Goal: Task Accomplishment & Management: Manage account settings

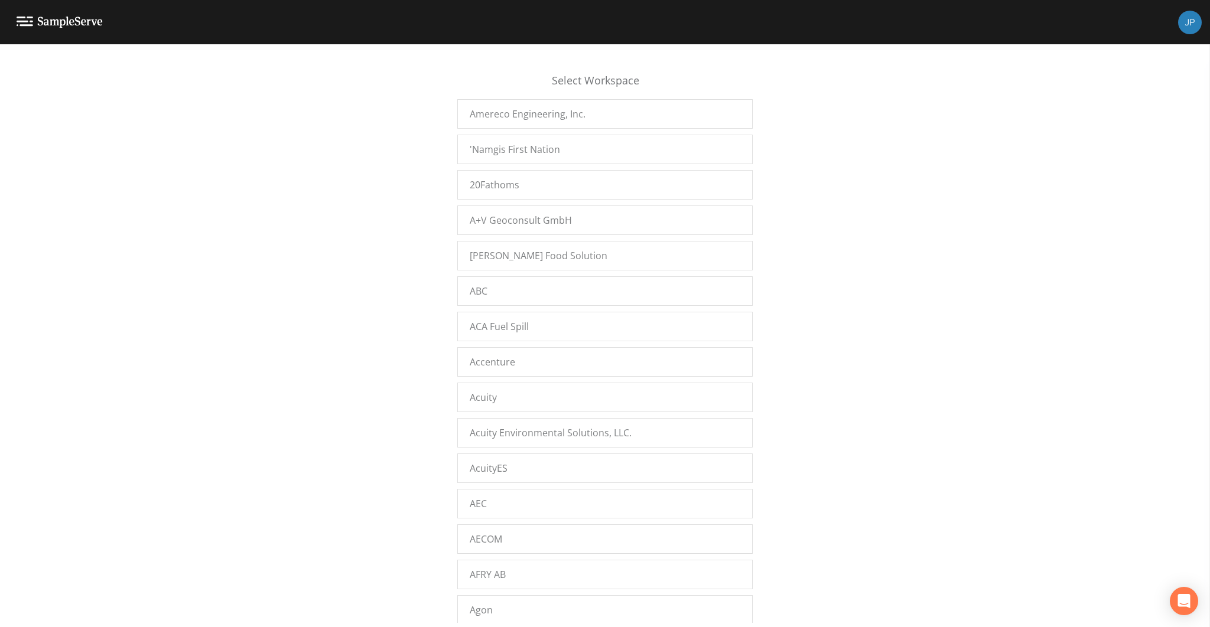
click at [308, 86] on div "Select Workspace Amereco Engineering, Inc. 'Namgis First Nation 20Fathoms A+V G…" at bounding box center [605, 339] width 1210 height 568
click at [328, 147] on div "Select Workspace Amereco Engineering, Inc. 'Namgis First Nation 20Fathoms A+V G…" at bounding box center [605, 339] width 1210 height 568
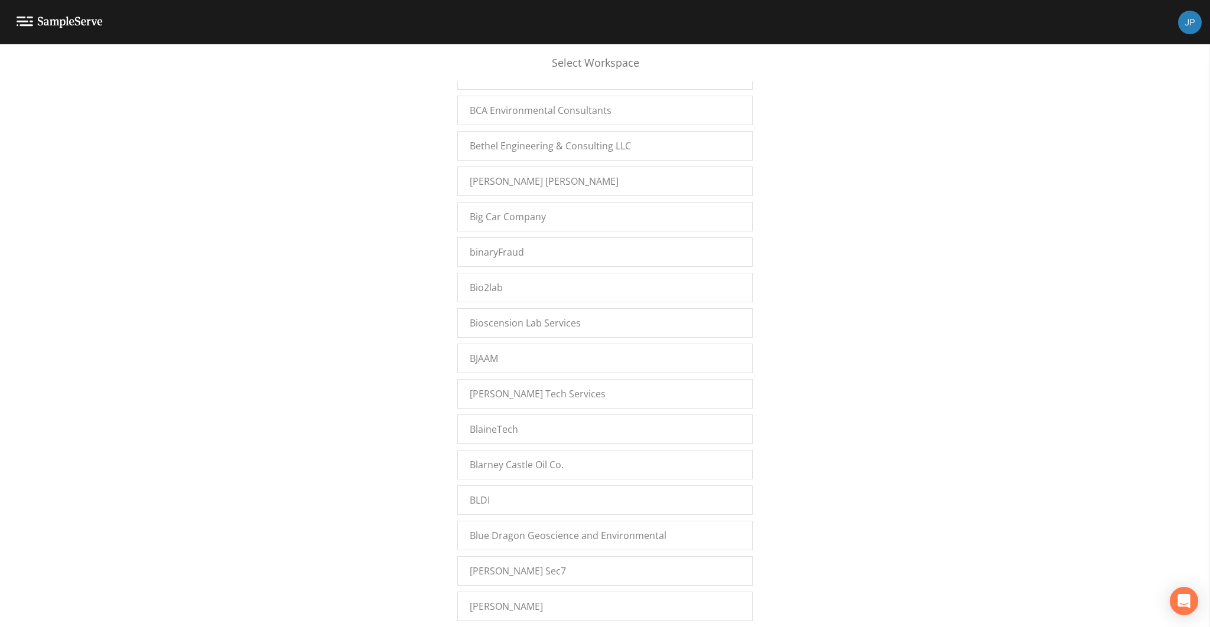
scroll to position [13046, 0]
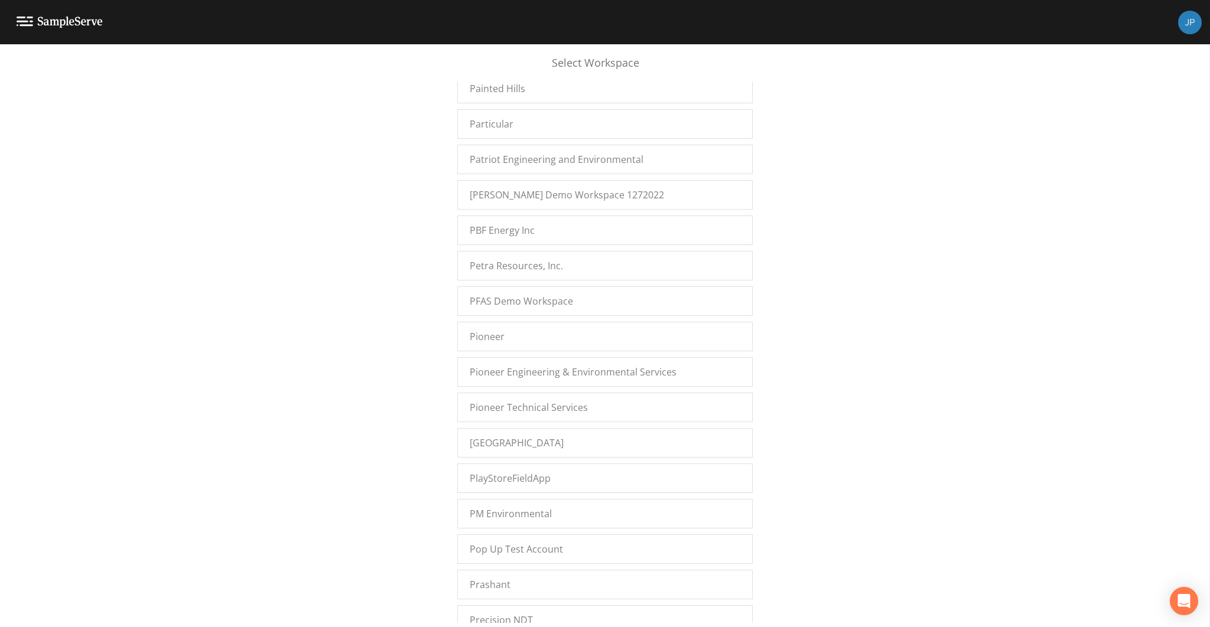
click at [1014, 306] on div "Select Workspace Amereco Engineering, Inc. 'Namgis First Nation 20Fathoms A+V G…" at bounding box center [605, 339] width 1210 height 568
click at [927, 231] on div "Select Workspace Amereco Engineering, Inc. 'Namgis First Nation 20Fathoms A+V G…" at bounding box center [605, 339] width 1210 height 568
click at [583, 428] on div "Plainview Water District" at bounding box center [604, 443] width 295 height 30
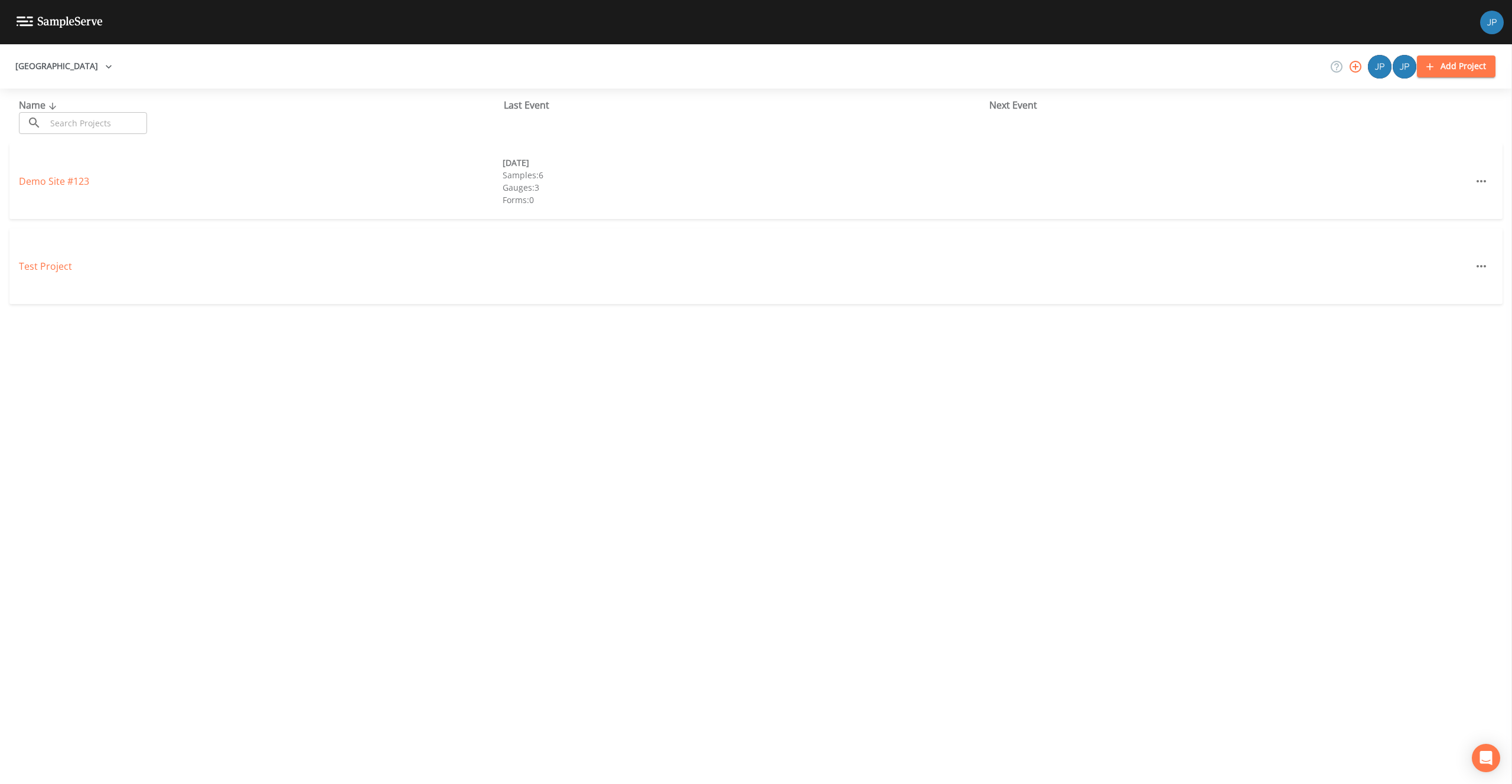
click at [1358, 67] on icon "button" at bounding box center [1356, 67] width 14 height 14
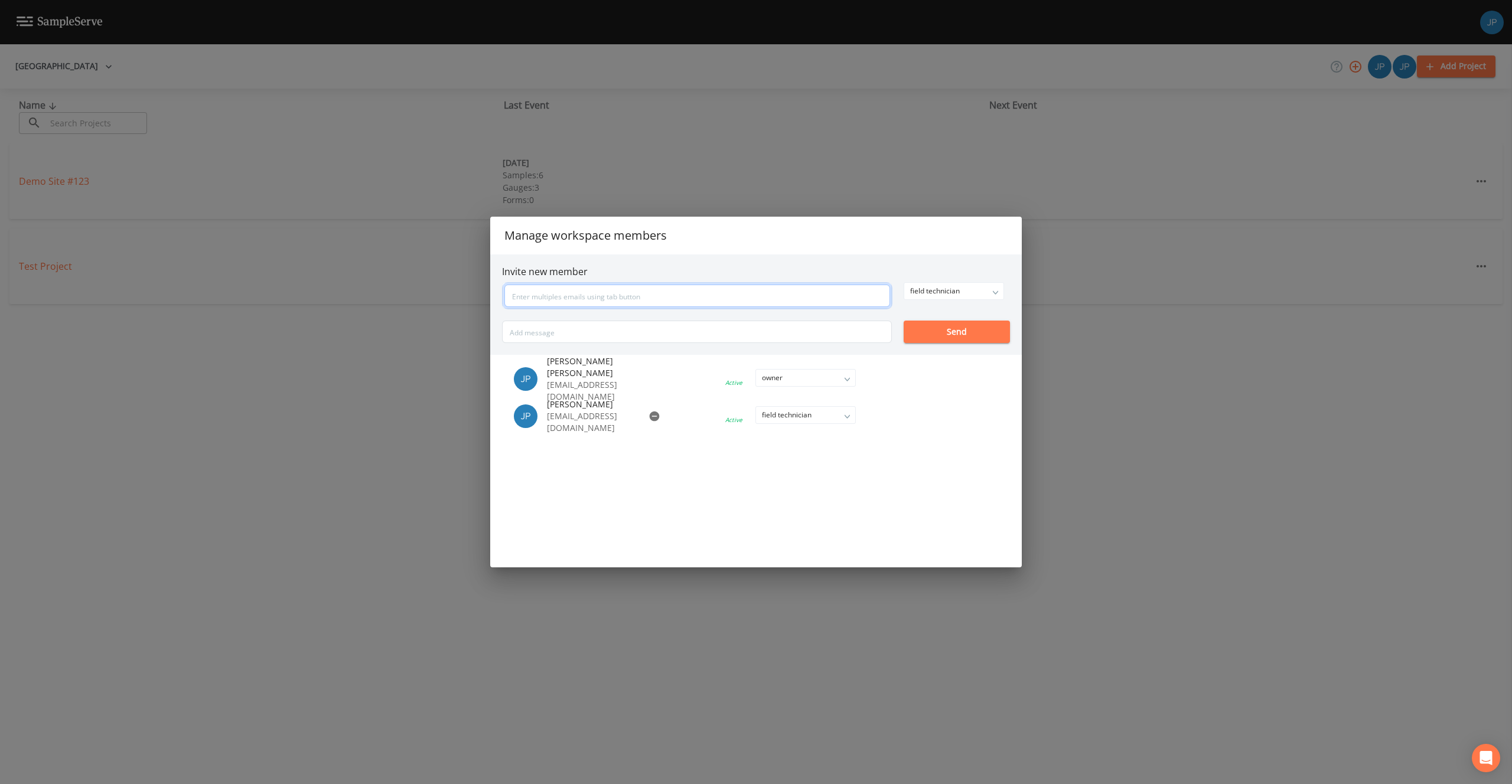
click at [742, 298] on input "text" at bounding box center [697, 296] width 386 height 22
paste input "kgielarowski@plainviewwater.org"
type input "kgielarowski@plainviewwater.org"
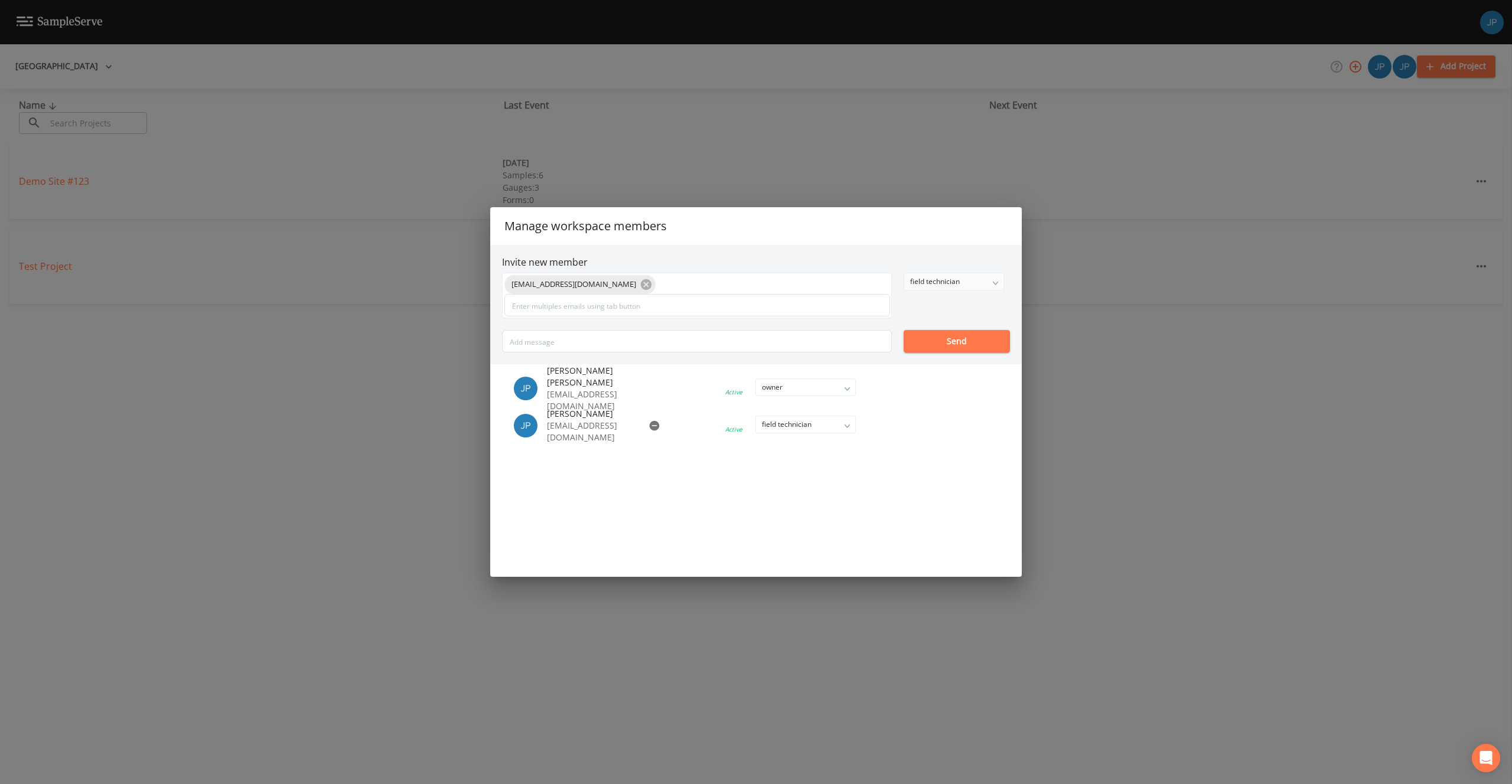
click at [955, 293] on div "kgielarowski@plainviewwater.org field technician owner admin field technician S…" at bounding box center [756, 313] width 508 height 80
click at [952, 281] on div "field technician" at bounding box center [953, 281] width 99 height 17
click at [937, 305] on button "owner" at bounding box center [953, 306] width 99 height 18
click at [937, 305] on div "kgielarowski@plainviewwater.org owner owner admin field technician Send" at bounding box center [756, 313] width 508 height 80
click at [947, 341] on button "Send" at bounding box center [957, 341] width 106 height 22
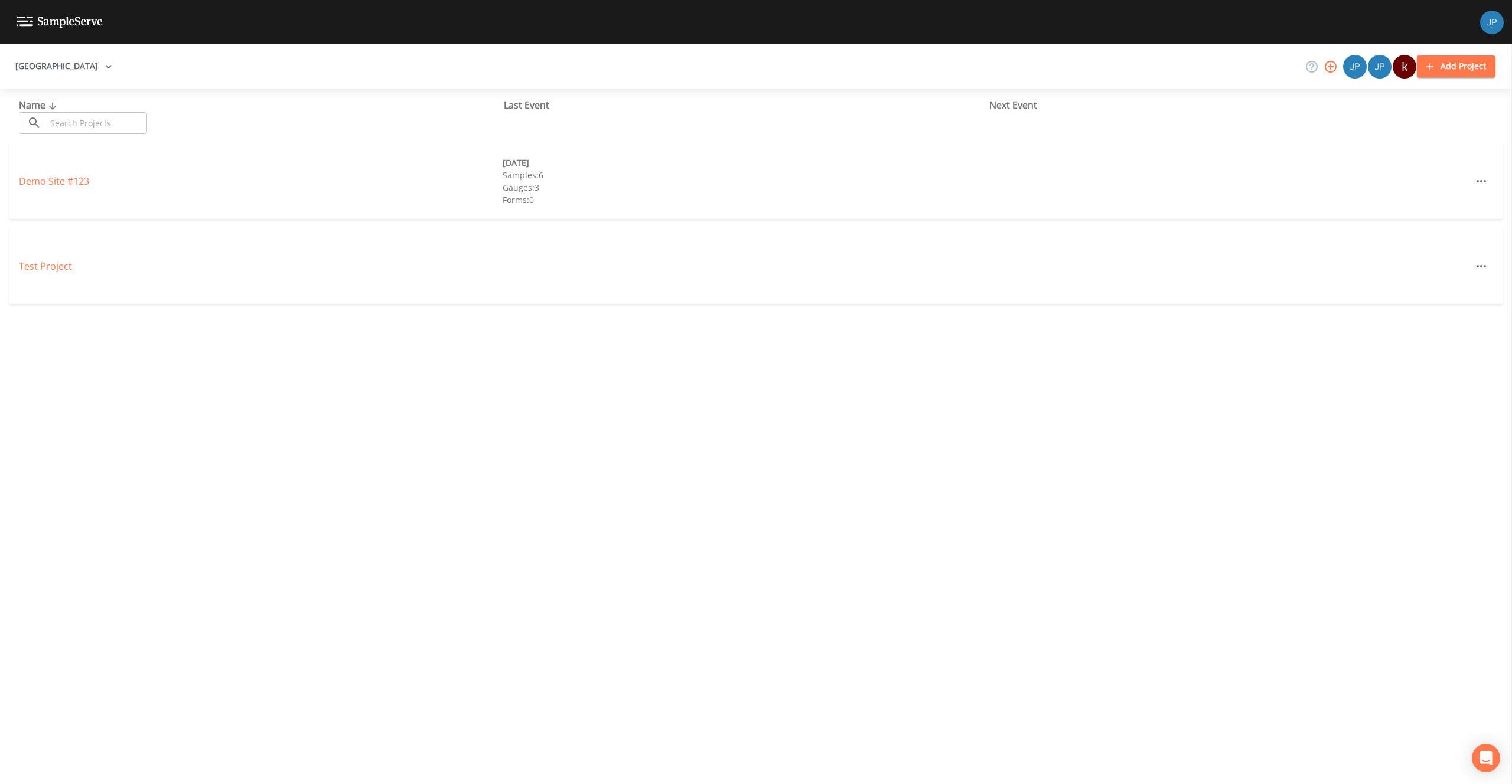
click at [814, 377] on div "Name ​ ​ Last Event Next Event Demo Site #123 03/10/2021 Samples: 6 Gauges: 3 F…" at bounding box center [756, 437] width 1512 height 696
click at [790, 379] on div "Name ​ ​ Last Event Next Event Demo Site #123 03/10/2021 Samples: 6 Gauges: 3 F…" at bounding box center [756, 437] width 1512 height 696
click at [174, 327] on div "Name ​ ​ Last Event Next Event Demo Site #123 03/10/2021 Samples: 6 Gauges: 3 F…" at bounding box center [756, 437] width 1512 height 696
click at [58, 263] on link "Test Project" at bounding box center [45, 266] width 53 height 13
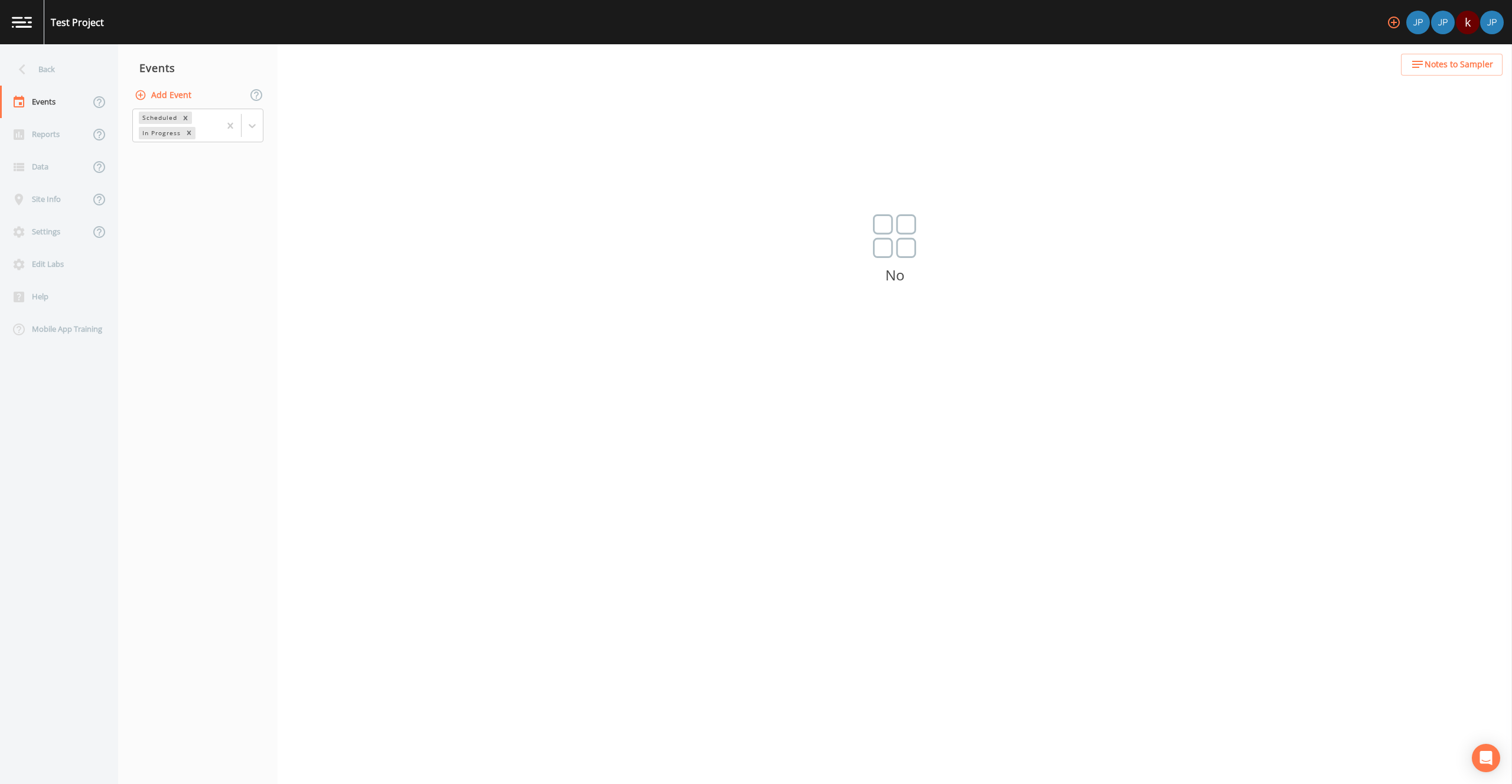
click at [180, 268] on nav "Events Add Event Scheduled In Progress" at bounding box center [197, 414] width 159 height 740
click at [52, 209] on div "Site Info" at bounding box center [45, 199] width 90 height 32
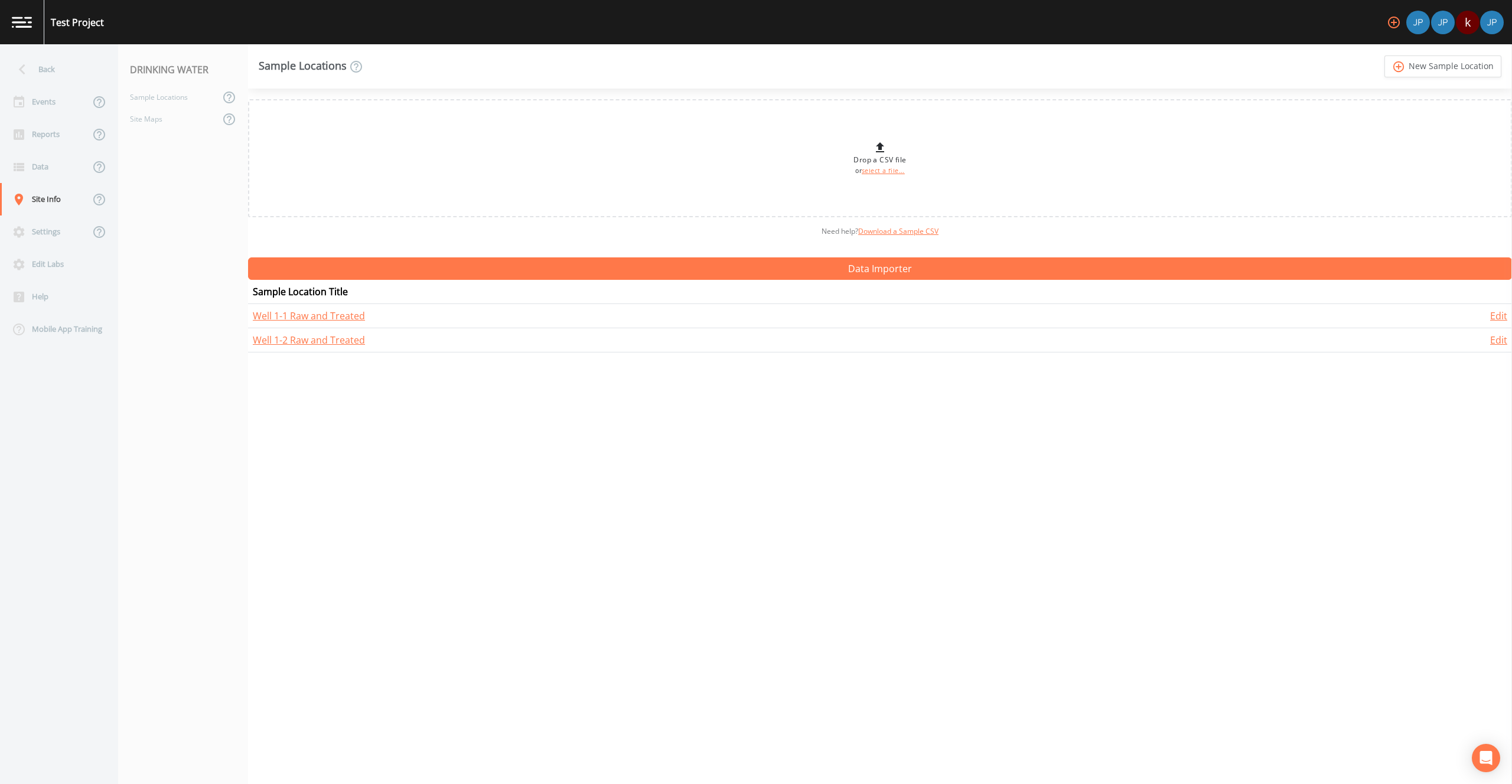
click at [172, 160] on nav "DRINKING WATER Sample Locations Site Maps" at bounding box center [183, 414] width 130 height 740
click at [129, 246] on nav "DRINKING WATER Sample Locations Site Maps" at bounding box center [183, 414] width 130 height 740
click at [78, 77] on div "Back" at bounding box center [53, 69] width 106 height 32
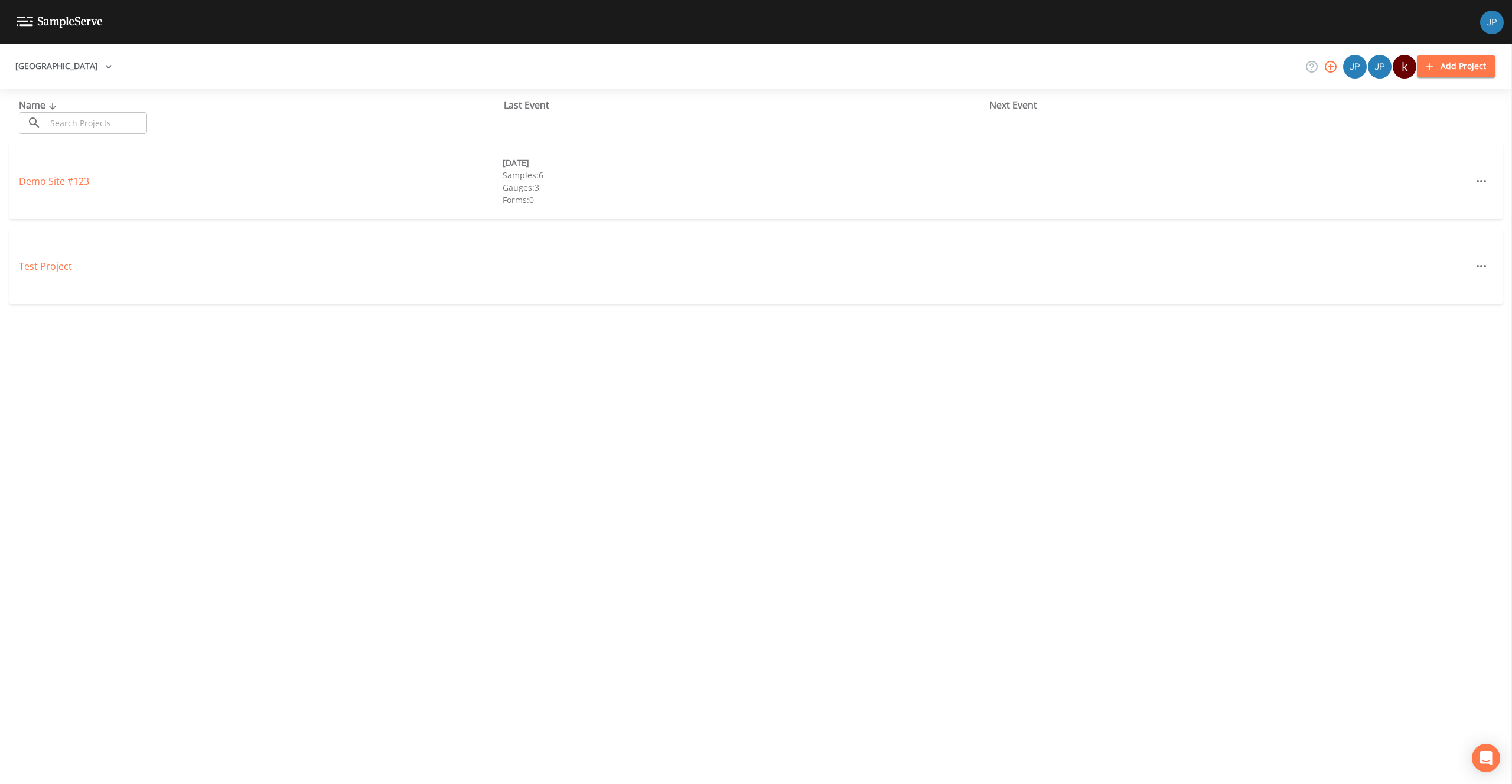
click at [206, 324] on div "Name ​ ​ Last Event Next Event Demo Site #123 03/10/2021 Samples: 6 Gauges: 3 F…" at bounding box center [756, 437] width 1512 height 696
click at [1479, 268] on icon "button" at bounding box center [1481, 266] width 14 height 14
click at [1463, 315] on span "Delete" at bounding box center [1465, 315] width 29 height 14
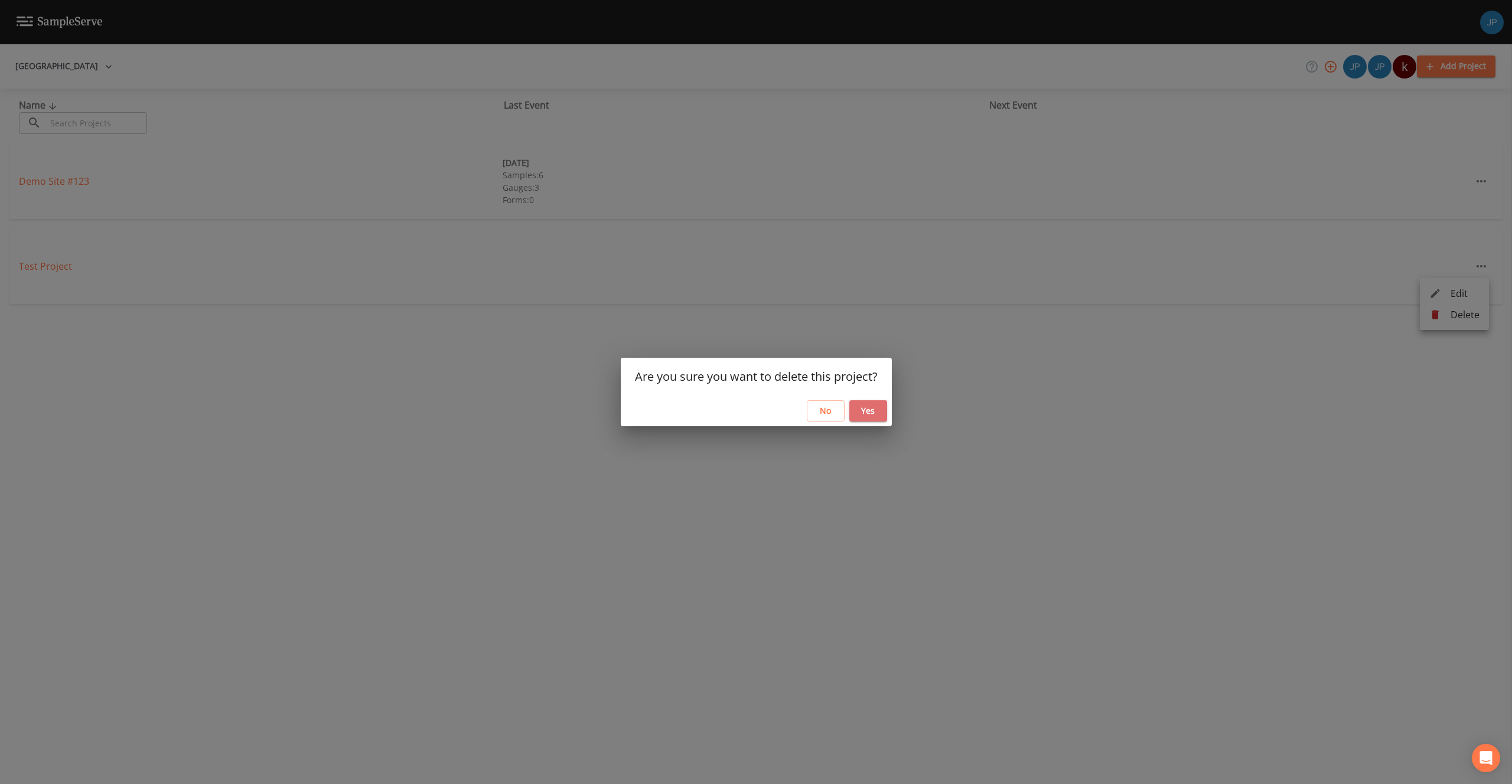
click at [871, 411] on button "Yes" at bounding box center [868, 411] width 38 height 22
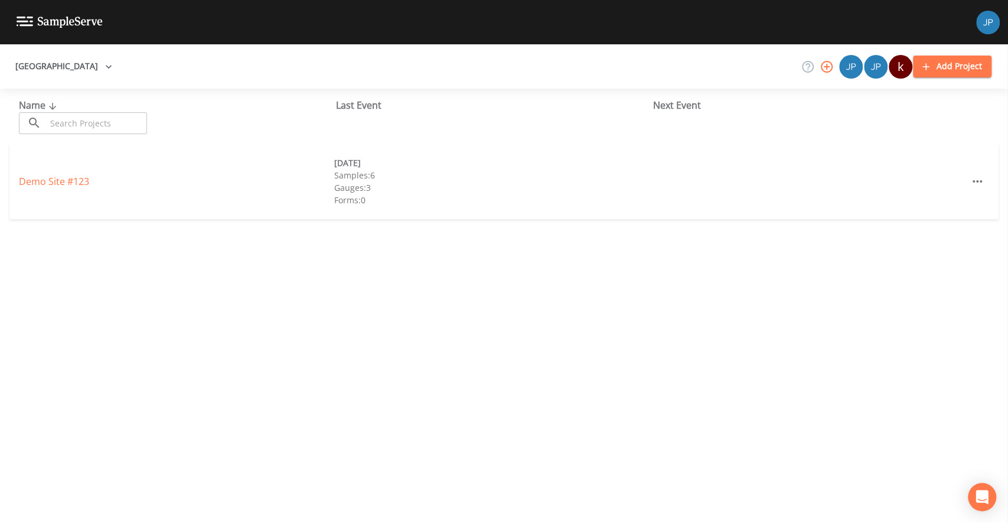
click at [334, 260] on div "Name ​ ​ Last Event Next Event Demo Site #123 03/10/2021 Samples: 6 Gauges: 3 F…" at bounding box center [504, 306] width 1008 height 434
click at [827, 69] on icon "button" at bounding box center [827, 67] width 12 height 12
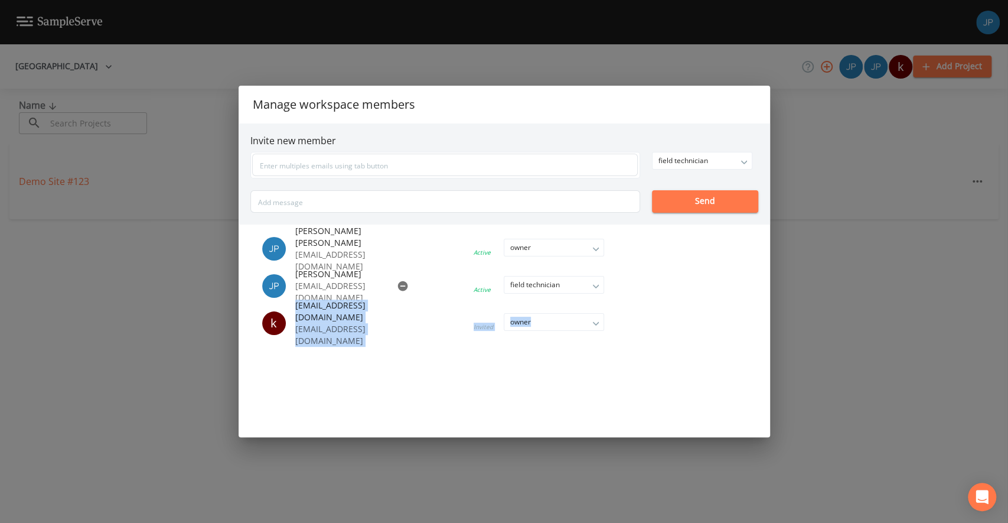
drag, startPoint x: 297, startPoint y: 317, endPoint x: 406, endPoint y: 320, distance: 109.3
click at [406, 320] on li "k kgielarowski@plainviewwater.org kgielarowski@plainviewwater.org Invited owner…" at bounding box center [444, 322] width 389 height 35
click at [426, 318] on li "k kgielarowski@plainviewwater.org kgielarowski@plainviewwater.org Invited owner…" at bounding box center [444, 322] width 389 height 35
click at [781, 265] on div "Manage workspace members Invite new member field technician owner admin field t…" at bounding box center [504, 261] width 1008 height 523
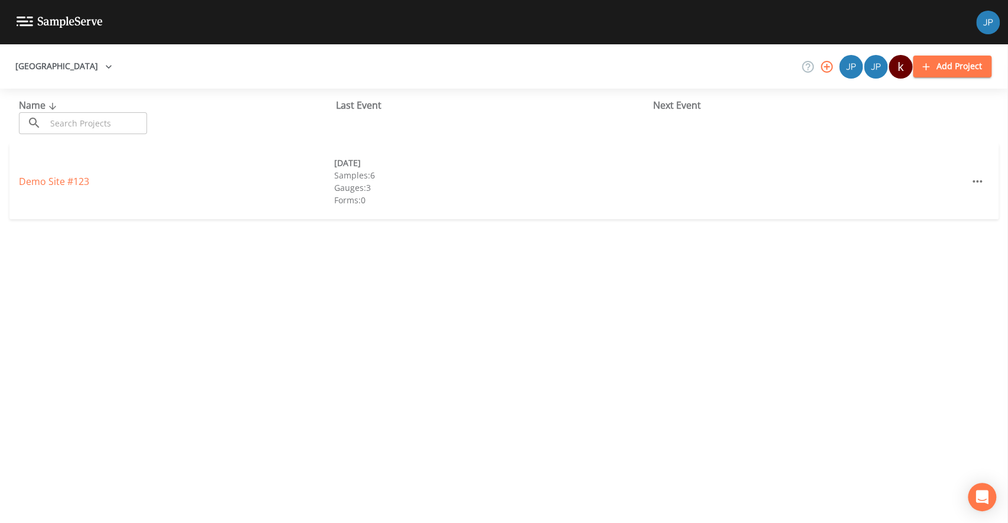
click at [334, 229] on div "Name ​ ​ Last Event Next Event Demo Site #123 03/10/2021 Samples: 6 Gauges: 3 F…" at bounding box center [504, 306] width 1008 height 434
click at [235, 236] on div "Name ​ ​ Last Event Next Event Demo Site #123 03/10/2021 Samples: 6 Gauges: 3 F…" at bounding box center [504, 306] width 1008 height 434
click at [278, 224] on div "Demo Site #123 03/10/2021 Samples: 6 Gauges: 3 Forms: 0" at bounding box center [504, 186] width 1008 height 85
click at [725, 73] on div "Plainview Water District k Add Project" at bounding box center [504, 66] width 1008 height 44
click at [828, 66] on icon "button" at bounding box center [827, 67] width 12 height 12
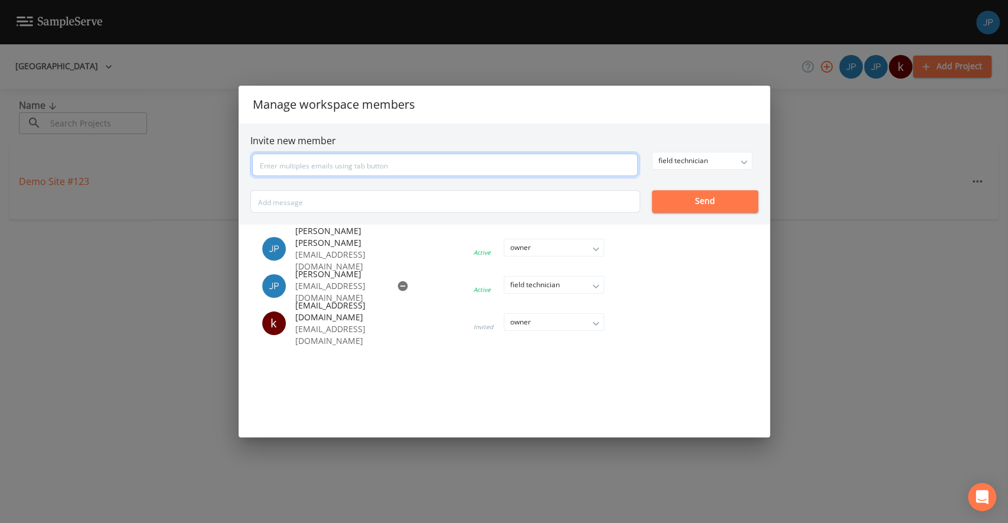
click at [434, 165] on input "text" at bounding box center [445, 165] width 386 height 22
click at [377, 140] on h6 "Invite new member" at bounding box center [504, 140] width 508 height 11
click at [672, 167] on div "field technician" at bounding box center [702, 160] width 99 height 17
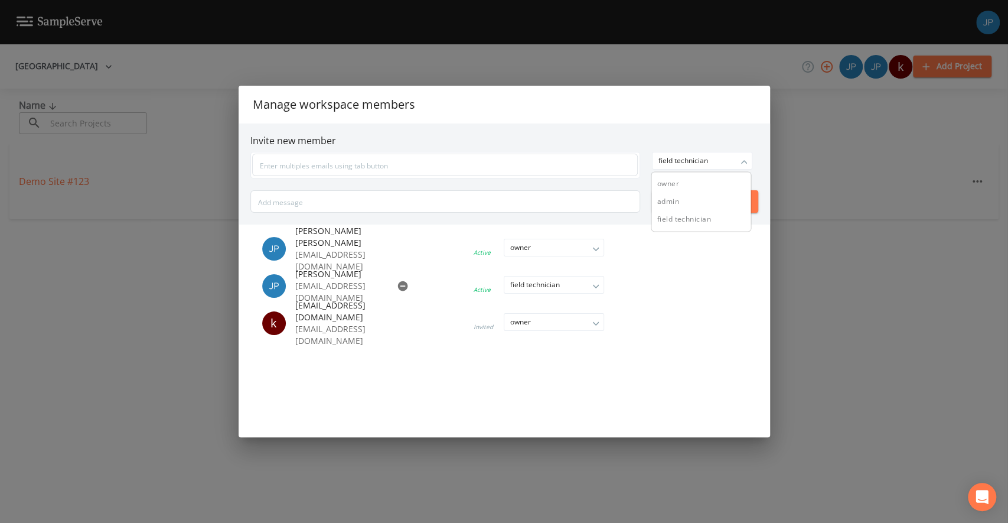
click at [673, 141] on h6 "Invite new member" at bounding box center [504, 140] width 508 height 11
click at [798, 187] on div "Manage workspace members Invite new member field technician owner admin field t…" at bounding box center [504, 261] width 1008 height 523
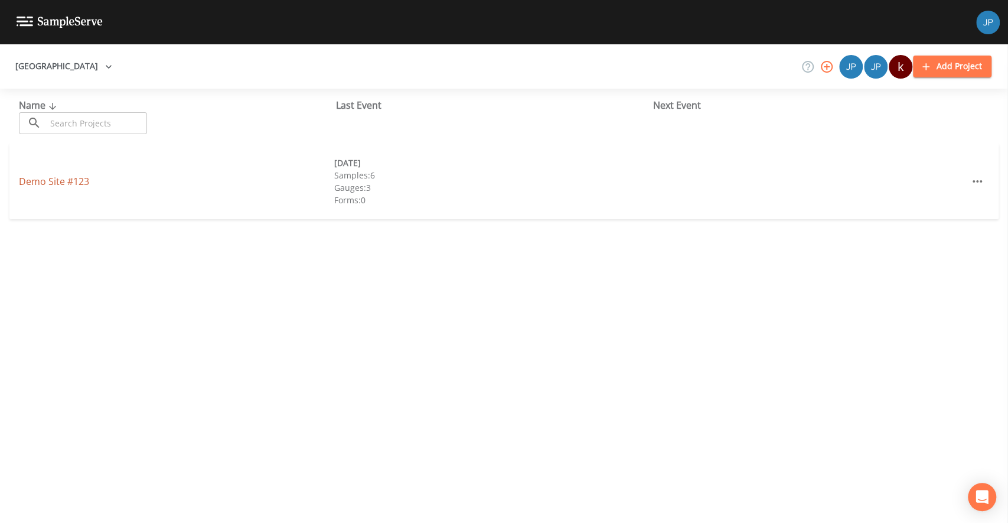
click at [60, 183] on link "Demo Site #123" at bounding box center [54, 181] width 70 height 13
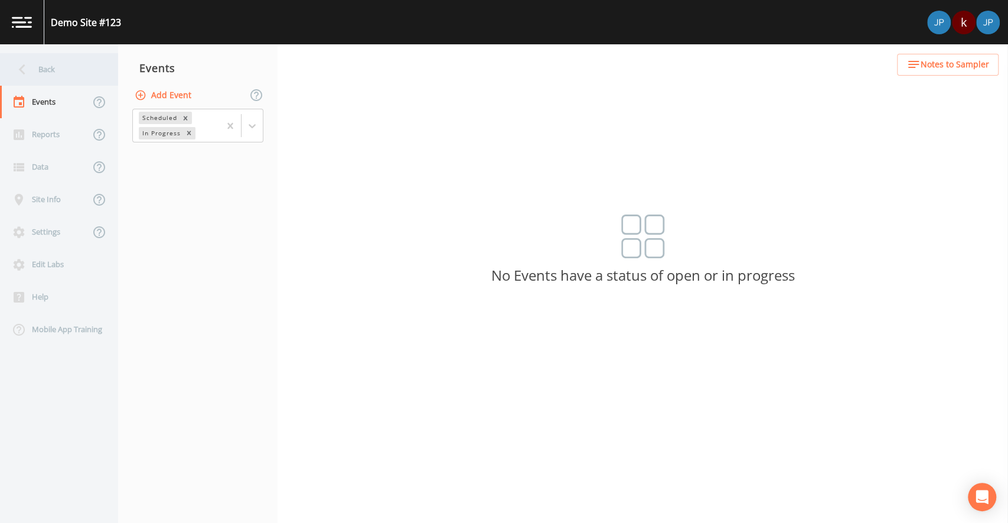
click at [61, 70] on div "Back" at bounding box center [53, 69] width 106 height 32
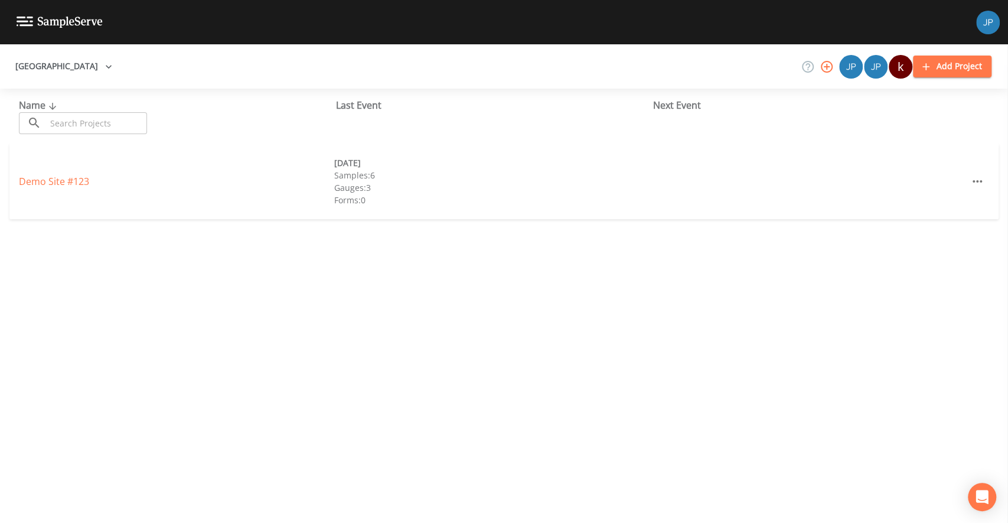
click at [203, 253] on div "Name ​ ​ Last Event Next Event Demo Site #123 03/10/2021 Samples: 6 Gauges: 3 F…" at bounding box center [504, 306] width 1008 height 434
click at [243, 244] on div "Name ​ ​ Last Event Next Event Demo Site #123 03/10/2021 Samples: 6 Gauges: 3 F…" at bounding box center [504, 306] width 1008 height 434
click at [250, 237] on div "Name ​ ​ Last Event Next Event Demo Site #123 03/10/2021 Samples: 6 Gauges: 3 F…" at bounding box center [504, 306] width 1008 height 434
click at [940, 67] on button "Add Project" at bounding box center [952, 67] width 79 height 22
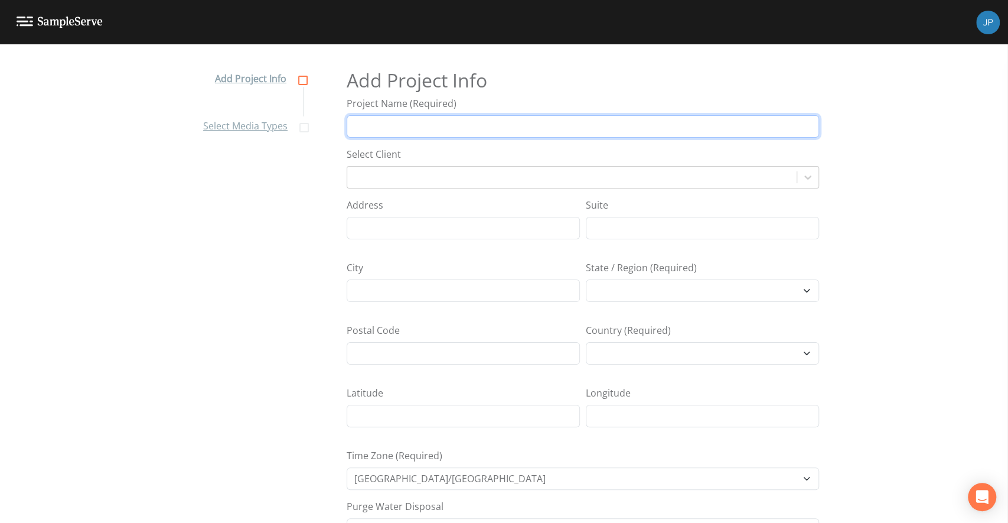
click at [556, 125] on input "Project Name (Required)" at bounding box center [583, 126] width 473 height 22
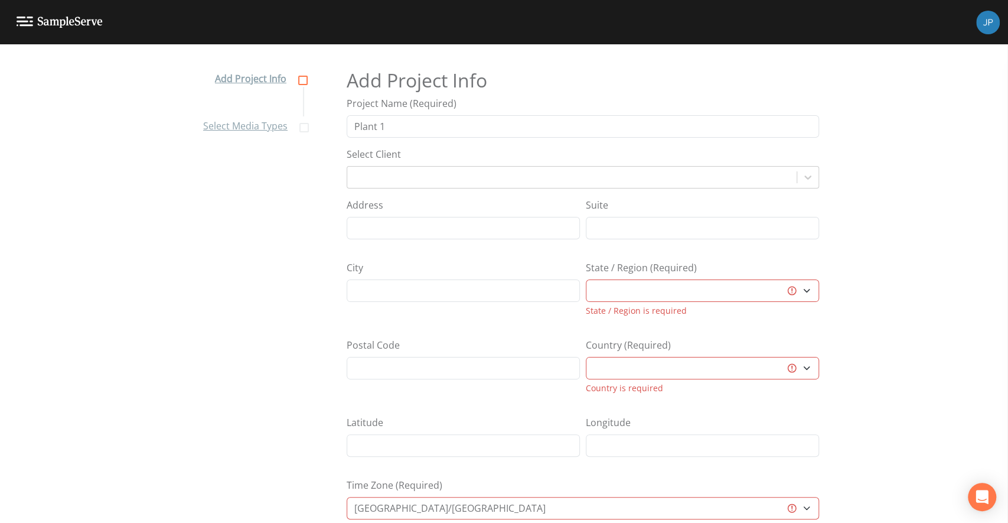
click at [653, 246] on div "Address Suite" at bounding box center [583, 223] width 473 height 51
click at [437, 131] on input "Plant 1" at bounding box center [583, 126] width 473 height 22
drag, startPoint x: 431, startPoint y: 129, endPoint x: 324, endPoint y: 125, distance: 107.0
click at [324, 125] on div "Add Project Info Select Media Types Add Project Info Project Name (Required) Pl…" at bounding box center [504, 294] width 1008 height 478
type input "Well 1"
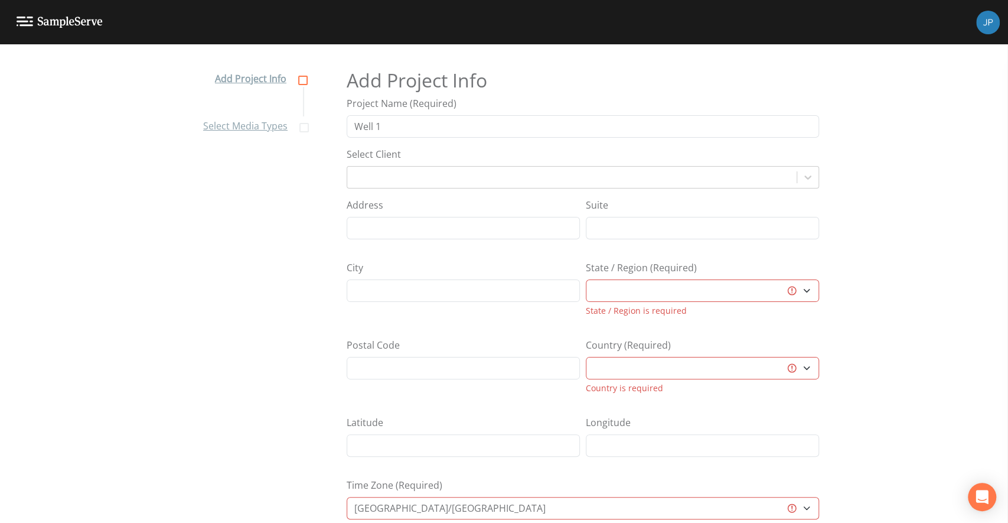
click at [496, 148] on div "Select Client" at bounding box center [583, 167] width 473 height 41
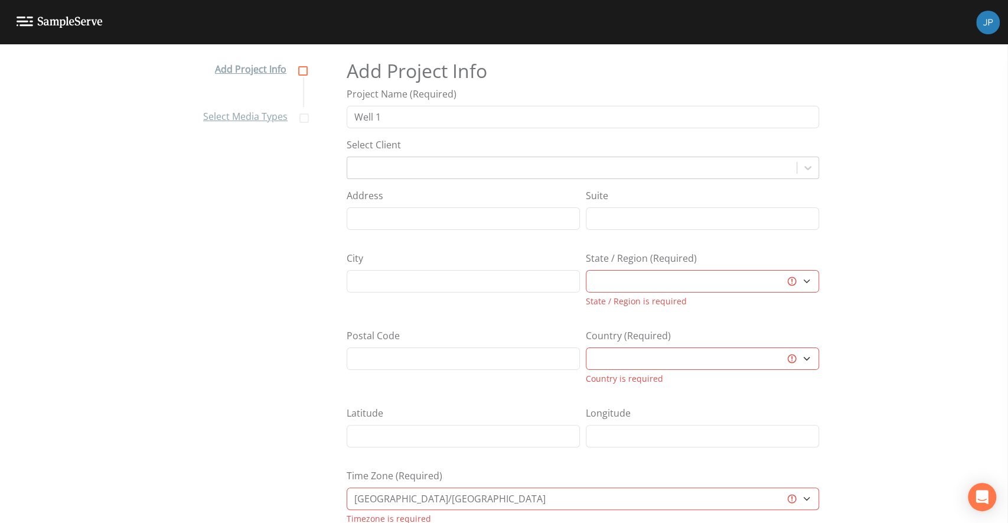
scroll to position [15, 0]
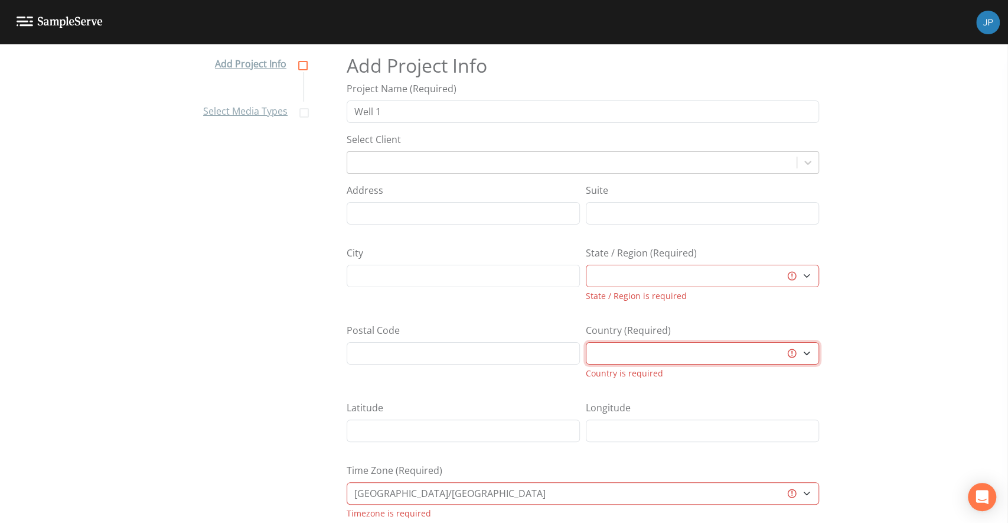
click at [649, 351] on select "Australia Canada Deutschland Saudi Arabia South Africa United Kingdom United St…" at bounding box center [702, 353] width 233 height 22
select select "United States"
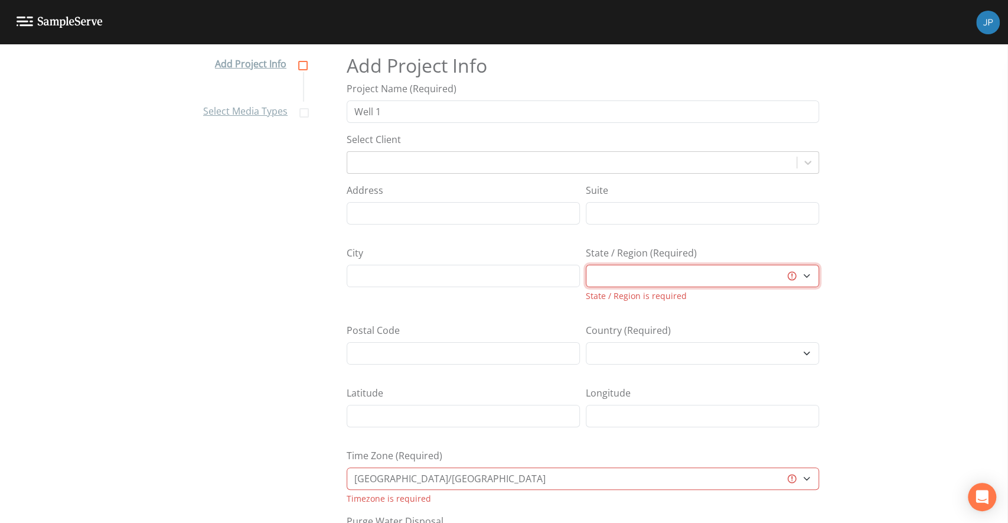
click at [670, 278] on select "Alabama Alaska Arizona Arkansas California Colorado Connecticut Delaware Florid…" at bounding box center [702, 276] width 233 height 22
select select "3f81eb0d-bb9a-4cb4-a221-9606a61fcaf2"
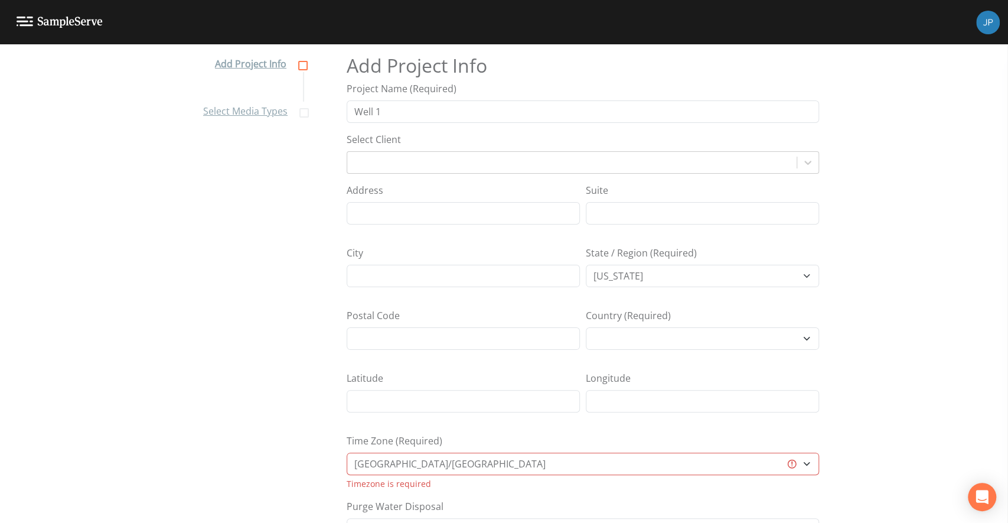
click at [582, 308] on div "Postal Code Country (Required) United States" at bounding box center [583, 333] width 473 height 51
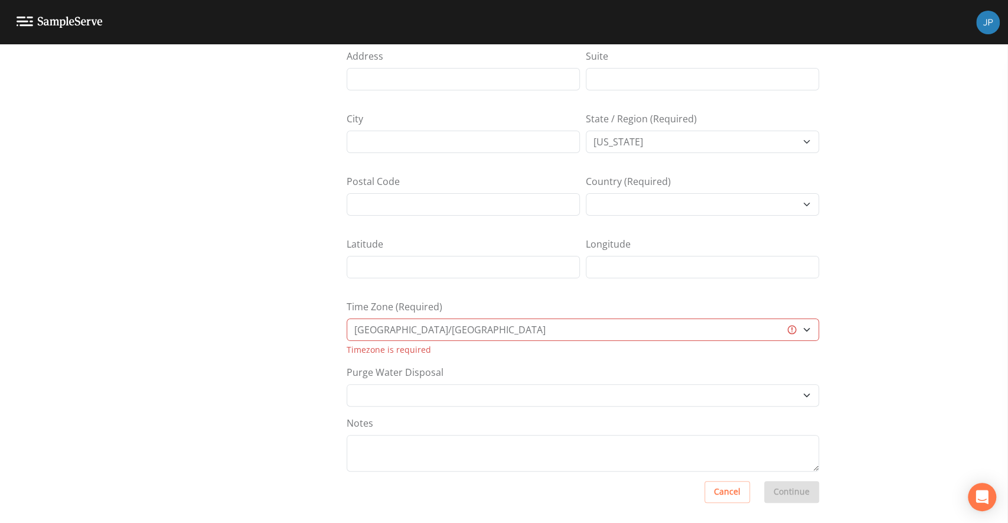
click at [492, 347] on div "Timezone is required" at bounding box center [583, 349] width 473 height 12
click at [493, 337] on select "Africa/Abidjan Africa/Accra Africa/Addis_Ababa Africa/Algiers Africa/Asmara Afr…" at bounding box center [583, 329] width 473 height 22
select select "US/Eastern"
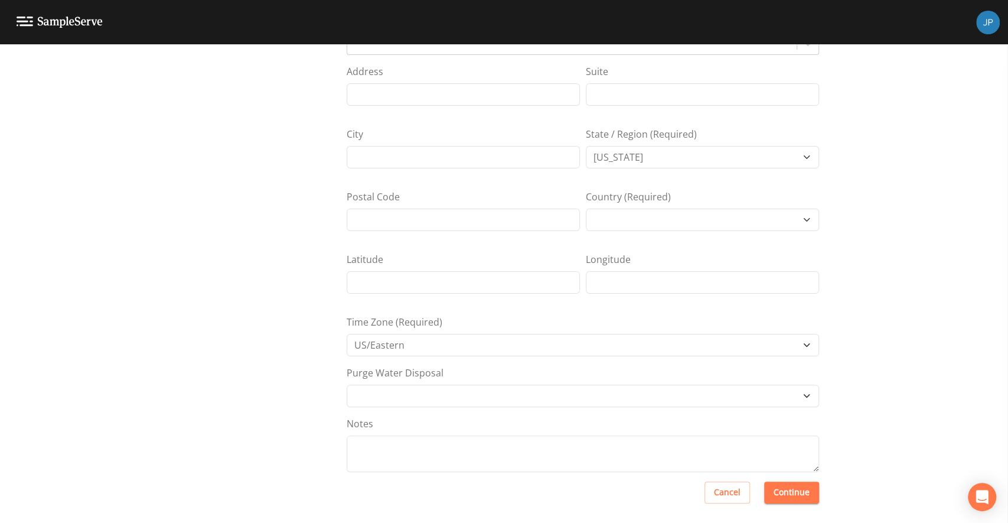
click at [506, 303] on div "Add Project Info Project Name (Required) Well 1 Select Client Address Suite Cit…" at bounding box center [583, 160] width 473 height 478
click at [783, 483] on button "Continue" at bounding box center [791, 492] width 55 height 22
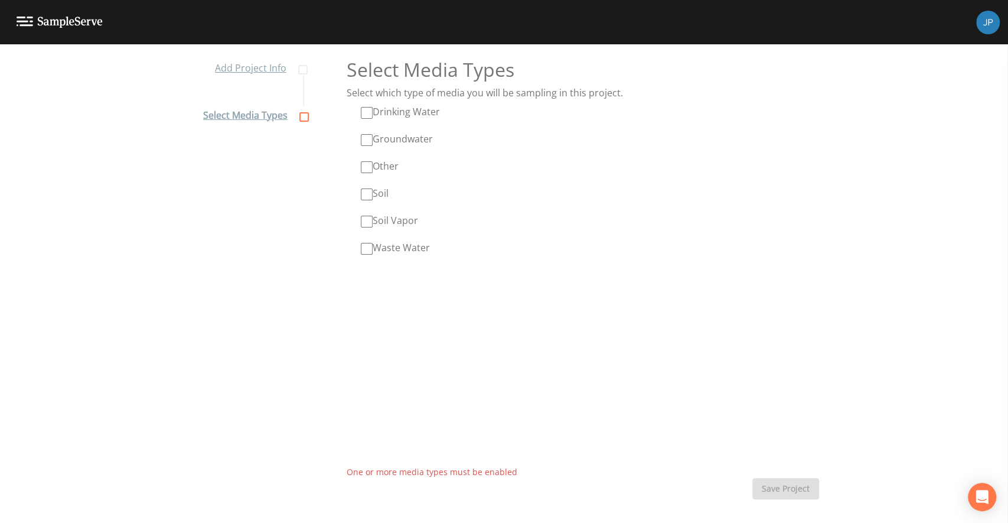
scroll to position [11, 0]
click at [365, 110] on input "Drinking Water" at bounding box center [367, 113] width 12 height 12
checkbox input "true"
click at [778, 479] on button "Save Project" at bounding box center [786, 489] width 67 height 22
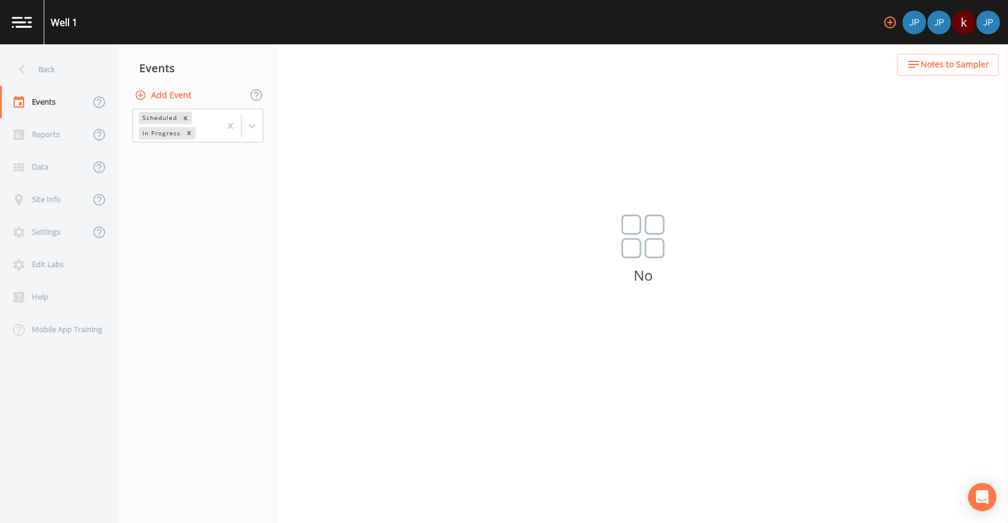
click at [608, 221] on div "No" at bounding box center [643, 257] width 731 height 87
click at [174, 222] on nav "Events Add Event Scheduled In Progress" at bounding box center [197, 283] width 159 height 478
click at [60, 203] on div "Site Info" at bounding box center [45, 199] width 90 height 32
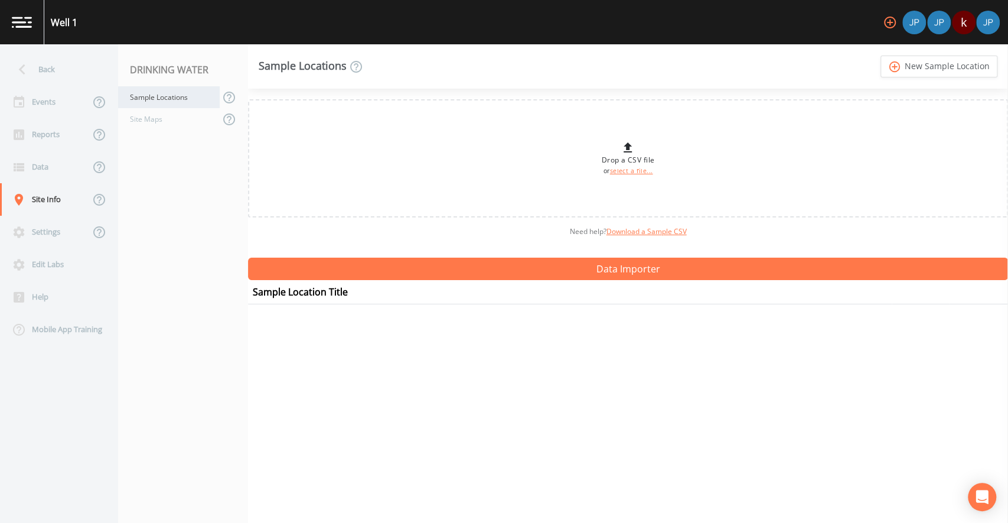
click at [146, 100] on div "Sample Locations" at bounding box center [169, 97] width 102 height 22
click at [923, 67] on link "add_circle_outline New Sample Location" at bounding box center [939, 67] width 117 height 22
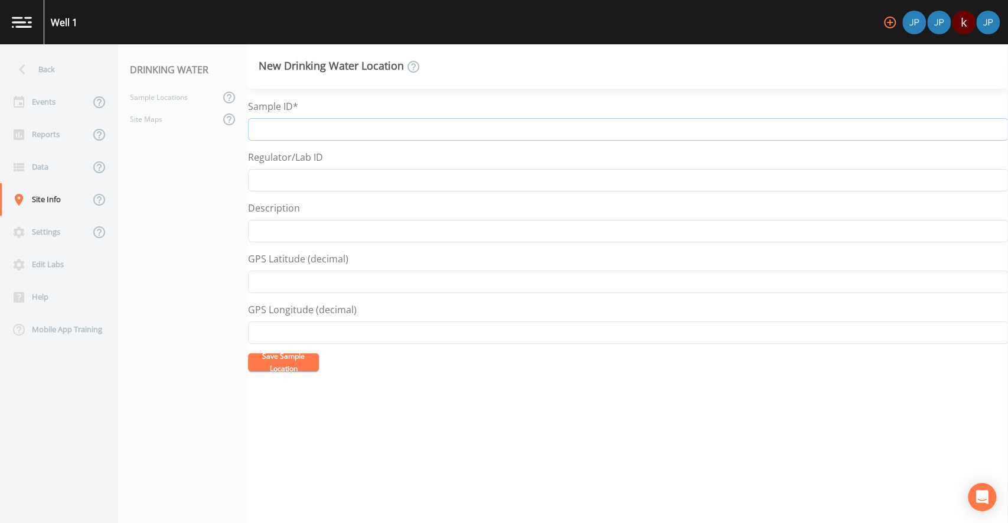
click at [270, 135] on input "Sample ID*" at bounding box center [628, 129] width 760 height 22
type input "Well 1-1 GAC"
click at [323, 148] on form "Sample ID* Well 1-1 GAC Regulator/Lab ID Description GPS Latitude (decimal) GPS…" at bounding box center [628, 235] width 760 height 272
click at [293, 364] on button "Save Sample Location" at bounding box center [283, 362] width 71 height 18
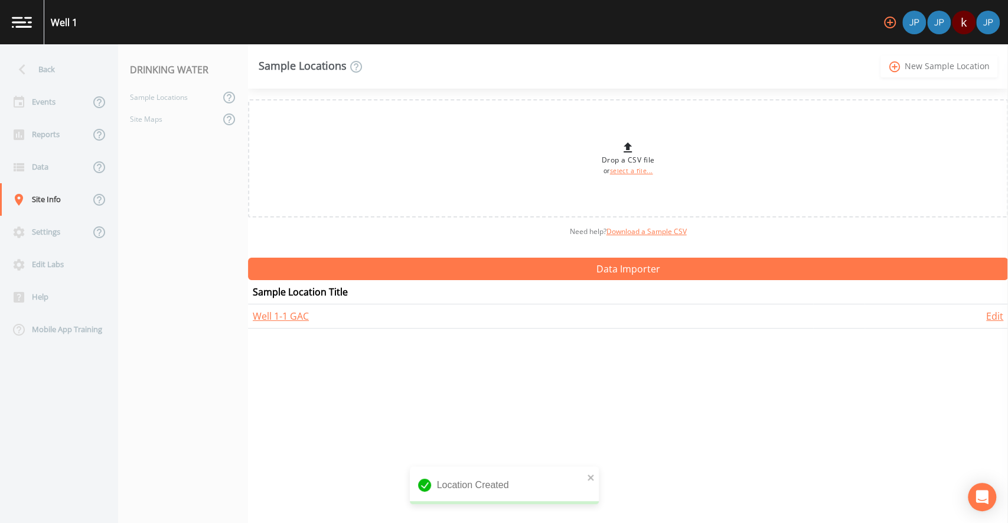
click at [920, 74] on link "add_circle_outline New Sample Location" at bounding box center [939, 67] width 117 height 22
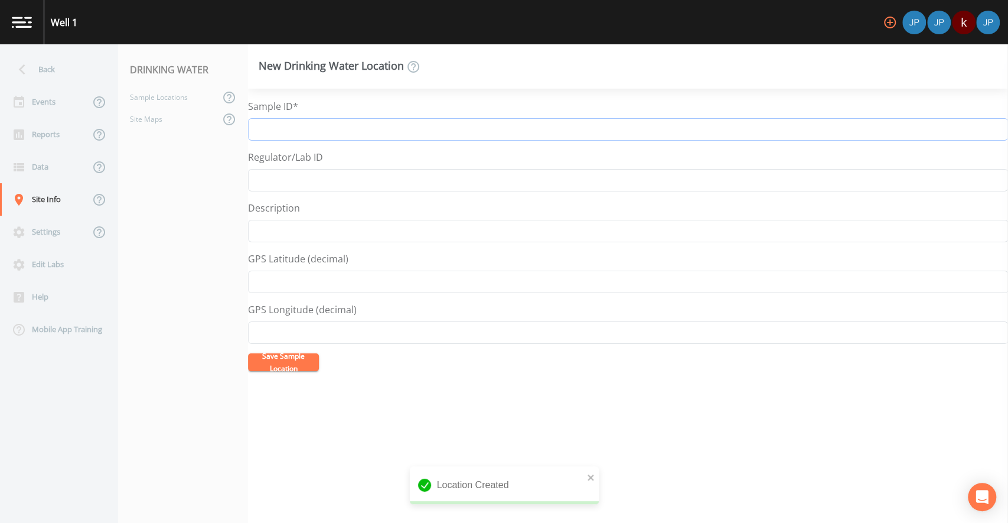
click at [364, 128] on input "Sample ID*" at bounding box center [628, 129] width 760 height 22
type input "Well 1-1 AOP Effluent"
click at [294, 362] on button "Save Sample Location" at bounding box center [283, 362] width 71 height 18
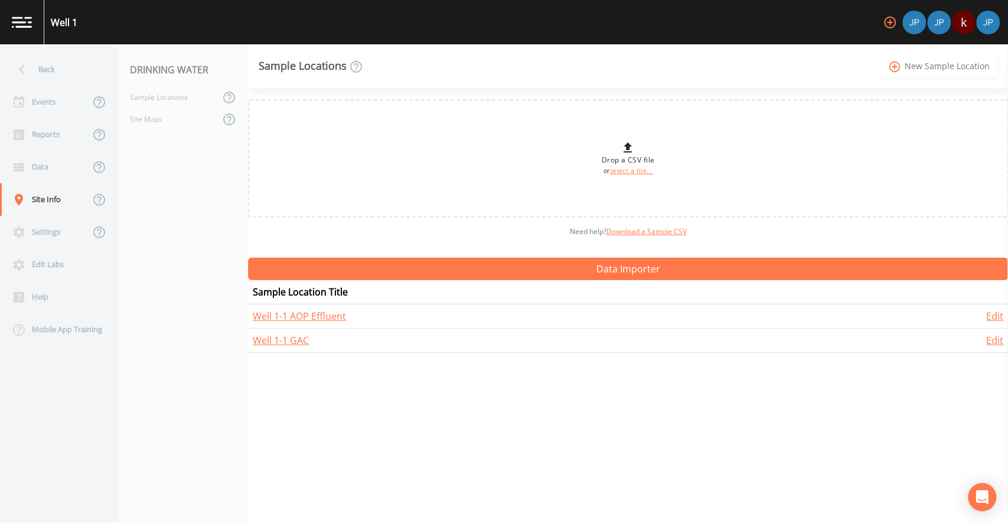
click at [934, 69] on link "add_circle_outline New Sample Location" at bounding box center [939, 67] width 117 height 22
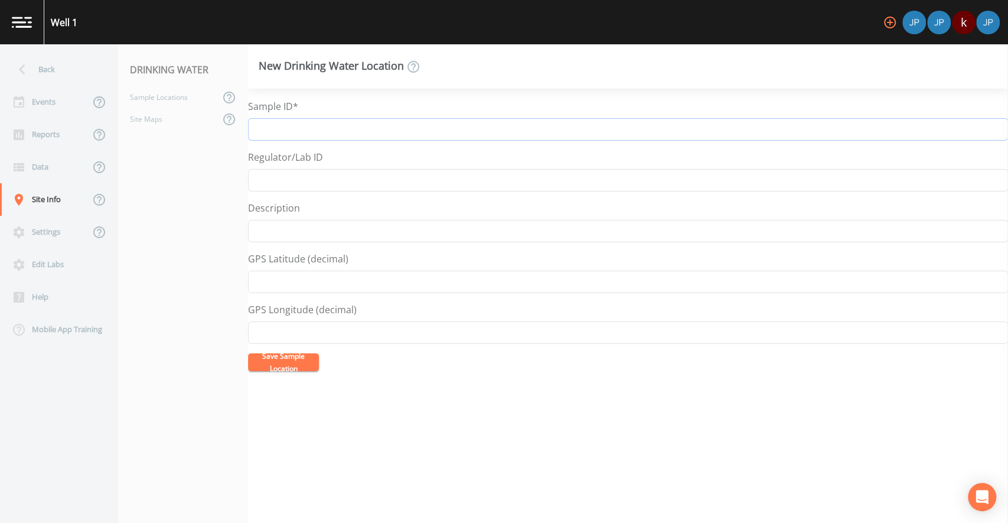
click at [510, 126] on input "Sample ID*" at bounding box center [628, 129] width 760 height 22
type input "Well 1-1 Raw"
click at [302, 367] on button "Save Sample Location" at bounding box center [283, 362] width 71 height 18
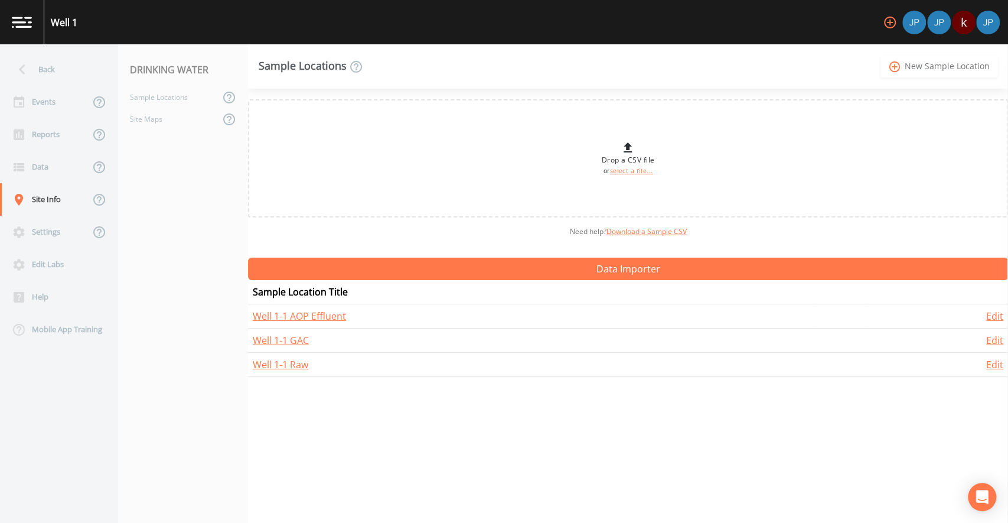
click at [908, 73] on link "add_circle_outline New Sample Location" at bounding box center [939, 67] width 117 height 22
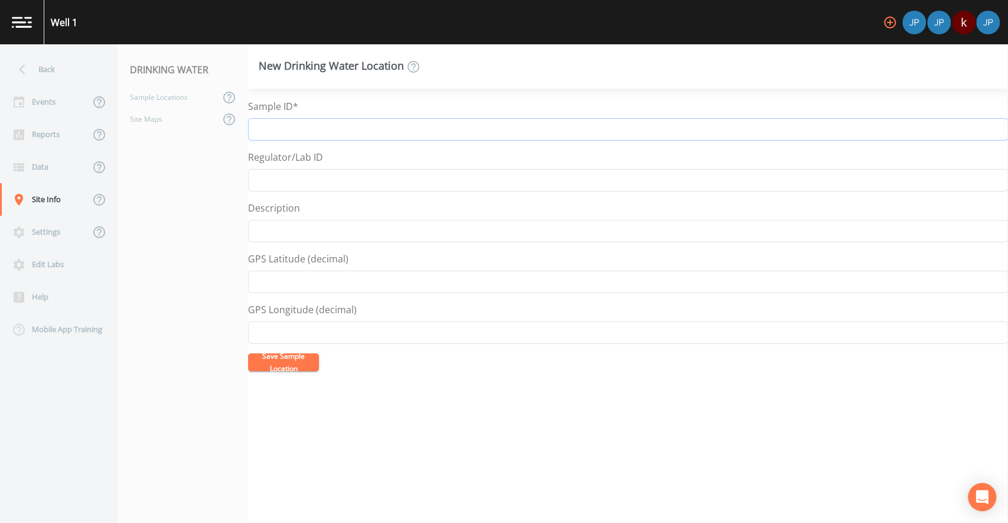
click at [604, 132] on input "Sample ID*" at bounding box center [628, 129] width 760 height 22
type input "Well 1-2 GAC"
click at [298, 365] on button "Save Sample Location" at bounding box center [283, 362] width 71 height 18
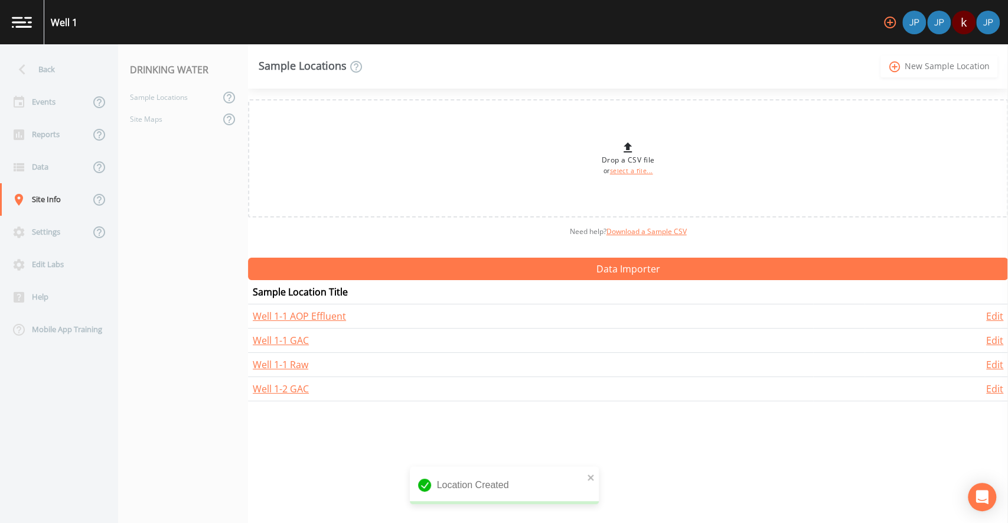
click at [905, 76] on link "add_circle_outline New Sample Location" at bounding box center [939, 67] width 117 height 22
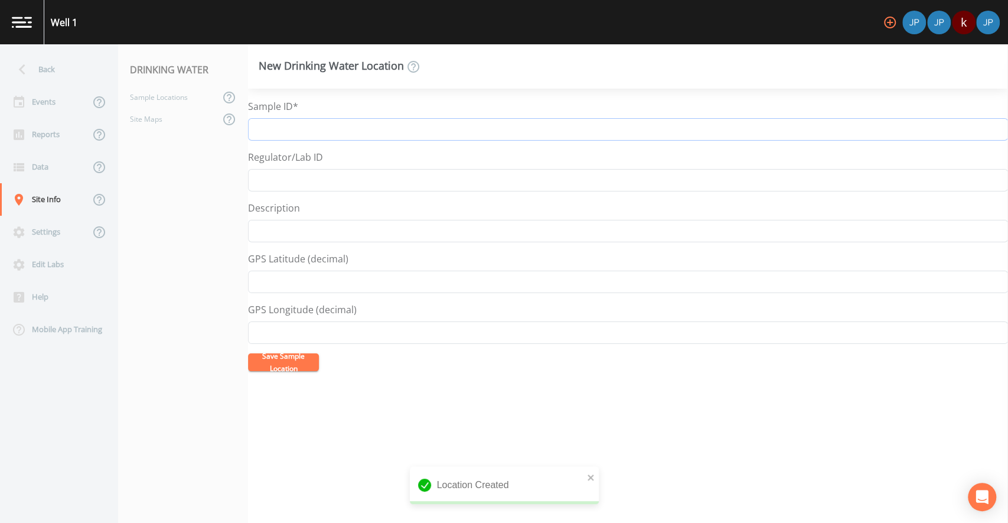
click at [475, 125] on input "Sample ID*" at bounding box center [628, 129] width 760 height 22
type input "Well 1-2 AOP"
click at [288, 369] on button "Save Sample Location" at bounding box center [283, 362] width 71 height 18
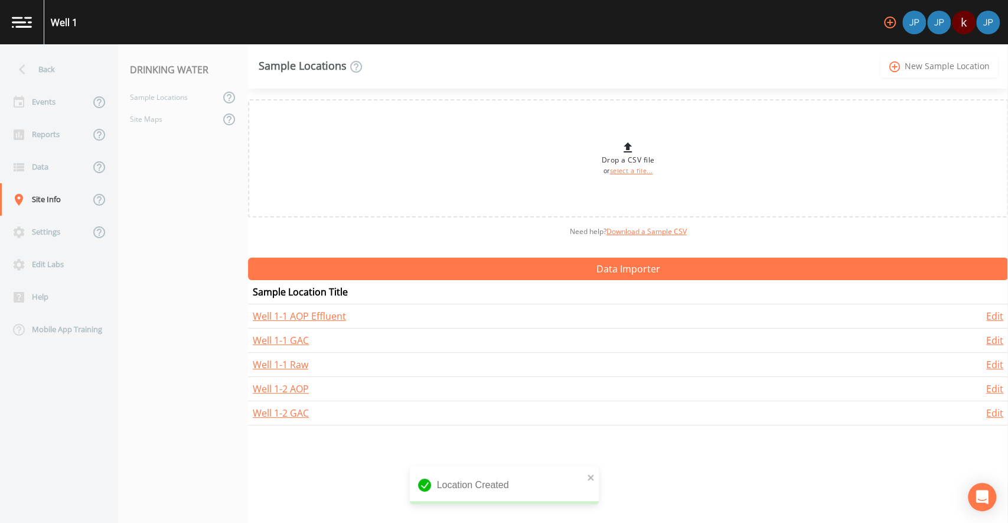
click at [910, 66] on link "add_circle_outline New Sample Location" at bounding box center [939, 67] width 117 height 22
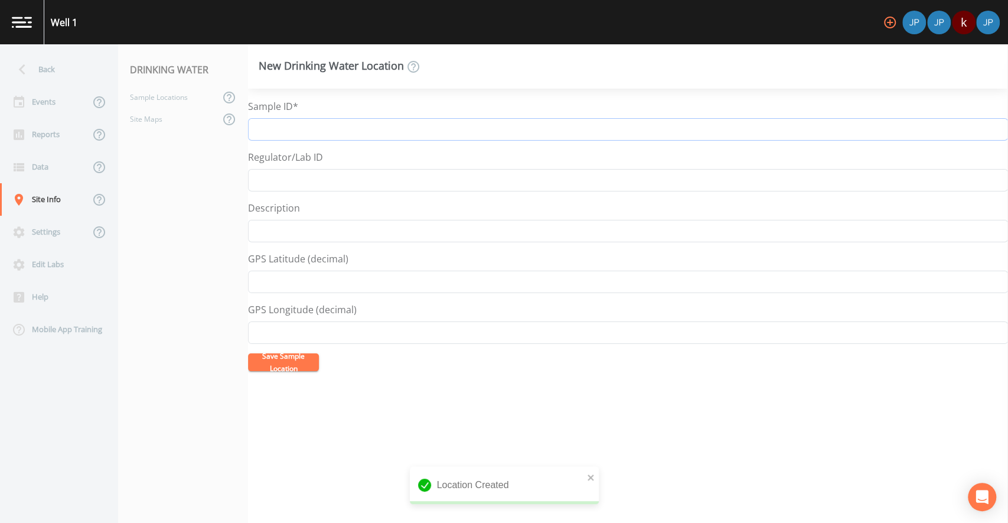
click at [331, 132] on input "Sample ID*" at bounding box center [628, 129] width 760 height 22
type input "Well 1-2 Raw"
click at [284, 360] on button "Save Sample Location" at bounding box center [283, 362] width 71 height 18
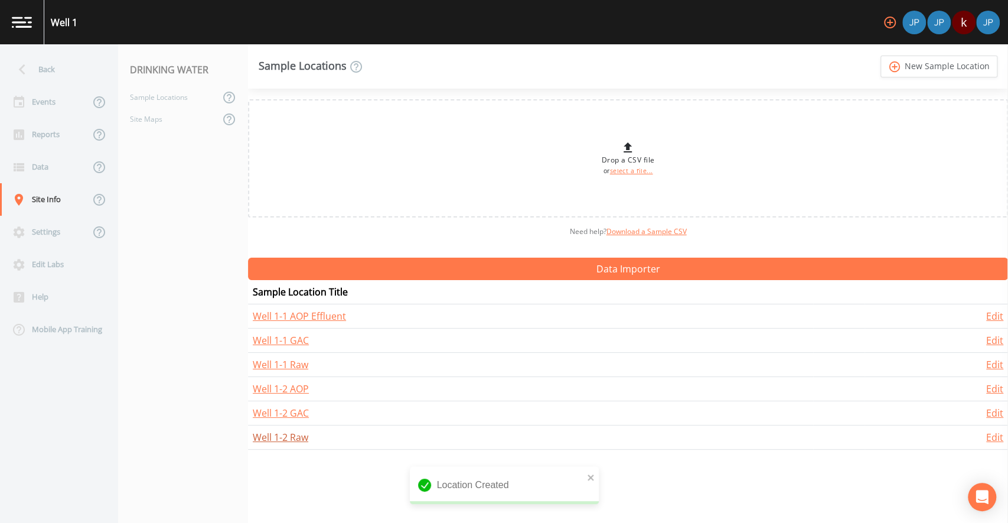
click at [293, 437] on link "Well 1-2 Raw" at bounding box center [281, 437] width 56 height 13
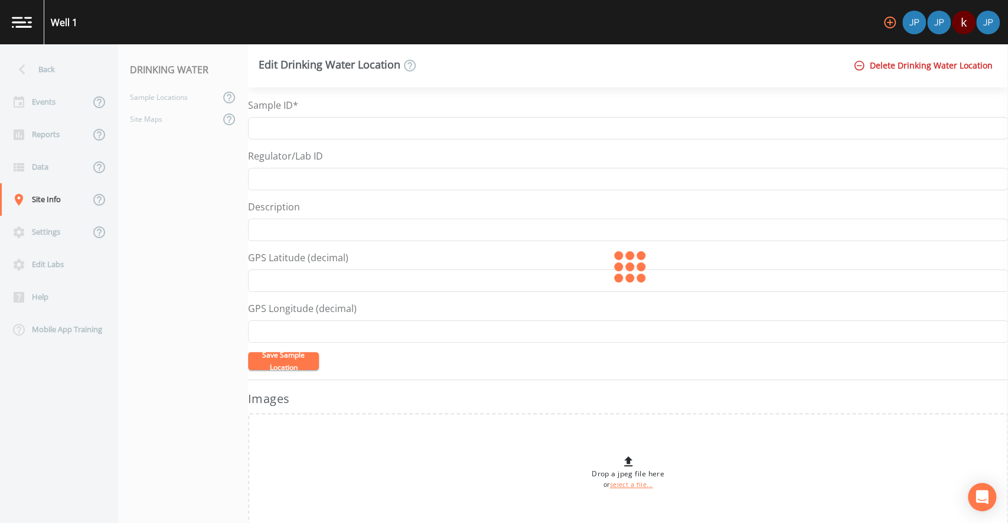
type input "Well 1-2 Raw"
click at [796, 83] on div "Edit Drinking Water Location Delete Drinking Water Location" at bounding box center [628, 65] width 760 height 43
click at [208, 166] on nav "DRINKING WATER Sample Locations Site Maps" at bounding box center [183, 283] width 130 height 478
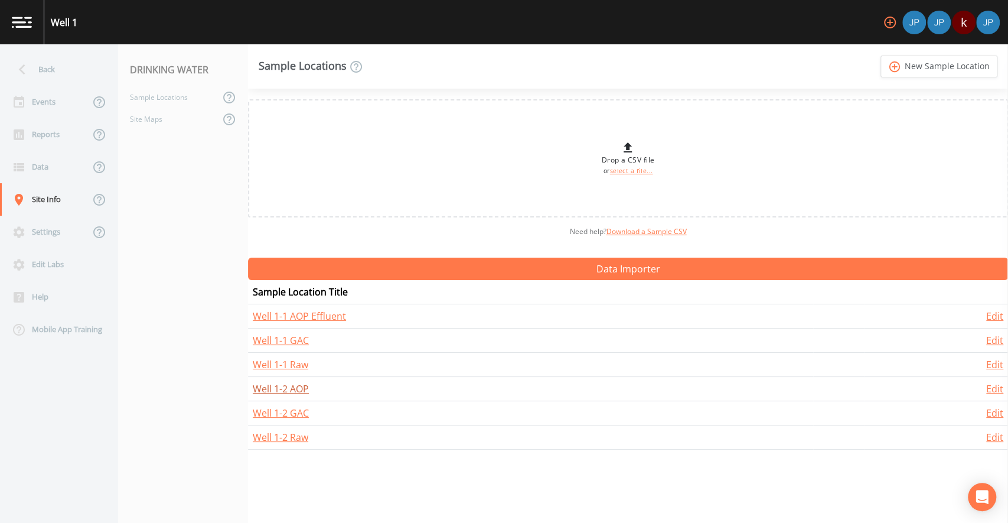
click at [297, 388] on link "Well 1-2 AOP" at bounding box center [281, 388] width 56 height 13
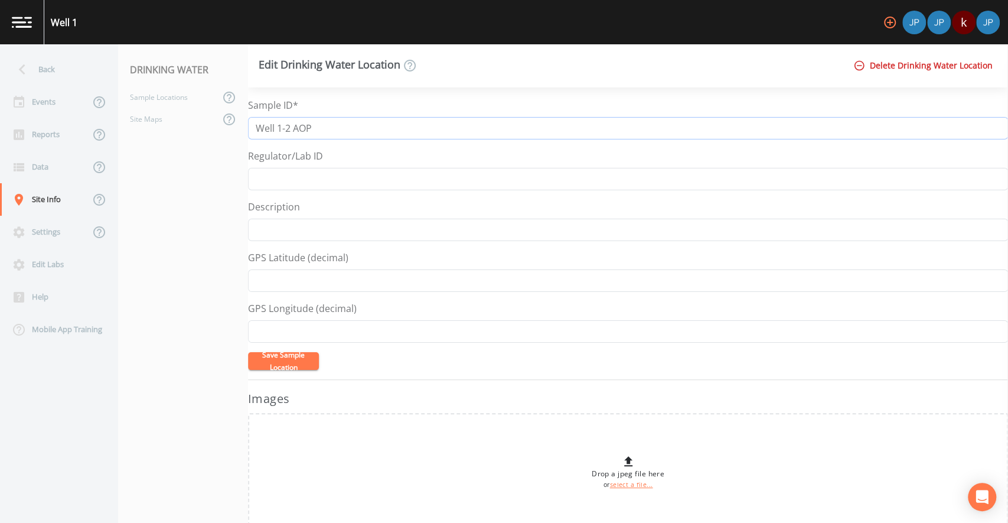
click at [354, 133] on input "Well 1-2 AOP" at bounding box center [628, 128] width 760 height 22
type input "Well 1-2 AOP Effluent"
click at [277, 354] on button "Save Sample Location" at bounding box center [283, 361] width 71 height 18
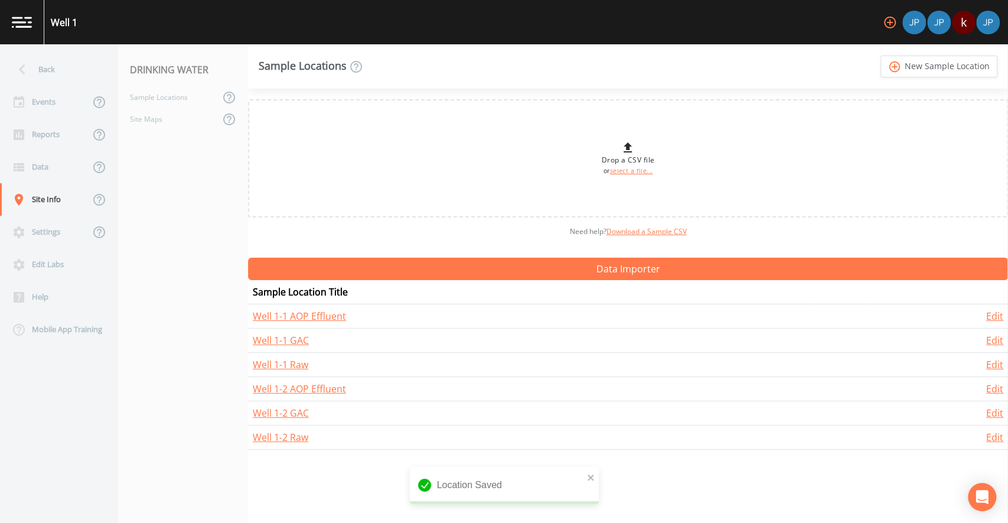
click at [206, 264] on nav "DRINKING WATER Sample Locations Site Maps" at bounding box center [183, 283] width 130 height 478
click at [157, 220] on nav "DRINKING WATER Sample Locations Site Maps" at bounding box center [183, 283] width 130 height 478
click at [60, 100] on div "Events" at bounding box center [45, 102] width 90 height 32
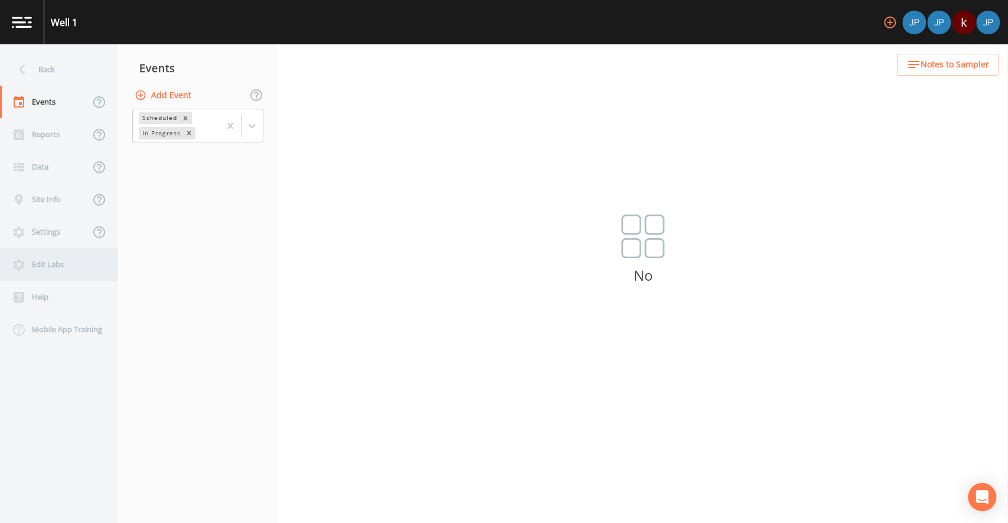
click at [54, 262] on div "Edit Labs" at bounding box center [53, 264] width 106 height 32
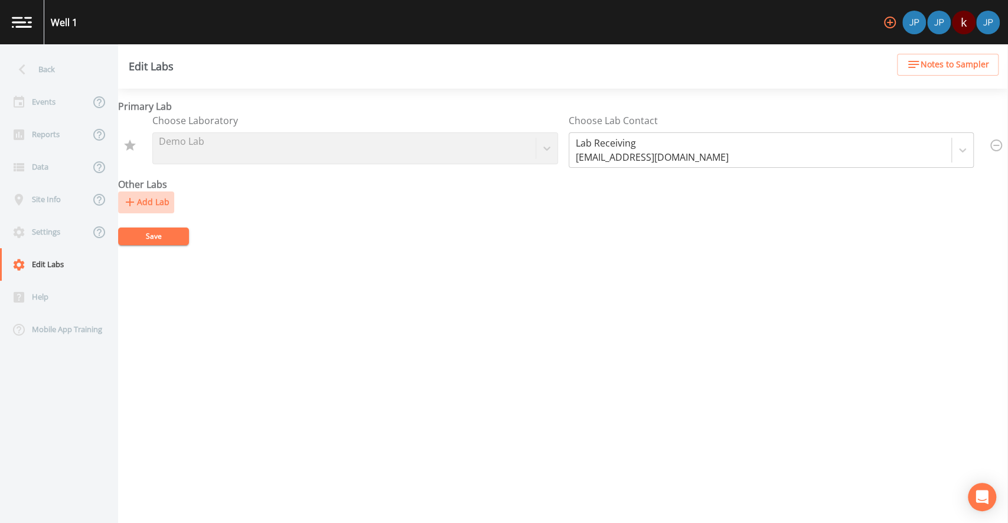
click at [158, 200] on button "Add Lab" at bounding box center [146, 202] width 56 height 22
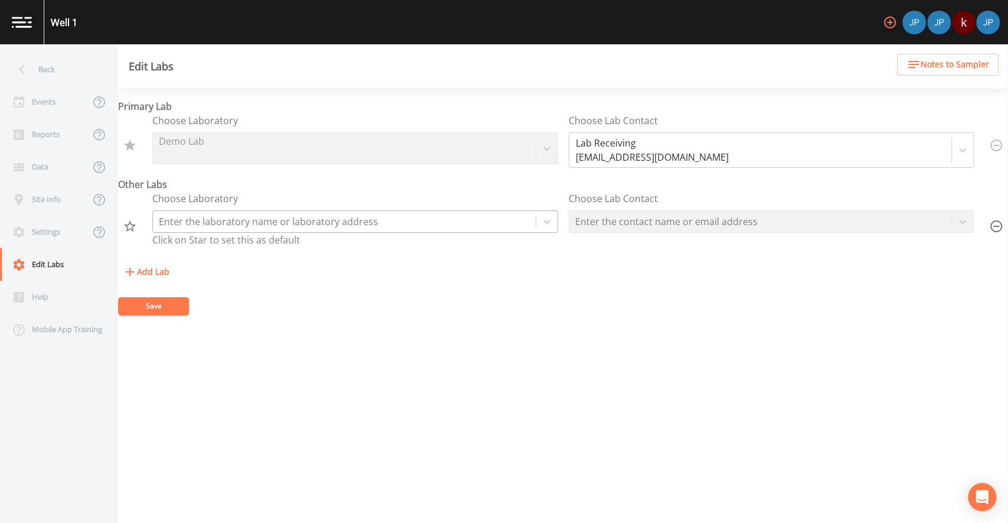
click at [266, 221] on div at bounding box center [344, 221] width 371 height 17
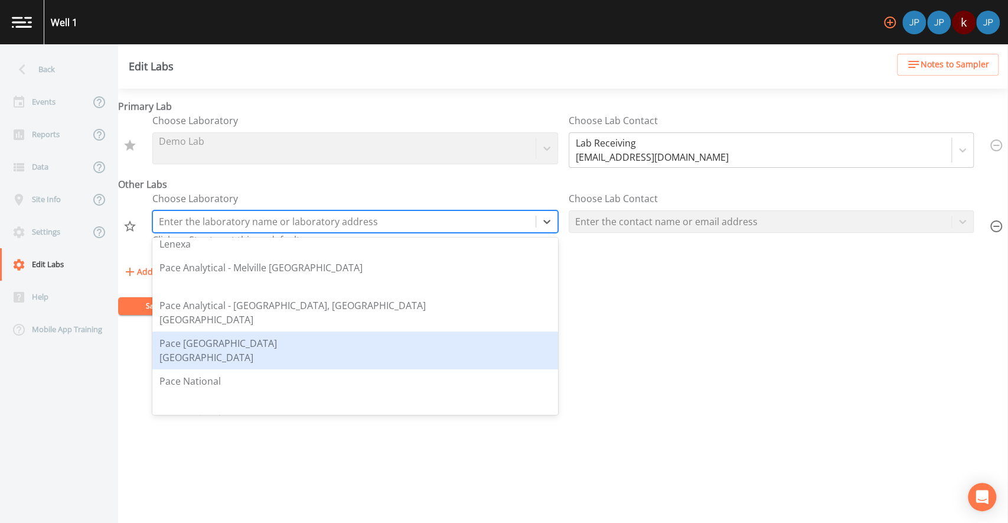
scroll to position [1604, 0]
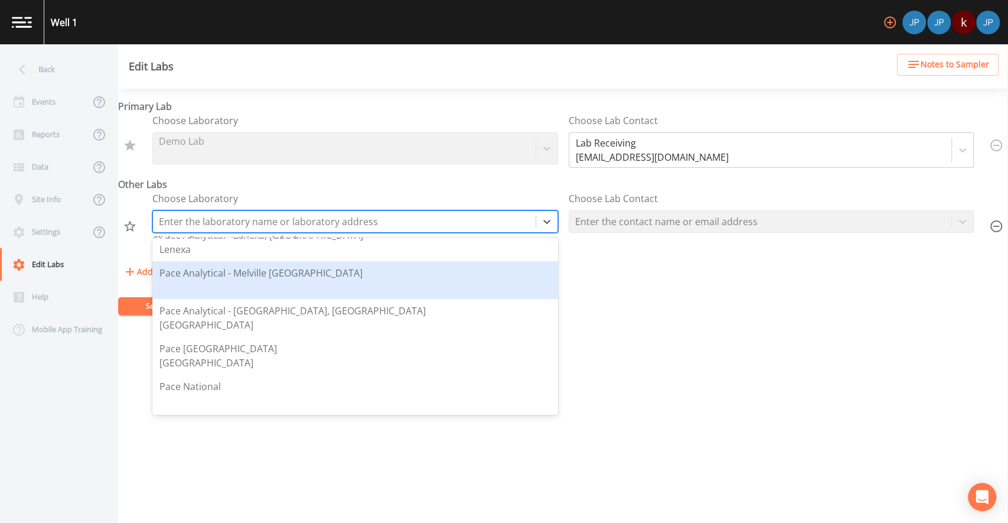
click at [260, 280] on div at bounding box center [260, 287] width 203 height 14
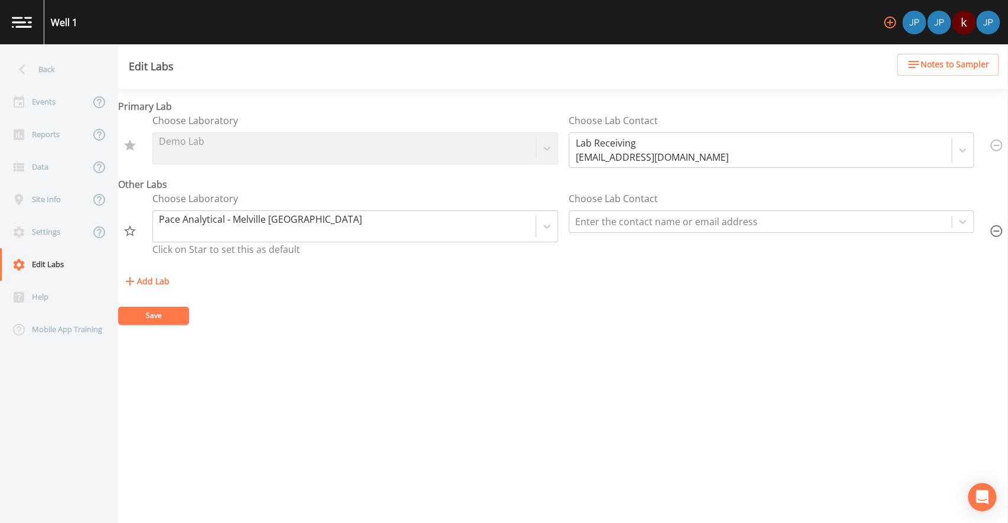
click at [281, 276] on div "Add Lab" at bounding box center [563, 282] width 890 height 22
click at [131, 232] on icon "Set as Default" at bounding box center [130, 231] width 14 height 14
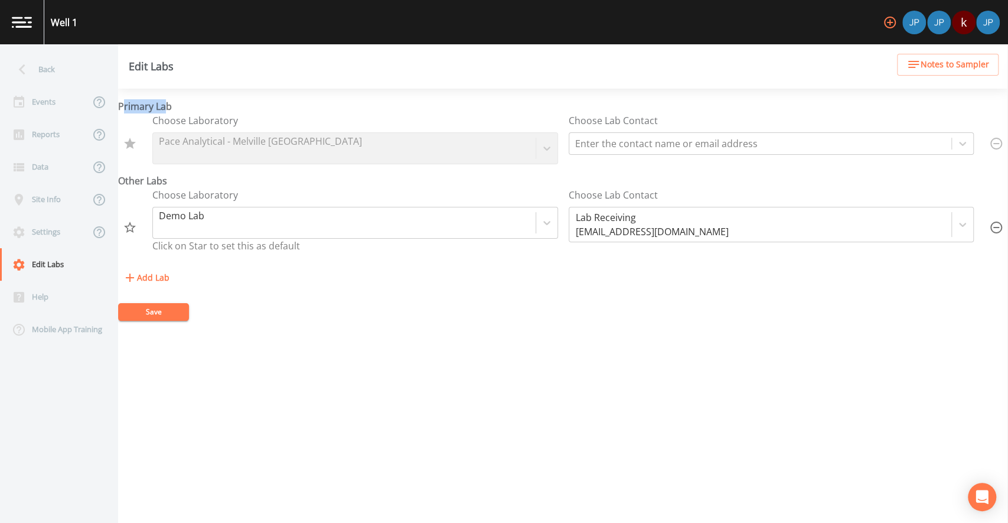
drag, startPoint x: 124, startPoint y: 106, endPoint x: 164, endPoint y: 102, distance: 40.3
click at [164, 102] on strong "Primary Lab" at bounding box center [145, 106] width 54 height 13
click at [172, 102] on div "Primary Lab Choose Laboratory Pace Analytical - Melville NY Choose Lab Contact …" at bounding box center [563, 194] width 890 height 190
click at [992, 229] on icon "button" at bounding box center [996, 227] width 14 height 14
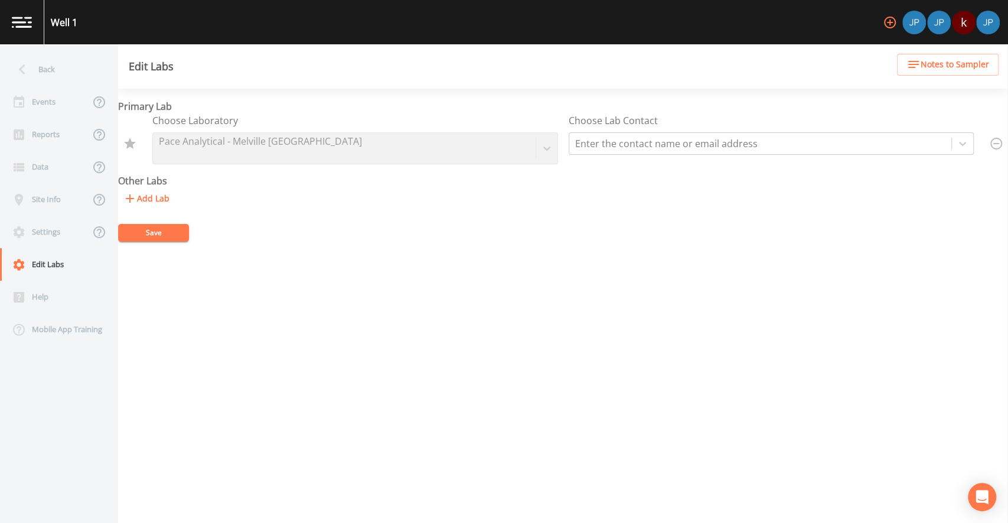
click at [311, 230] on form "Primary Lab Choose Laboratory Pace Analytical - Melville NY Choose Lab Contact …" at bounding box center [563, 170] width 890 height 142
click at [148, 236] on button "Save" at bounding box center [153, 233] width 71 height 18
click at [235, 196] on div "Add Lab" at bounding box center [563, 199] width 890 height 22
click at [272, 196] on div "Add Lab" at bounding box center [563, 199] width 890 height 22
click at [277, 196] on div "Add Lab" at bounding box center [563, 199] width 890 height 22
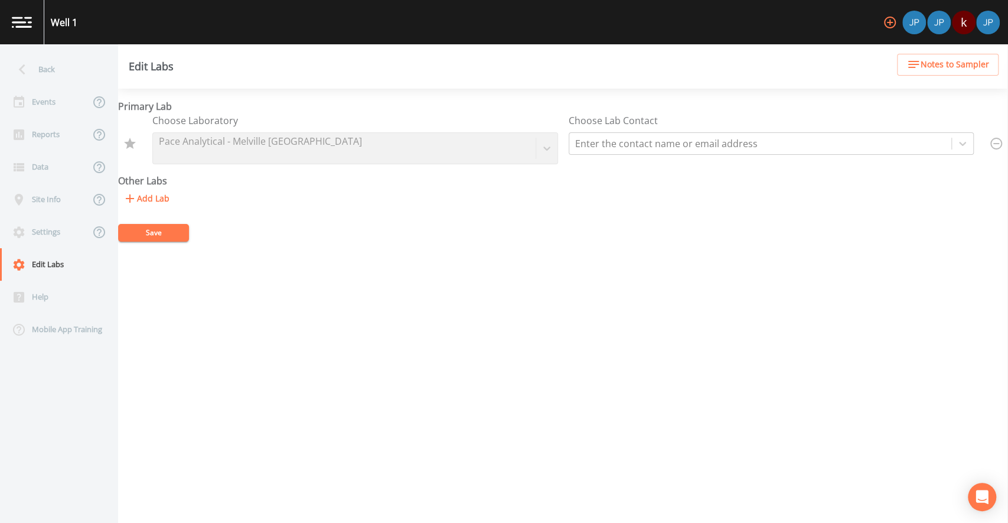
click at [271, 171] on div "Choose Laboratory Pace Analytical - Melville NY Choose Lab Contact Enter the co…" at bounding box center [563, 143] width 890 height 60
click at [259, 175] on div "Primary Lab Choose Laboratory Pace Analytical - Melville NY Choose Lab Contact …" at bounding box center [563, 154] width 890 height 110
click at [63, 106] on div "Events" at bounding box center [45, 102] width 90 height 32
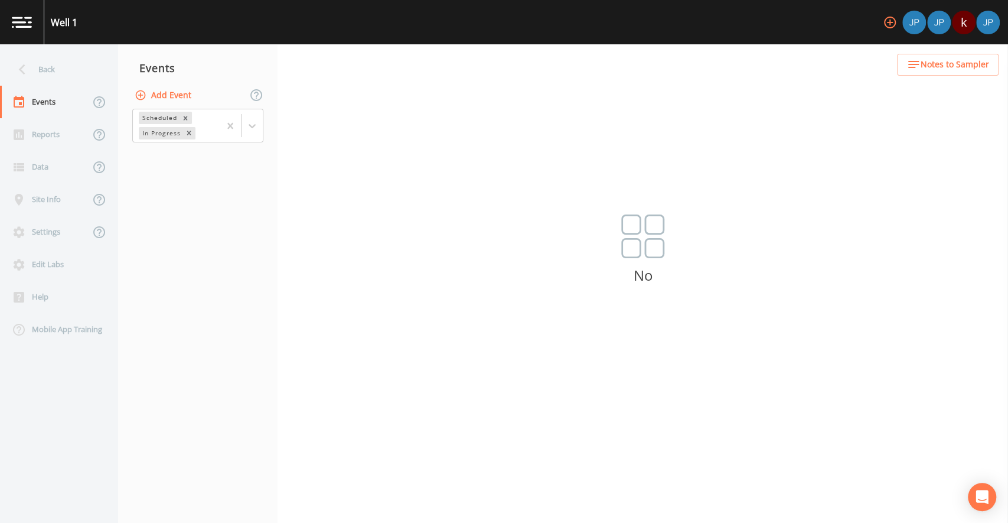
click at [161, 92] on button "Add Event" at bounding box center [164, 95] width 64 height 22
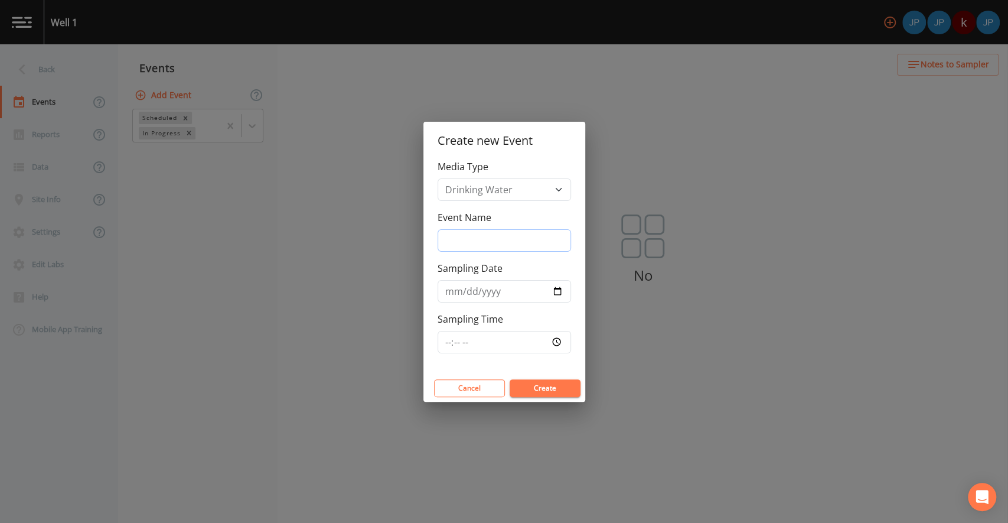
click at [480, 237] on input "Event Name" at bounding box center [504, 240] width 133 height 22
type input "Monthly"
click at [558, 289] on input "Sampling Date" at bounding box center [504, 291] width 133 height 22
type input "2025-09-09"
click at [532, 315] on div "Sampling Time" at bounding box center [504, 332] width 133 height 41
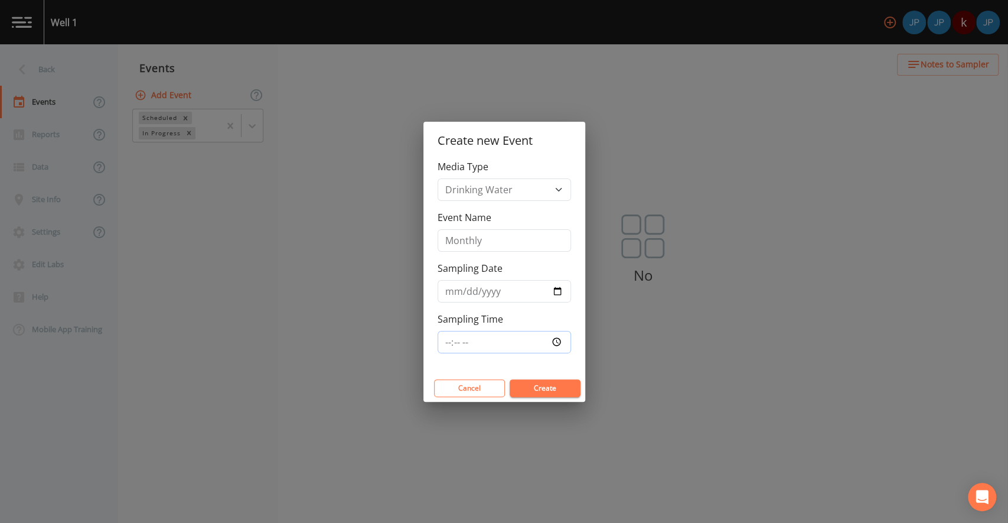
click at [556, 345] on input "Sampling Time" at bounding box center [504, 342] width 133 height 22
click at [555, 361] on div "Media Type Drinking Water Event Name Monthly Sampling Date 2025-09-09 Sampling …" at bounding box center [505, 266] width 162 height 215
click at [559, 342] on input "10:26" at bounding box center [504, 342] width 133 height 22
type input "10:30"
click at [557, 366] on div "Media Type Drinking Water Event Name Monthly Sampling Date 2025-09-09 Sampling …" at bounding box center [505, 266] width 162 height 215
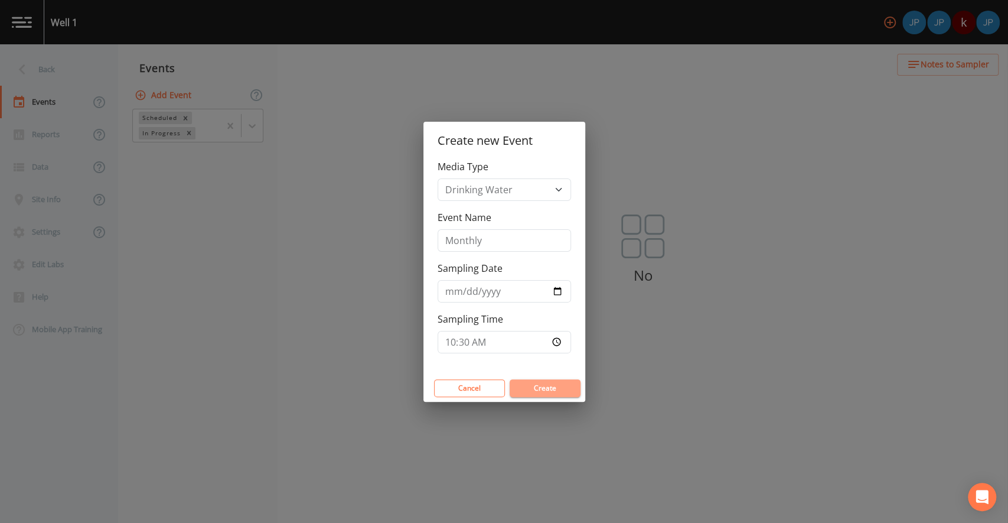
click at [535, 387] on button "Create" at bounding box center [545, 388] width 71 height 18
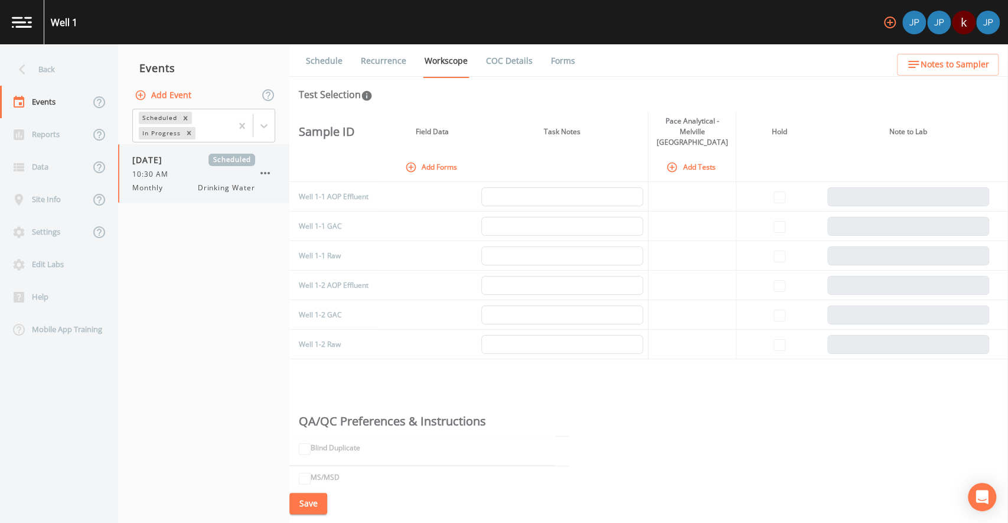
click at [267, 177] on icon "button" at bounding box center [265, 173] width 14 height 14
click at [214, 211] on div at bounding box center [504, 261] width 1008 height 523
click at [265, 173] on icon "button" at bounding box center [264, 173] width 9 height 2
click at [275, 280] on div at bounding box center [504, 261] width 1008 height 523
click at [242, 187] on span "Drinking Water" at bounding box center [226, 188] width 57 height 11
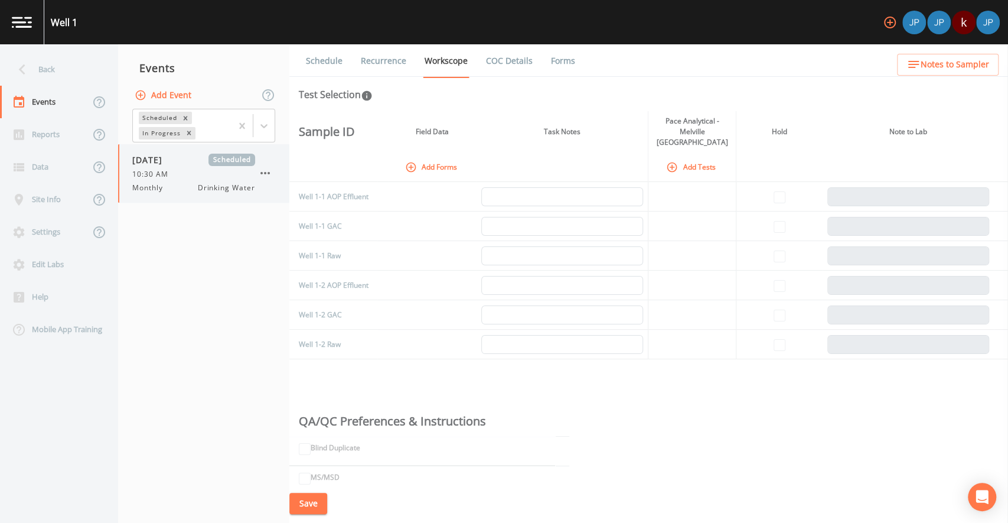
click at [262, 172] on icon "button" at bounding box center [264, 173] width 9 height 2
click at [218, 245] on div at bounding box center [504, 261] width 1008 height 523
click at [445, 64] on link "Workscope" at bounding box center [446, 61] width 47 height 34
drag, startPoint x: 301, startPoint y: 128, endPoint x: 353, endPoint y: 127, distance: 52.0
click at [353, 127] on th "Sample ID" at bounding box center [333, 131] width 88 height 41
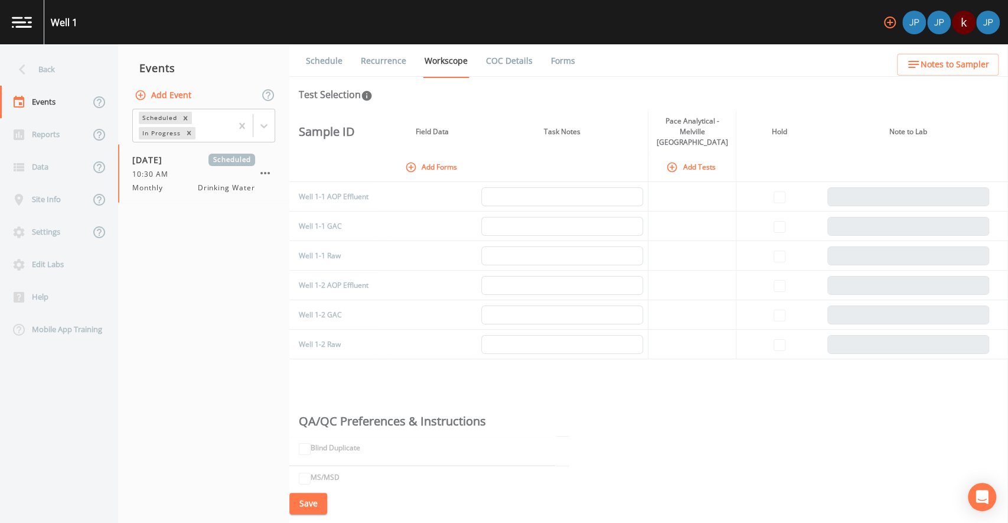
click at [363, 154] on th at bounding box center [333, 167] width 88 height 30
drag, startPoint x: 300, startPoint y: 185, endPoint x: 359, endPoint y: 340, distance: 165.4
click at [359, 340] on tbody "Well 1-1 AOP Effluent Well 1-1 GAC Well 1-1 Raw Well 1-2 AOP Effluent Well 1-2 …" at bounding box center [648, 270] width 719 height 177
click at [358, 344] on td "Well 1-2 Raw" at bounding box center [333, 345] width 88 height 30
drag, startPoint x: 417, startPoint y: 126, endPoint x: 449, endPoint y: 126, distance: 31.9
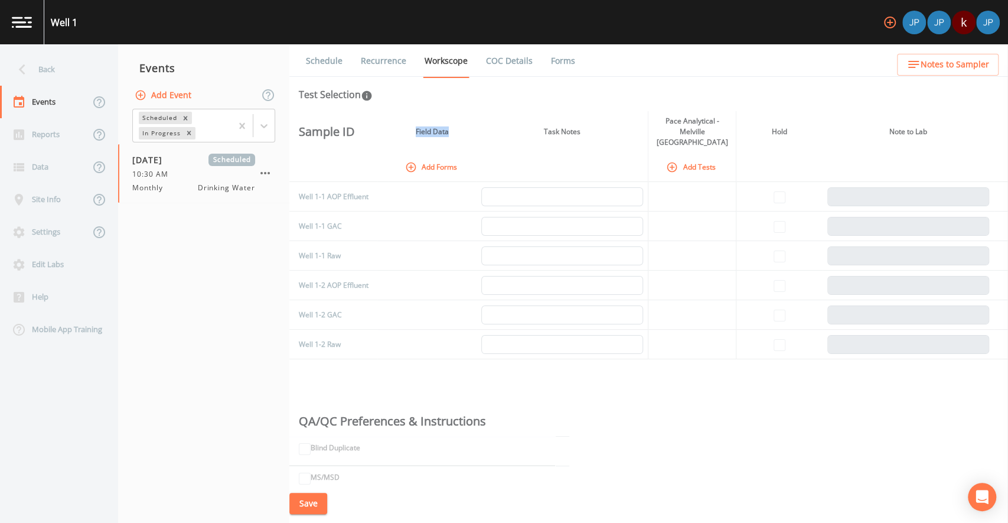
click at [449, 126] on th "Field Data" at bounding box center [433, 131] width 88 height 41
click at [451, 127] on th "Field Data" at bounding box center [433, 131] width 88 height 41
drag, startPoint x: 666, startPoint y: 120, endPoint x: 706, endPoint y: 130, distance: 41.4
click at [706, 130] on th "Pace Analytical - Melville [GEOGRAPHIC_DATA]" at bounding box center [692, 131] width 89 height 41
click at [692, 158] on button "Add Tests" at bounding box center [692, 166] width 56 height 19
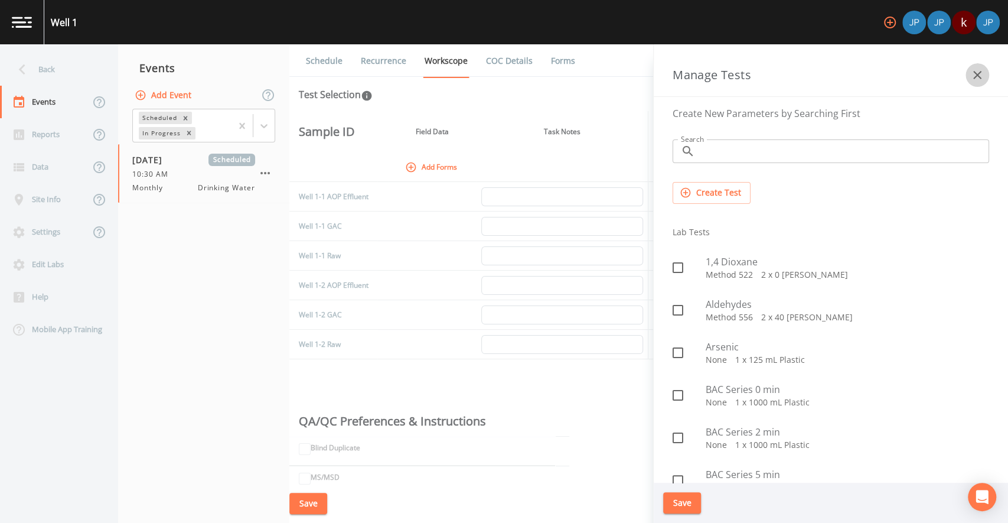
click at [978, 77] on icon "button" at bounding box center [977, 75] width 14 height 14
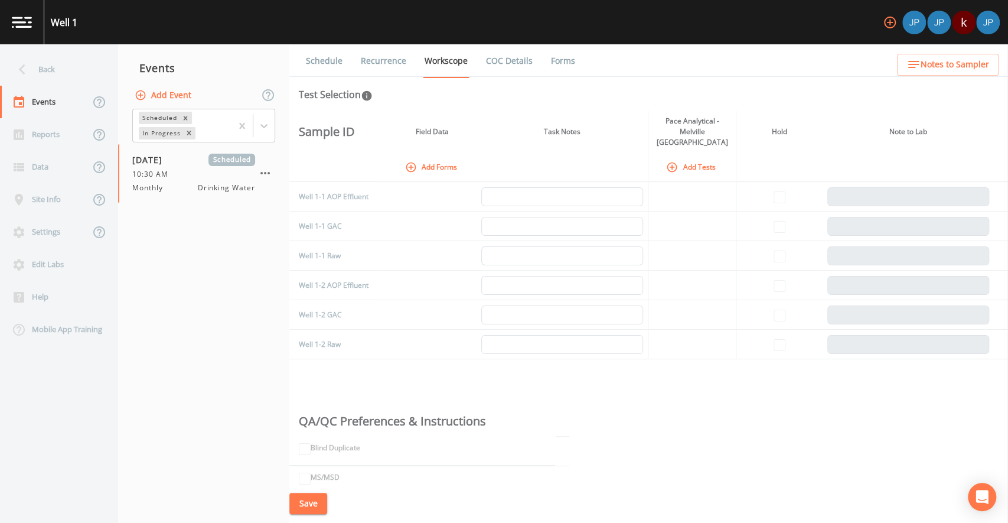
click at [676, 159] on button "Add Tests" at bounding box center [692, 166] width 56 height 19
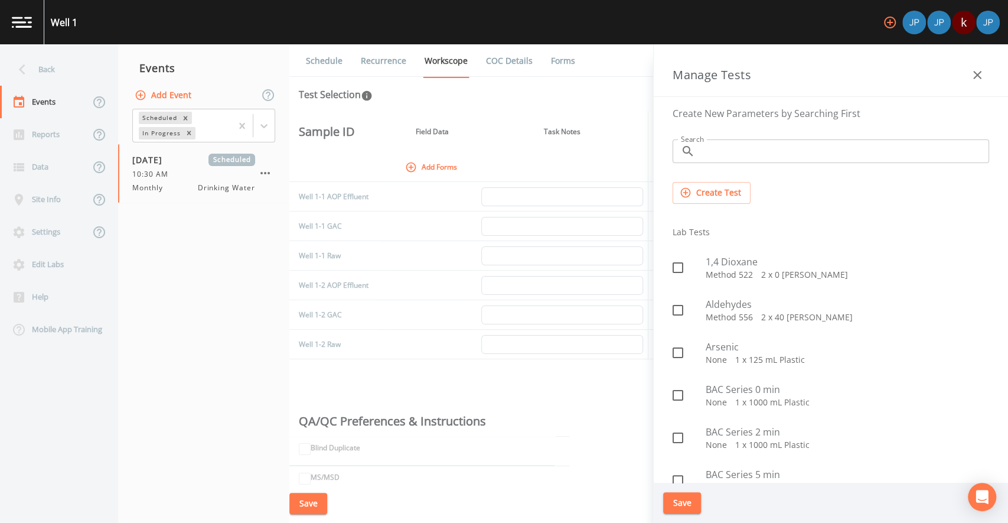
scroll to position [5, 0]
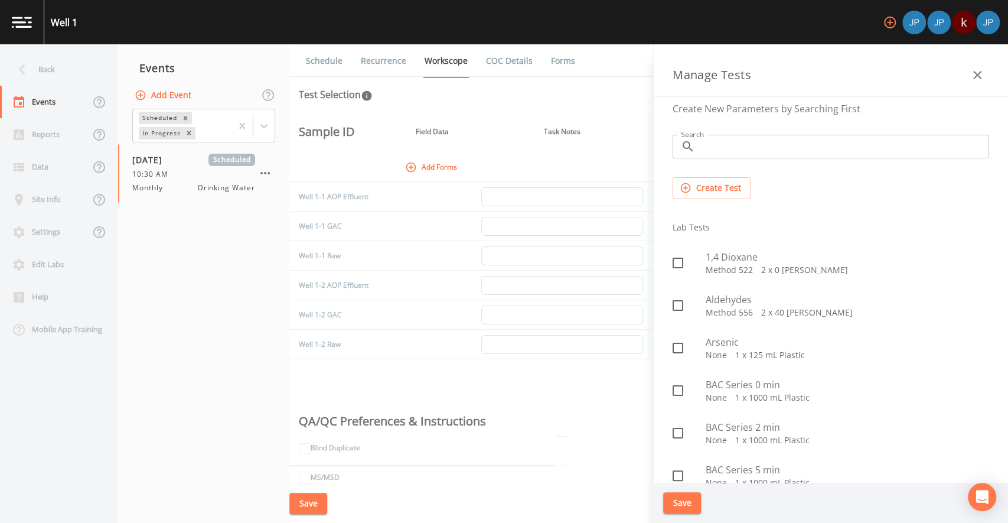
click at [679, 262] on icon at bounding box center [678, 263] width 14 height 14
checkbox input "true"
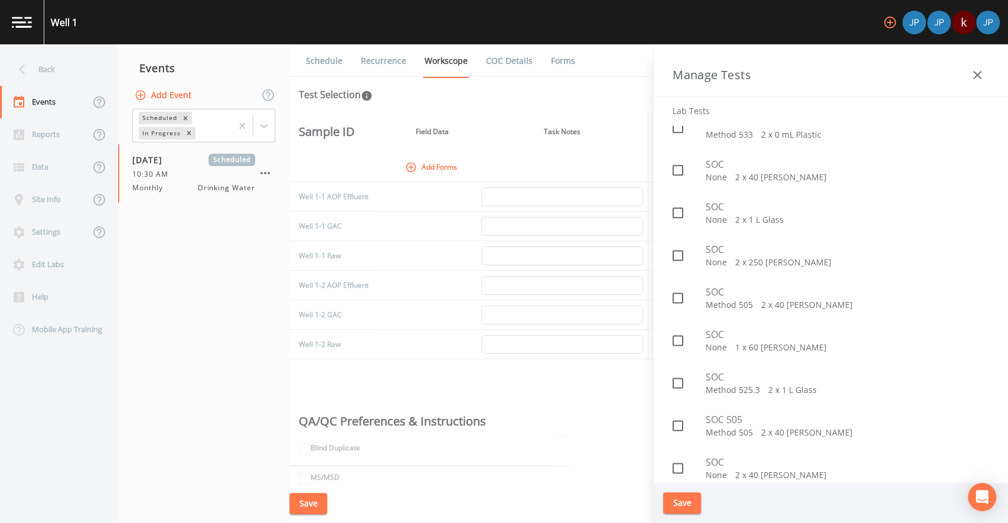
scroll to position [1128, 0]
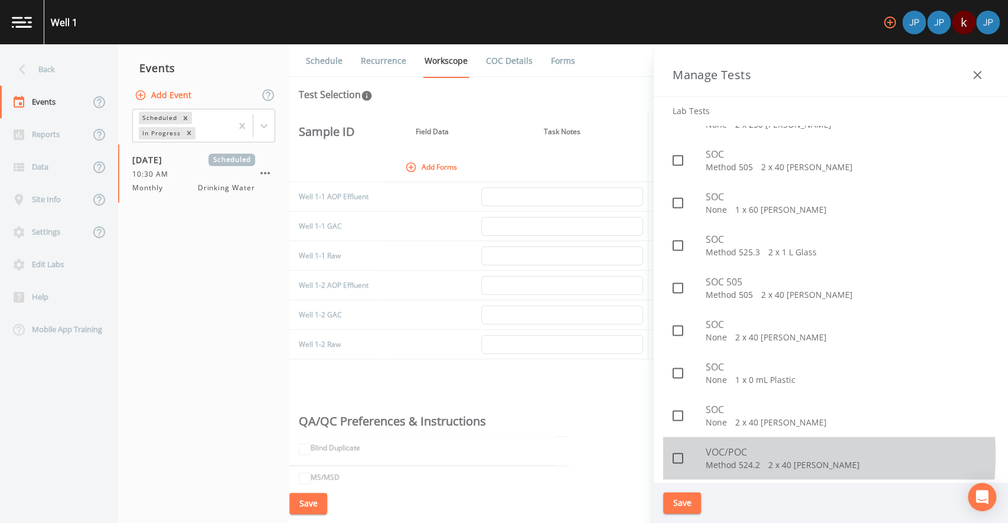
click at [718, 453] on span "VOC/POC" at bounding box center [848, 452] width 284 height 14
checkbox input "true"
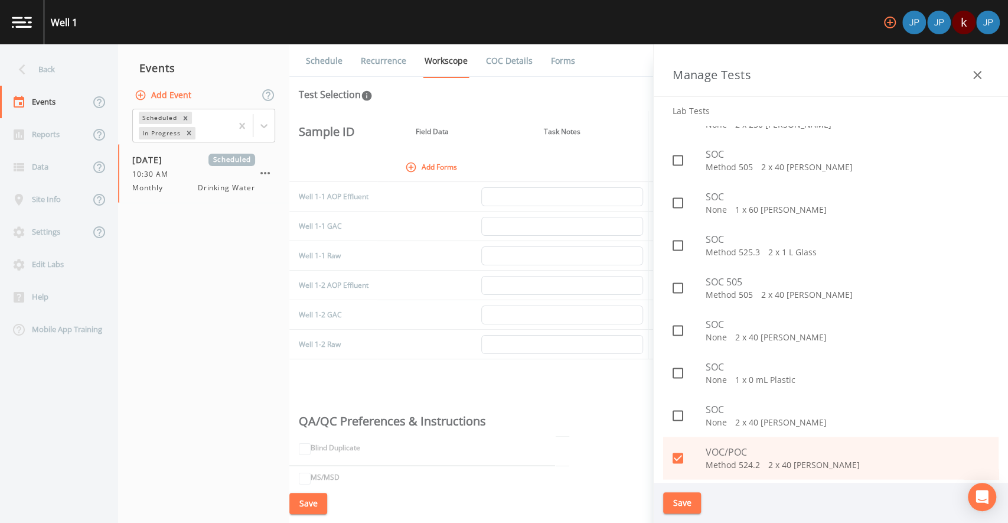
click at [693, 498] on button "Save" at bounding box center [682, 503] width 38 height 22
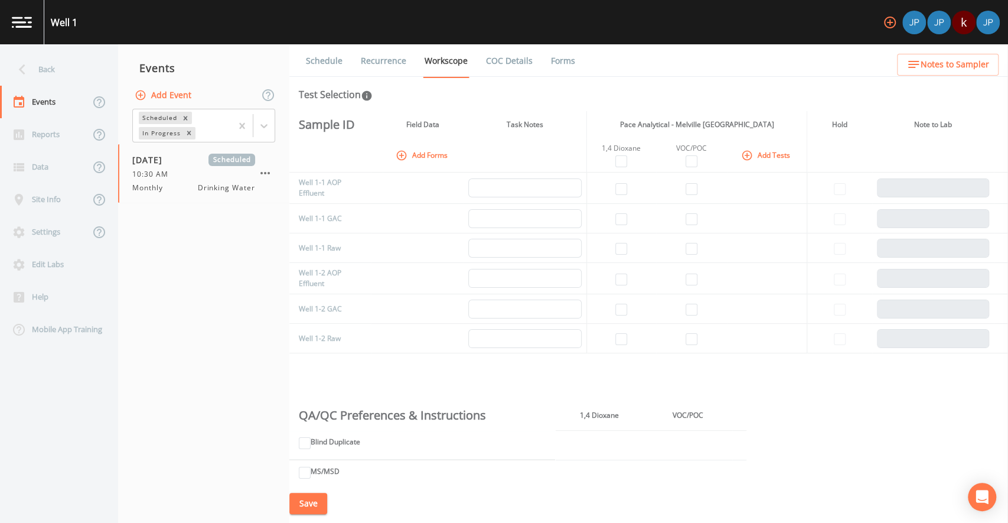
click at [745, 159] on icon "button" at bounding box center [747, 155] width 10 height 10
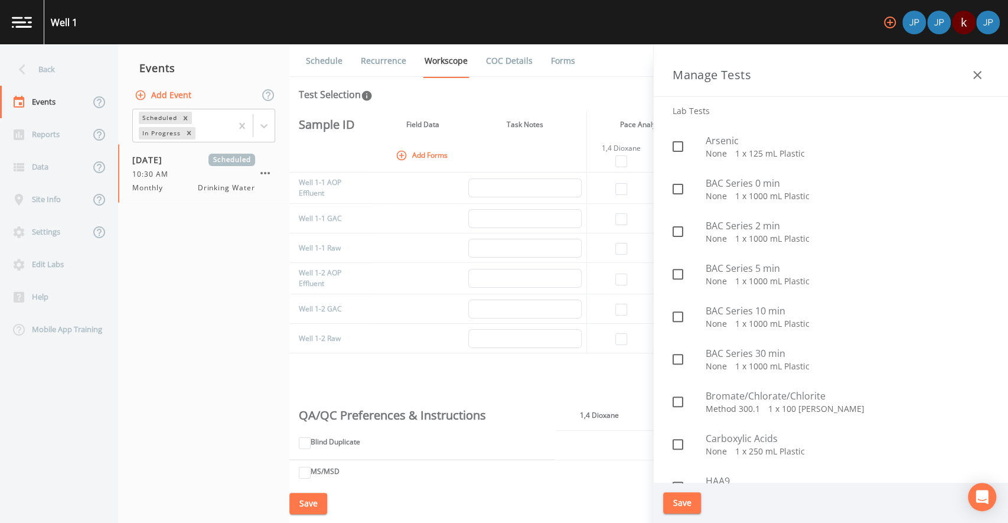
scroll to position [0, 0]
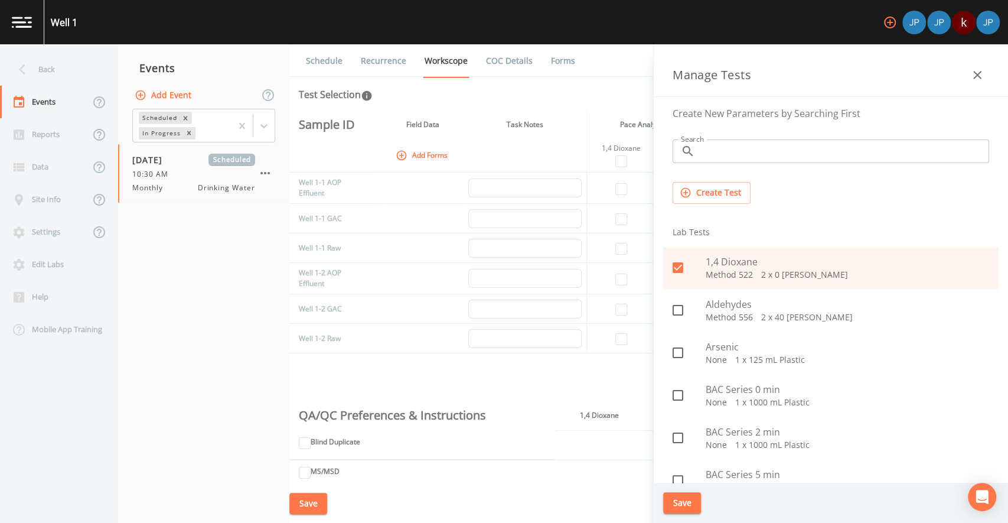
click at [742, 155] on input "Search" at bounding box center [844, 151] width 289 height 24
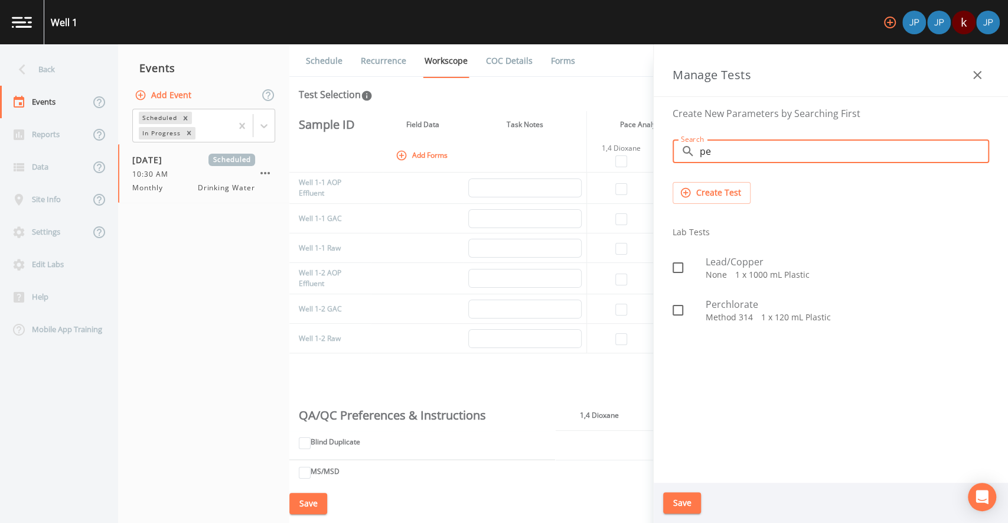
type input "p"
type input "perch"
click at [675, 265] on input "checkbox" at bounding box center [672, 261] width 12 height 12
checkbox input "true"
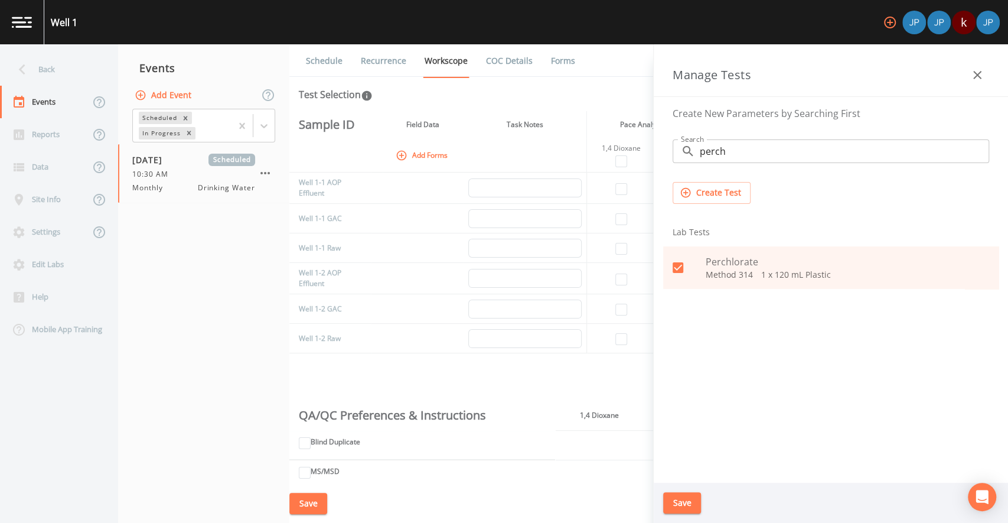
click at [687, 503] on button "Save" at bounding box center [682, 503] width 38 height 22
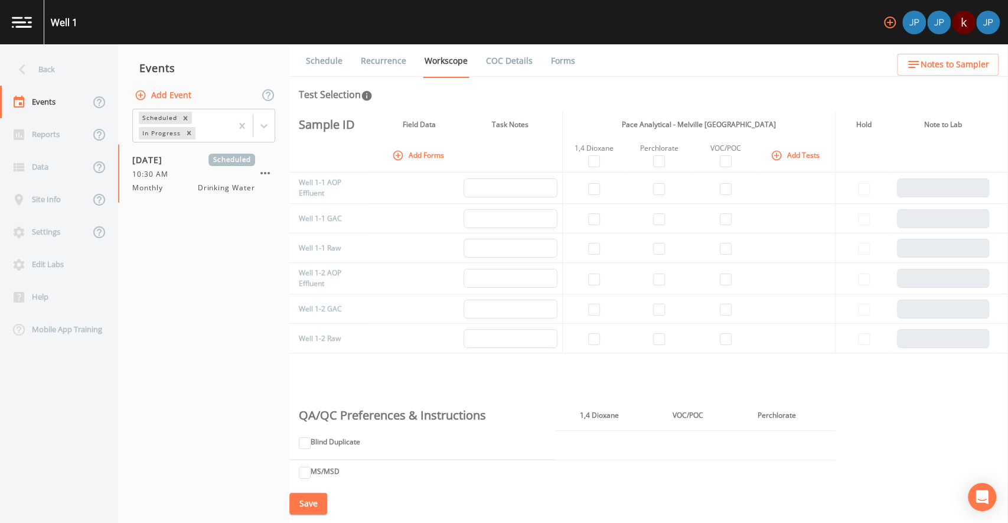
click at [794, 153] on button "Add Tests" at bounding box center [796, 154] width 56 height 19
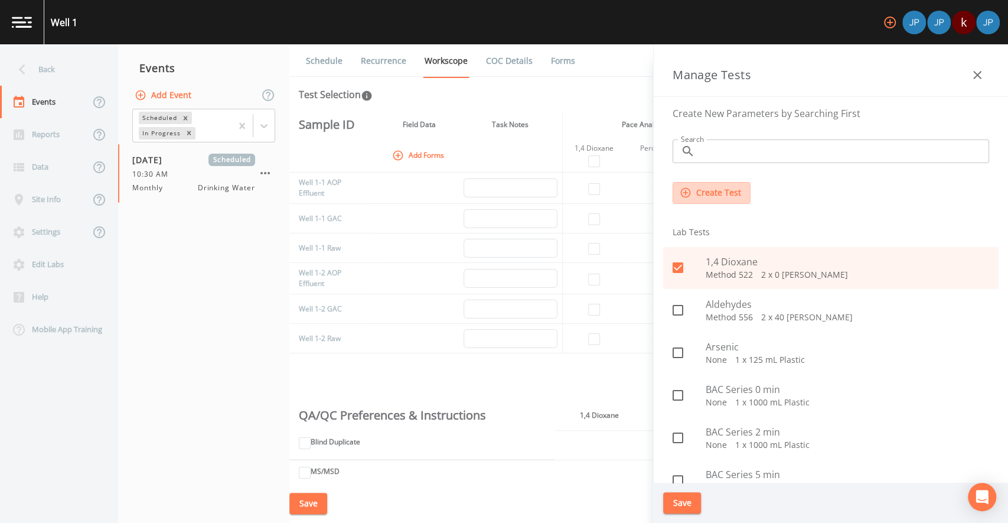
click at [712, 193] on button "Create Test" at bounding box center [712, 193] width 78 height 22
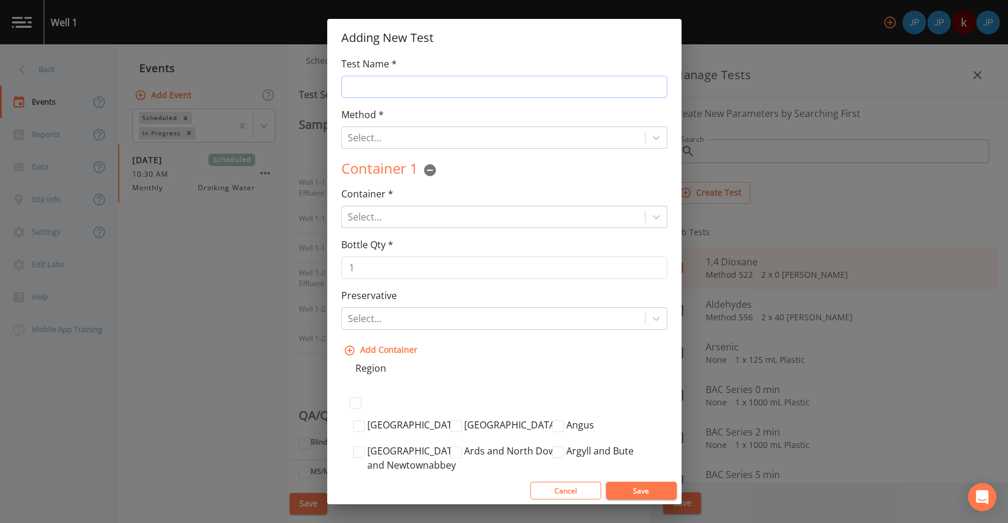
click at [473, 88] on input "Test Name *" at bounding box center [504, 87] width 326 height 22
type input "Test Name"
click at [471, 112] on div "Method * Select... Test Method is Required" at bounding box center [504, 128] width 326 height 41
click at [471, 82] on input "Test Name" at bounding box center [504, 87] width 326 height 22
click at [468, 110] on div "Method * Select... Test Method is Required" at bounding box center [504, 128] width 326 height 41
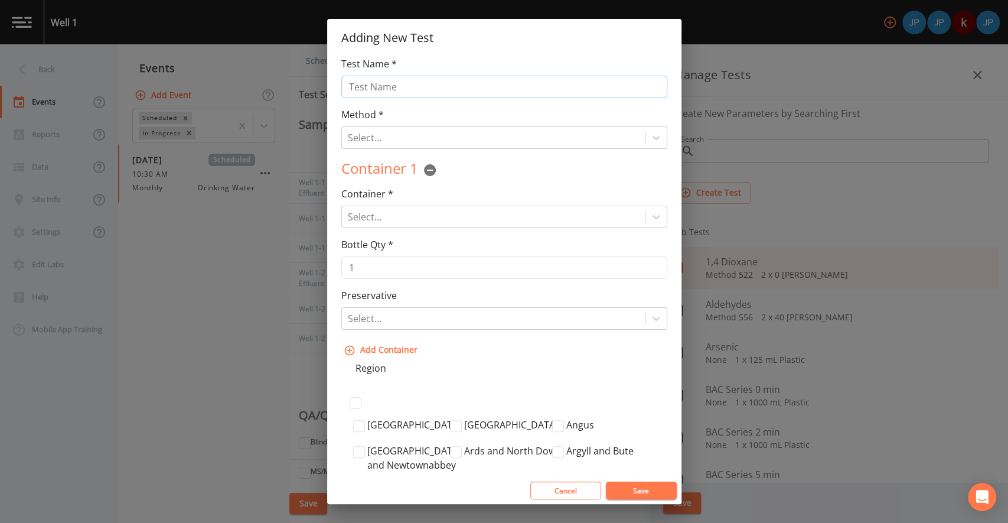
click at [413, 89] on input "Test Name" at bounding box center [504, 87] width 326 height 22
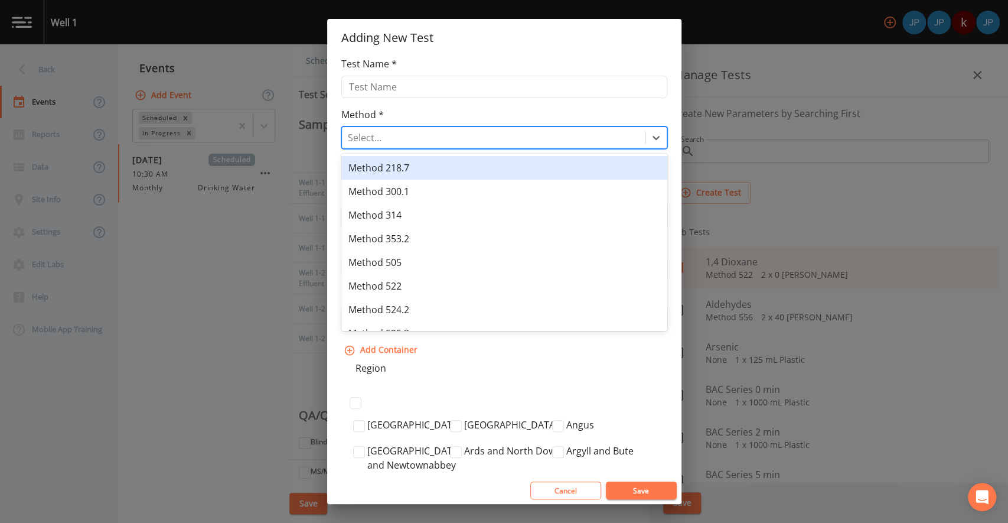
click at [399, 133] on div at bounding box center [493, 137] width 291 height 17
type input "Method 123"
click at [379, 169] on div "Create "Method 123"" at bounding box center [504, 168] width 326 height 24
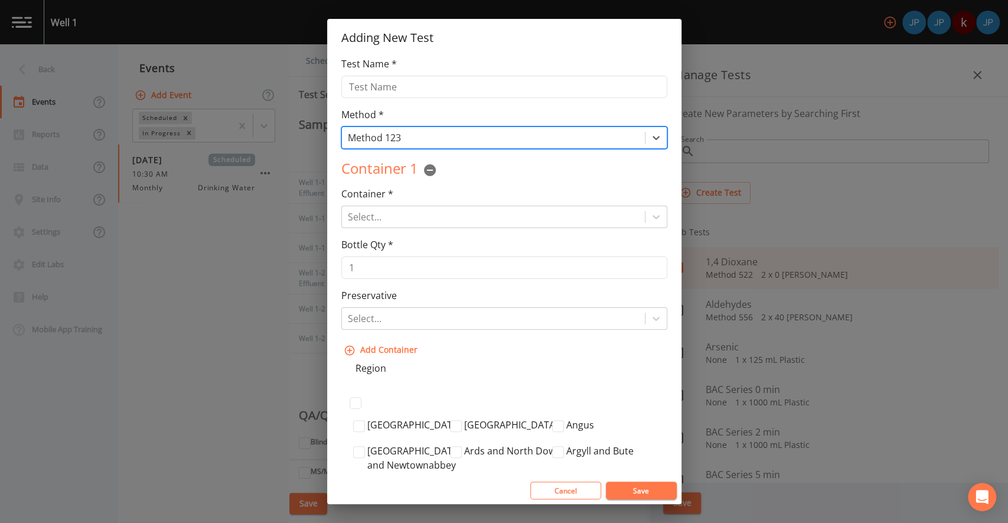
click at [470, 177] on div "Container 1" at bounding box center [504, 170] width 326 height 24
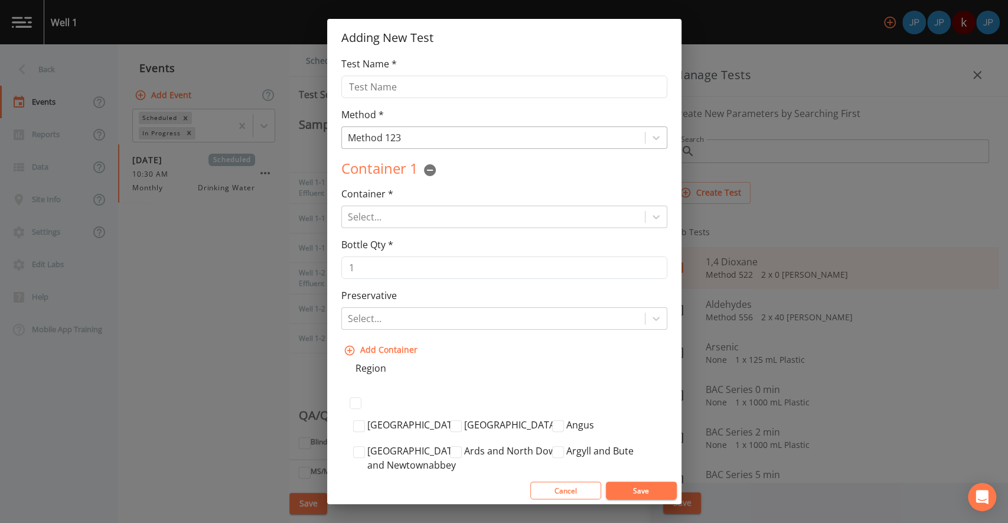
click at [443, 138] on div at bounding box center [493, 137] width 291 height 17
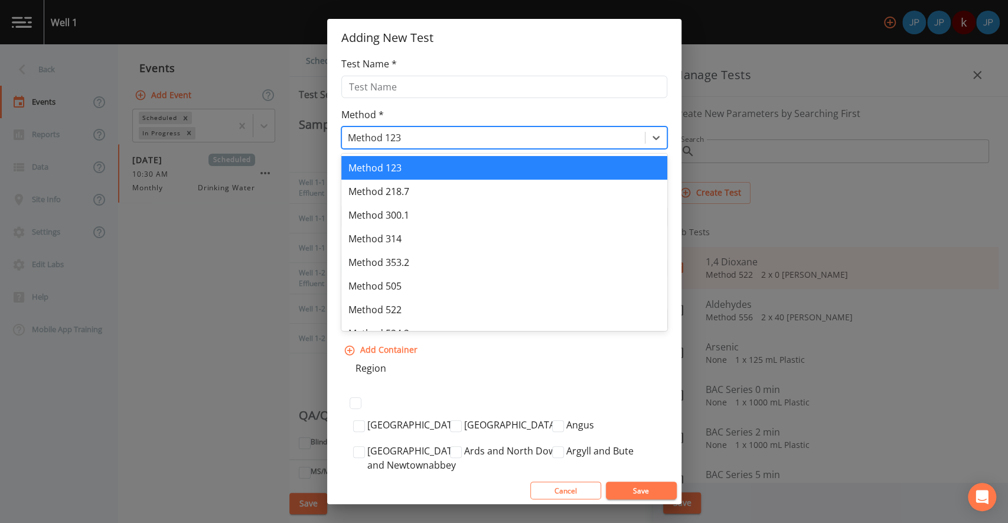
click at [448, 115] on div "Method * Method 123 selected, 1 of 13. 13 results available. Use Up and Down to…" at bounding box center [504, 128] width 326 height 41
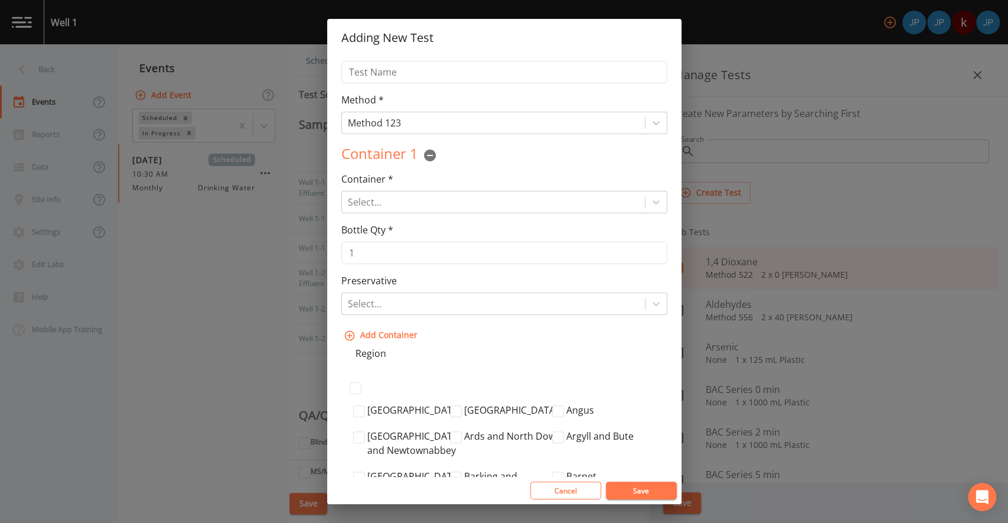
scroll to position [25, 0]
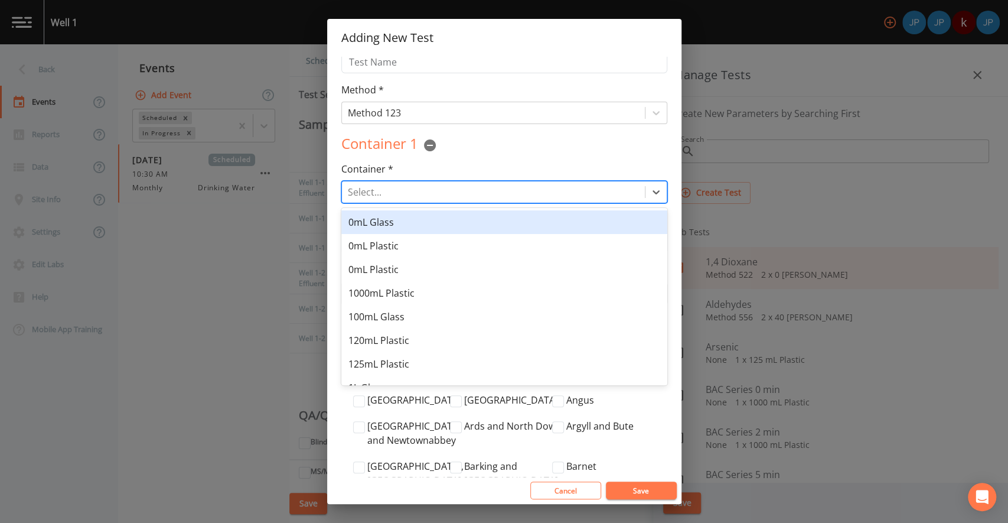
click at [461, 193] on div at bounding box center [493, 192] width 291 height 17
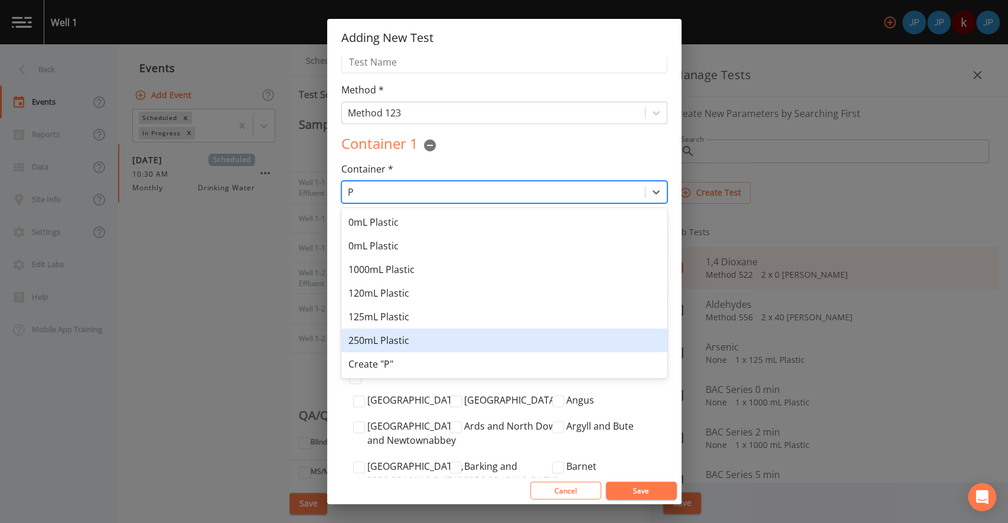
scroll to position [0, 0]
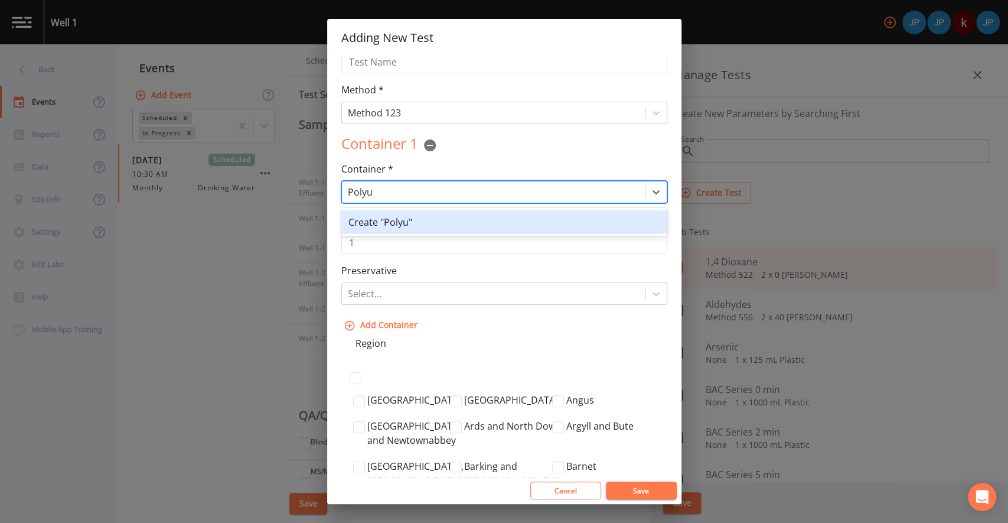
type input "Poly"
click at [406, 223] on div "Create "Poly"" at bounding box center [504, 222] width 326 height 24
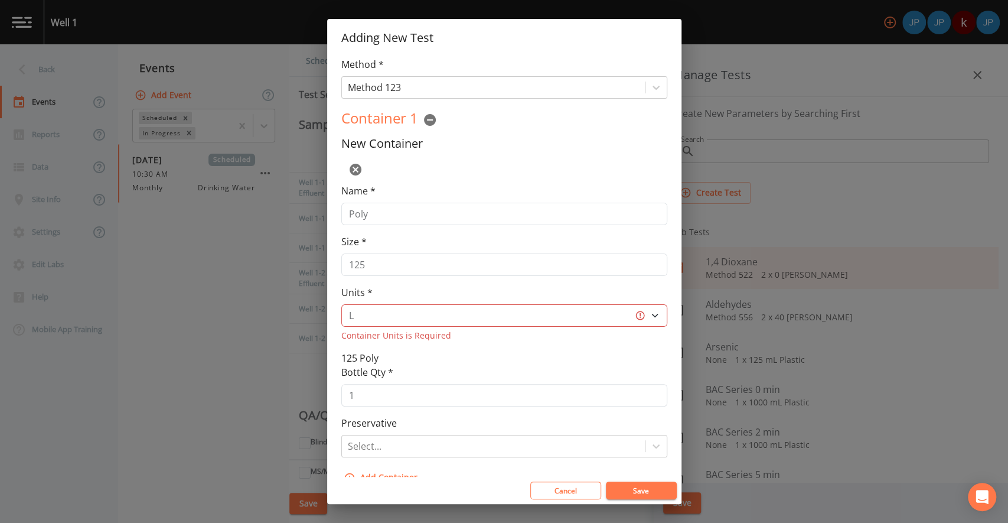
scroll to position [60, 0]
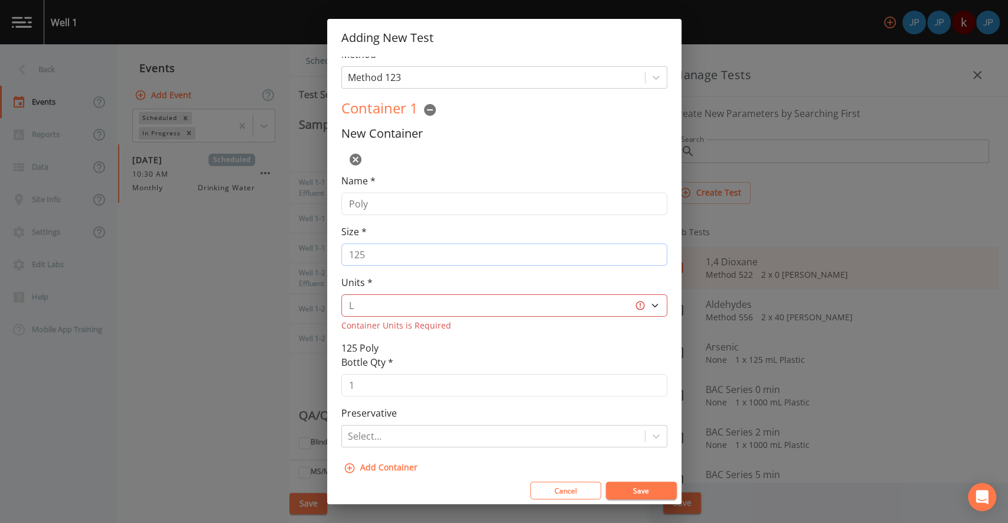
drag, startPoint x: 373, startPoint y: 254, endPoint x: 347, endPoint y: 252, distance: 26.6
click at [347, 252] on input "125" at bounding box center [504, 254] width 326 height 22
type input "150"
click at [376, 301] on select "L gal mL oz" at bounding box center [504, 305] width 326 height 22
select select "mL"
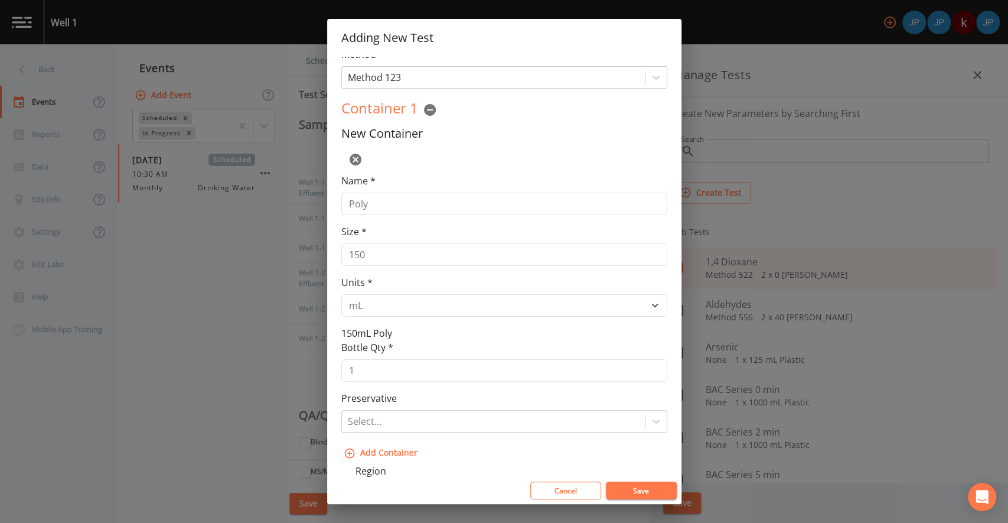
click at [415, 283] on div "Units * L gal mL oz" at bounding box center [504, 295] width 326 height 41
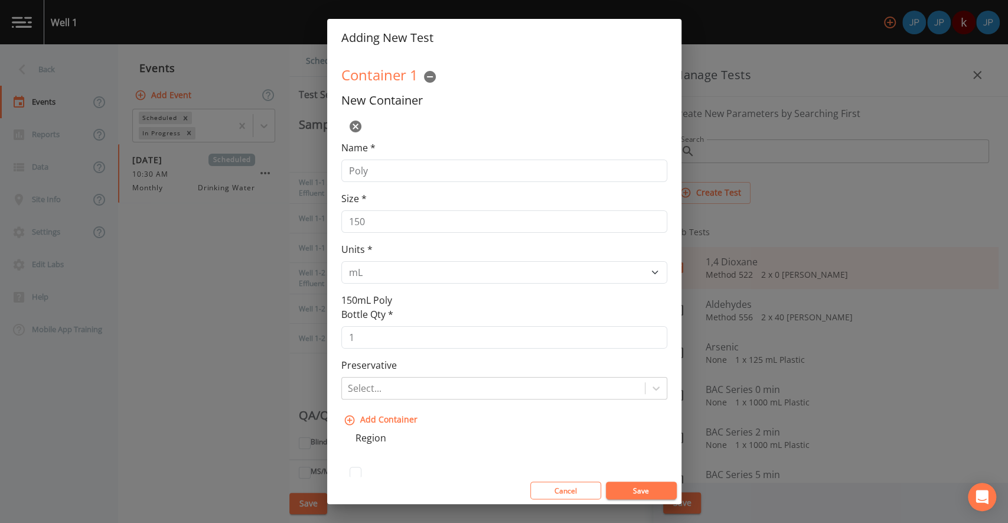
scroll to position [114, 0]
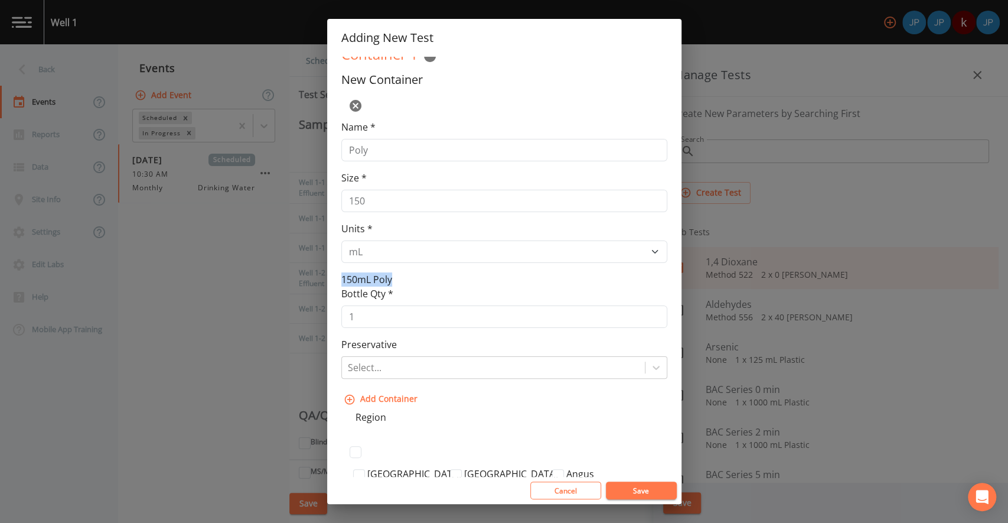
drag, startPoint x: 342, startPoint y: 279, endPoint x: 393, endPoint y: 278, distance: 51.4
click at [393, 278] on div "New Container Name * Poly Size * 150 Units * L gal mL oz 150mL Poly" at bounding box center [504, 180] width 326 height 214
click at [440, 286] on div "Bottle Qty * 1" at bounding box center [504, 306] width 326 height 41
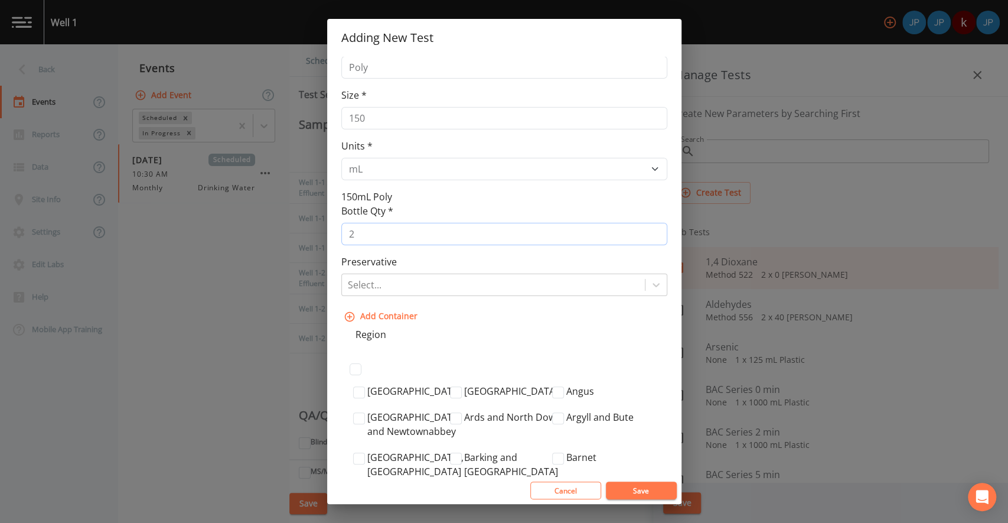
type input "2"
click at [648, 229] on input "2" at bounding box center [504, 234] width 326 height 22
click at [520, 262] on div "Preservative Select..." at bounding box center [504, 275] width 326 height 41
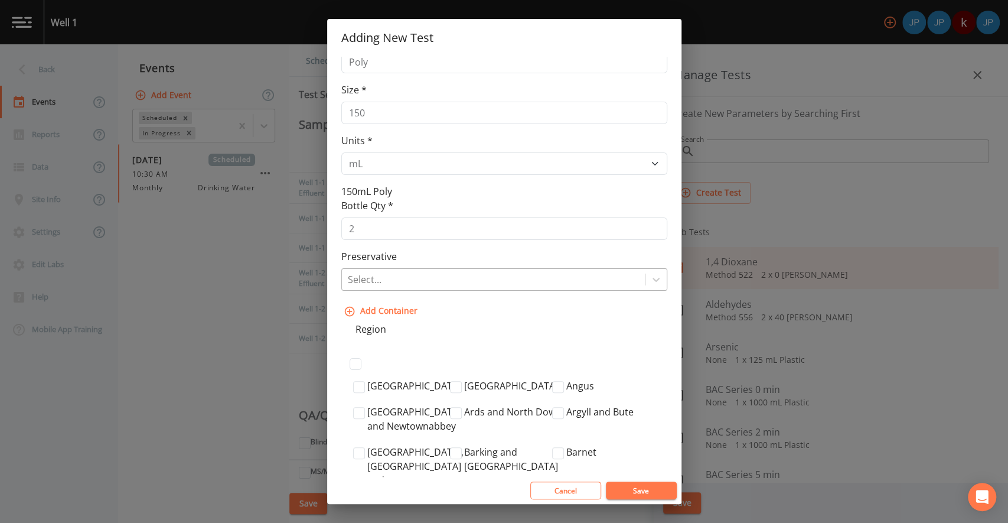
scroll to position [207, 0]
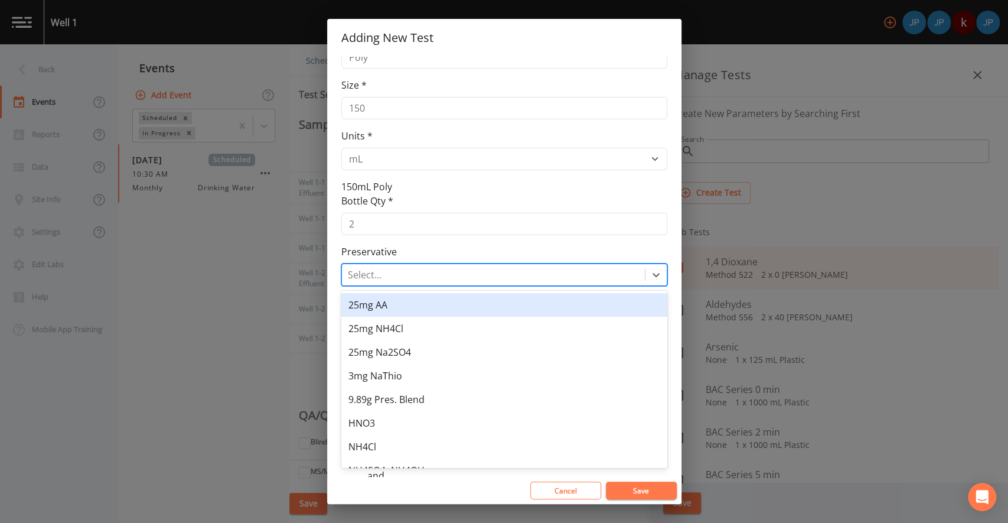
click at [465, 271] on div at bounding box center [493, 274] width 291 height 17
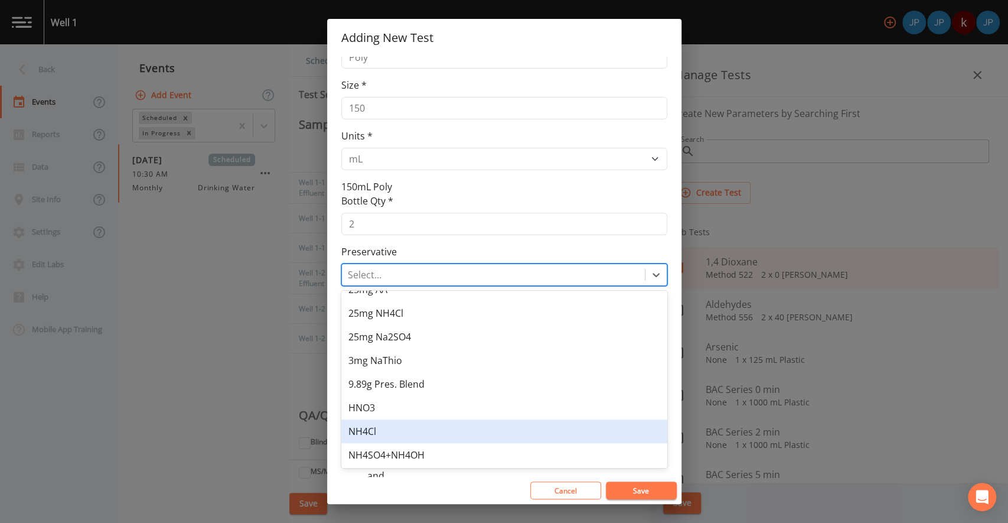
scroll to position [111, 0]
click at [429, 425] on div "No Pres" at bounding box center [504, 430] width 326 height 24
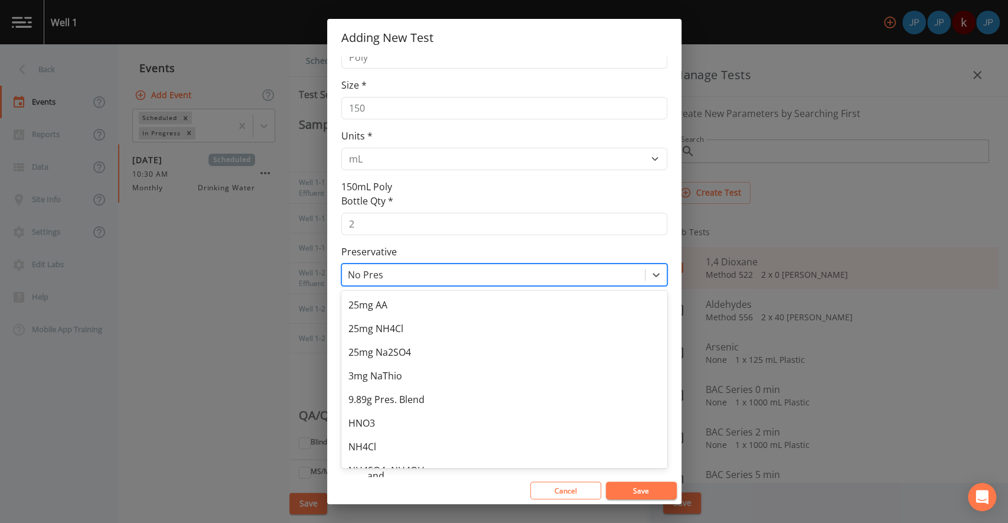
click at [468, 281] on div "No Pres" at bounding box center [493, 274] width 303 height 21
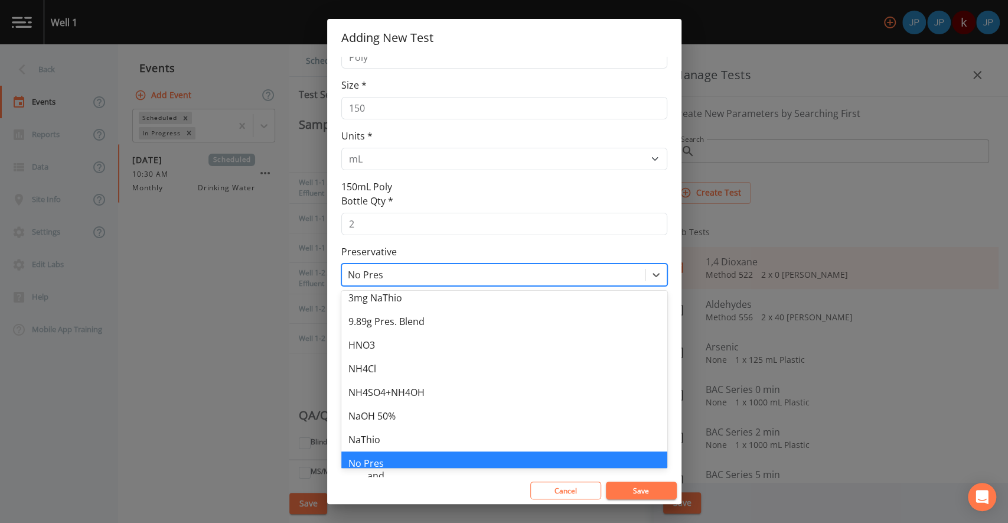
scroll to position [0, 0]
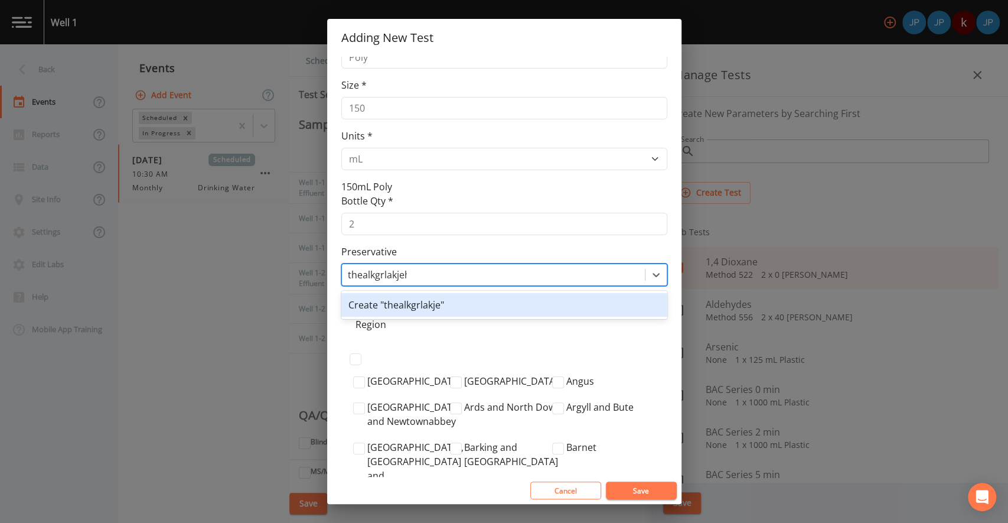
type input "thealkgrlakjehklrae"
drag, startPoint x: 432, startPoint y: 273, endPoint x: 337, endPoint y: 265, distance: 96.0
click at [337, 265] on div "Test Name * Test Name Method * Method 123 Container 1 New Container Name * Poly…" at bounding box center [504, 267] width 354 height 420
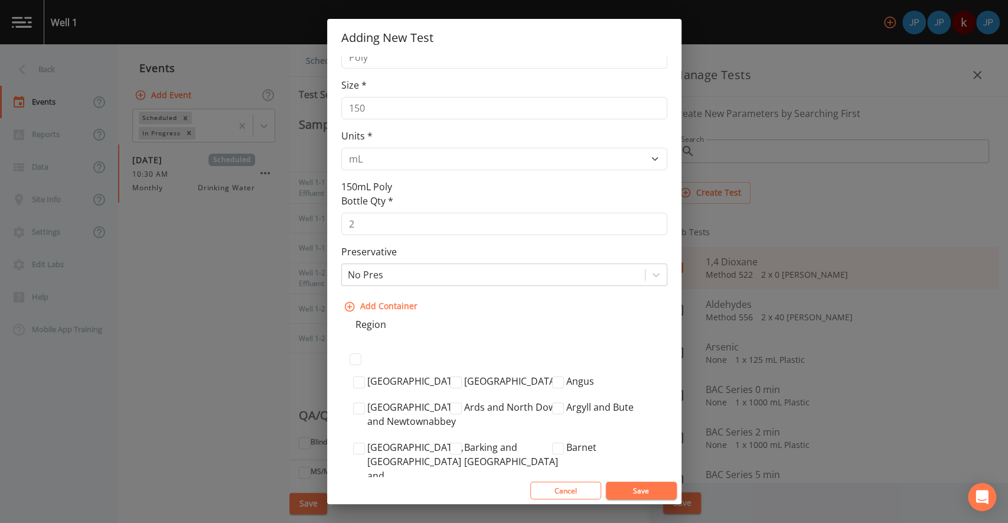
click at [452, 245] on div "Preservative No Pres" at bounding box center [504, 265] width 326 height 41
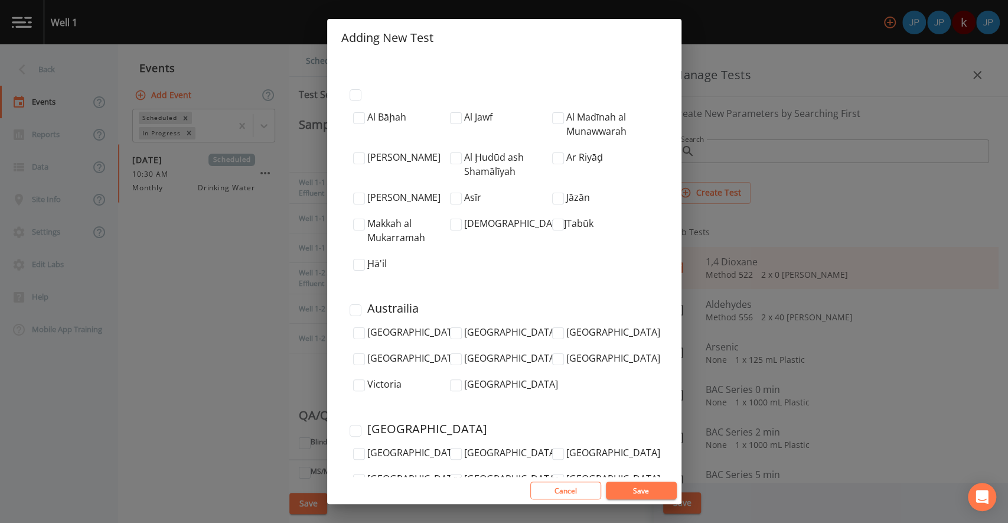
scroll to position [4126, 0]
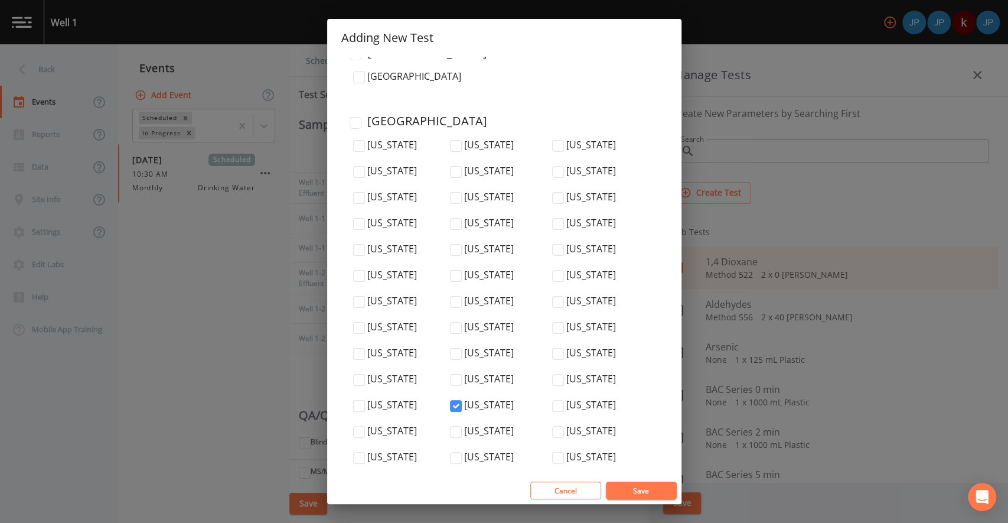
click at [645, 491] on button "Save" at bounding box center [641, 490] width 71 height 18
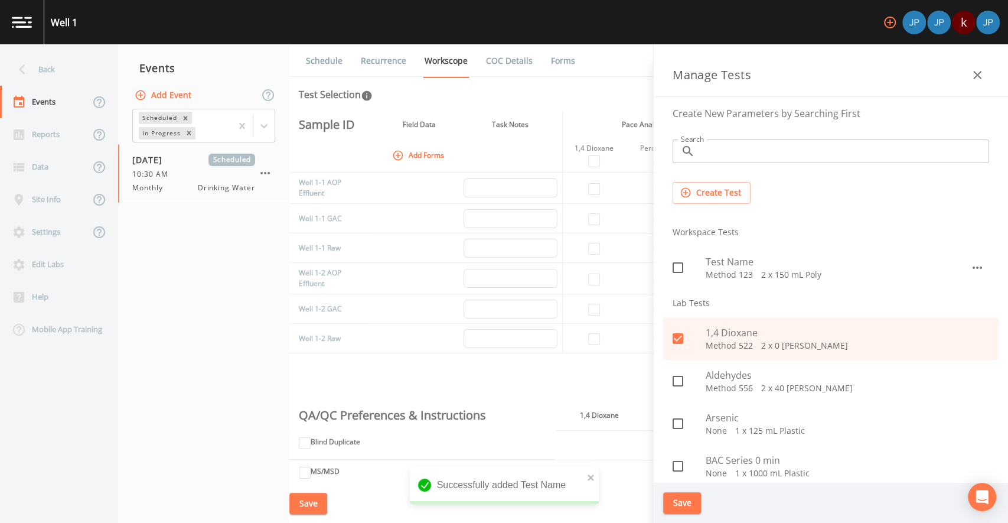
drag, startPoint x: 676, startPoint y: 230, endPoint x: 726, endPoint y: 229, distance: 49.6
click at [721, 228] on li "Workspace Tests" at bounding box center [831, 232] width 336 height 28
drag, startPoint x: 735, startPoint y: 233, endPoint x: 678, endPoint y: 233, distance: 57.3
click at [678, 233] on li "Workspace Tests" at bounding box center [831, 232] width 336 height 28
click at [686, 232] on li "Workspace Tests" at bounding box center [831, 232] width 336 height 28
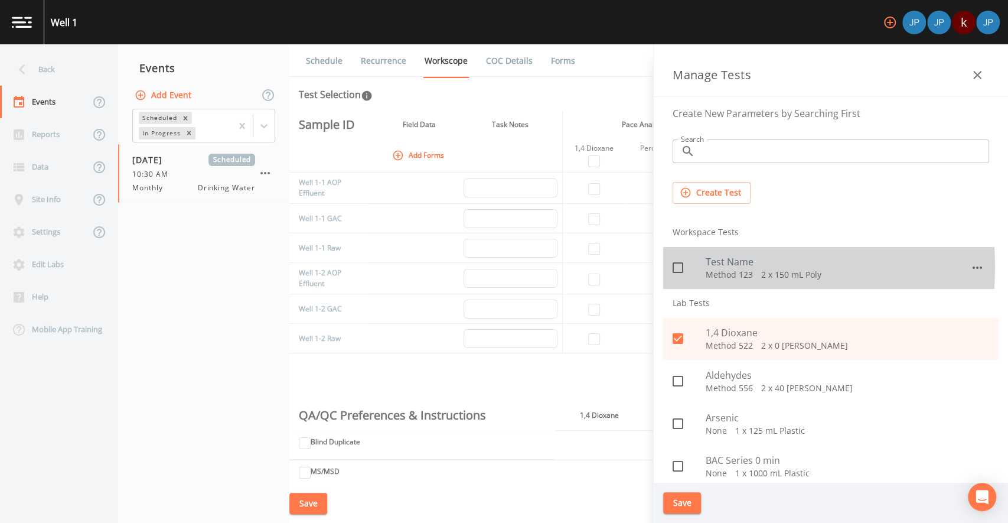
click at [678, 266] on icon at bounding box center [678, 267] width 14 height 14
checkbox input "true"
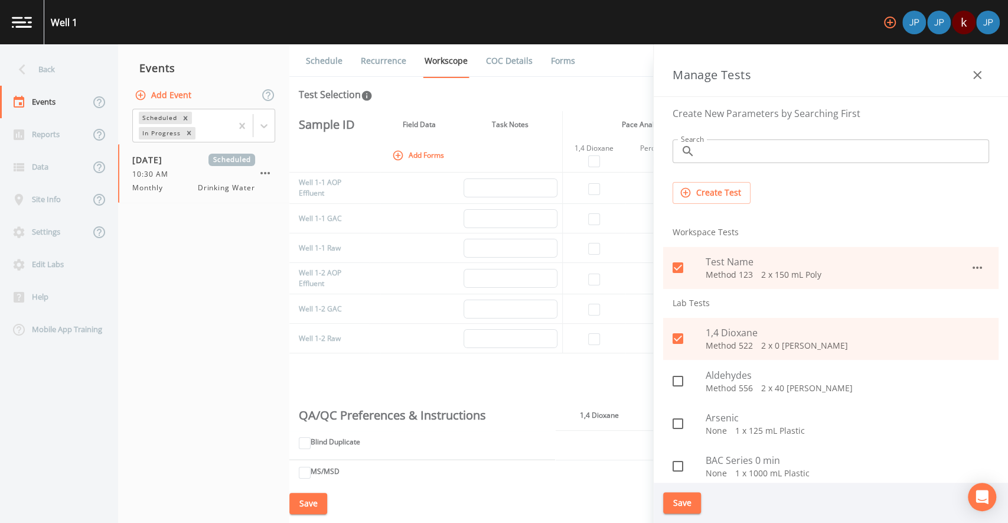
click at [688, 499] on button "Save" at bounding box center [682, 503] width 38 height 22
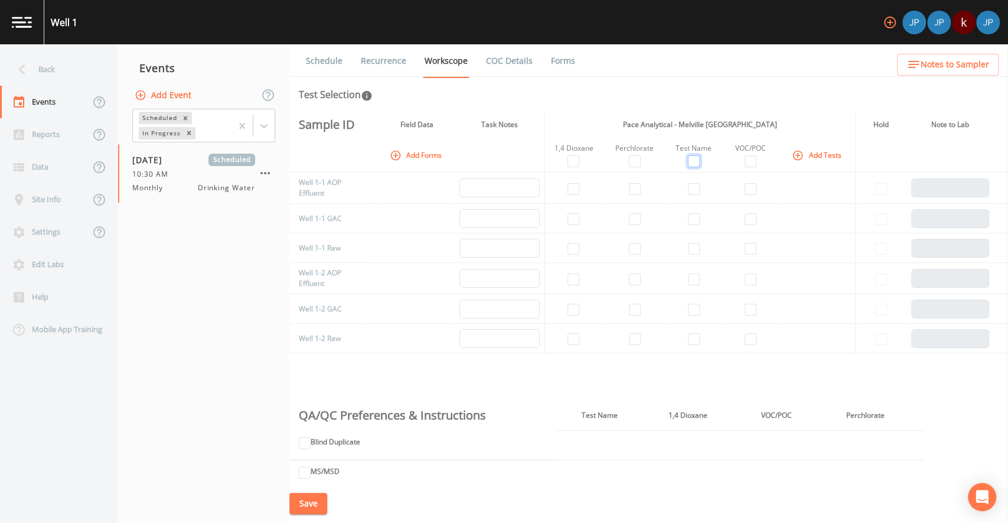
click at [693, 157] on input "checkbox" at bounding box center [694, 161] width 12 height 12
checkbox input "true"
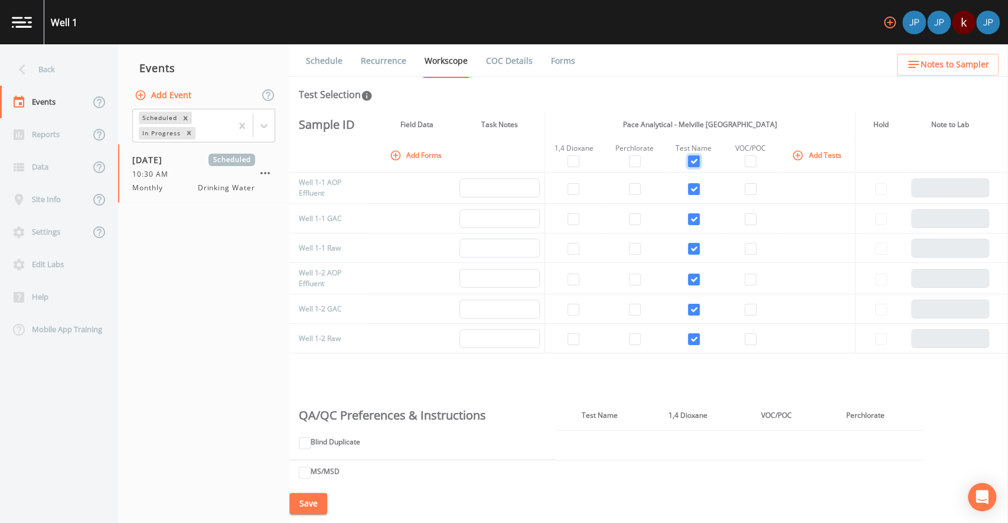
checkbox input "true"
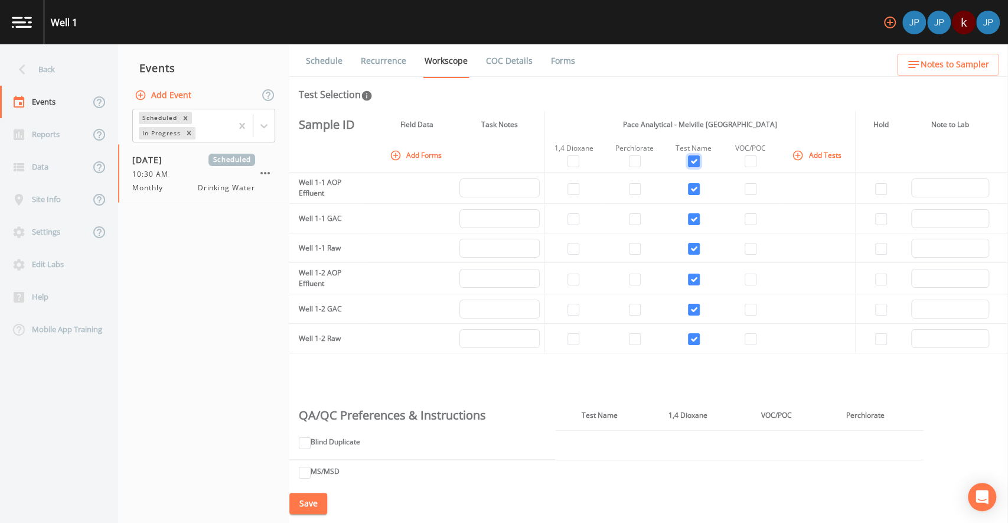
click at [692, 161] on input "checkbox" at bounding box center [694, 161] width 12 height 12
checkbox input "false"
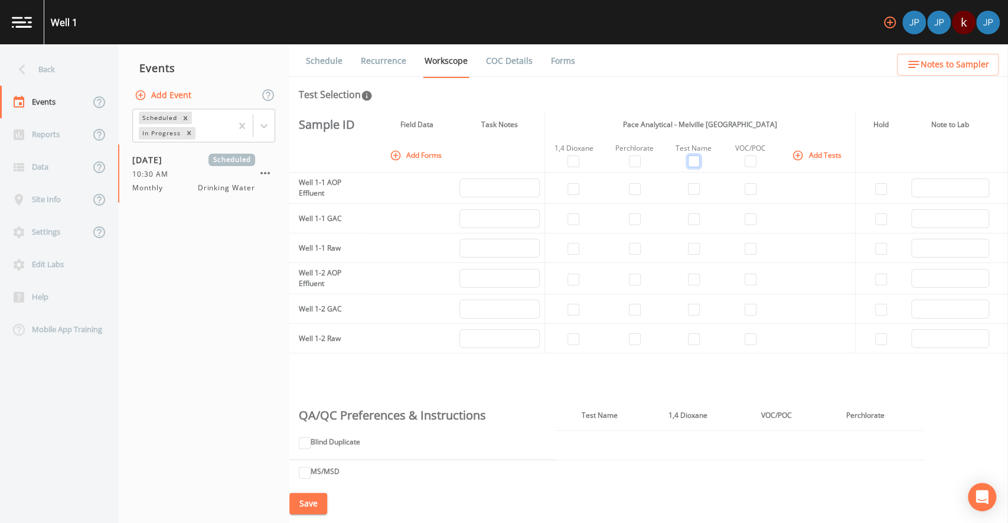
checkbox input "false"
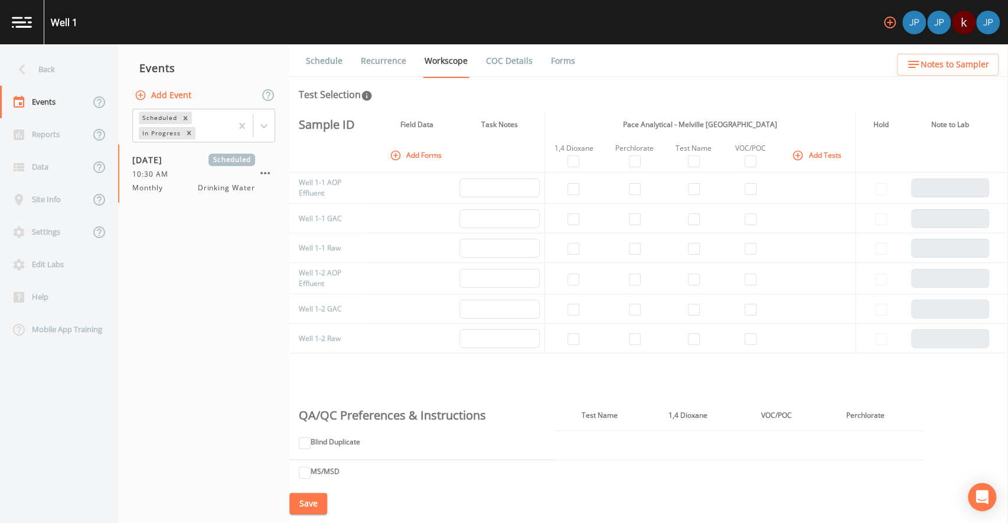
click at [805, 155] on button "Add Tests" at bounding box center [818, 154] width 56 height 19
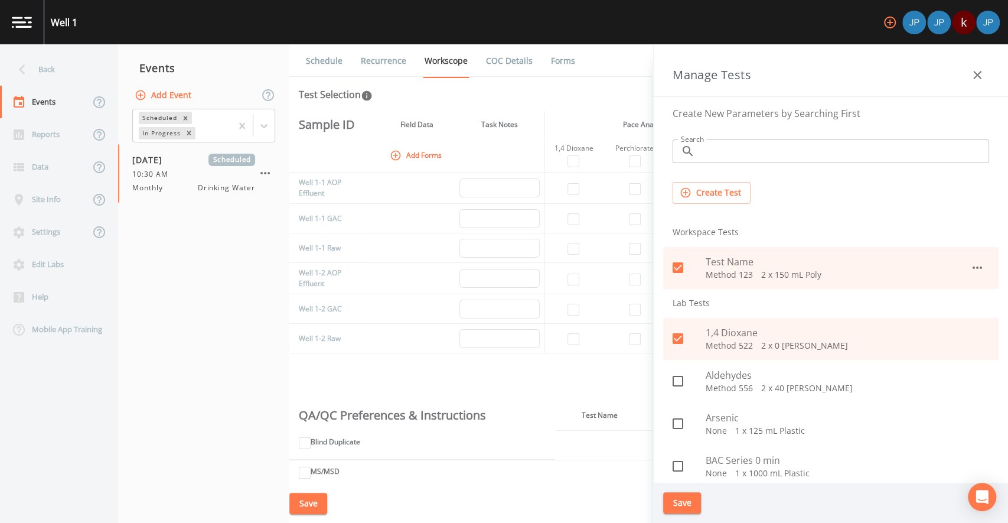
click at [970, 263] on icon "button" at bounding box center [977, 267] width 14 height 14
click at [963, 315] on li "Delete" at bounding box center [964, 315] width 69 height 21
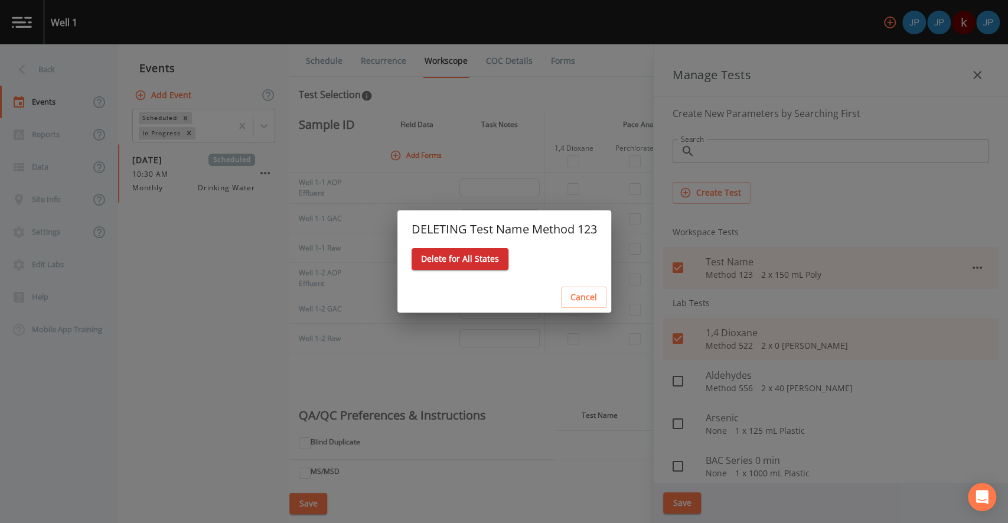
click at [475, 261] on button "Delete for All States" at bounding box center [460, 259] width 97 height 22
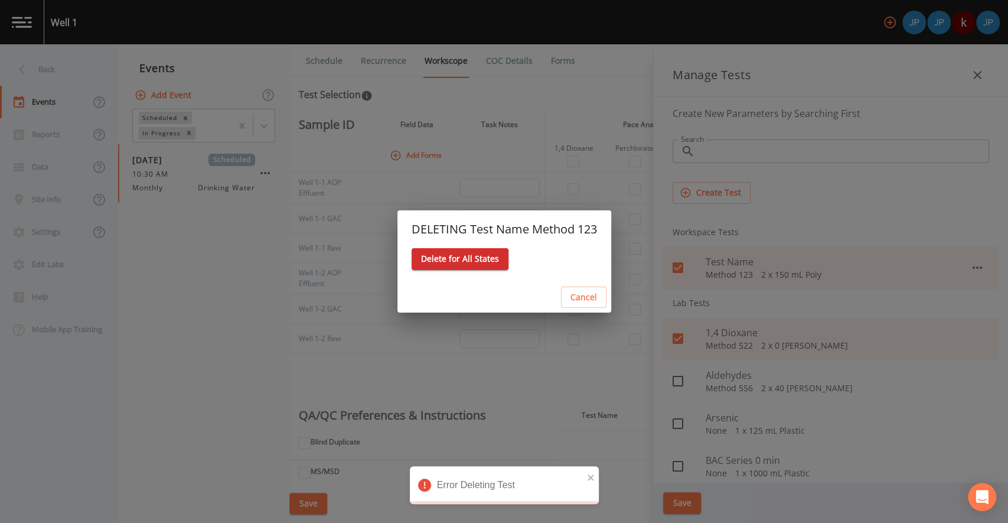
click at [766, 215] on div "DELETING Test Name Method 123 Delete for All States Cancel" at bounding box center [504, 261] width 1008 height 523
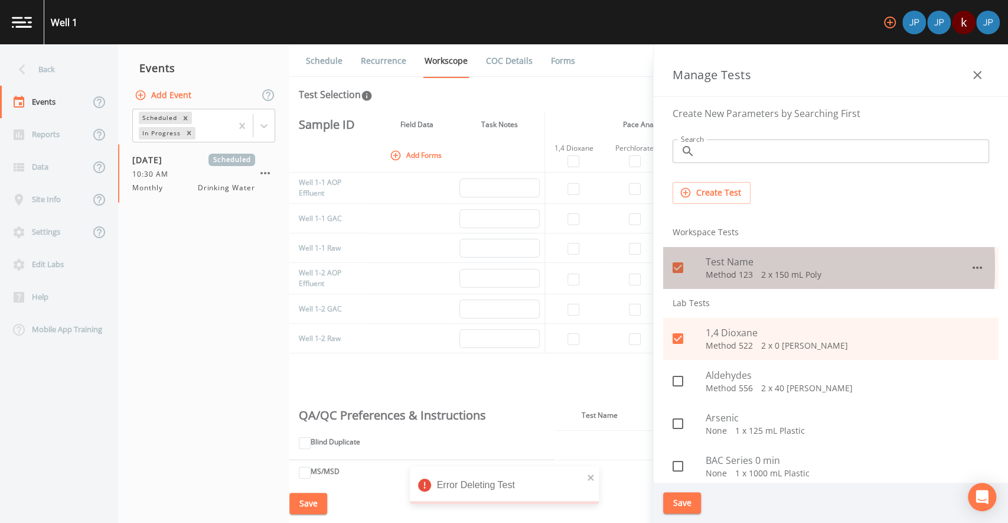
click at [673, 266] on icon at bounding box center [678, 267] width 11 height 11
checkbox input "false"
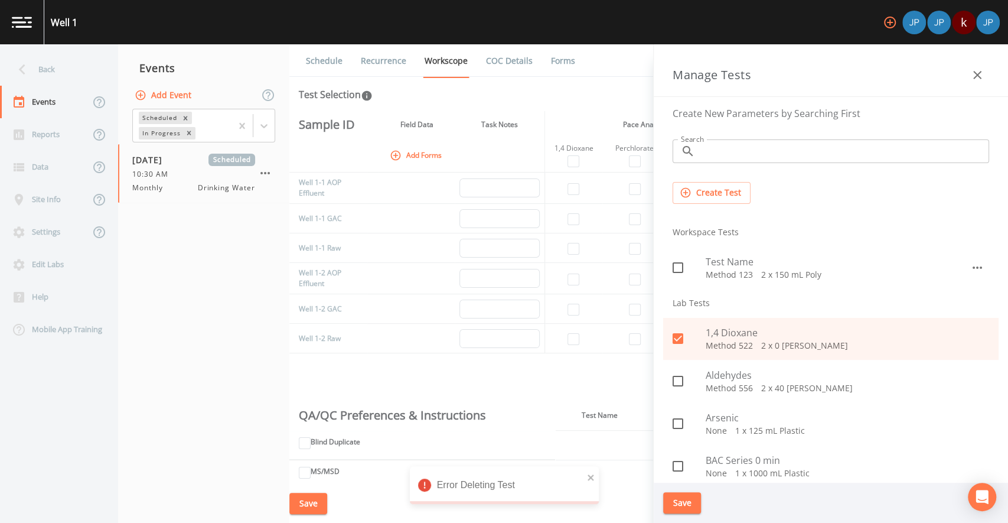
click at [680, 497] on button "Save" at bounding box center [682, 503] width 38 height 22
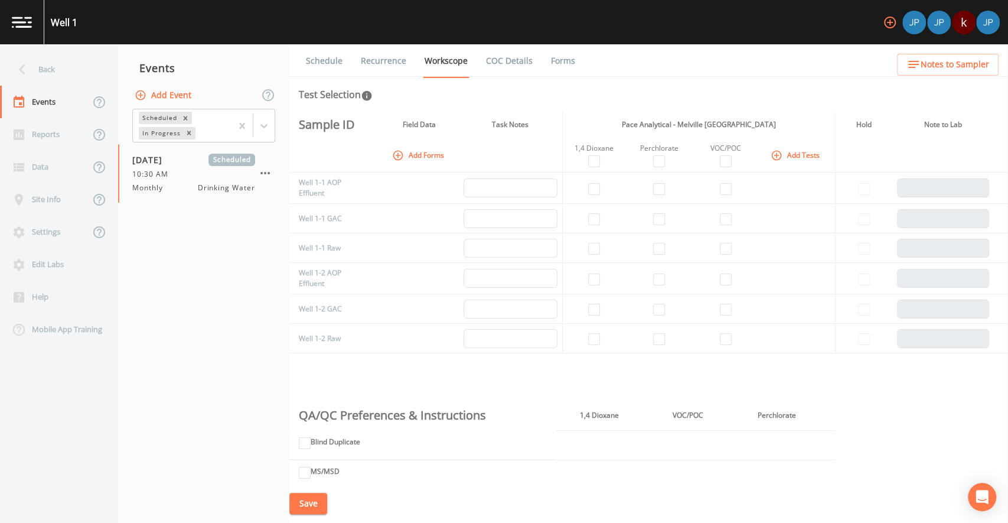
click at [777, 157] on icon "button" at bounding box center [777, 155] width 10 height 10
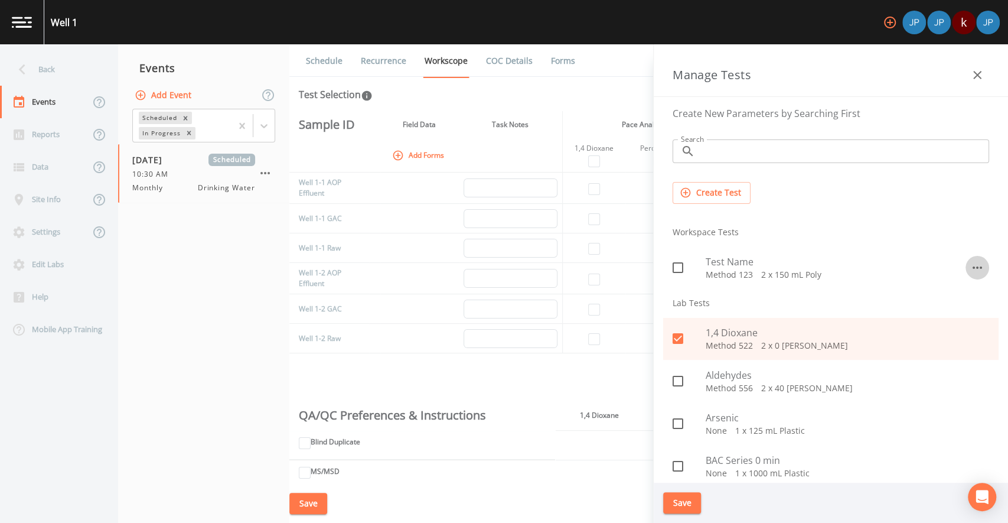
click at [973, 268] on icon "button" at bounding box center [977, 267] width 14 height 14
click at [964, 322] on li "Delete" at bounding box center [964, 315] width 69 height 21
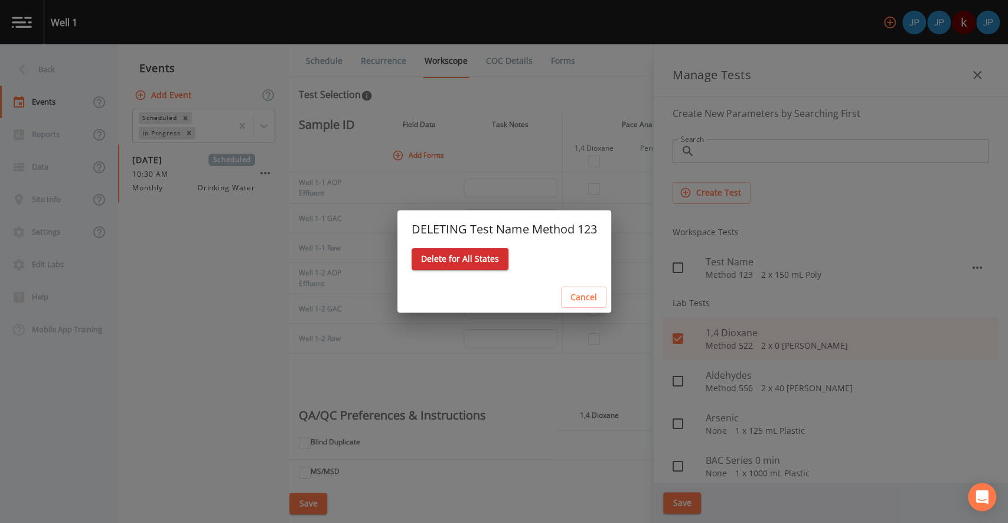
click at [473, 258] on button "Delete for All States" at bounding box center [460, 259] width 97 height 22
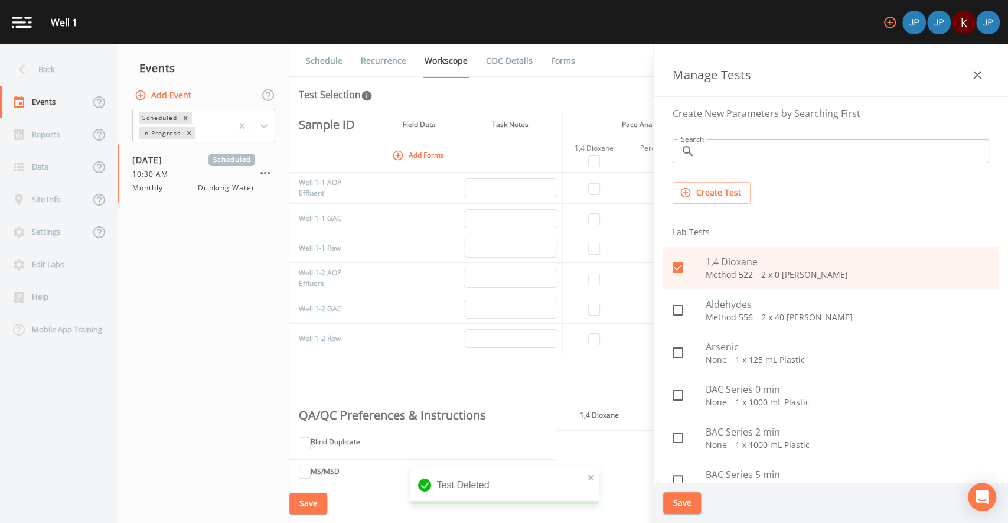
click at [981, 76] on icon "button" at bounding box center [977, 75] width 14 height 14
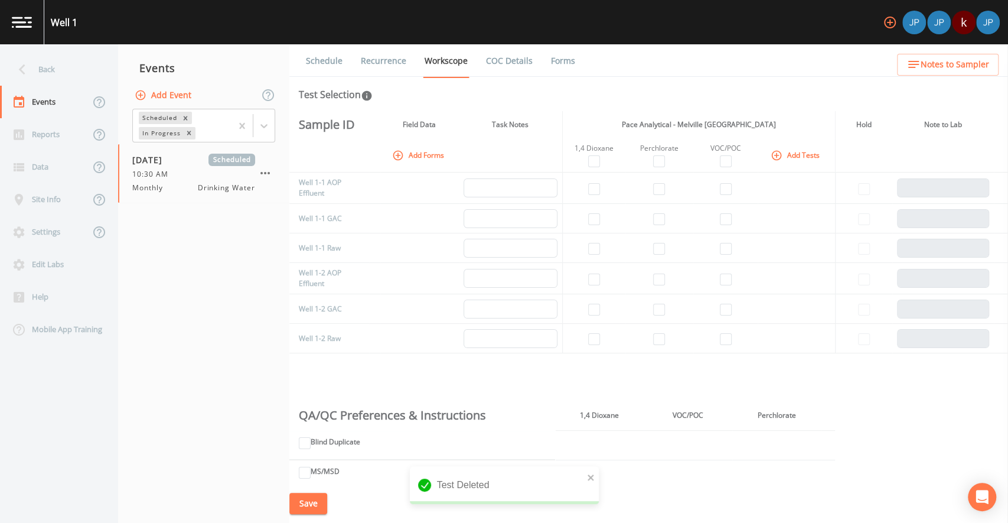
click at [773, 194] on td at bounding box center [796, 187] width 77 height 31
click at [772, 196] on td at bounding box center [796, 187] width 77 height 31
drag, startPoint x: 582, startPoint y: 150, endPoint x: 618, endPoint y: 151, distance: 36.0
click at [598, 149] on div "1,4 Dioxane" at bounding box center [594, 148] width 53 height 11
drag, startPoint x: 641, startPoint y: 148, endPoint x: 675, endPoint y: 147, distance: 34.3
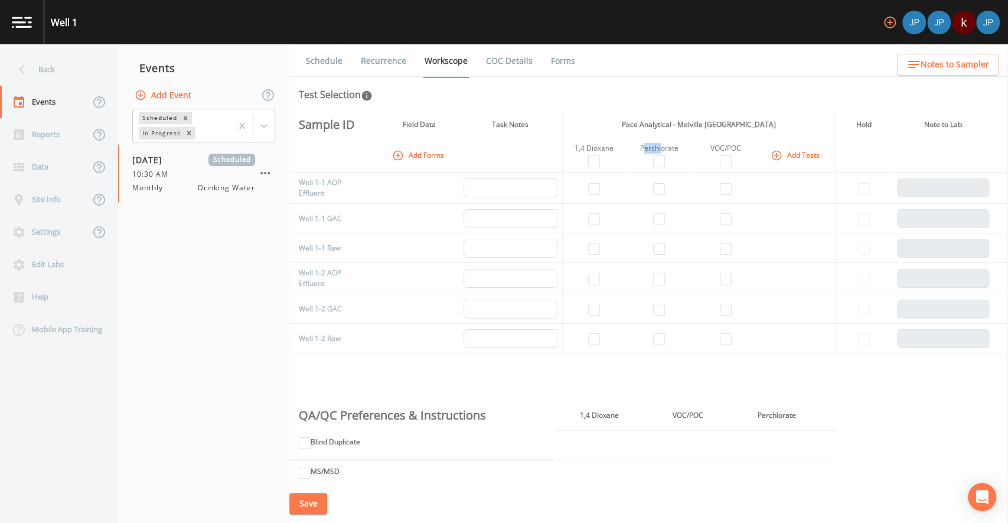
click at [662, 148] on div "Perchlorate" at bounding box center [659, 148] width 59 height 11
drag, startPoint x: 721, startPoint y: 148, endPoint x: 736, endPoint y: 148, distance: 14.8
click at [734, 148] on div "VOC/POC" at bounding box center [725, 148] width 55 height 11
click at [743, 149] on div "VOC/POC" at bounding box center [725, 148] width 55 height 11
click at [594, 338] on input "checkbox" at bounding box center [594, 339] width 12 height 12
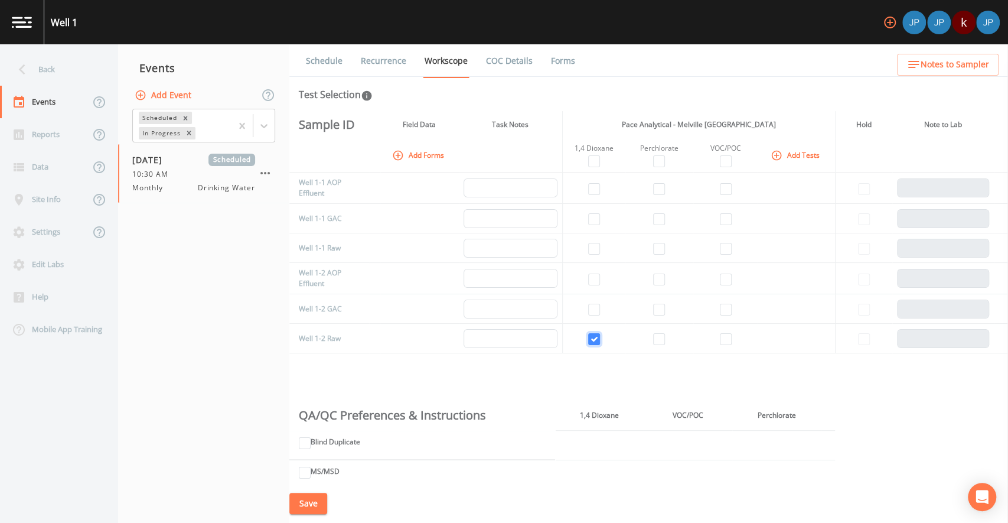
checkbox input "true"
click at [659, 338] on input "checkbox" at bounding box center [659, 339] width 12 height 12
checkbox input "true"
click at [724, 340] on input "checkbox" at bounding box center [726, 339] width 12 height 12
checkbox input "true"
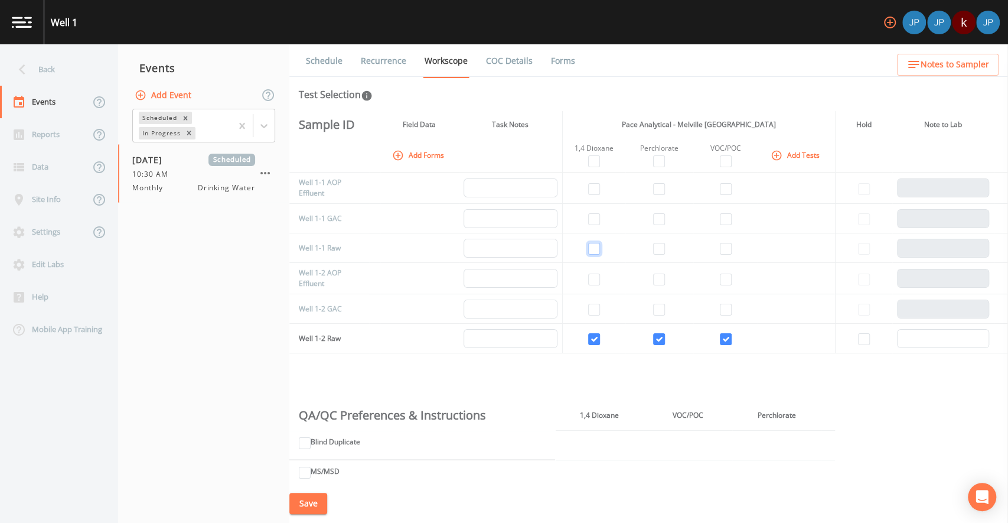
click at [597, 250] on input "checkbox" at bounding box center [594, 249] width 12 height 12
checkbox input "true"
click at [656, 246] on input "checkbox" at bounding box center [659, 249] width 12 height 12
checkbox input "true"
click at [720, 250] on input "checkbox" at bounding box center [726, 249] width 12 height 12
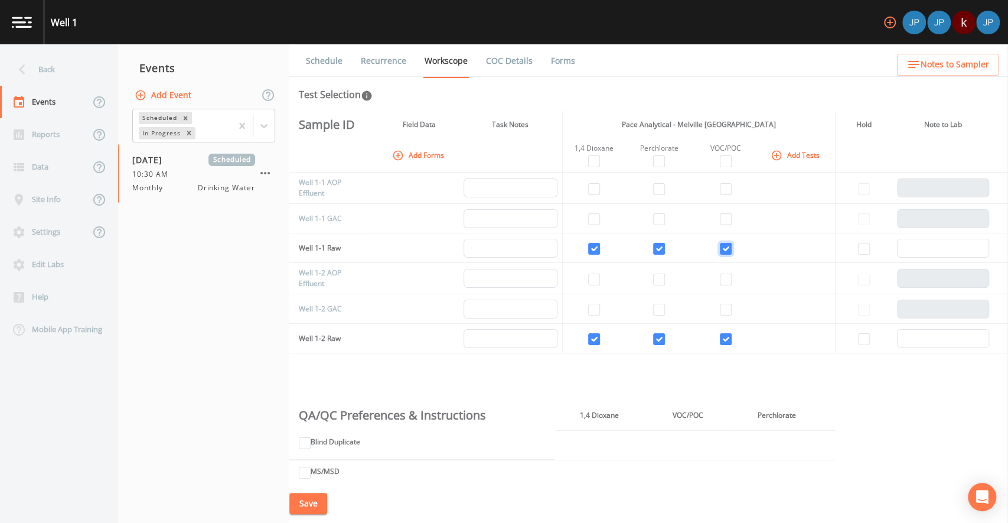
checkbox input "true"
click at [695, 254] on td at bounding box center [725, 248] width 64 height 30
click at [704, 301] on td at bounding box center [725, 309] width 64 height 30
click at [320, 501] on button "Save" at bounding box center [308, 504] width 38 height 22
click at [611, 363] on div "Sample ID Field Data Task Notes Pace Analytical - Melville NY Hold Note to Lab …" at bounding box center [648, 297] width 719 height 373
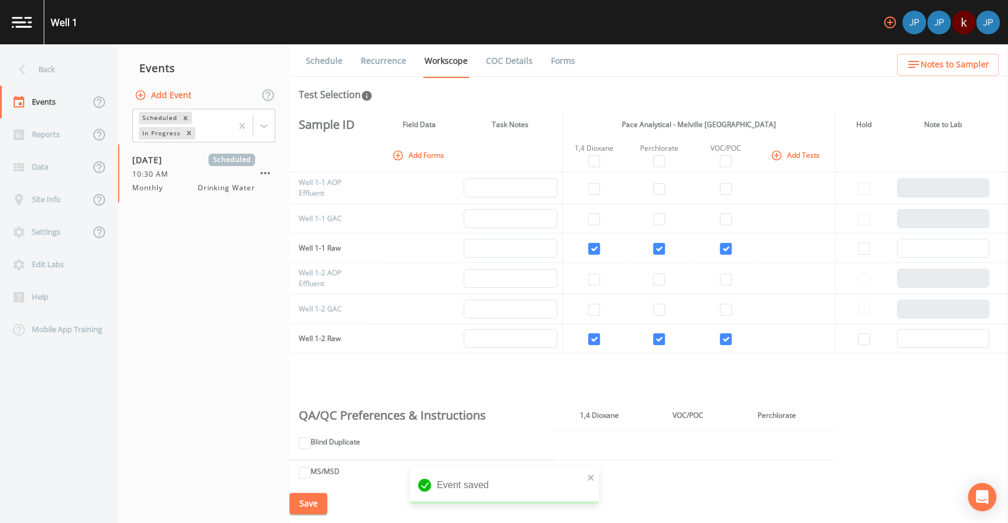
click at [545, 363] on div "Sample ID Field Data Task Notes Pace Analytical - Melville NY Hold Note to Lab …" at bounding box center [648, 297] width 719 height 373
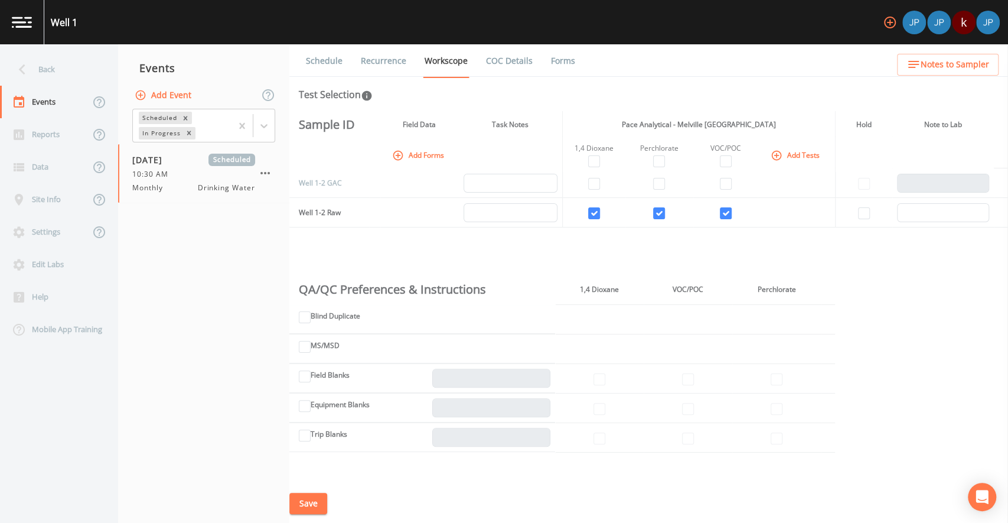
scroll to position [0, 0]
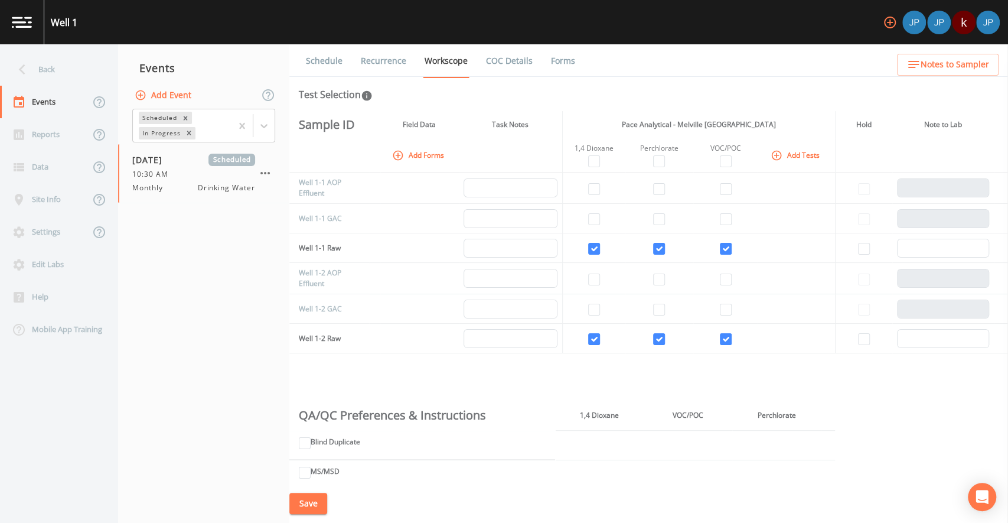
click at [619, 229] on td at bounding box center [593, 219] width 63 height 30
click at [780, 157] on button "Add Tests" at bounding box center [796, 154] width 56 height 19
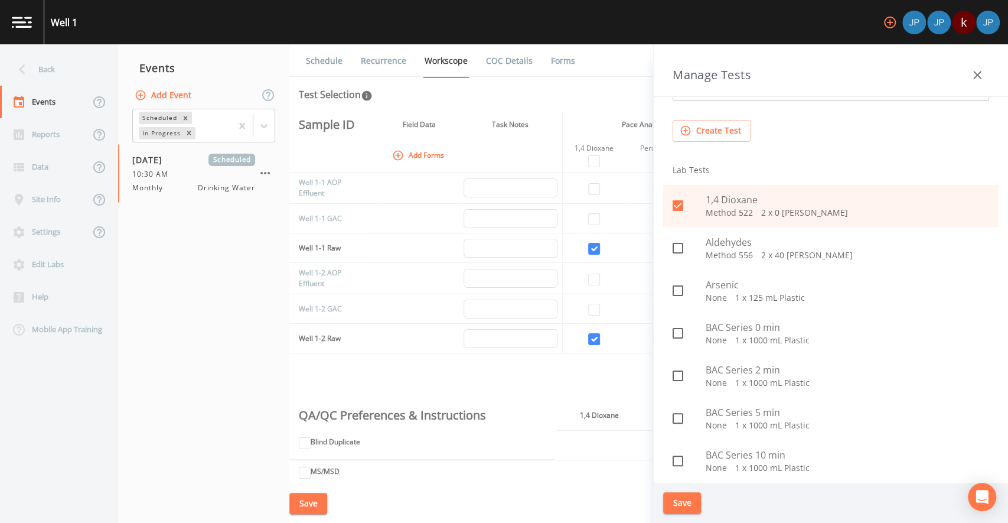
scroll to position [150, 0]
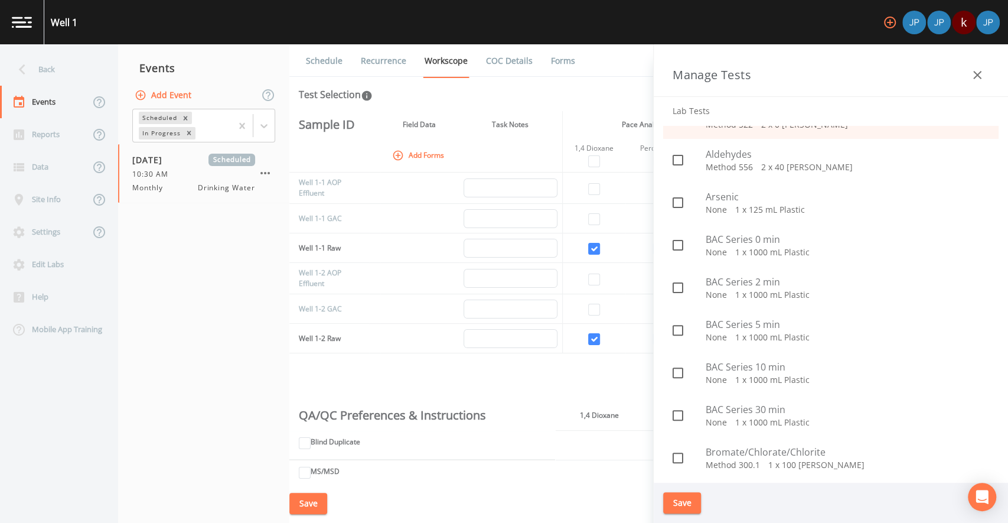
click at [818, 246] on p "None   1 x 1000 mL Plastic" at bounding box center [848, 252] width 284 height 12
checkbox input "true"
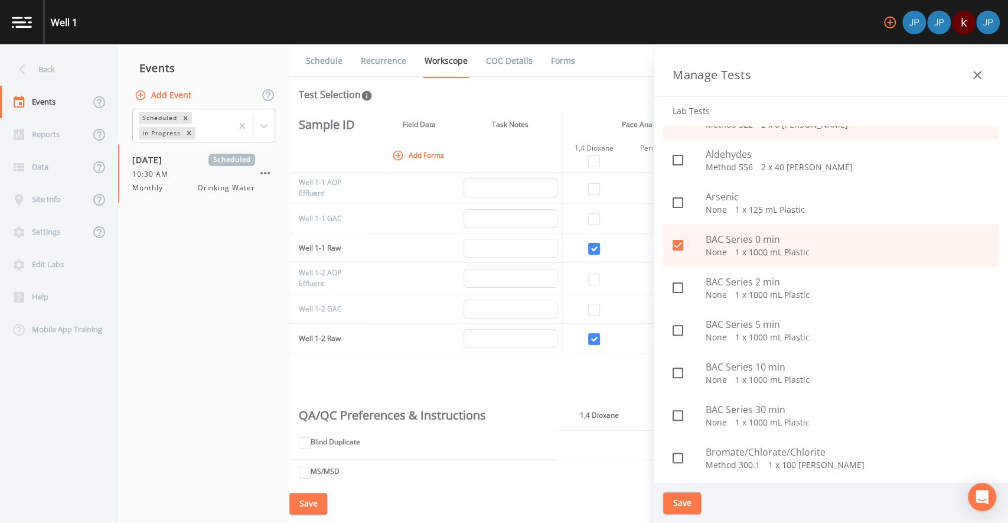
click at [820, 276] on span "BAC Series 2 min" at bounding box center [848, 282] width 284 height 14
checkbox input "true"
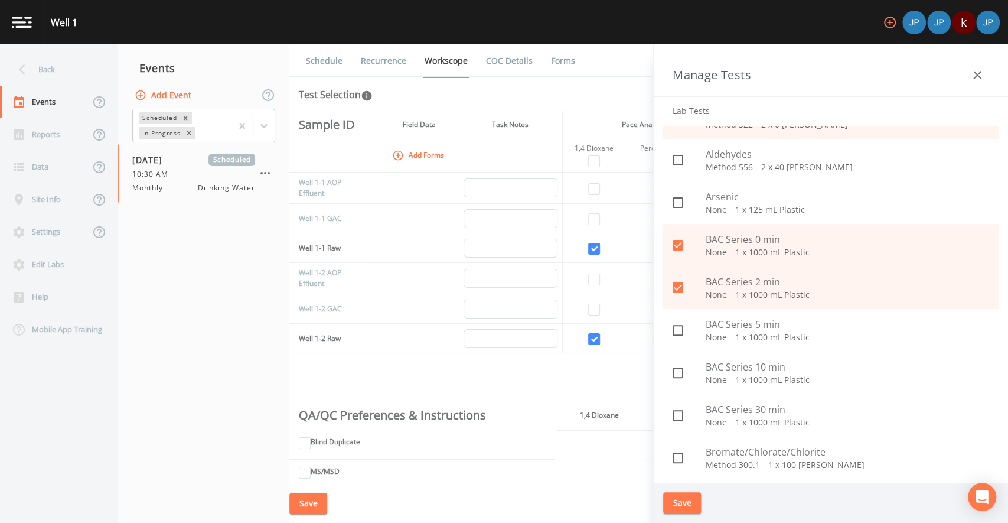
click at [820, 321] on span "BAC Series 5 min" at bounding box center [848, 324] width 284 height 14
checkbox input "true"
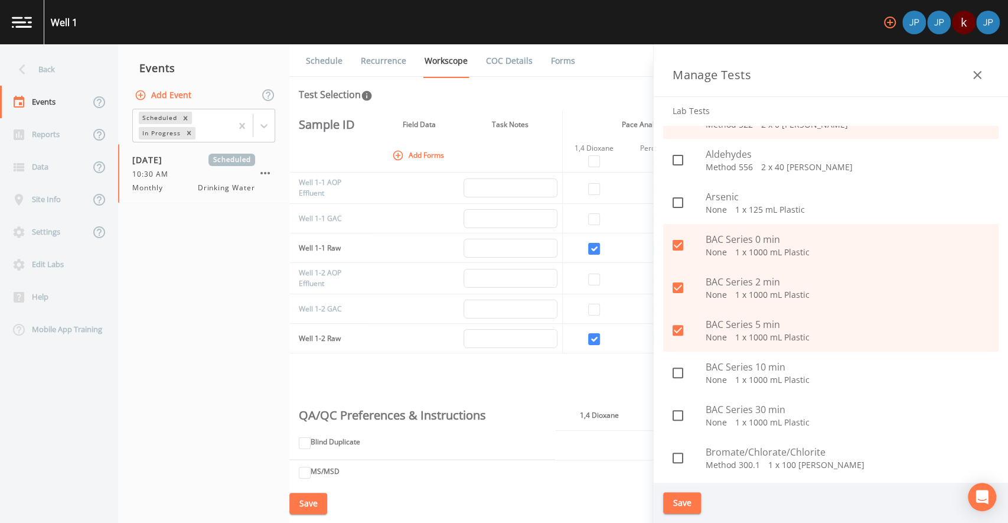
click at [823, 374] on p "None   1 x 1000 mL Plastic" at bounding box center [848, 380] width 284 height 12
checkbox input "true"
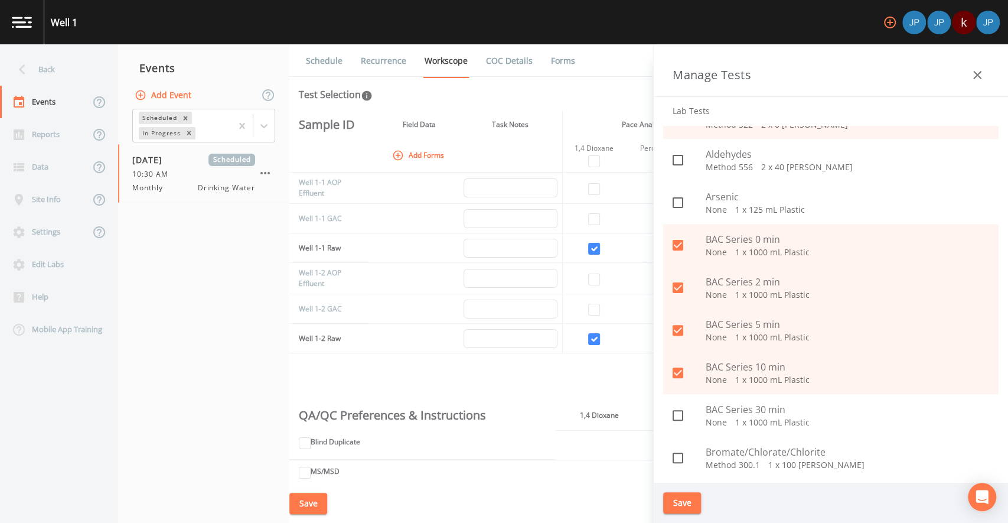
click at [824, 419] on p "None   1 x 1000 mL Plastic" at bounding box center [848, 422] width 284 height 12
checkbox input "true"
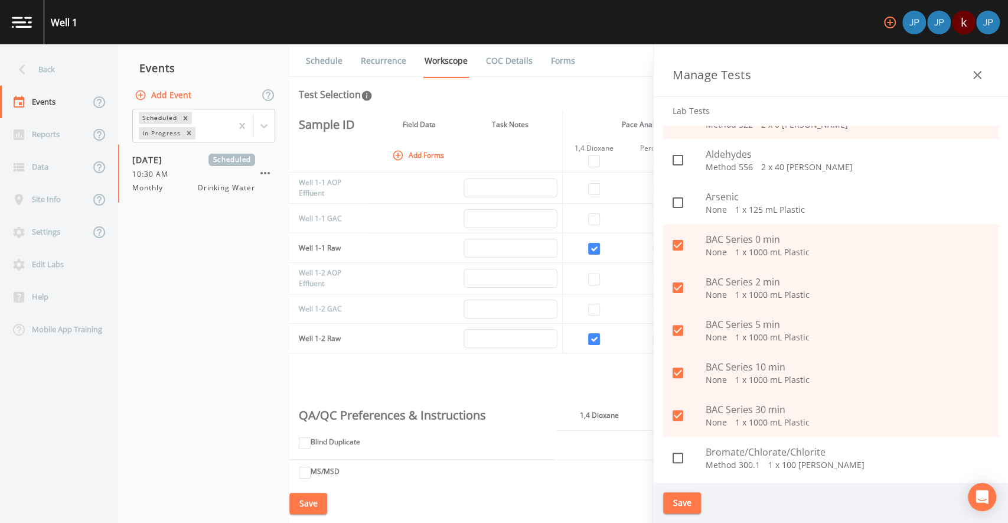
click at [688, 506] on button "Save" at bounding box center [682, 503] width 38 height 22
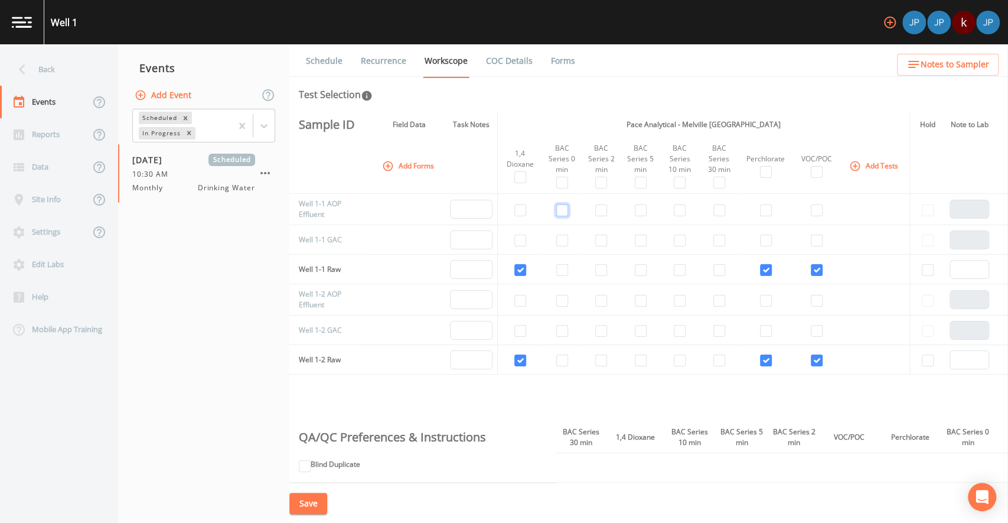
click at [564, 212] on input "checkbox" at bounding box center [562, 210] width 12 height 12
checkbox input "true"
click at [600, 211] on input "checkbox" at bounding box center [601, 210] width 12 height 12
checkbox input "true"
click at [640, 212] on input "checkbox" at bounding box center [641, 210] width 12 height 12
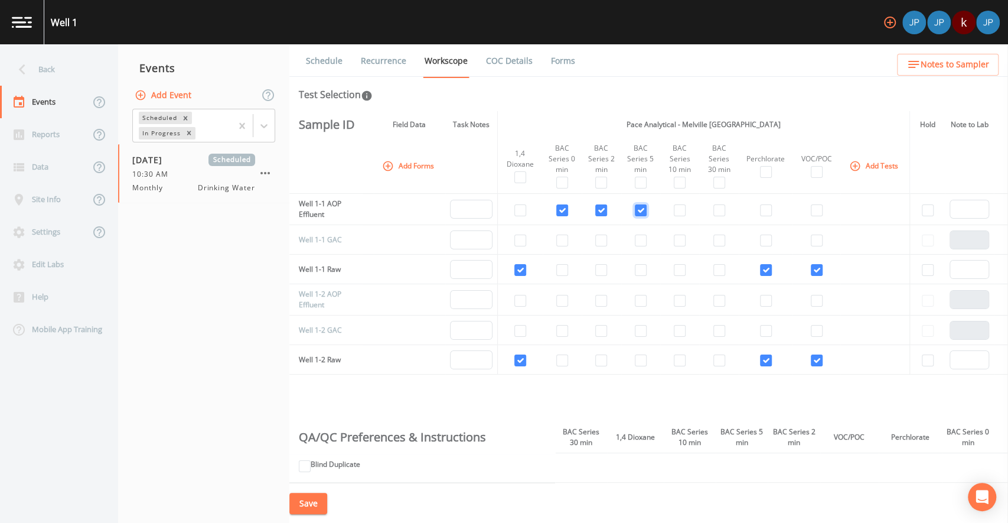
checkbox input "true"
click at [680, 210] on input "checkbox" at bounding box center [680, 210] width 12 height 12
checkbox input "true"
click at [714, 210] on input "checkbox" at bounding box center [720, 210] width 12 height 12
checkbox input "true"
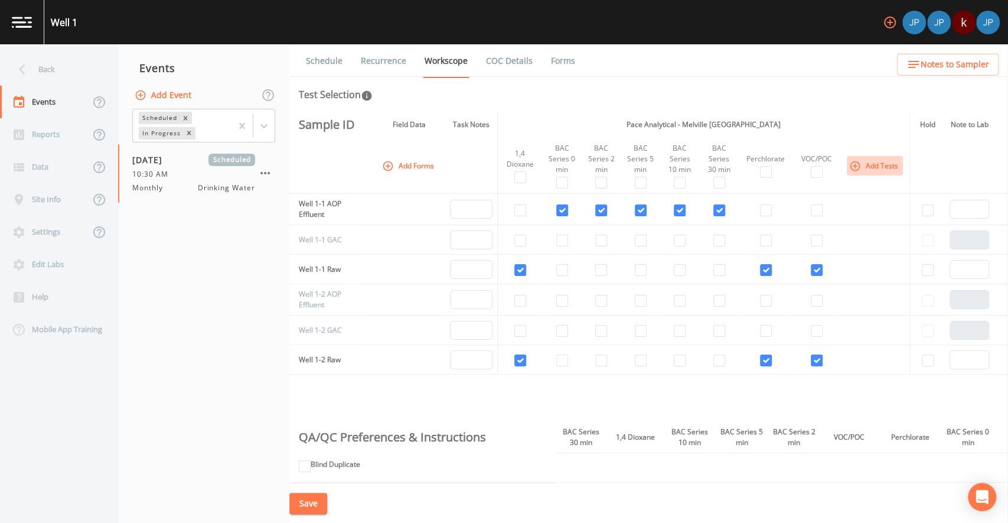
click at [878, 167] on button "Add Tests" at bounding box center [875, 165] width 56 height 19
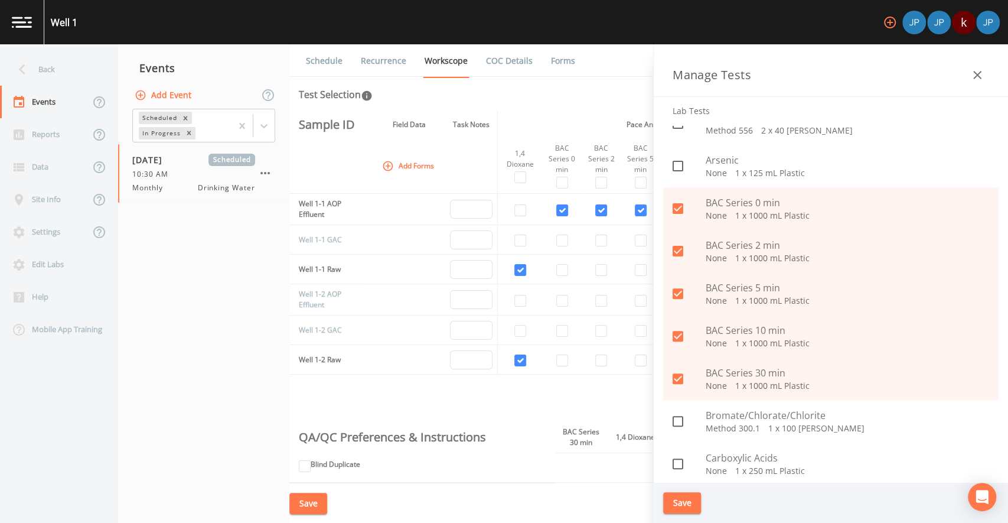
scroll to position [177, 0]
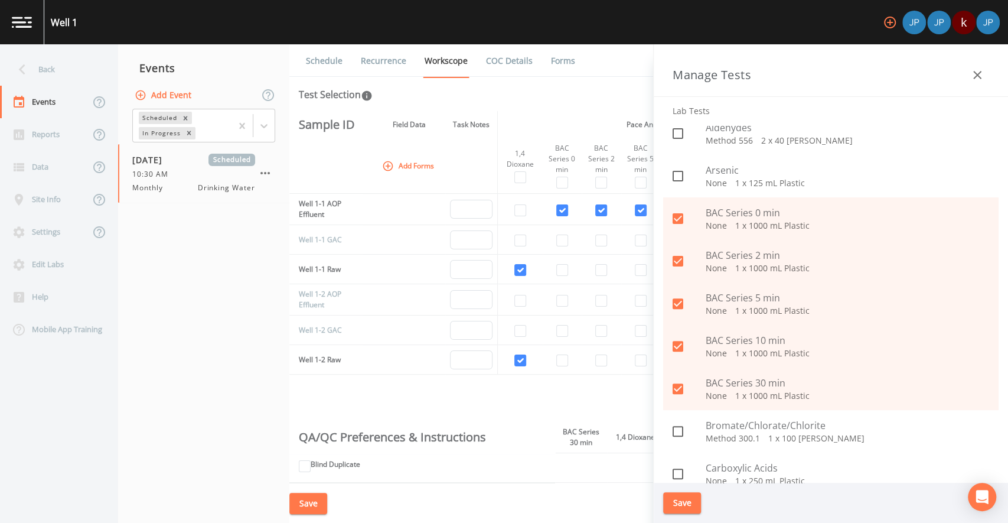
click at [972, 77] on icon "button" at bounding box center [977, 75] width 14 height 14
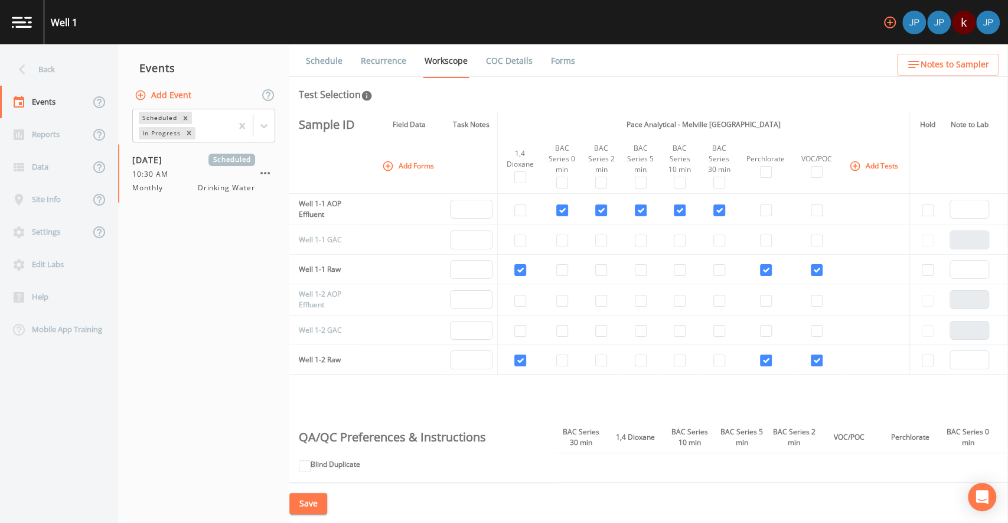
click at [702, 216] on td at bounding box center [718, 209] width 39 height 31
click at [412, 165] on button "Add Forms" at bounding box center [409, 165] width 59 height 19
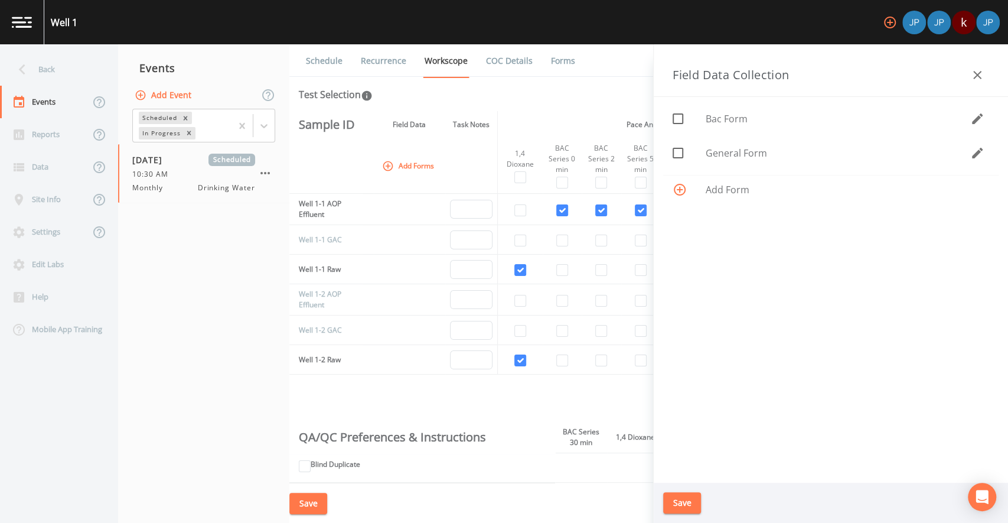
click at [973, 119] on icon "button" at bounding box center [977, 119] width 14 height 14
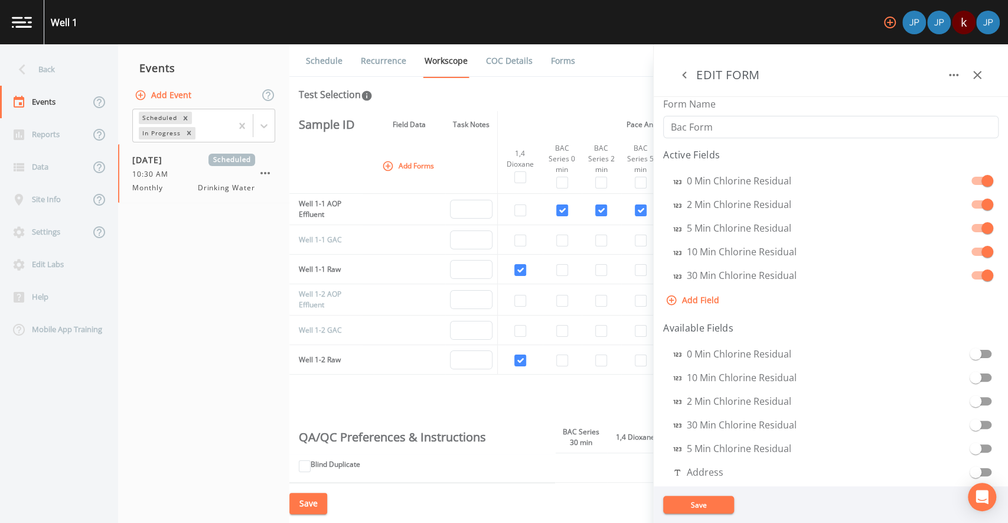
click at [686, 77] on icon "button" at bounding box center [685, 75] width 14 height 14
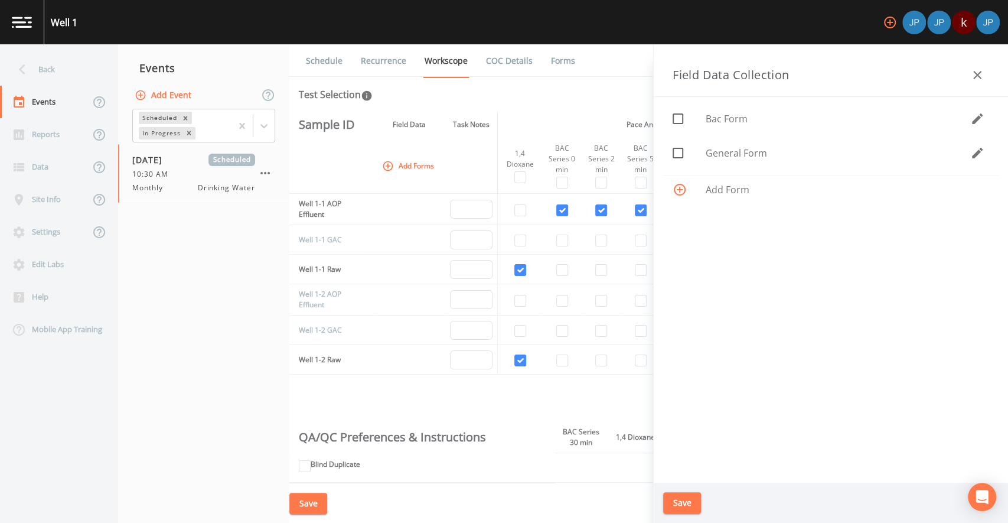
click at [680, 122] on icon at bounding box center [678, 119] width 14 height 14
checkbox input "true"
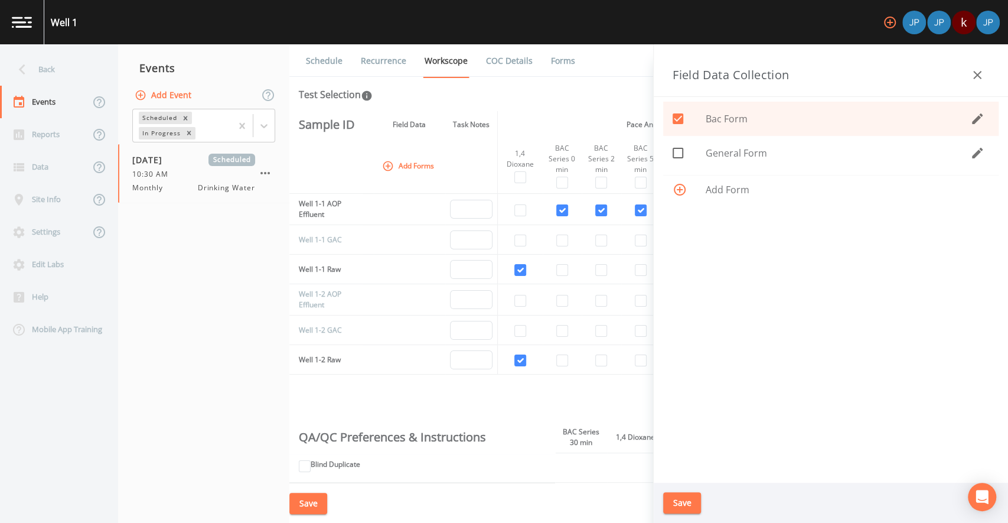
click at [691, 499] on button "Save" at bounding box center [682, 503] width 38 height 22
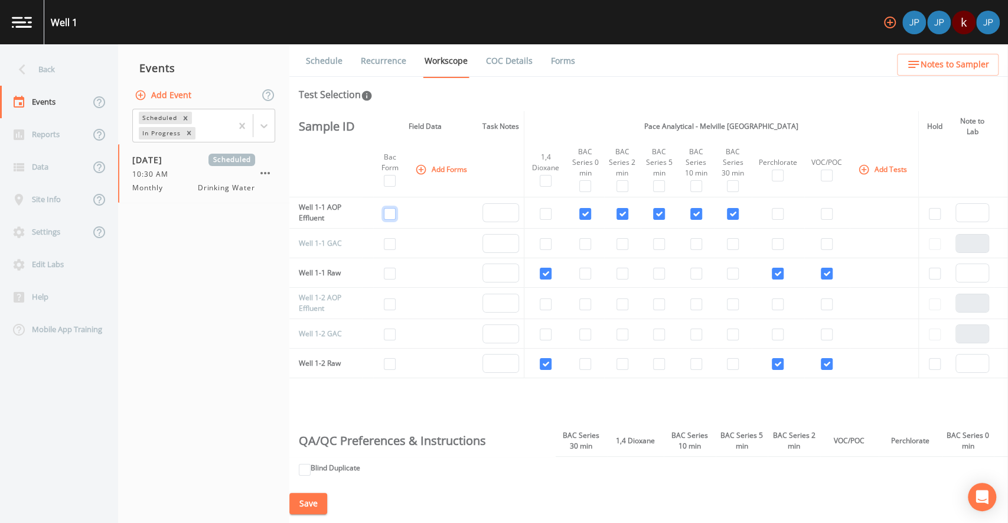
click at [389, 212] on input "checkbox" at bounding box center [390, 214] width 12 height 12
checkbox input "true"
click at [445, 165] on button "Add Forms" at bounding box center [442, 168] width 59 height 19
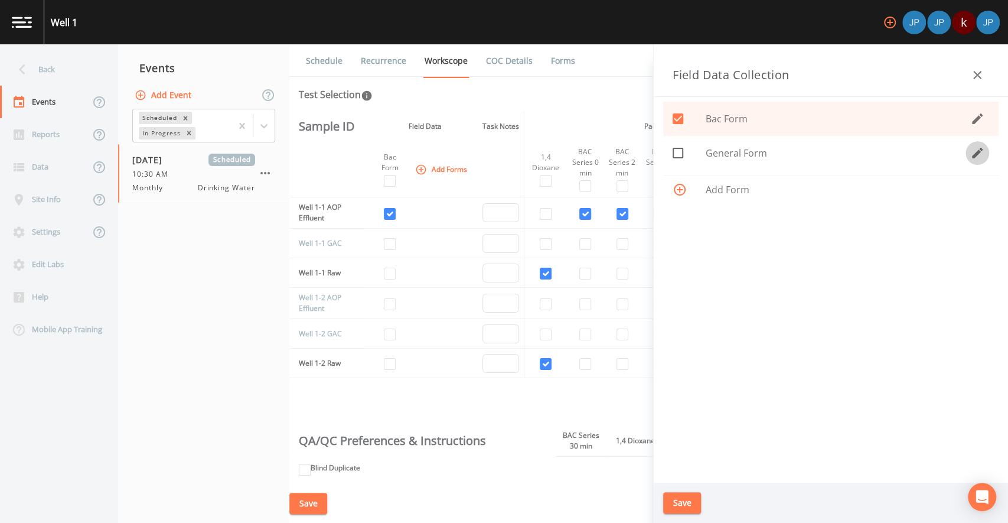
click at [973, 151] on icon "button" at bounding box center [977, 153] width 14 height 14
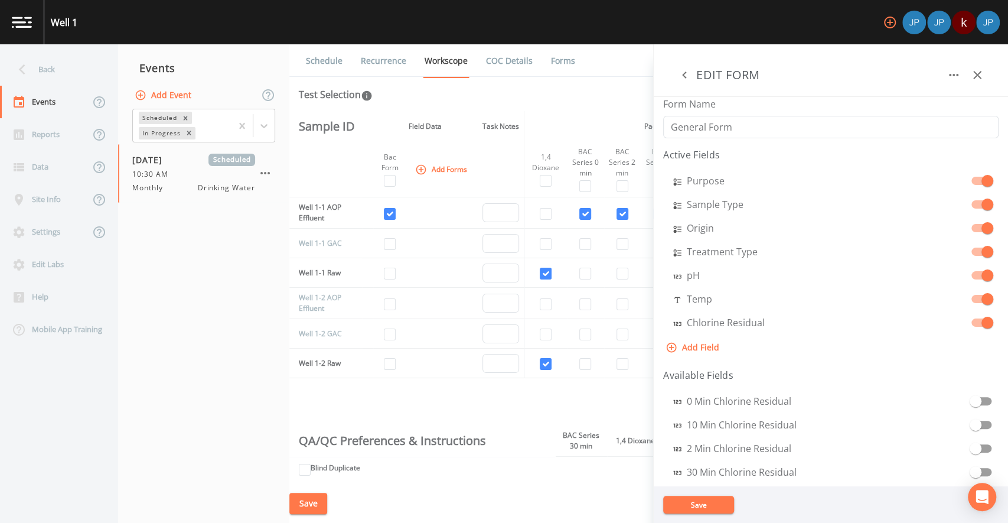
click at [683, 76] on icon "button" at bounding box center [684, 74] width 4 height 7
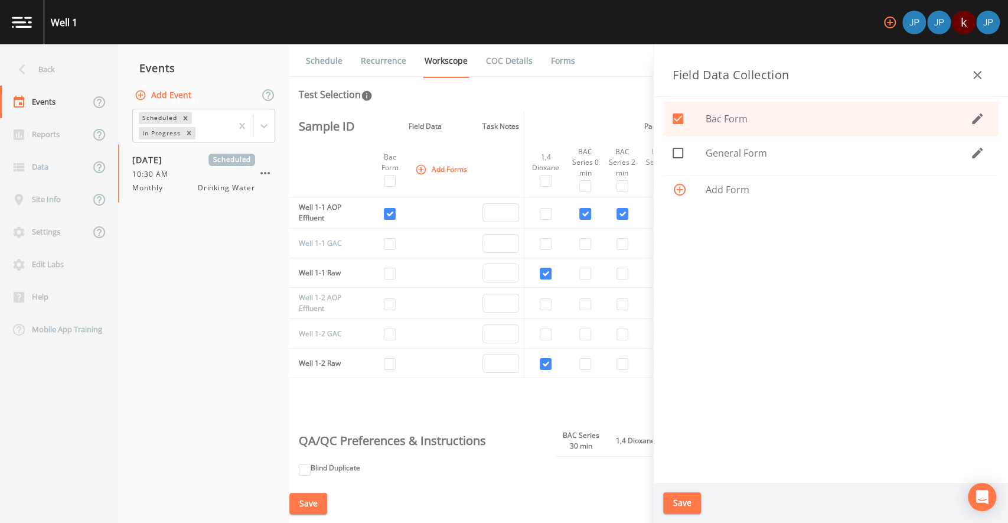
click at [684, 156] on icon at bounding box center [678, 153] width 14 height 14
checkbox input "true"
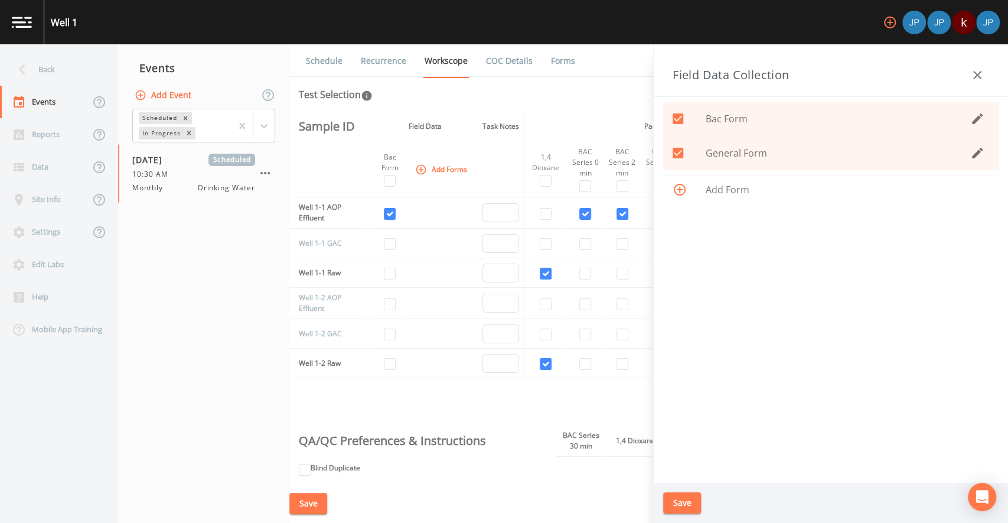
click at [686, 499] on button "Save" at bounding box center [682, 503] width 38 height 22
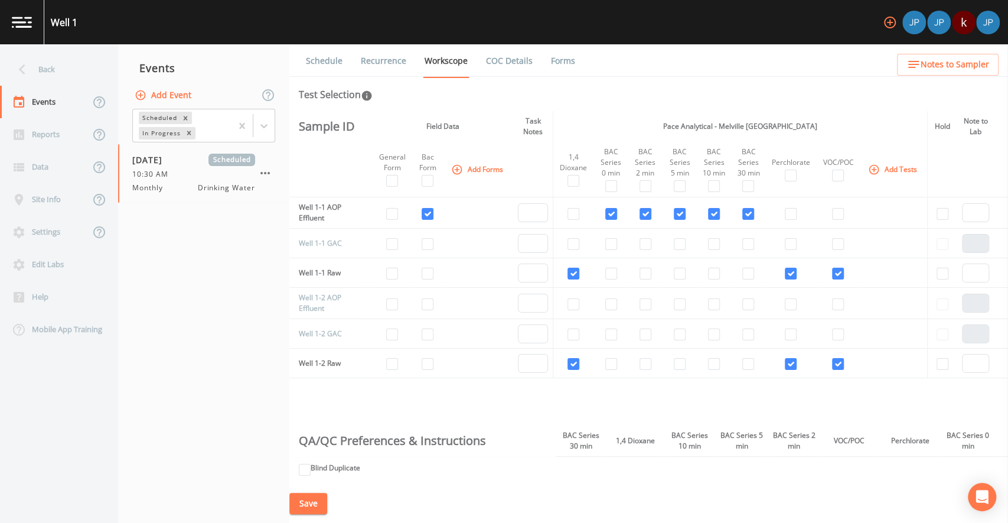
click at [465, 263] on td at bounding box center [478, 273] width 70 height 30
click at [392, 179] on input "checkbox" at bounding box center [392, 181] width 12 height 12
checkbox input "true"
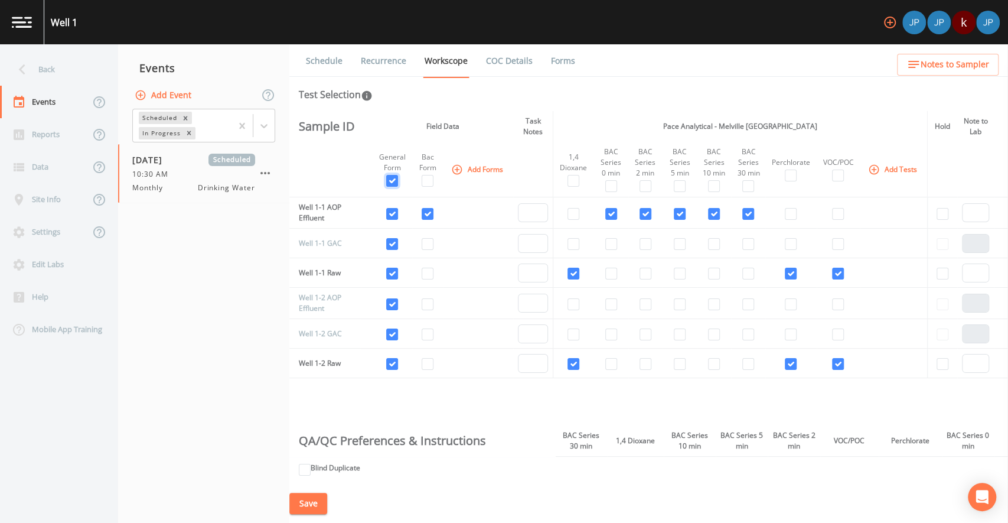
checkbox input "true"
click at [473, 229] on td at bounding box center [478, 244] width 70 height 30
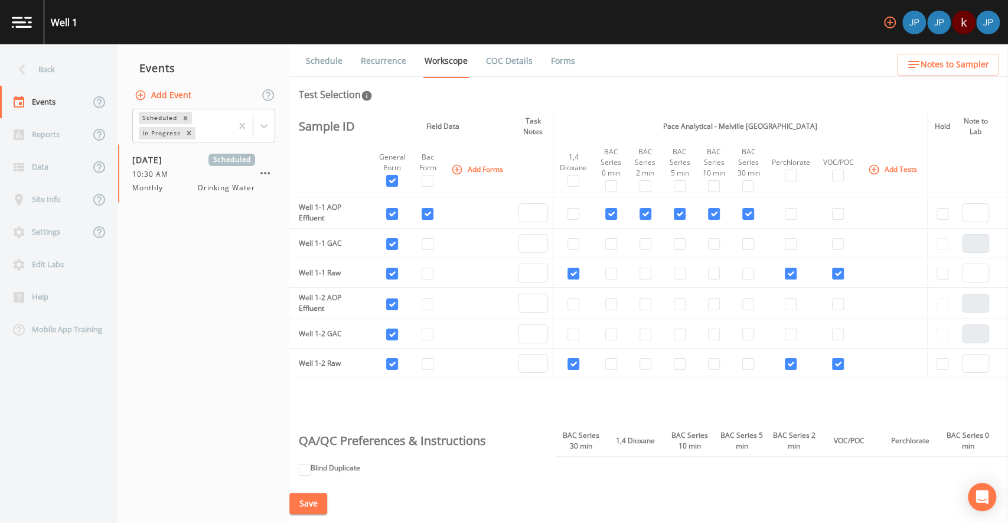
click at [484, 165] on button "Add Forms" at bounding box center [478, 168] width 59 height 19
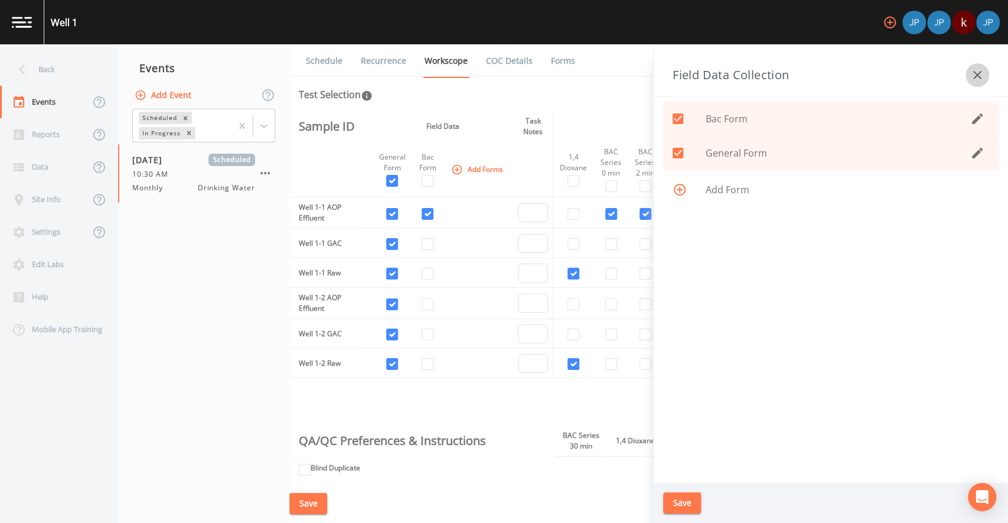
click at [978, 79] on icon "button" at bounding box center [977, 75] width 14 height 14
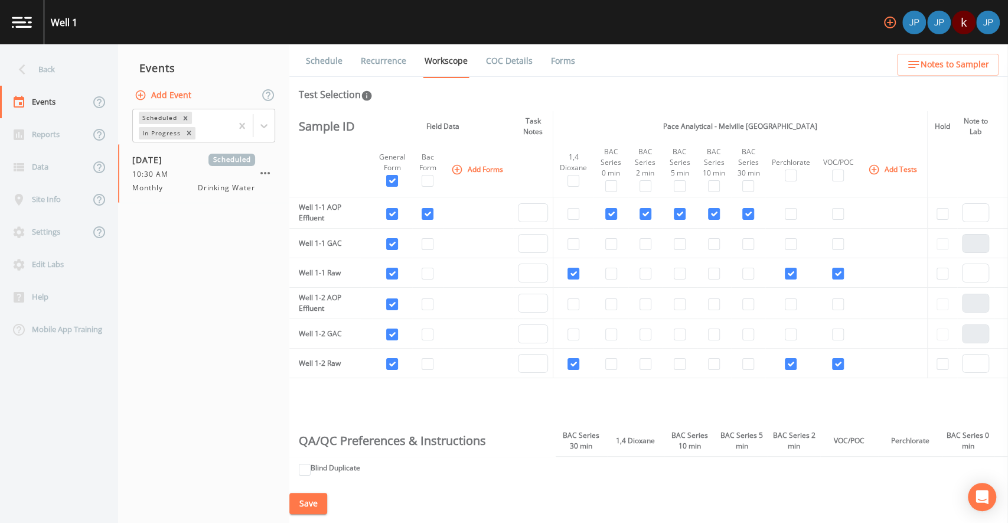
click at [481, 229] on td at bounding box center [478, 244] width 70 height 30
click at [470, 217] on td at bounding box center [478, 212] width 70 height 31
click at [473, 219] on td at bounding box center [478, 212] width 70 height 31
click at [317, 501] on button "Save" at bounding box center [308, 504] width 38 height 22
click at [587, 393] on div "Sample ID Field Data Task Notes Pace Analytical - Melville NY Hold Note to Lab …" at bounding box center [648, 297] width 719 height 373
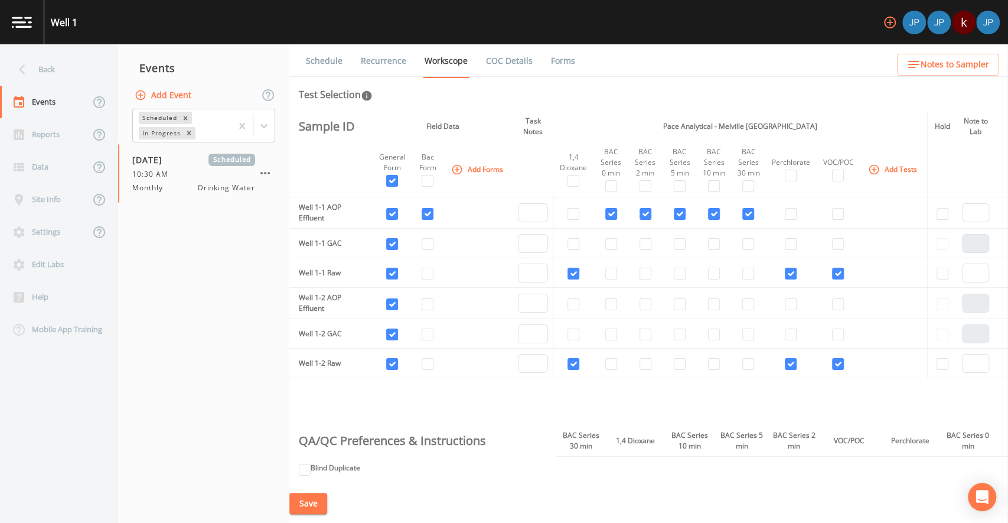
click at [574, 403] on div "Sample ID Field Data Task Notes Pace Analytical - Melville NY Hold Note to Lab …" at bounding box center [648, 297] width 719 height 373
click at [522, 394] on div "Sample ID Field Data Task Notes Pace Analytical - Melville NY Hold Note to Lab …" at bounding box center [648, 297] width 719 height 373
click at [388, 61] on link "Recurrence" at bounding box center [383, 60] width 49 height 33
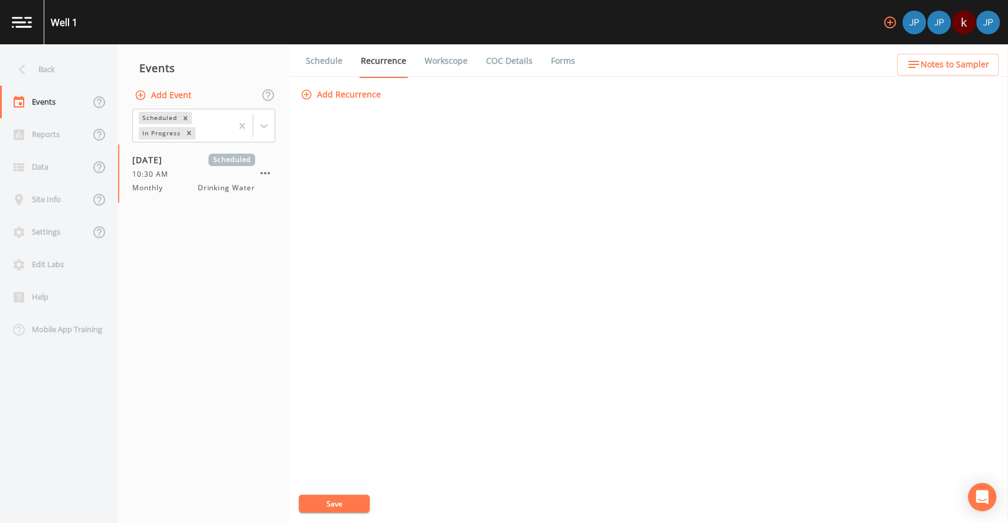
click at [354, 95] on button "Add Recurrence" at bounding box center [341, 95] width 87 height 22
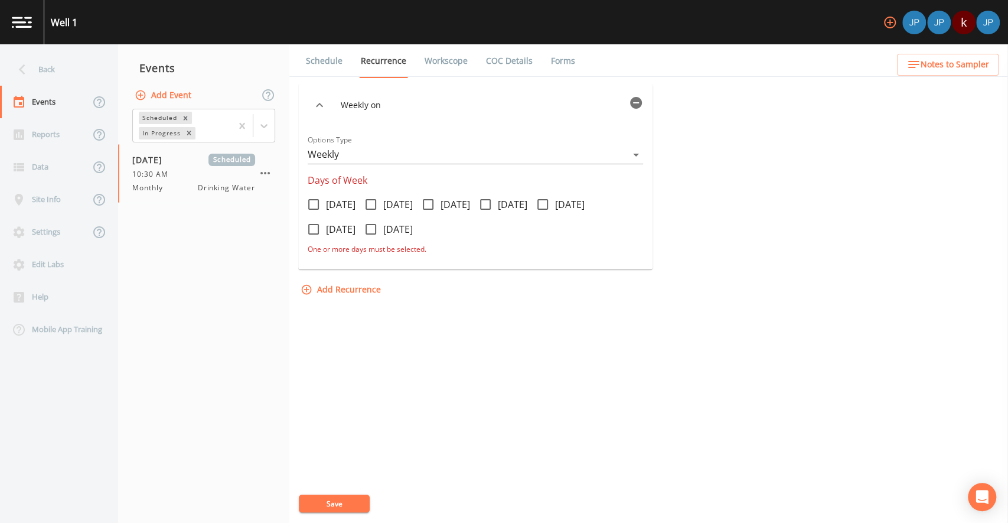
click at [448, 63] on link "Workscope" at bounding box center [446, 60] width 47 height 33
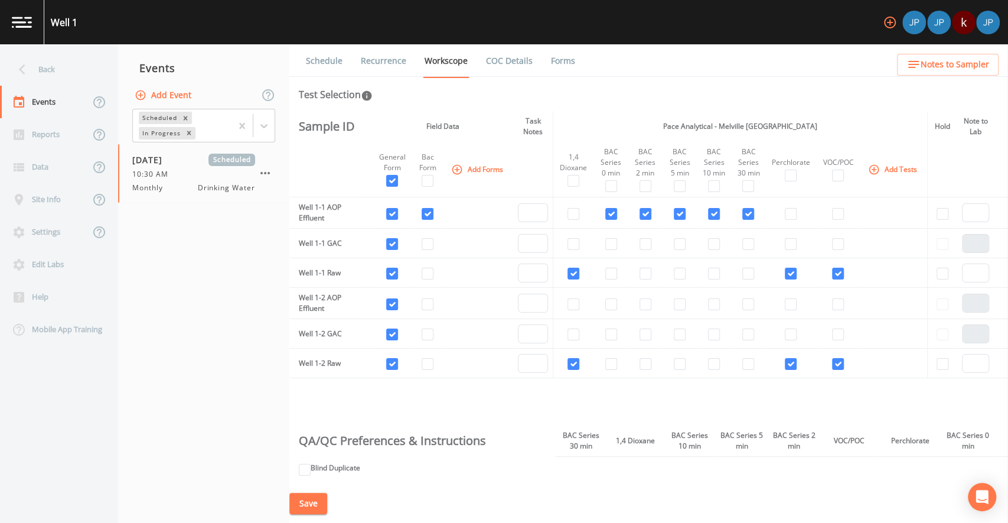
click at [370, 63] on link "Recurrence" at bounding box center [383, 60] width 49 height 33
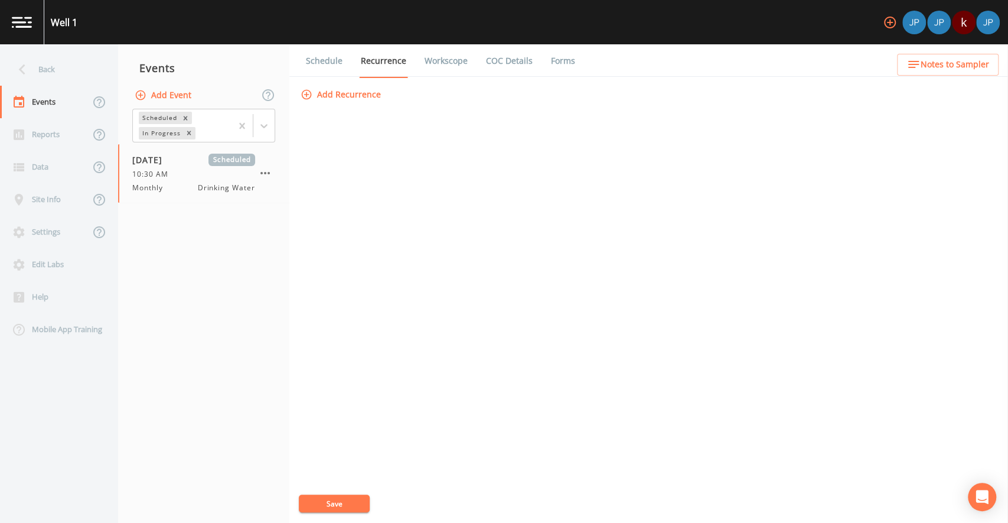
click at [360, 96] on button "Add Recurrence" at bounding box center [341, 95] width 87 height 22
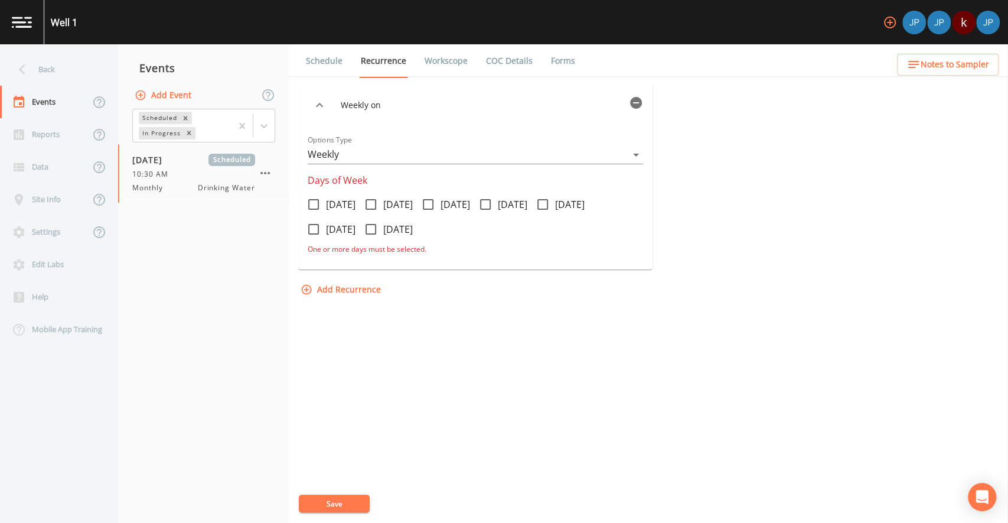
click at [373, 158] on body "Well 1 k Back Events Reports Data Site Info Settings Edit Labs Help Mobile App …" at bounding box center [504, 261] width 1008 height 523
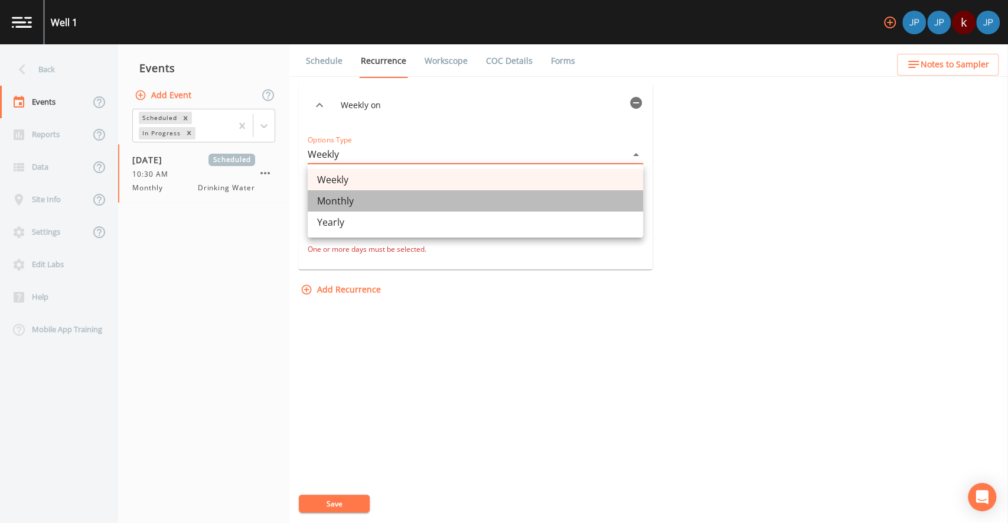
click at [380, 206] on li "Monthly" at bounding box center [476, 200] width 336 height 21
type input "MONTHLY"
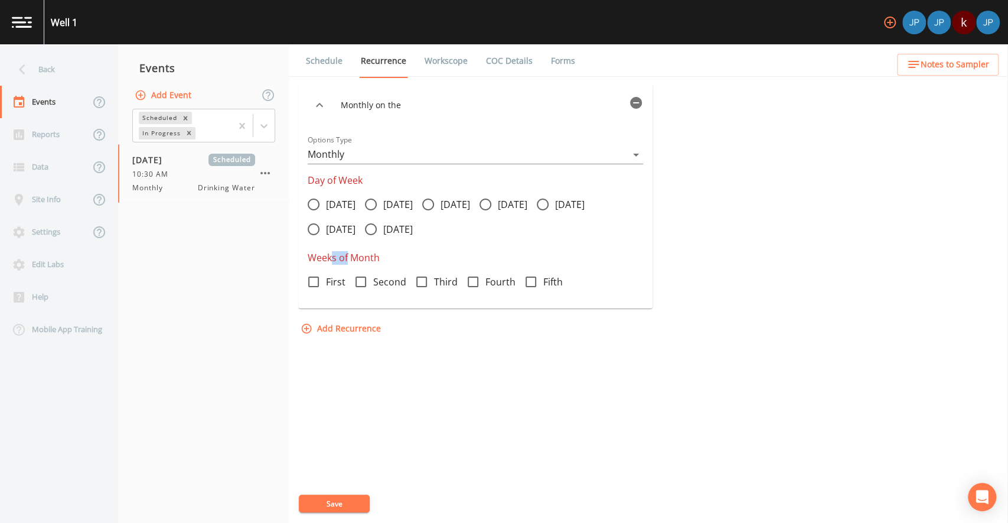
drag, startPoint x: 334, startPoint y: 259, endPoint x: 347, endPoint y: 259, distance: 13.6
click at [347, 259] on legend "Weeks of Month" at bounding box center [476, 258] width 336 height 14
click at [387, 259] on legend "Weeks of Month" at bounding box center [476, 258] width 336 height 14
click at [438, 255] on legend "Weeks of Month" at bounding box center [476, 258] width 336 height 14
click at [435, 206] on icon at bounding box center [428, 204] width 14 height 14
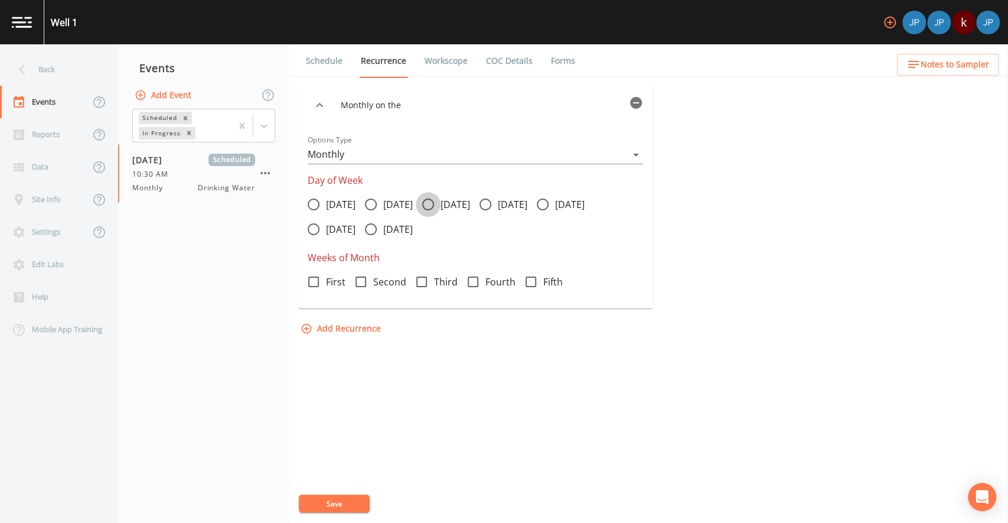
click at [428, 204] on input "Wednesday" at bounding box center [422, 198] width 12 height 12
radio input "true"
click at [361, 282] on icon at bounding box center [361, 282] width 14 height 14
click at [360, 281] on input "Second" at bounding box center [354, 275] width 12 height 12
checkbox input "true"
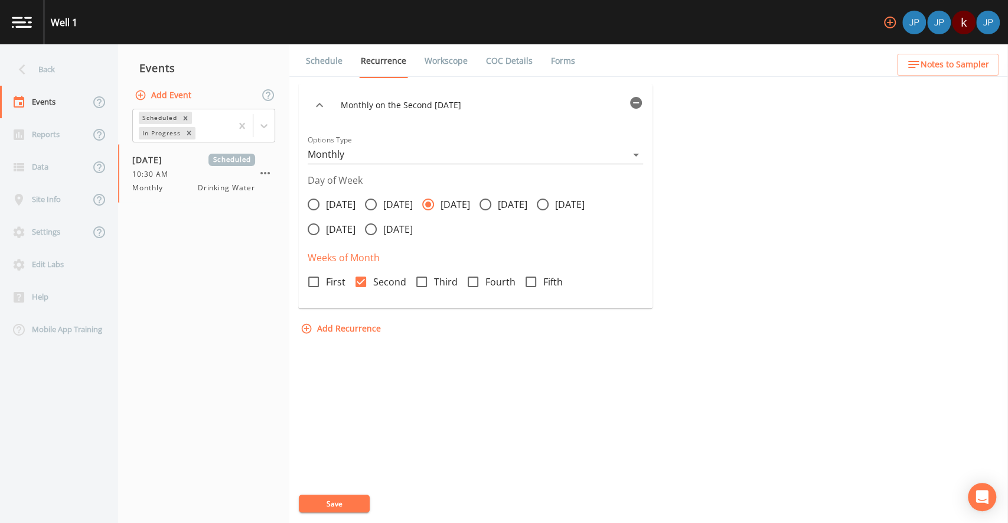
click at [422, 390] on div "Monthly on the Second Wednesday Options Type Monthly MONTHLY Day of Week Monday…" at bounding box center [648, 303] width 701 height 439
click at [636, 99] on icon "button" at bounding box center [636, 103] width 12 height 12
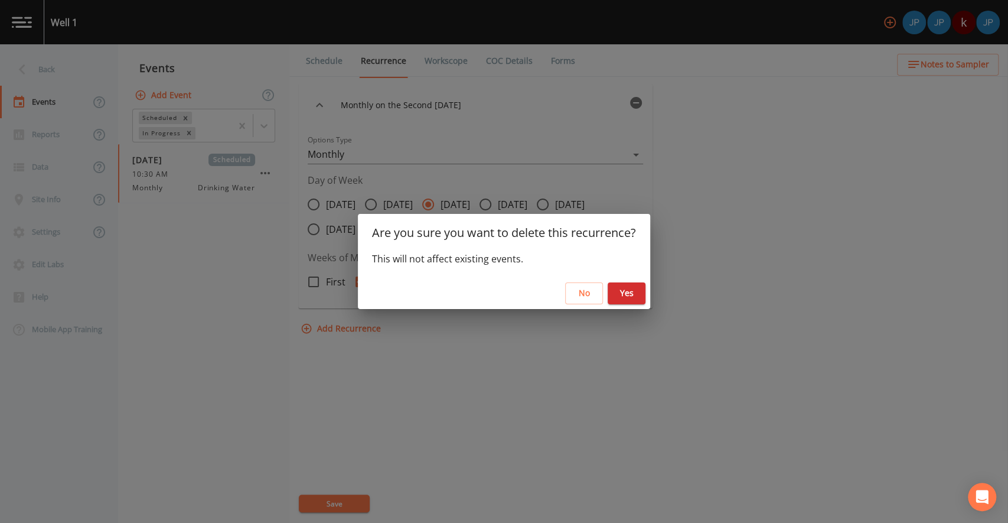
click at [628, 295] on button "Yes" at bounding box center [627, 293] width 38 height 22
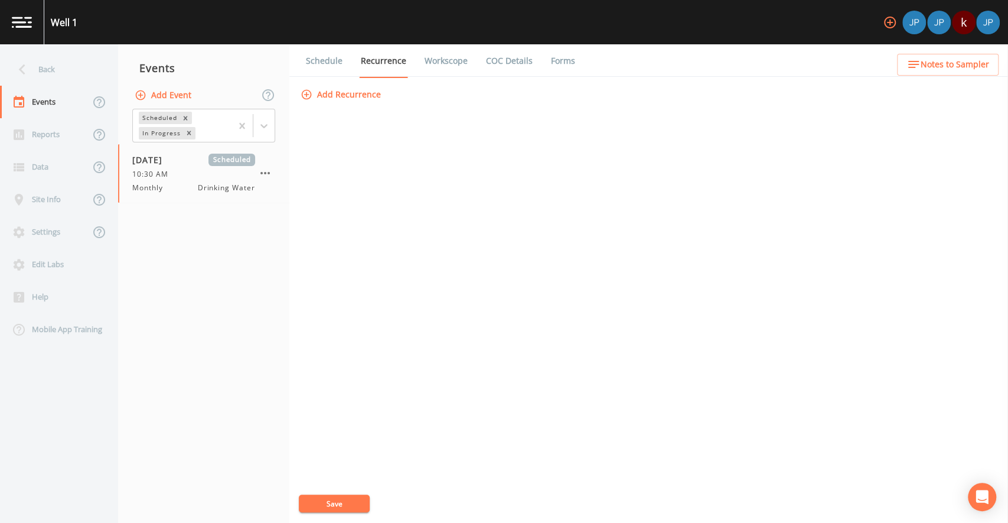
click at [330, 54] on link "Schedule" at bounding box center [324, 60] width 40 height 33
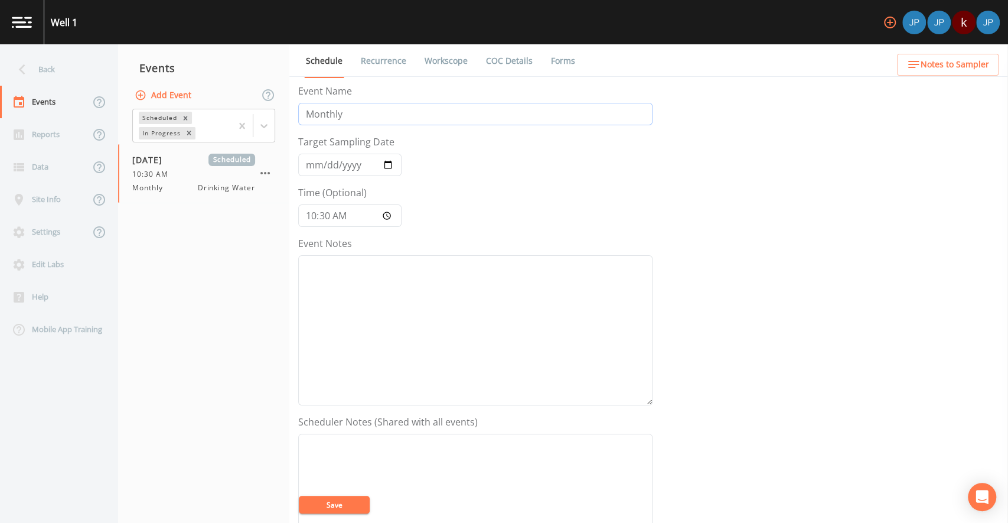
drag, startPoint x: 346, startPoint y: 113, endPoint x: 299, endPoint y: 112, distance: 46.7
click at [299, 112] on input "Monthly" at bounding box center [475, 114] width 354 height 22
click at [508, 184] on form "Event Name Monthly Target Sampling Date 2025-09-09 Time (Optional) 10:30:00 Eve…" at bounding box center [475, 411] width 354 height 655
click at [388, 163] on input "2025-09-09" at bounding box center [349, 165] width 103 height 22
click at [497, 168] on form "Event Name Monthly Target Sampling Date 2025-09-09 Time (Optional) 10:30:00 Eve…" at bounding box center [475, 411] width 354 height 655
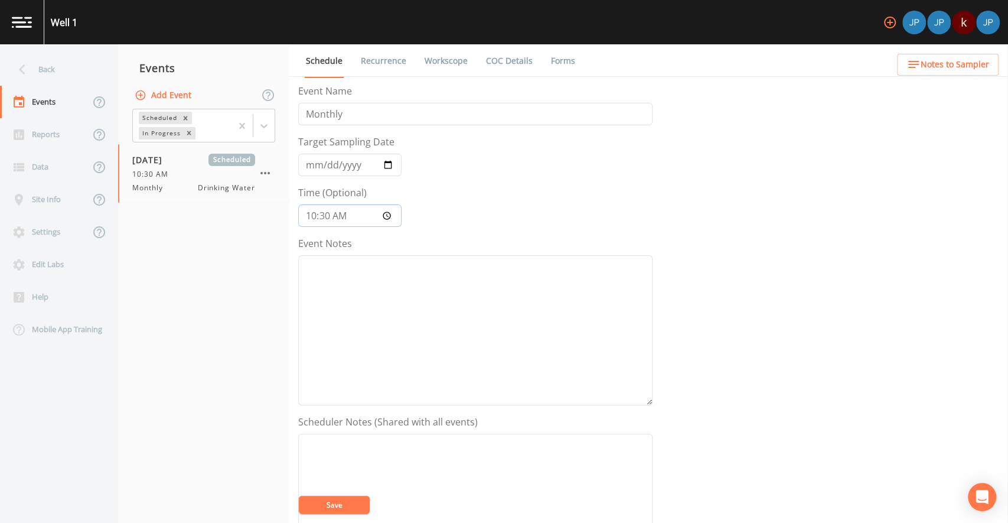
click at [387, 214] on input "10:30:00" at bounding box center [349, 215] width 103 height 22
click at [464, 205] on form "Event Name Monthly Target Sampling Date 2025-09-09 Time (Optional) 10:30:00 Eve…" at bounding box center [475, 411] width 354 height 655
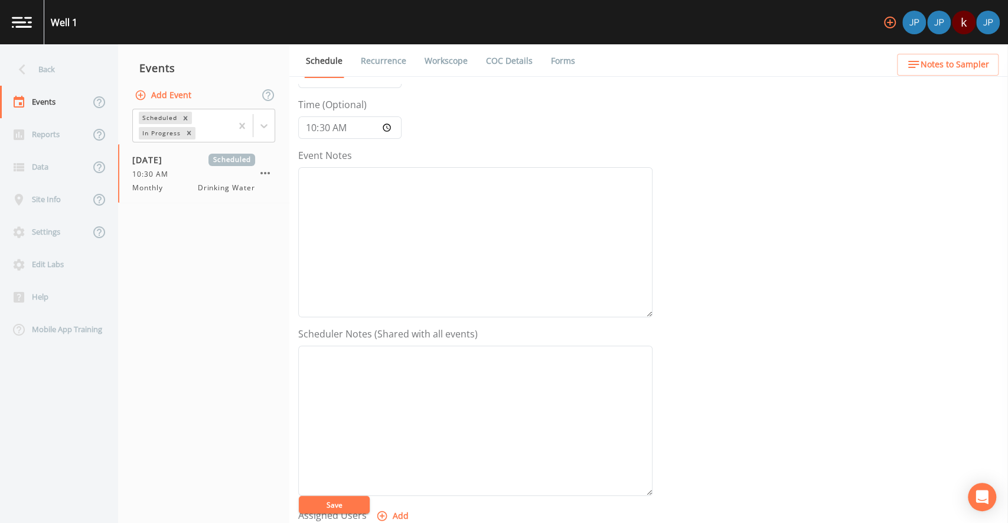
scroll to position [126, 0]
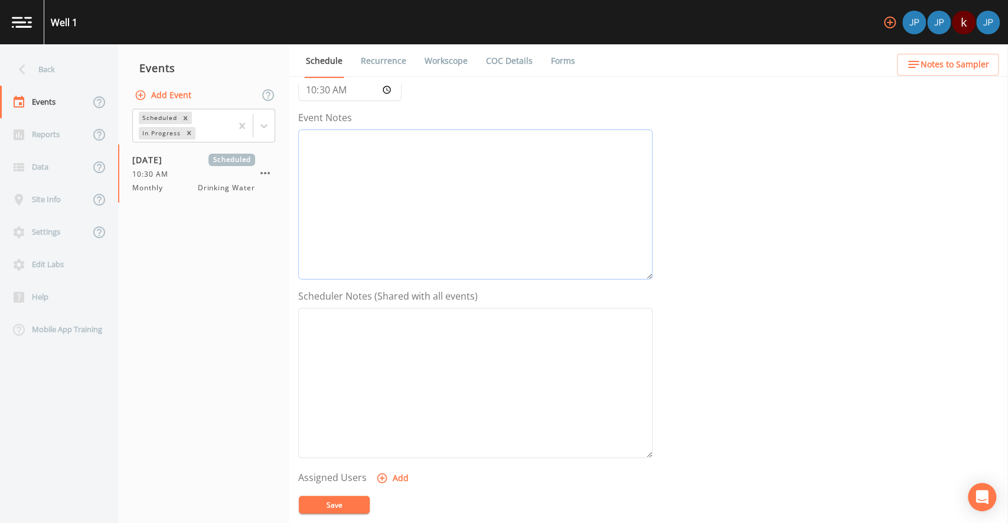
click at [408, 195] on textarea "Event Notes" at bounding box center [475, 204] width 354 height 150
click at [387, 311] on textarea "Event Notes" at bounding box center [475, 383] width 354 height 150
click at [389, 203] on textarea "Event Notes" at bounding box center [475, 204] width 354 height 150
click at [389, 311] on textarea "Event Notes" at bounding box center [475, 383] width 354 height 150
click at [390, 245] on textarea "Event Notes" at bounding box center [475, 204] width 354 height 150
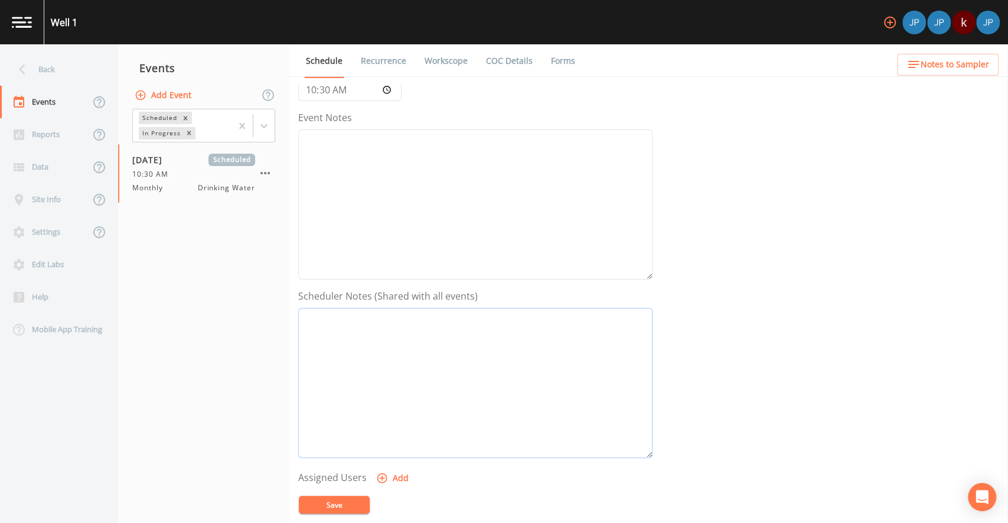
click at [394, 317] on textarea "Event Notes" at bounding box center [475, 383] width 354 height 150
click at [374, 225] on textarea "Event Notes" at bounding box center [475, 204] width 354 height 150
click at [370, 343] on textarea "Event Notes" at bounding box center [475, 383] width 354 height 150
click at [375, 240] on textarea "Event Notes" at bounding box center [475, 204] width 354 height 150
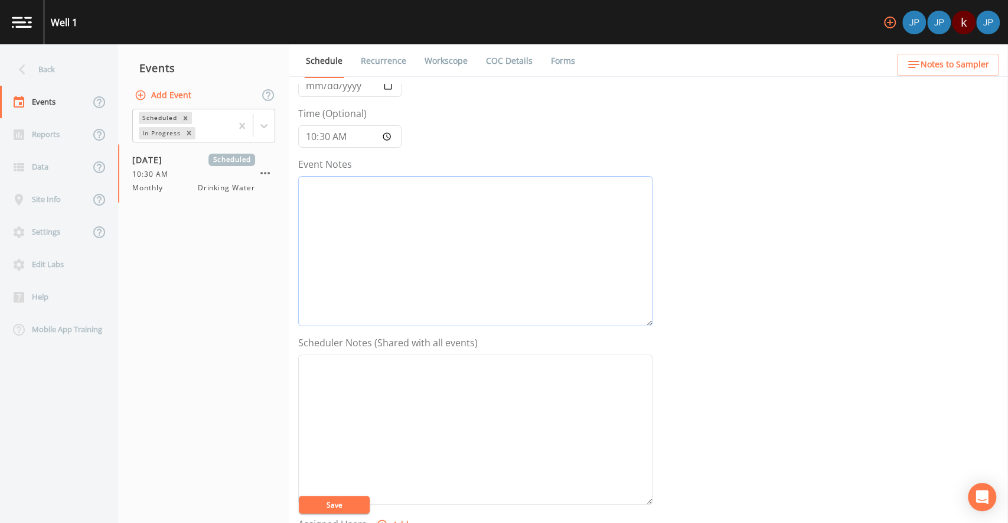
scroll to position [74, 0]
click at [356, 211] on textarea "Event Notes" at bounding box center [475, 256] width 354 height 150
click at [343, 386] on textarea "Event Notes" at bounding box center [475, 425] width 354 height 150
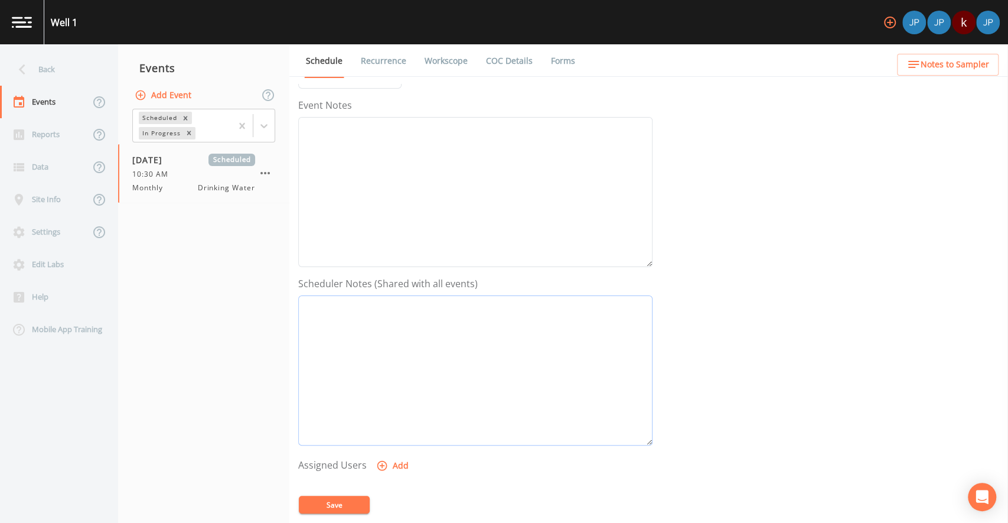
scroll to position [133, 0]
click at [376, 186] on textarea "Event Notes" at bounding box center [475, 197] width 354 height 150
click at [309, 134] on textarea "Event Notes" at bounding box center [475, 197] width 354 height 150
click at [315, 140] on textarea "Event Notes" at bounding box center [475, 197] width 354 height 150
click at [346, 310] on textarea "Event Notes" at bounding box center [475, 375] width 354 height 150
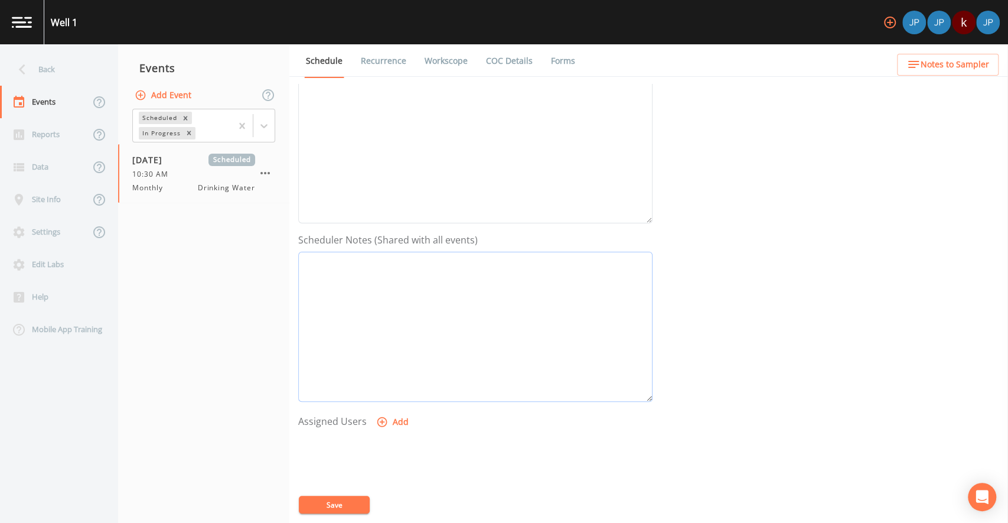
scroll to position [271, 0]
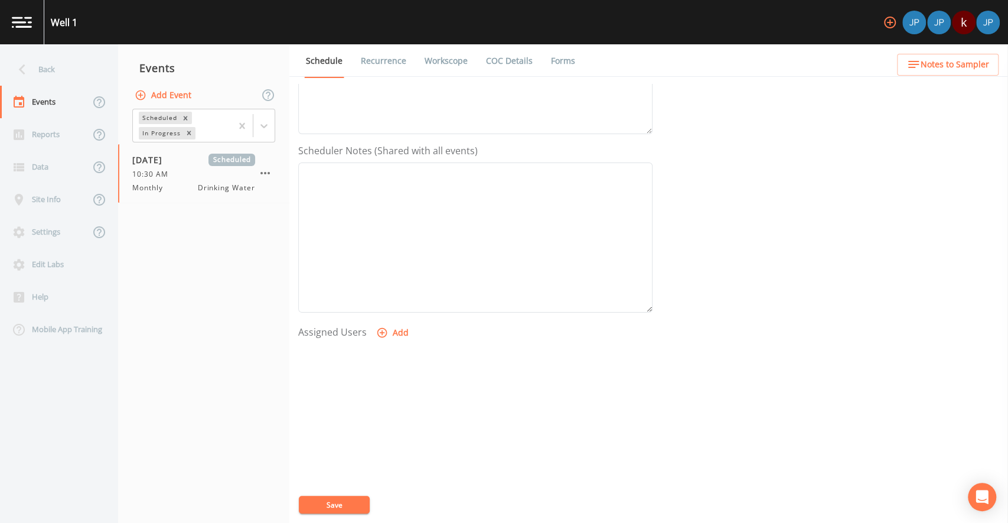
click at [391, 331] on button "Add" at bounding box center [394, 333] width 40 height 22
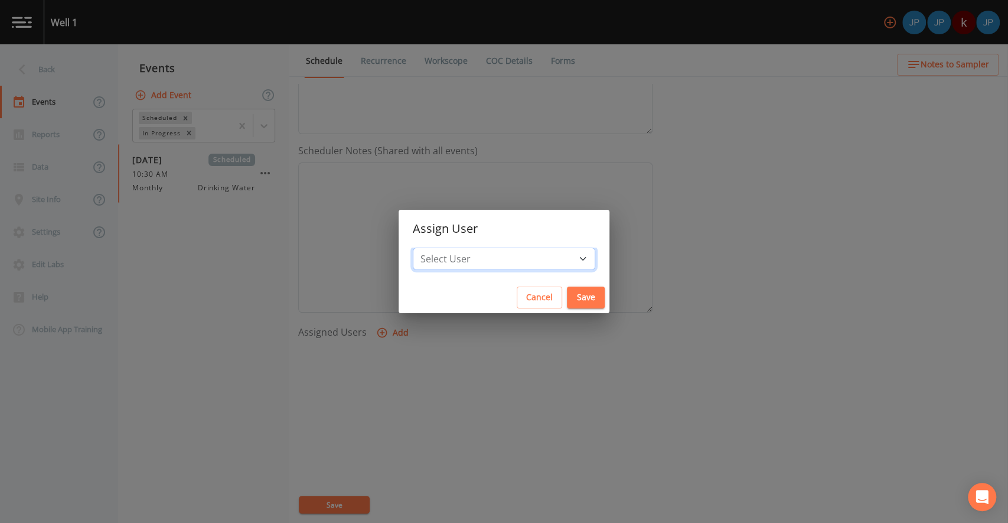
click at [461, 258] on select "Select User Joshua gere Paul Joshua Paul kgielarowski@plainviewwater.org" at bounding box center [504, 258] width 183 height 22
click at [475, 265] on select "Select User Joshua gere Paul Joshua Paul kgielarowski@plainviewwater.org" at bounding box center [504, 258] width 183 height 22
click at [501, 255] on select "Select User Joshua gere Paul Joshua Paul kgielarowski@plainviewwater.org" at bounding box center [504, 258] width 183 height 22
click at [537, 263] on select "Select User Joshua gere Paul Joshua Paul kgielarowski@plainviewwater.org" at bounding box center [504, 258] width 183 height 22
select select "c3994787-746f-45c8-916e-ec7a28dd24f5"
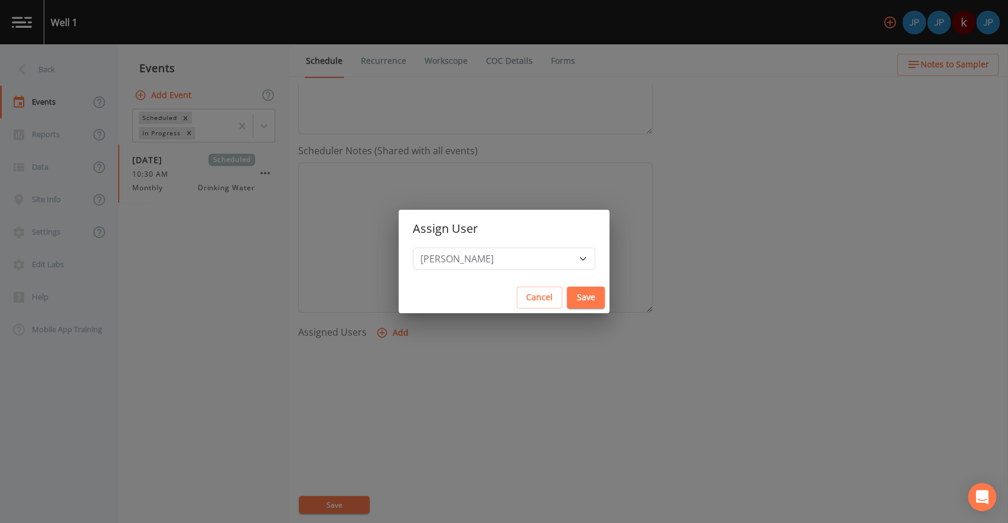
click at [575, 295] on button "Save" at bounding box center [586, 297] width 38 height 22
select select
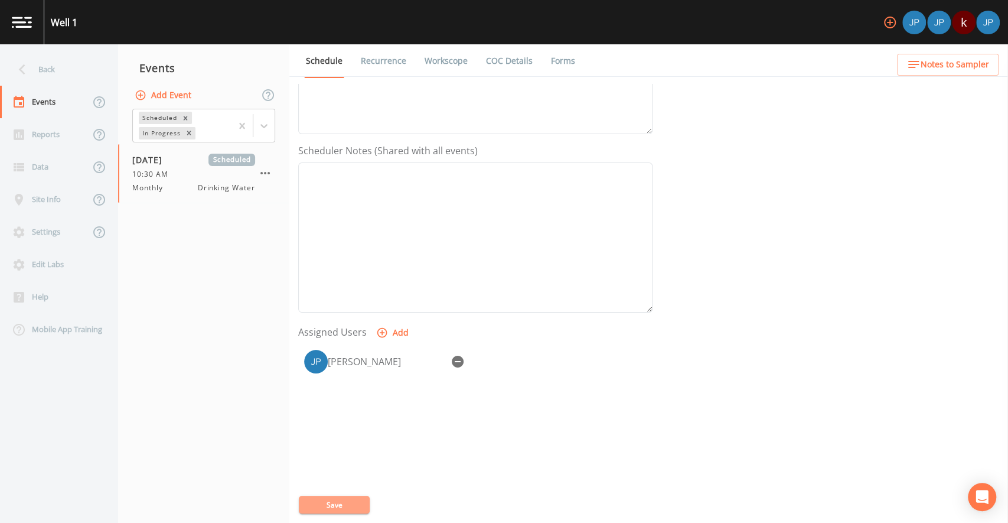
click at [319, 507] on button "Save" at bounding box center [334, 505] width 71 height 18
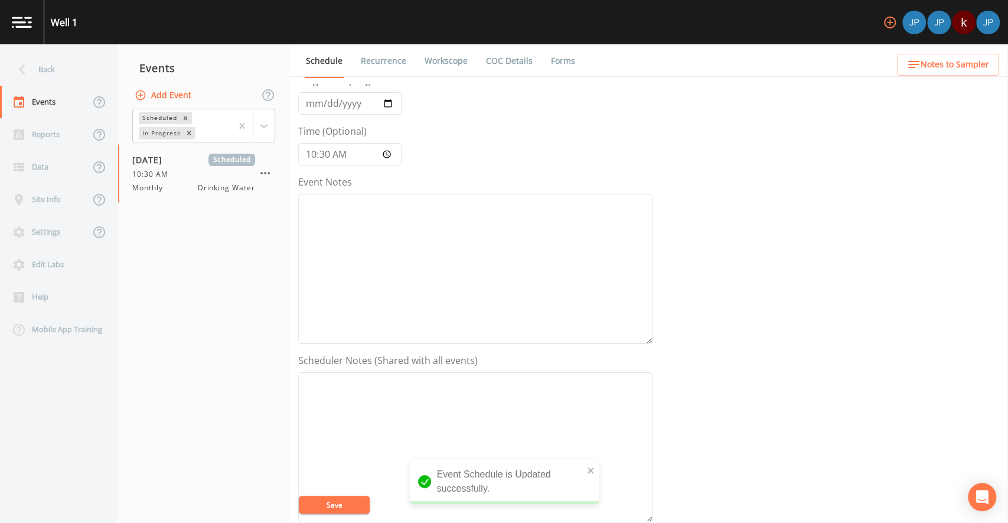
scroll to position [0, 0]
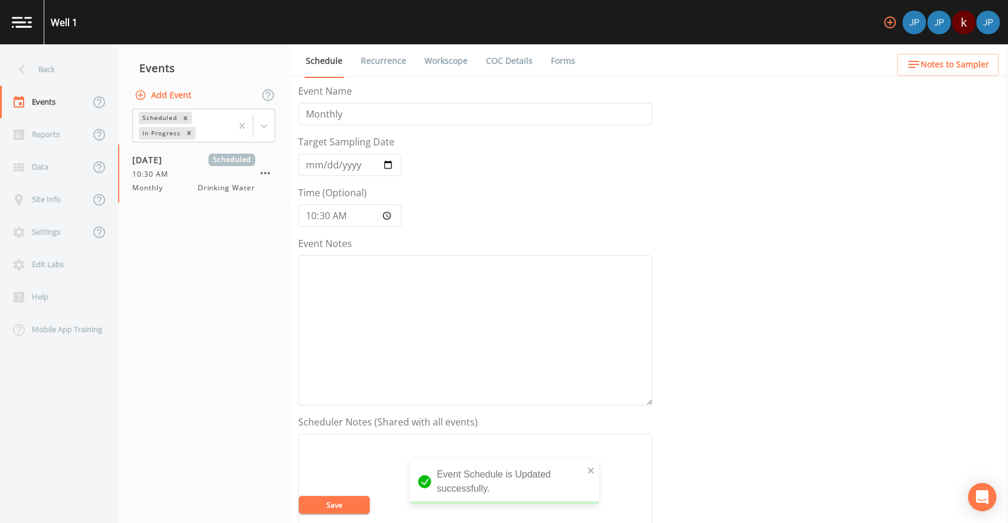
click at [698, 223] on div "Event Name Monthly Target Sampling Date 2025-09-09 Time (Optional) 10:30:00 Eve…" at bounding box center [653, 303] width 710 height 439
click at [498, 60] on link "COC Details" at bounding box center [509, 60] width 50 height 33
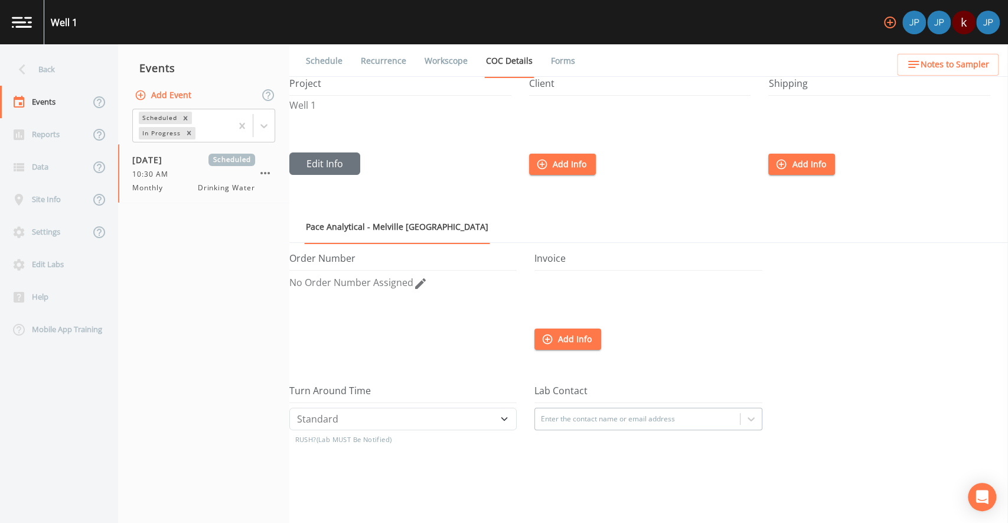
click at [543, 210] on ul "Pace Analytical - Melville [GEOGRAPHIC_DATA]" at bounding box center [648, 226] width 719 height 32
click at [549, 164] on button "Add Info" at bounding box center [562, 165] width 67 height 22
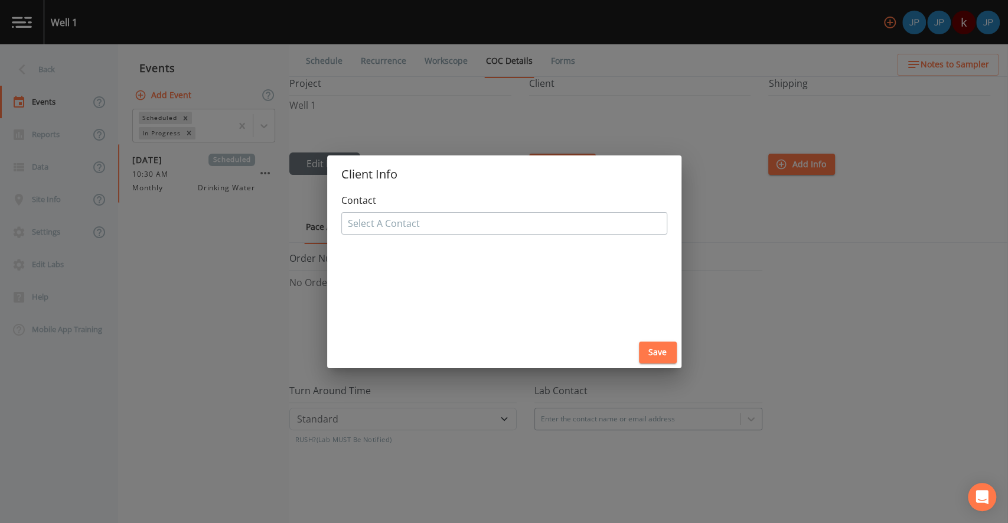
click at [490, 227] on div at bounding box center [504, 223] width 313 height 19
click at [464, 202] on form "Contact Select A Contact" at bounding box center [504, 213] width 326 height 41
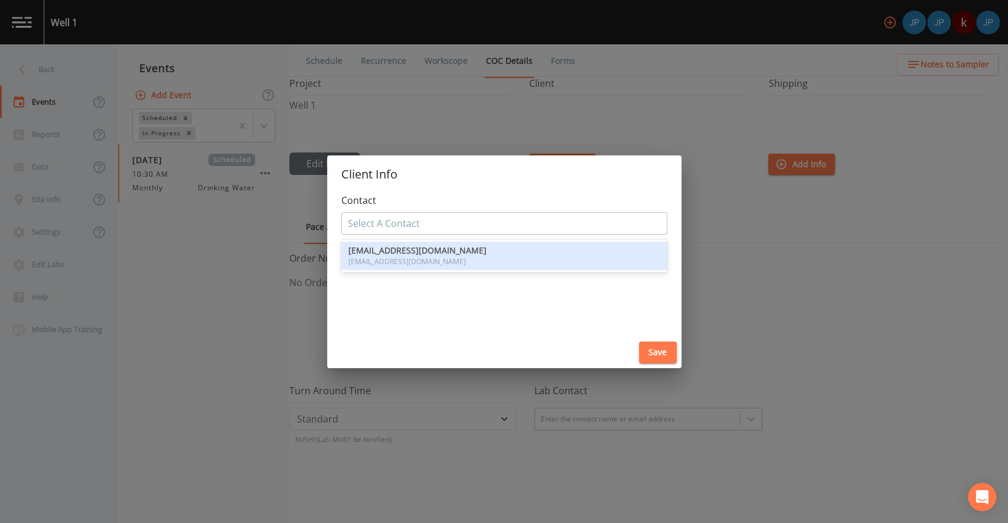
click at [441, 227] on div at bounding box center [504, 223] width 313 height 19
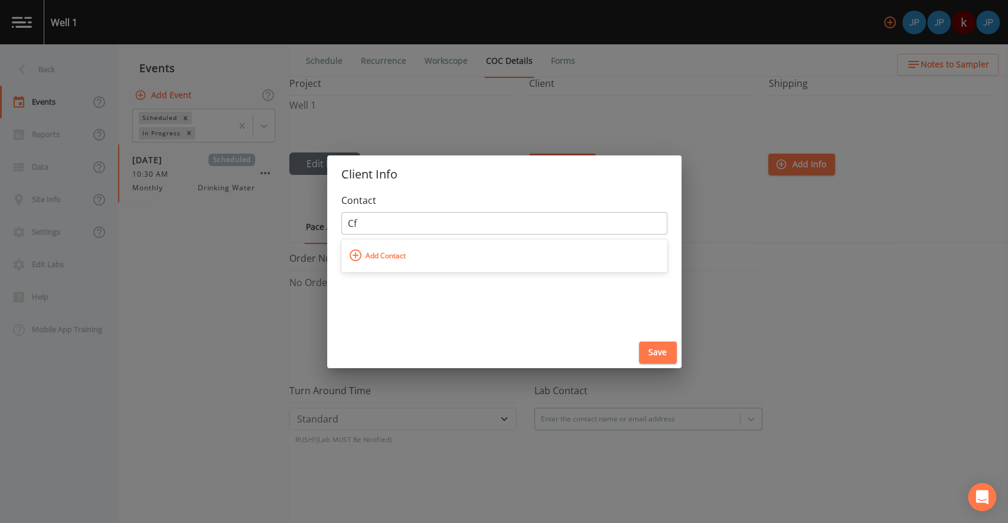
type input "C"
click at [383, 257] on span "Add Contact" at bounding box center [386, 255] width 46 height 19
type input "Josh"
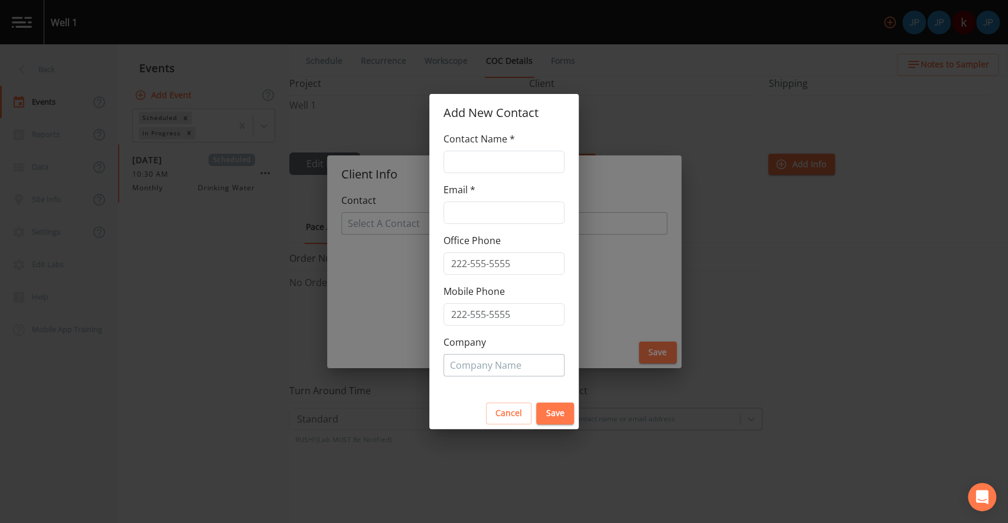
click at [514, 419] on button "Cancel" at bounding box center [508, 413] width 45 height 22
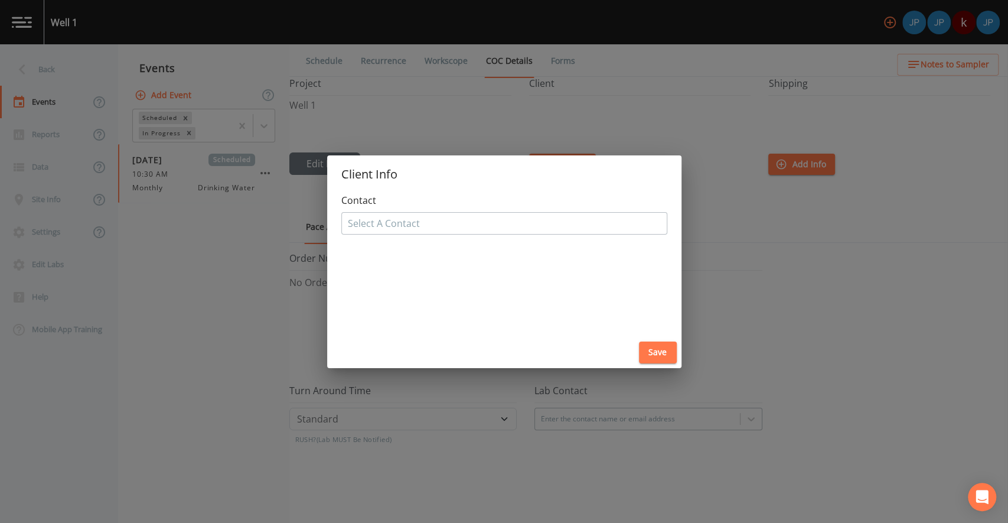
click at [573, 343] on div "Save" at bounding box center [504, 352] width 354 height 31
click at [698, 313] on div "Client Info Contact Select A Contact Save" at bounding box center [504, 261] width 1008 height 523
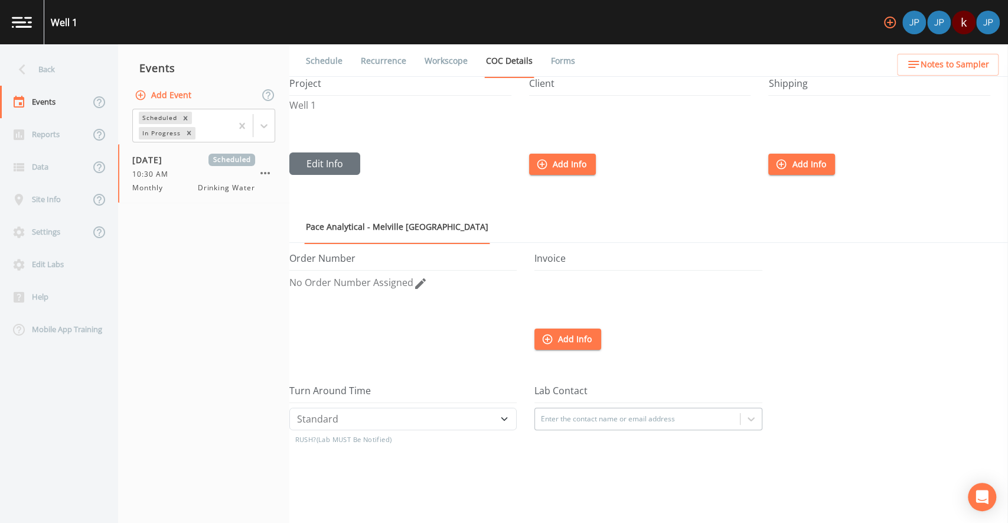
click at [562, 63] on link "Forms" at bounding box center [563, 60] width 28 height 33
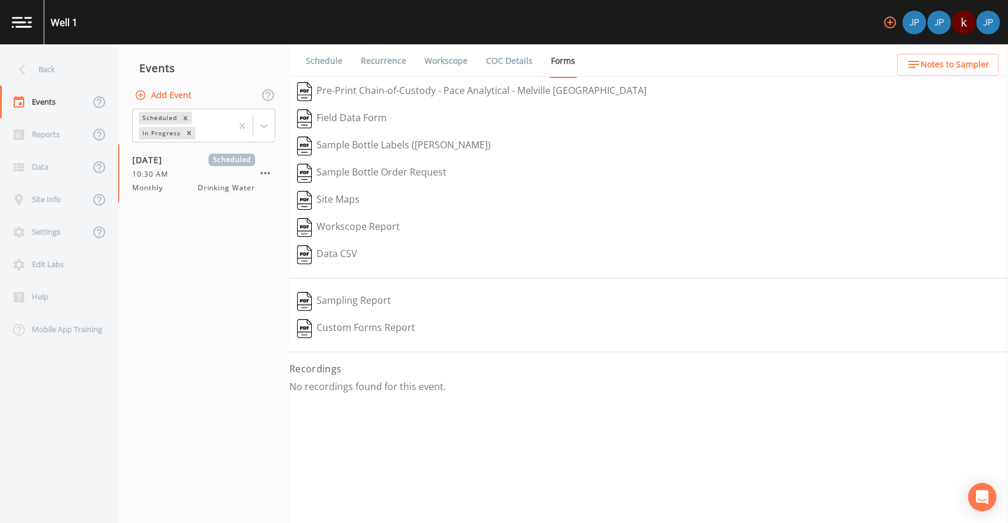
click at [502, 69] on link "COC Details" at bounding box center [509, 60] width 50 height 33
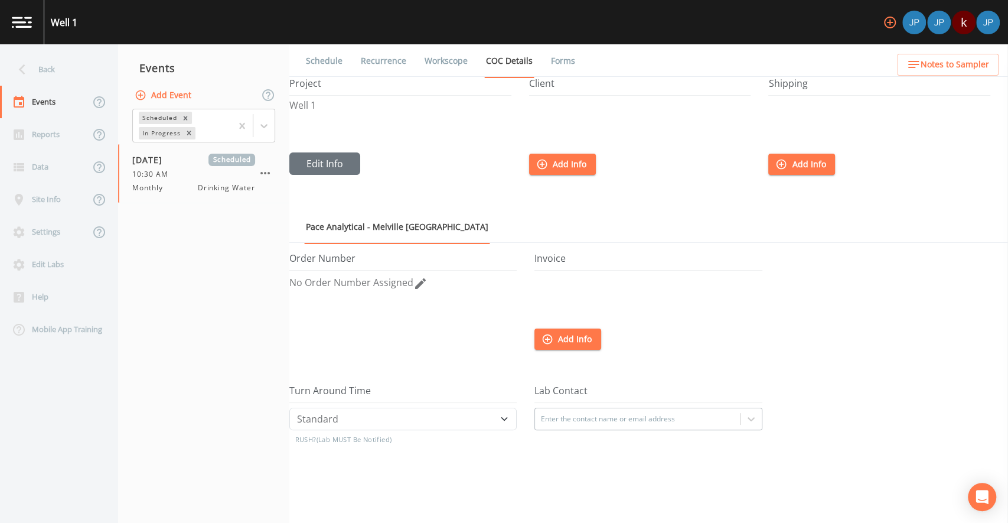
click at [630, 125] on div at bounding box center [640, 126] width 222 height 53
click at [561, 64] on link "Forms" at bounding box center [563, 60] width 28 height 33
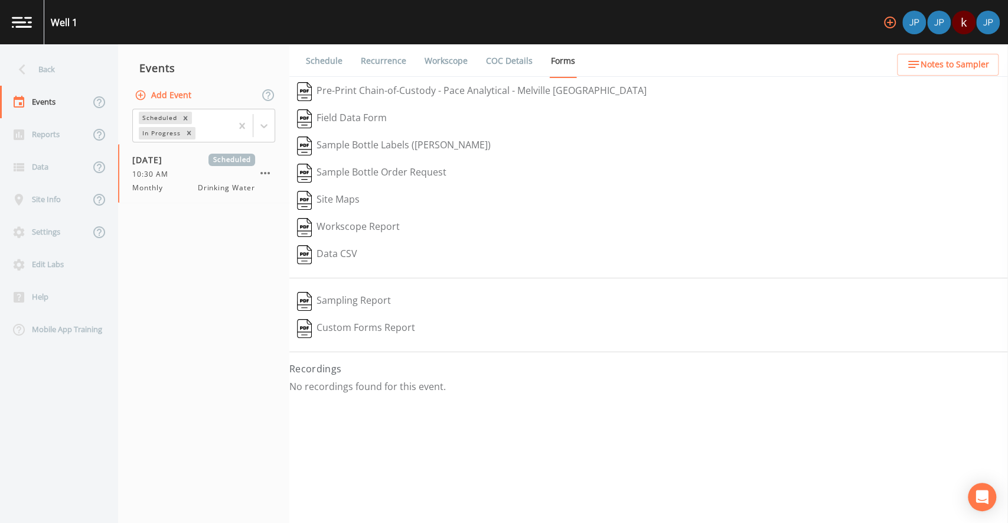
click at [432, 59] on link "Workscope" at bounding box center [446, 60] width 47 height 33
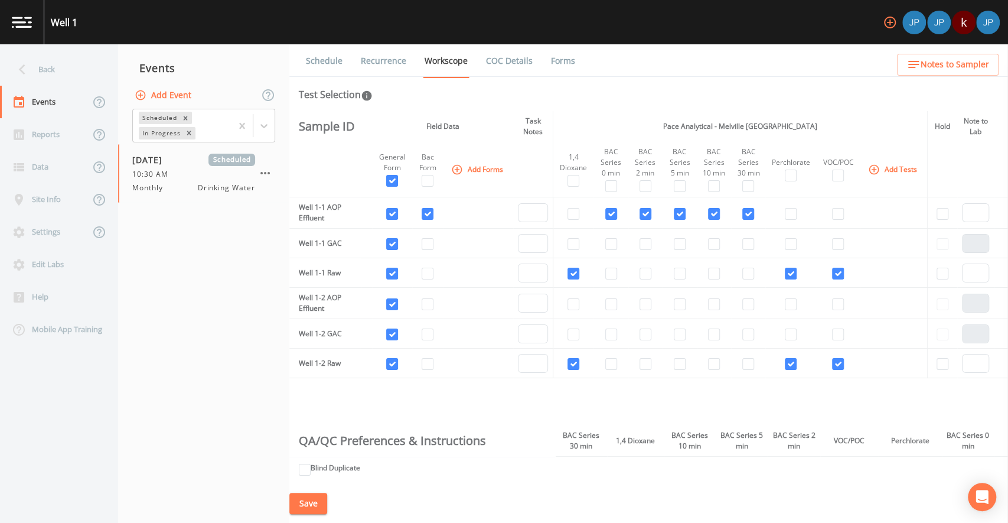
click at [579, 106] on div "Schedule Recurrence Workscope COC Details Forms Test Selection Sample ID Field …" at bounding box center [648, 283] width 719 height 478
click at [314, 501] on button "Save" at bounding box center [308, 504] width 38 height 22
click at [488, 392] on div "Sample ID Field Data Task Notes Pace Analytical - Melville NY Hold Note to Lab …" at bounding box center [648, 297] width 719 height 373
click at [382, 127] on th "Field Data" at bounding box center [442, 126] width 141 height 31
click at [396, 244] on input "checkbox" at bounding box center [392, 244] width 12 height 12
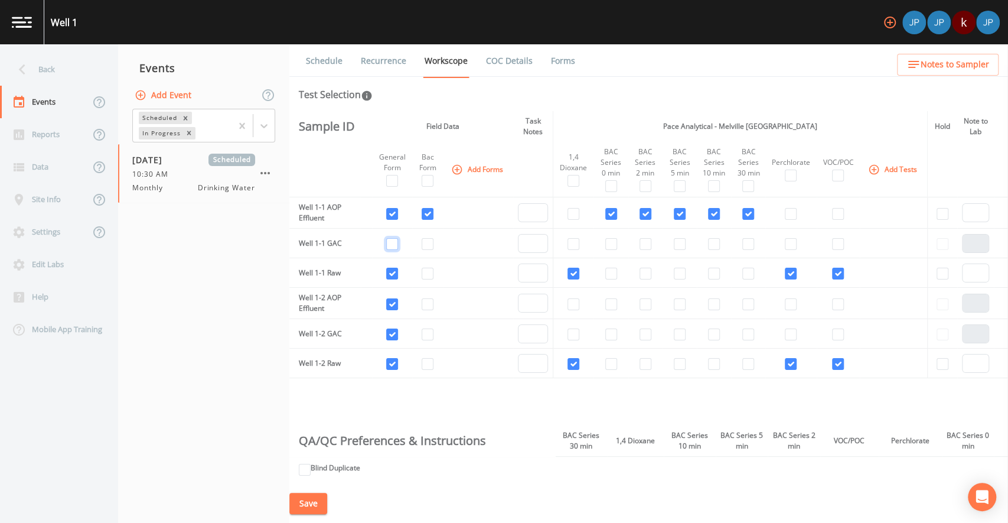
checkbox input "false"
click at [392, 303] on input "checkbox" at bounding box center [392, 304] width 12 height 12
checkbox input "false"
click at [390, 334] on input "checkbox" at bounding box center [392, 334] width 12 height 12
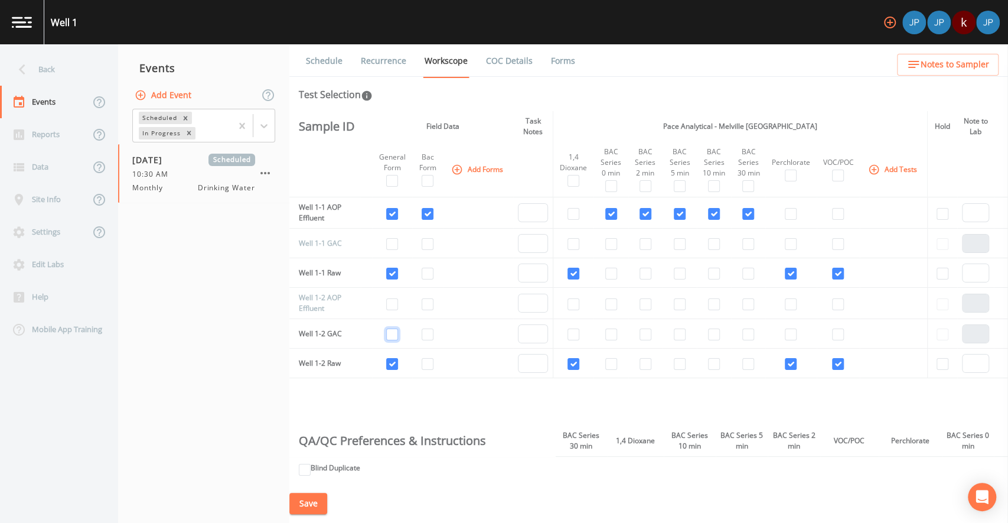
checkbox input "false"
click at [460, 323] on td at bounding box center [478, 334] width 70 height 30
click at [315, 506] on button "Save" at bounding box center [308, 504] width 38 height 22
click at [885, 24] on icon "button" at bounding box center [890, 23] width 12 height 12
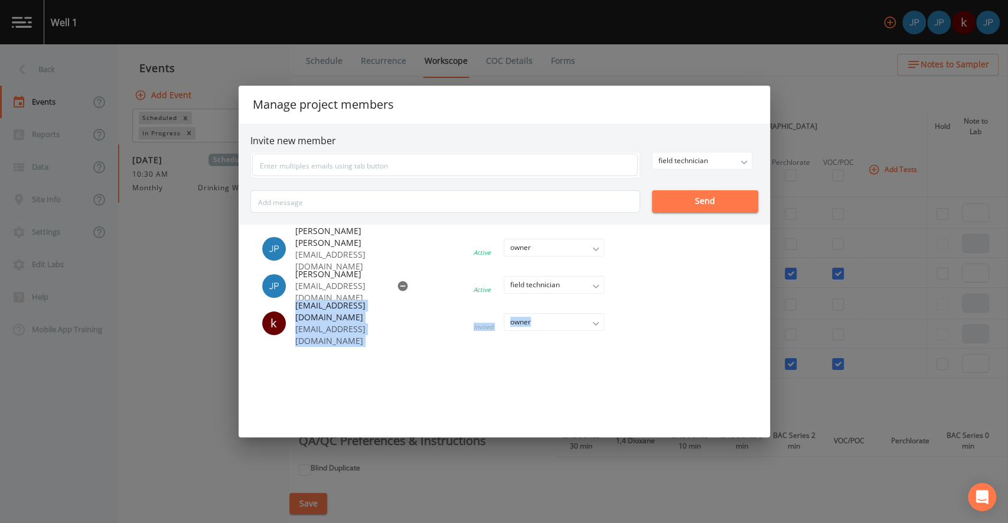
drag, startPoint x: 296, startPoint y: 315, endPoint x: 430, endPoint y: 314, distance: 134.1
click at [430, 314] on li "k kgielarowski@plainviewwater.org kgielarowski@plainviewwater.org Invited owner…" at bounding box center [444, 322] width 389 height 35
click at [433, 311] on li "k kgielarowski@plainviewwater.org kgielarowski@plainviewwater.org Invited owner…" at bounding box center [444, 322] width 389 height 35
click at [383, 317] on span "kgielarowski@plainviewwater.org" at bounding box center [338, 311] width 87 height 24
drag, startPoint x: 422, startPoint y: 317, endPoint x: 295, endPoint y: 312, distance: 127.1
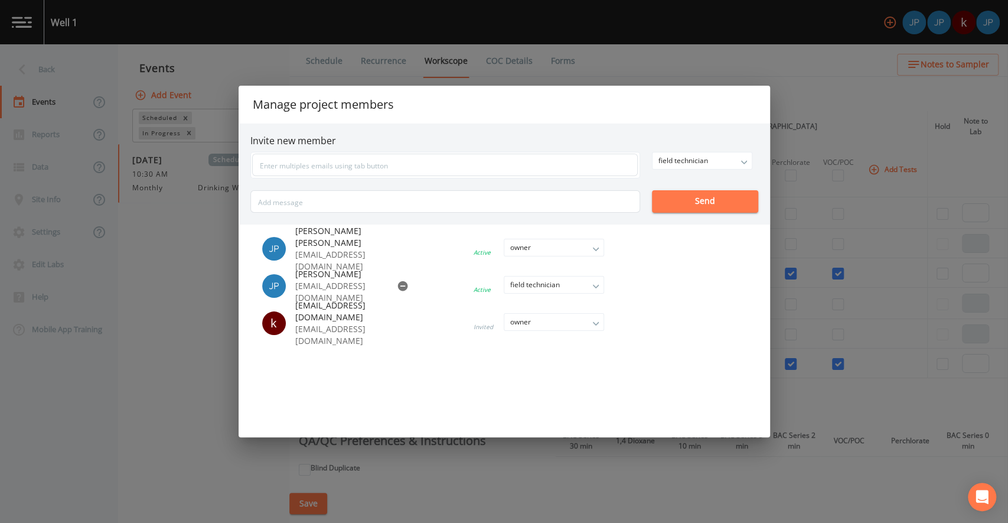
click at [295, 312] on span "kgielarowski@plainviewwater.org" at bounding box center [338, 311] width 87 height 24
click at [299, 314] on span "kgielarowski@plainviewwater.org" at bounding box center [338, 311] width 87 height 24
click at [789, 100] on div "Manage project members Invite new member field technician owner admin field tec…" at bounding box center [504, 261] width 1008 height 523
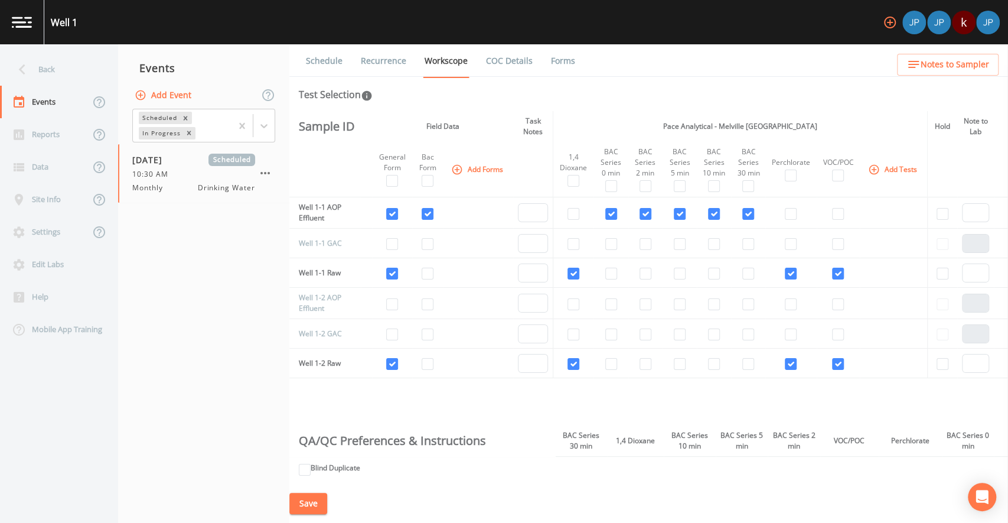
click at [735, 93] on div "Test Selection" at bounding box center [649, 94] width 700 height 14
click at [655, 96] on div "Test Selection" at bounding box center [649, 94] width 700 height 14
click at [522, 12] on div "Well 1 k" at bounding box center [504, 22] width 1008 height 44
click at [888, 24] on icon "button" at bounding box center [890, 22] width 14 height 14
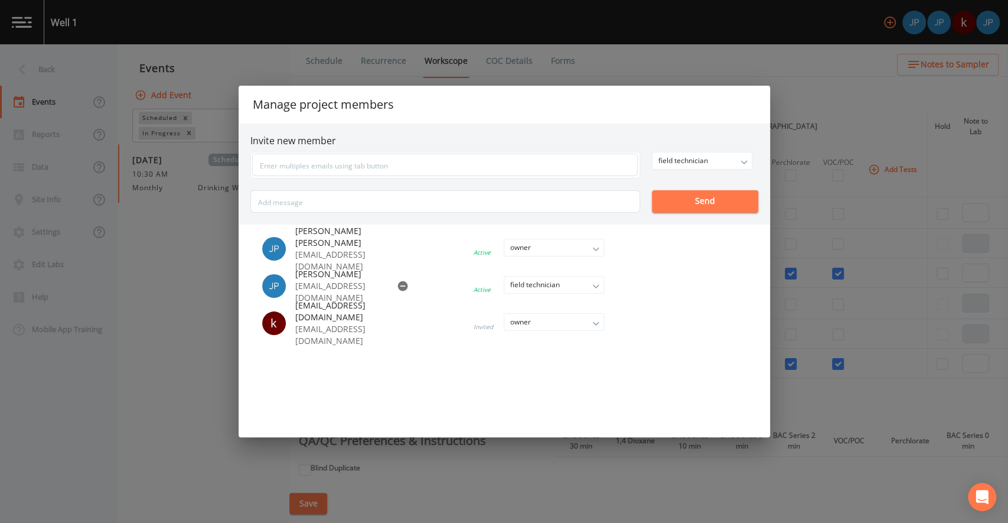
click at [786, 80] on div "Manage project members Invite new member field technician owner admin field tec…" at bounding box center [504, 261] width 1008 height 523
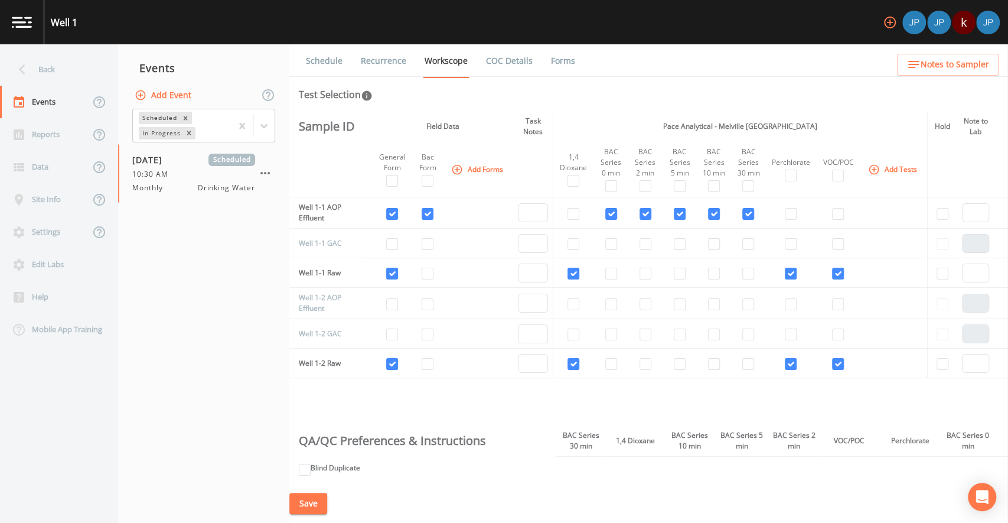
click at [887, 22] on icon "button" at bounding box center [890, 22] width 14 height 14
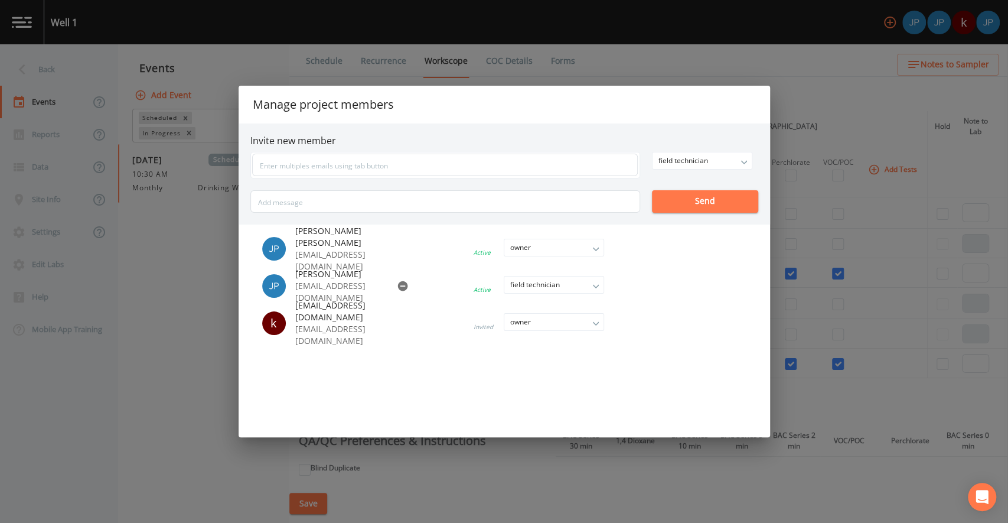
click at [839, 80] on div "Manage project members Invite new member field technician owner admin field tec…" at bounding box center [504, 261] width 1008 height 523
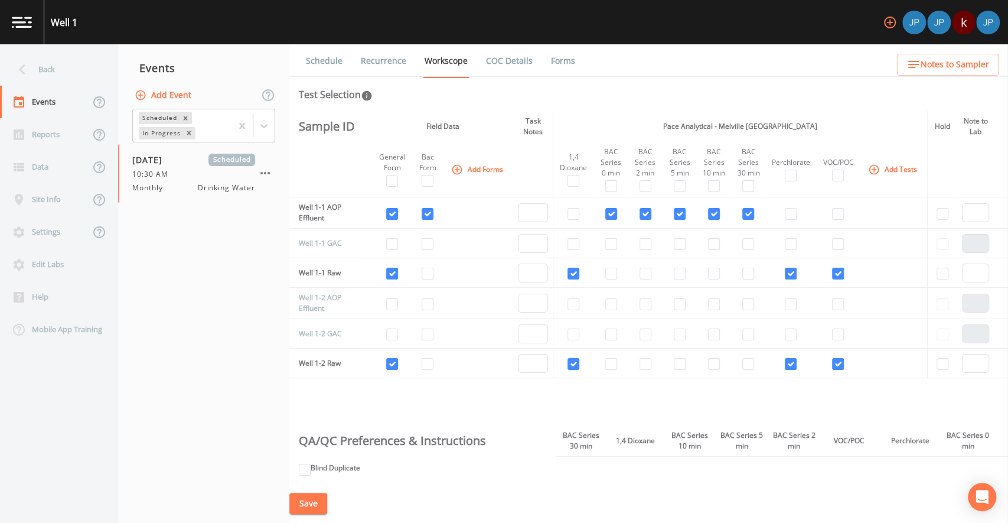
click at [824, 89] on div "Test Selection" at bounding box center [649, 94] width 700 height 14
click at [65, 62] on div "Back" at bounding box center [53, 69] width 106 height 32
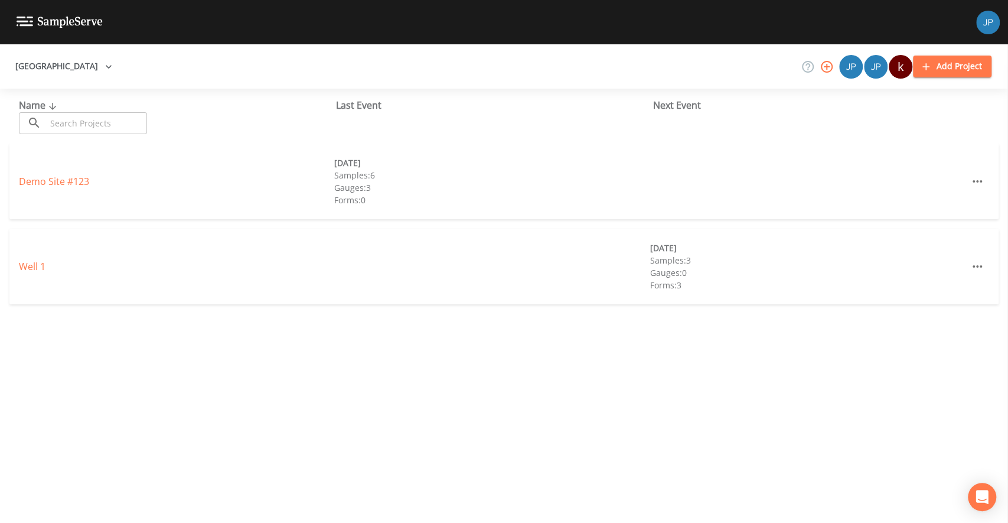
click at [144, 226] on div "Demo Site #123 03/10/2021 Samples: 6 Gauges: 3 Forms: 0" at bounding box center [504, 186] width 1008 height 85
click at [147, 225] on div "Demo Site #123 03/10/2021 Samples: 6 Gauges: 3 Forms: 0" at bounding box center [504, 186] width 1008 height 85
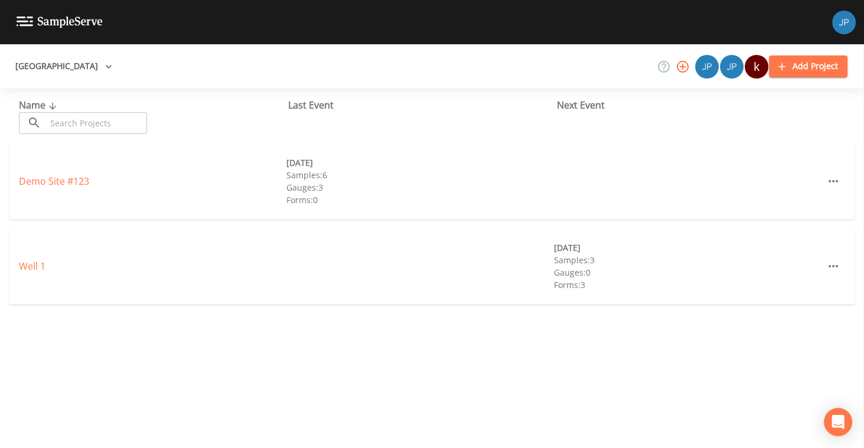
click at [132, 228] on div "Demo Site #123 03/10/2021 Samples: 6 Gauges: 3 Forms: 0" at bounding box center [432, 186] width 864 height 85
click at [26, 271] on link "Well 1" at bounding box center [32, 266] width 27 height 13
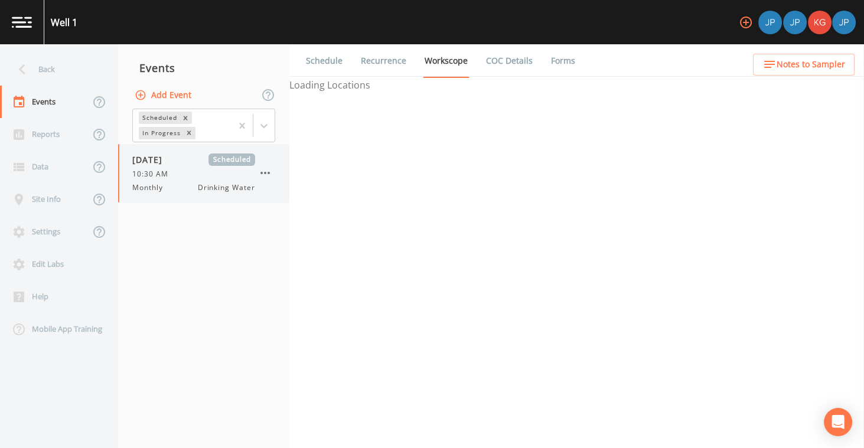
click at [265, 174] on icon "button" at bounding box center [265, 173] width 14 height 14
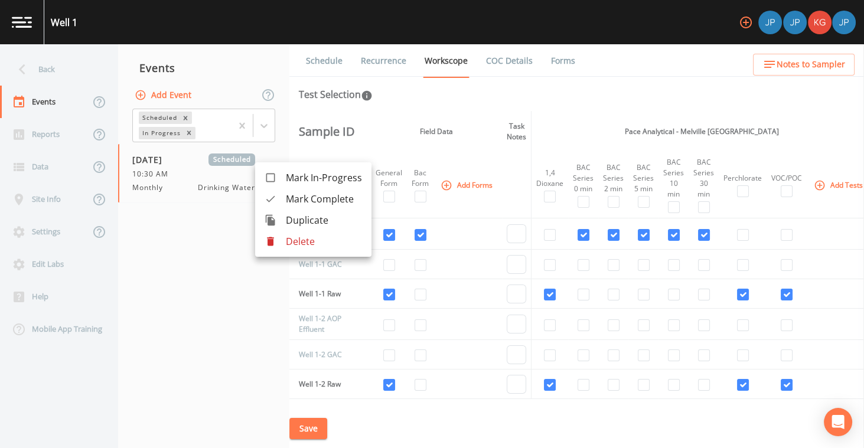
click at [296, 219] on span "Duplicate" at bounding box center [324, 220] width 76 height 14
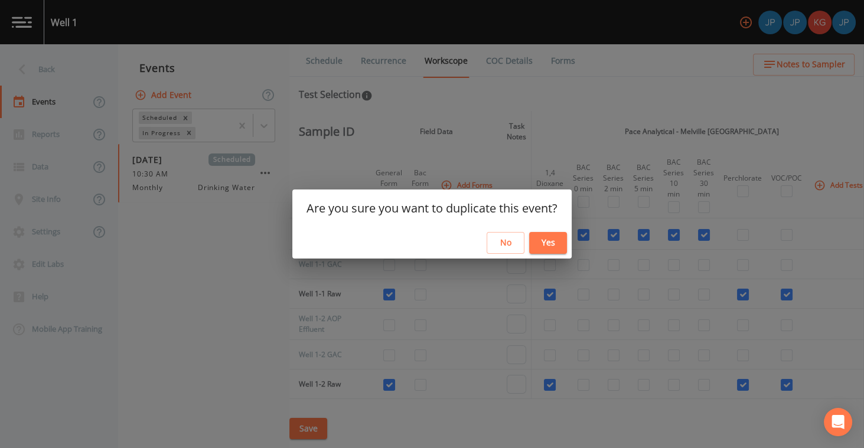
click at [562, 244] on button "Yes" at bounding box center [548, 243] width 38 height 22
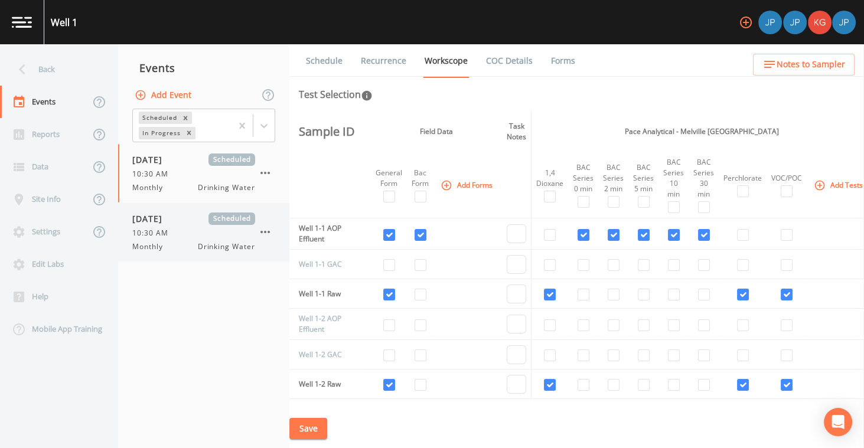
click at [182, 232] on div "10:30 AM" at bounding box center [193, 233] width 123 height 11
click at [326, 63] on link "Schedule" at bounding box center [324, 60] width 40 height 33
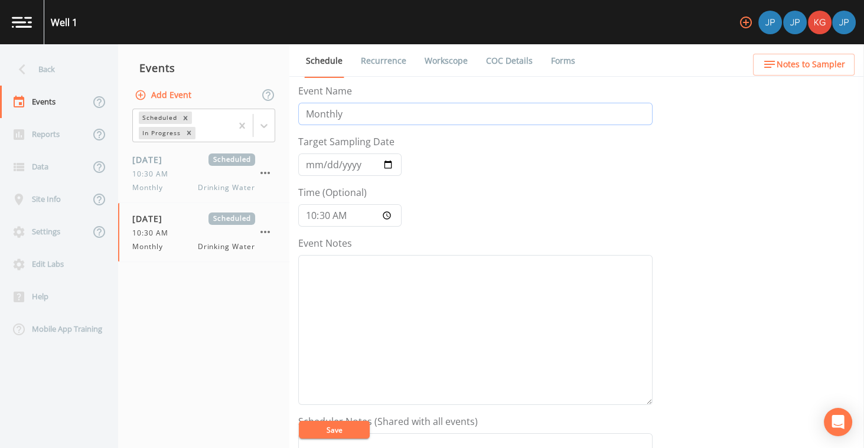
click at [365, 116] on input "Monthly" at bounding box center [475, 114] width 354 height 22
type input "Monthly - Kevin"
click at [423, 166] on form "Event Name Monthly - Kevin Target Sampling Date 2025-09-09 Time (Optional) 10:3…" at bounding box center [475, 411] width 354 height 655
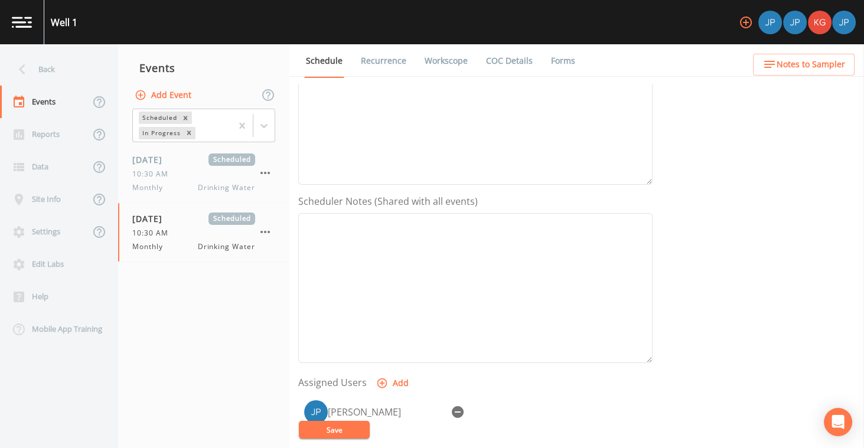
scroll to position [356, 0]
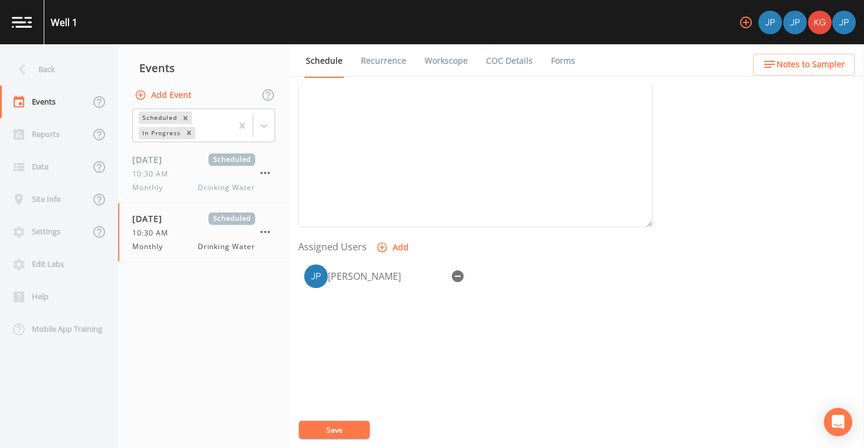
click at [452, 271] on icon "button" at bounding box center [458, 277] width 12 height 12
click at [410, 246] on button "Add" at bounding box center [394, 248] width 40 height 22
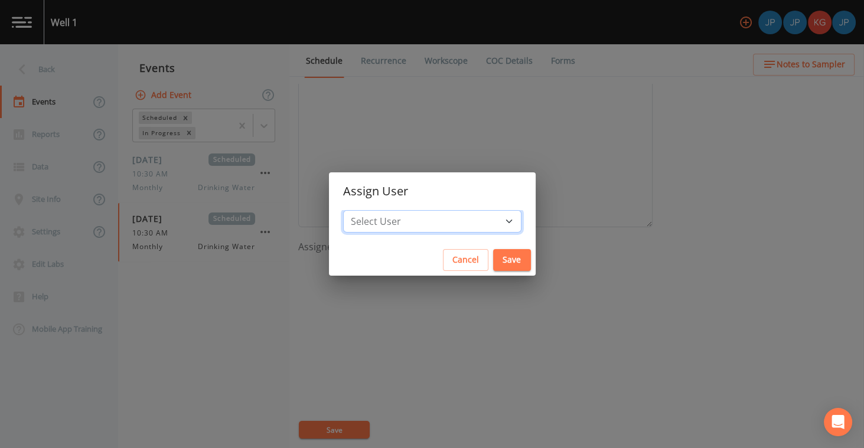
click at [434, 224] on select "Select User Joshua gere Paul Joshua Paul Kevin Gielarowski" at bounding box center [432, 221] width 178 height 22
select select "6bdc9493-d416-4f11-8372-d7ebc1dfe728"
click at [493, 262] on button "Save" at bounding box center [512, 260] width 38 height 22
select select
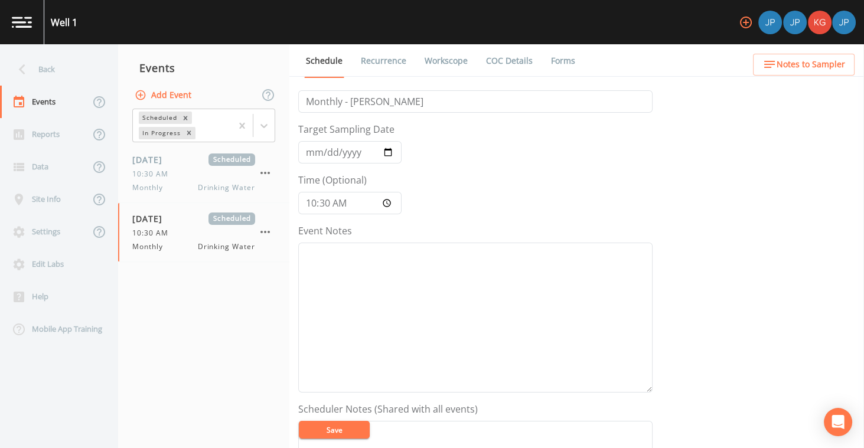
scroll to position [0, 0]
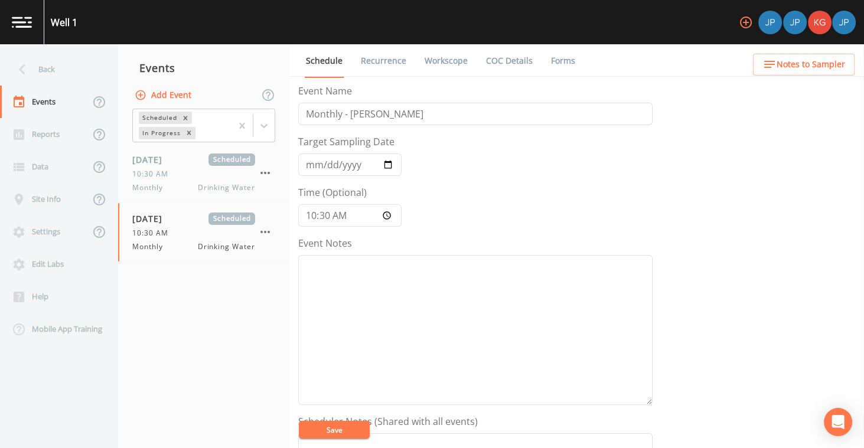
click at [464, 190] on form "Event Name Monthly - Kevin Target Sampling Date 2025-09-09 Time (Optional) 10:3…" at bounding box center [475, 411] width 354 height 655
click at [343, 431] on button "Save" at bounding box center [334, 430] width 71 height 18
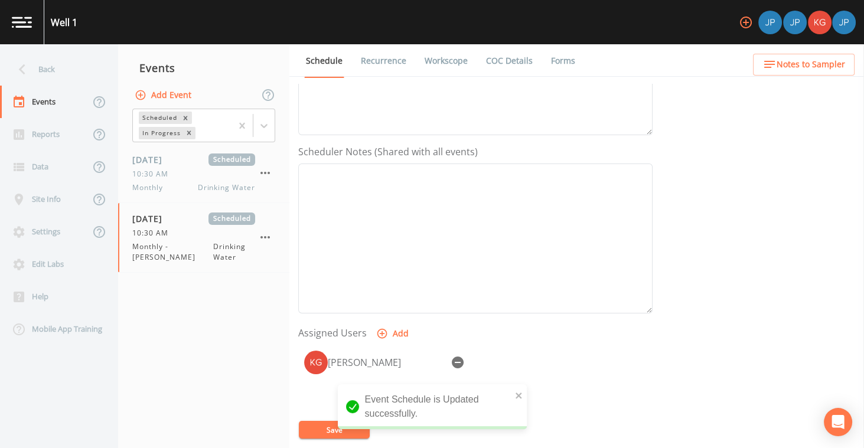
scroll to position [349, 0]
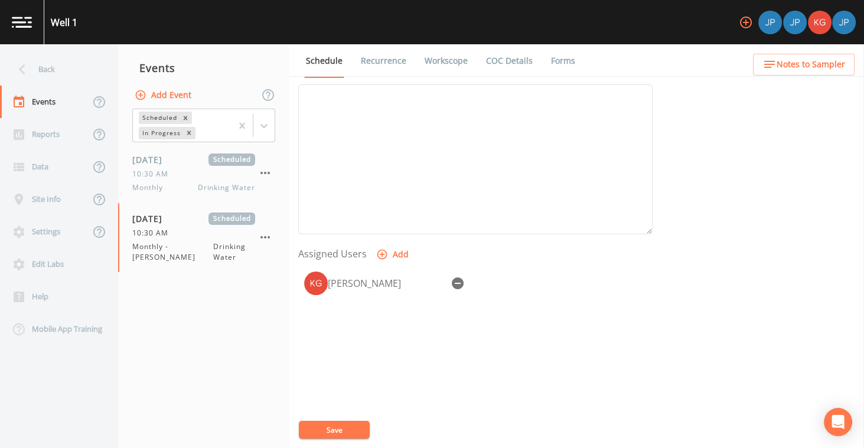
click at [742, 26] on icon "button" at bounding box center [746, 23] width 12 height 12
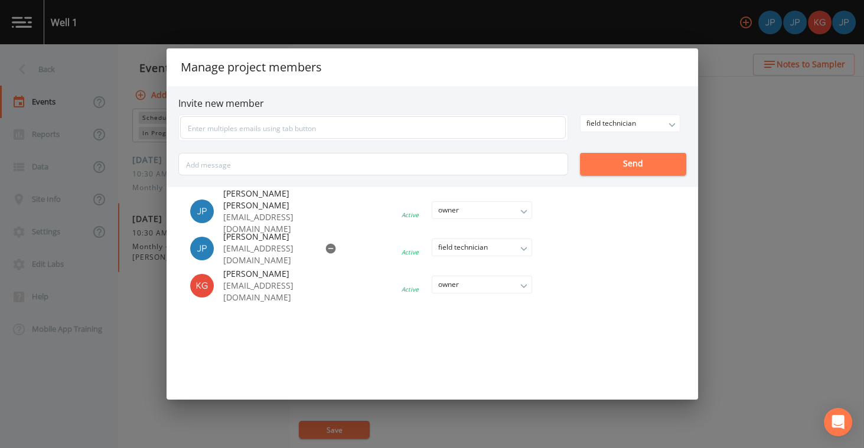
click at [733, 105] on div "Manage project members Invite new member field technician owner admin field tec…" at bounding box center [432, 224] width 864 height 448
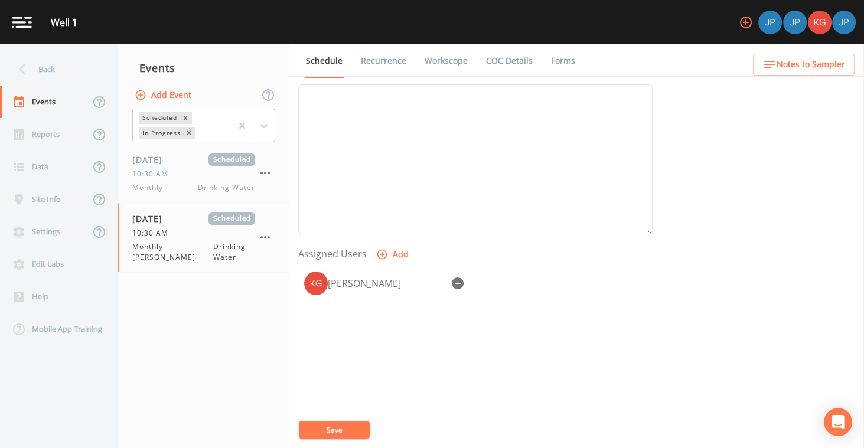
click at [341, 425] on button "Save" at bounding box center [334, 430] width 71 height 18
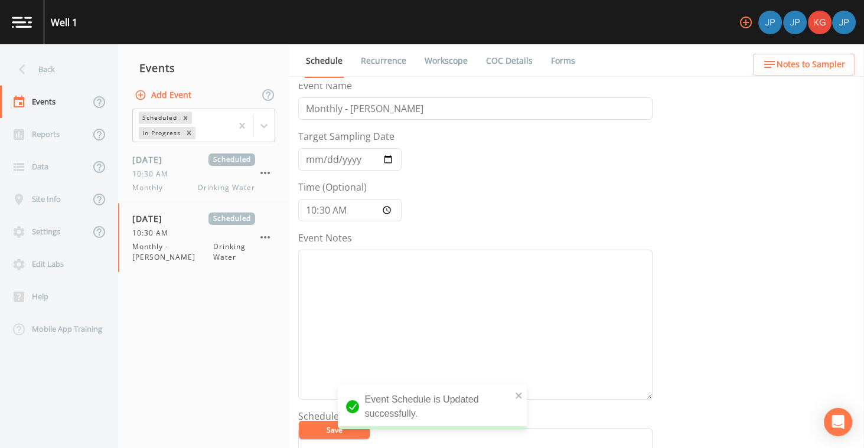
scroll to position [0, 0]
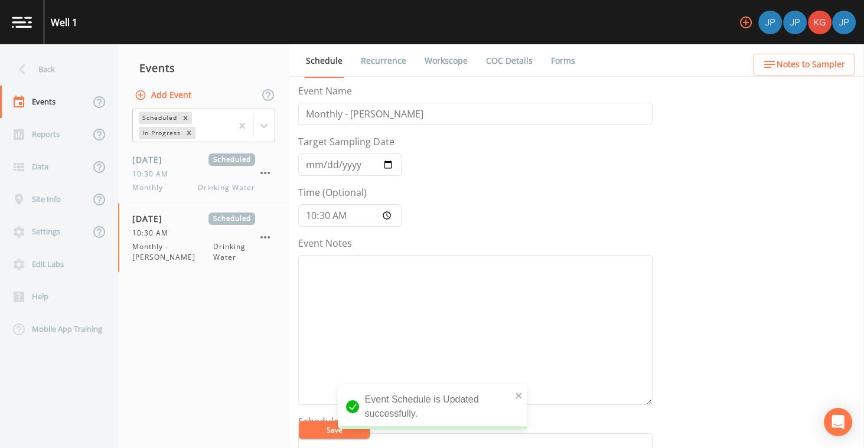
click at [369, 60] on link "Recurrence" at bounding box center [383, 60] width 49 height 33
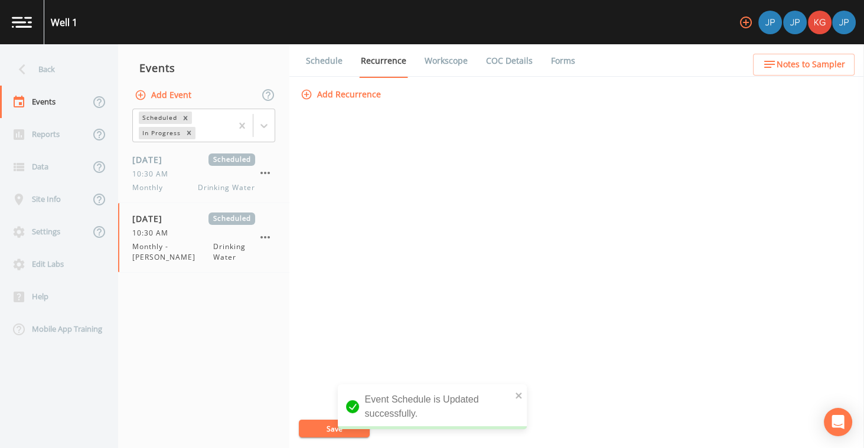
click at [447, 62] on link "Workscope" at bounding box center [446, 60] width 47 height 33
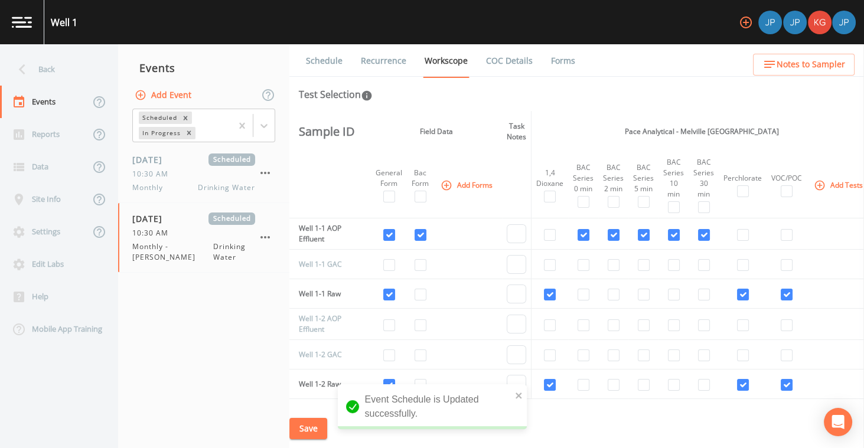
click at [418, 100] on div "Test Selection" at bounding box center [577, 94] width 556 height 14
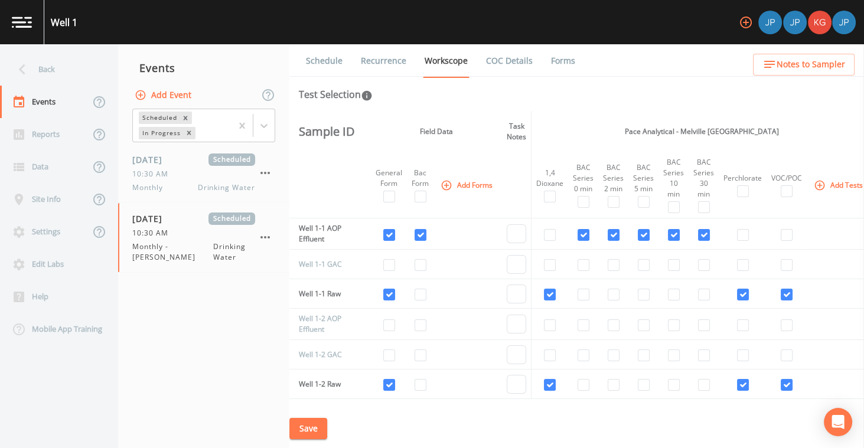
click at [333, 70] on link "Schedule" at bounding box center [324, 60] width 40 height 33
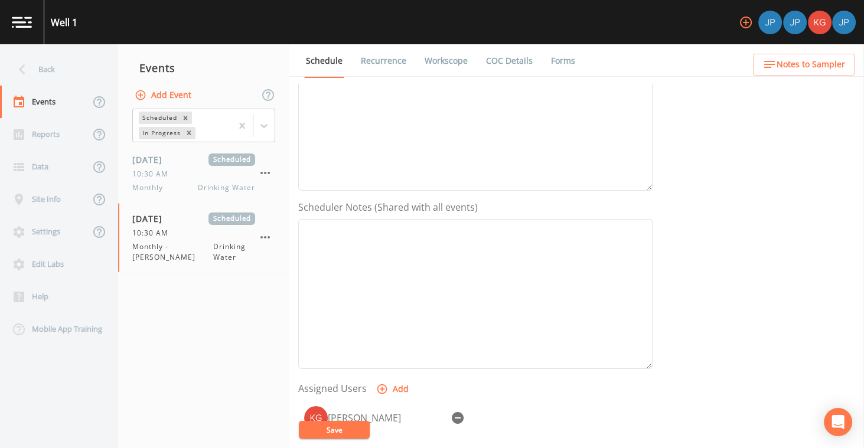
scroll to position [382, 0]
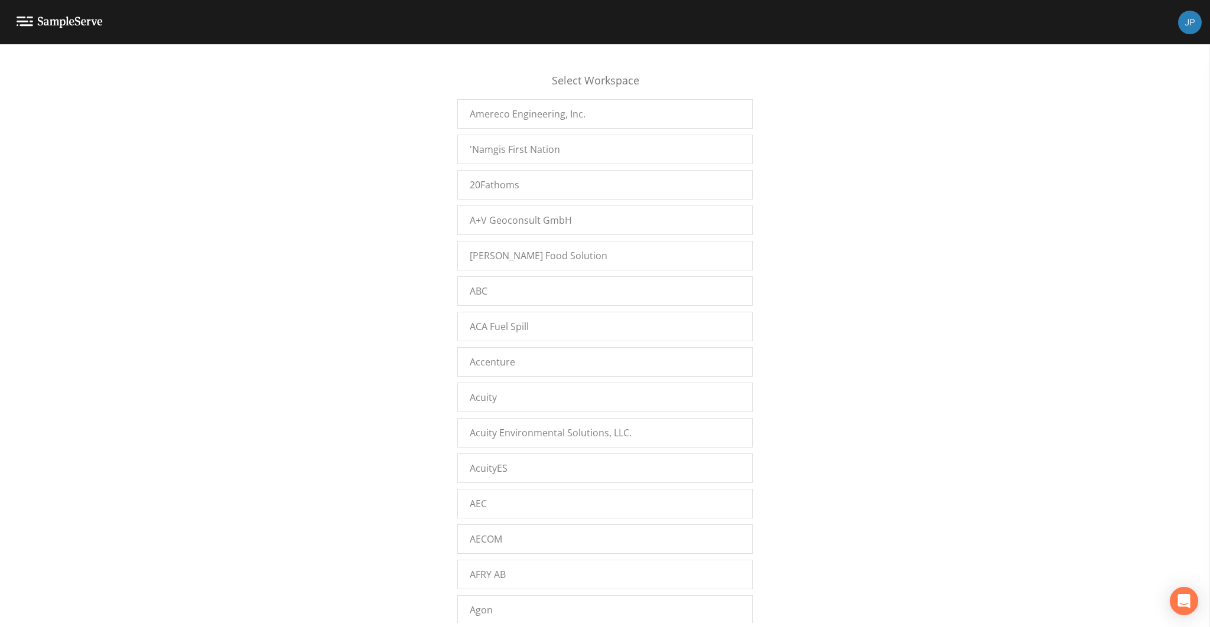
click at [395, 266] on div "Select Workspace Amereco Engineering, Inc. 'Namgis First Nation 20Fathoms A+V G…" at bounding box center [605, 339] width 1210 height 568
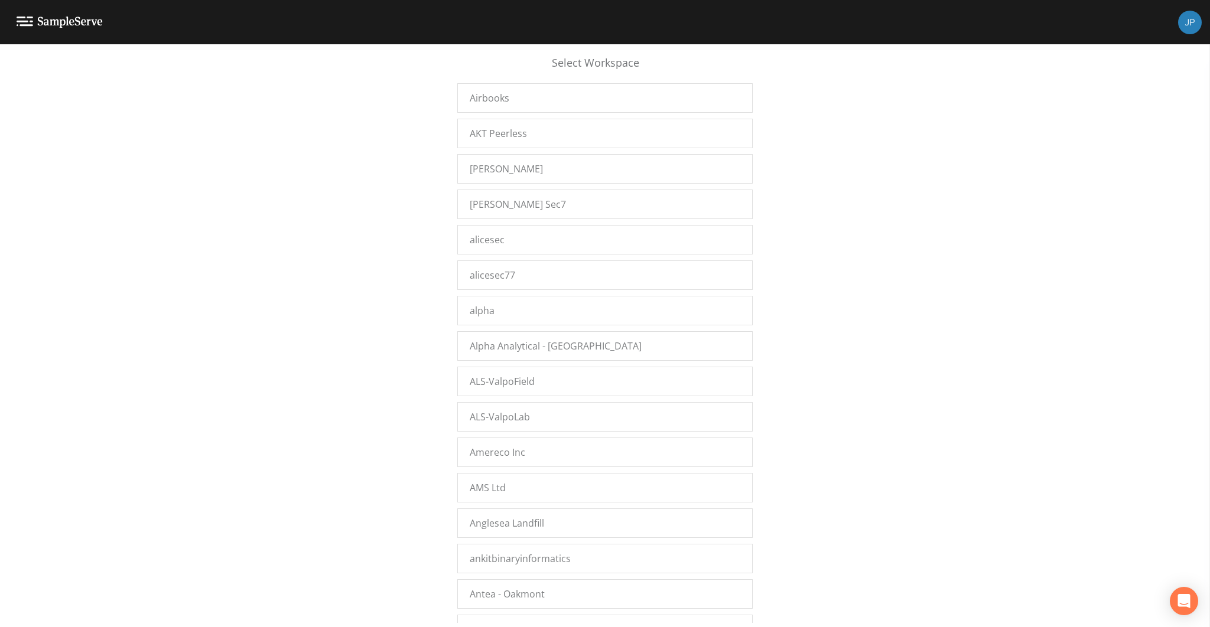
scroll to position [6850, 0]
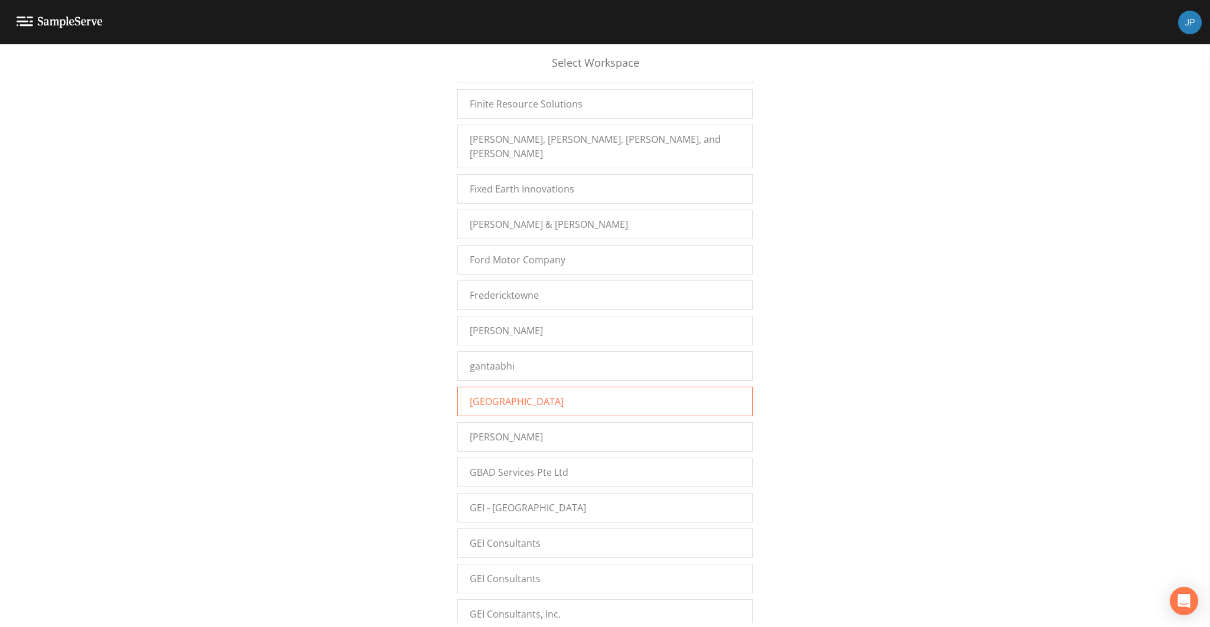
click at [475, 395] on span "[GEOGRAPHIC_DATA]" at bounding box center [517, 402] width 94 height 14
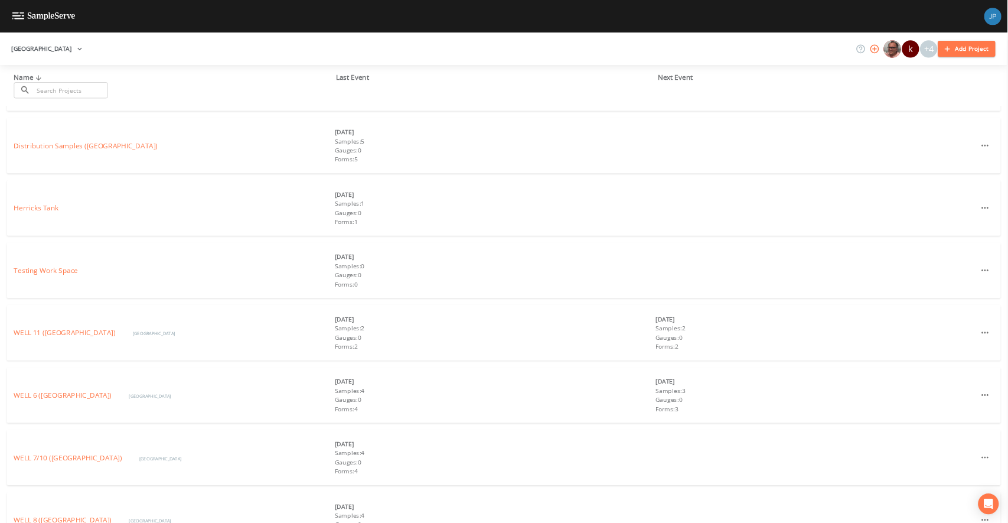
scroll to position [159, 0]
click at [152, 526] on link "WELL 6 ([GEOGRAPHIC_DATA])" at bounding box center [85, 532] width 133 height 13
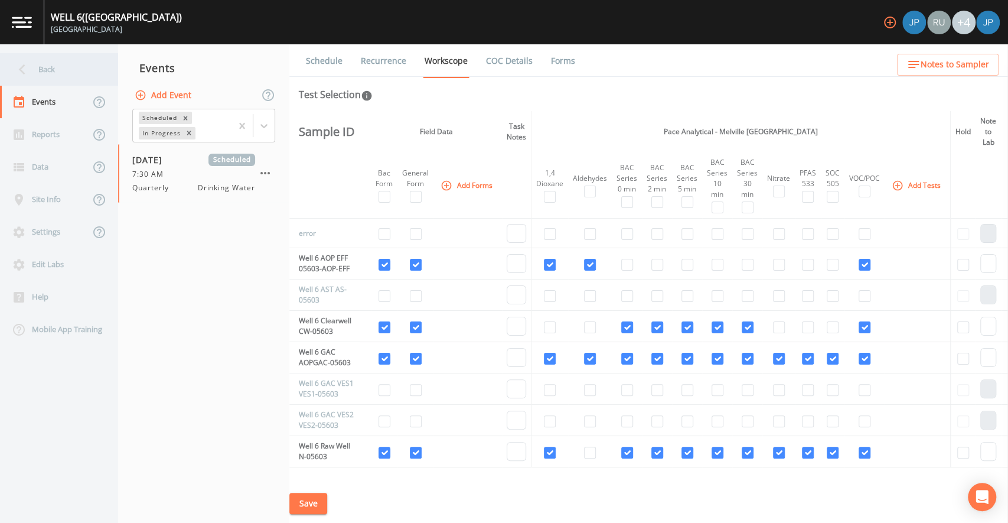
click at [45, 69] on div "Back" at bounding box center [53, 69] width 106 height 32
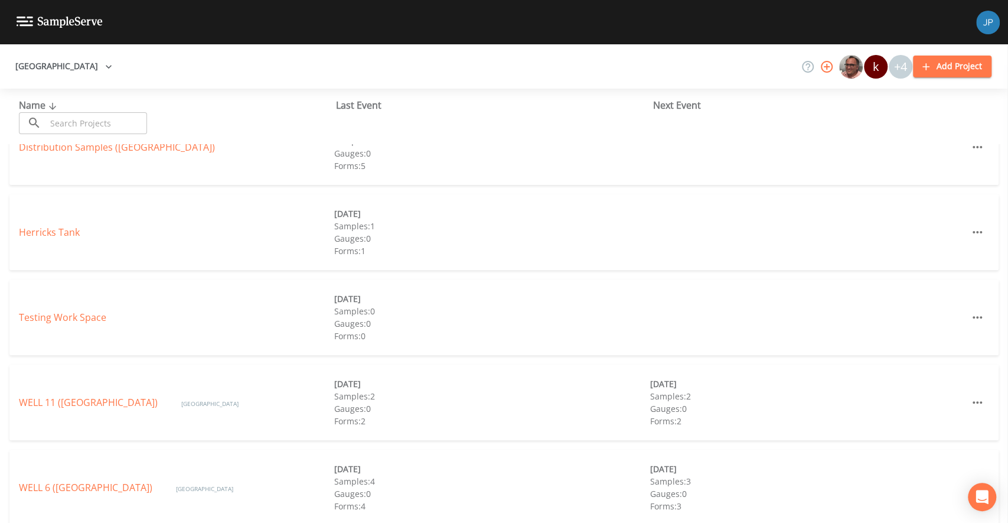
scroll to position [210, 0]
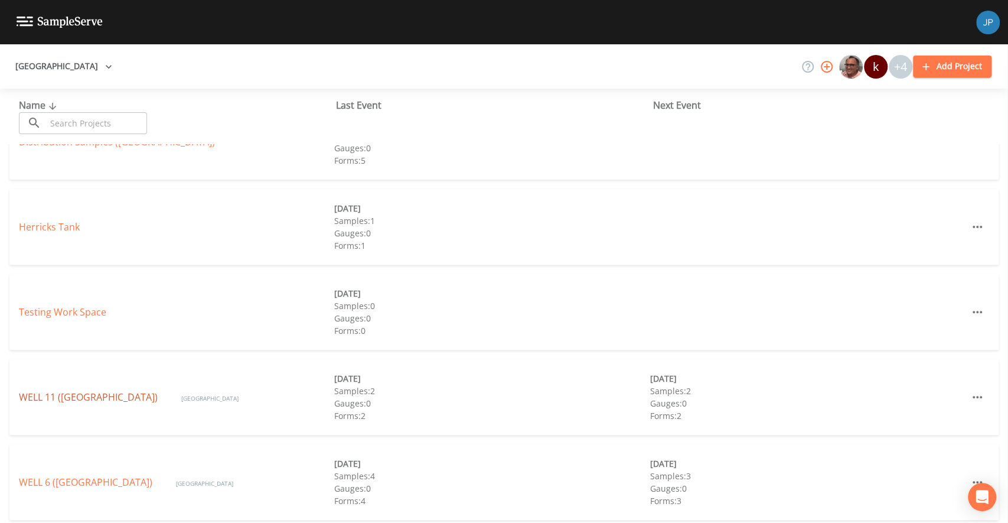
click at [125, 392] on link "WELL 11 (Garden City Park Water District)" at bounding box center [88, 396] width 139 height 13
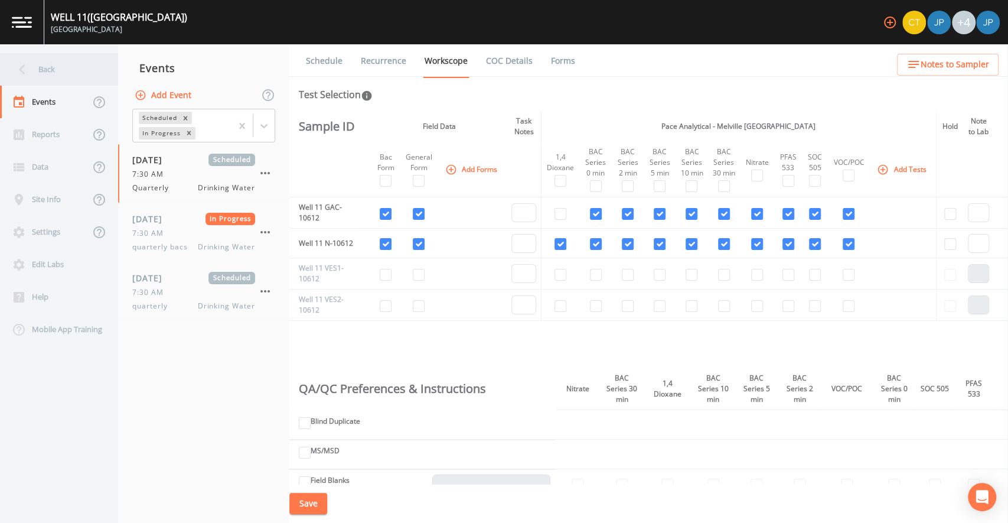
click at [91, 79] on div "Back" at bounding box center [53, 69] width 106 height 32
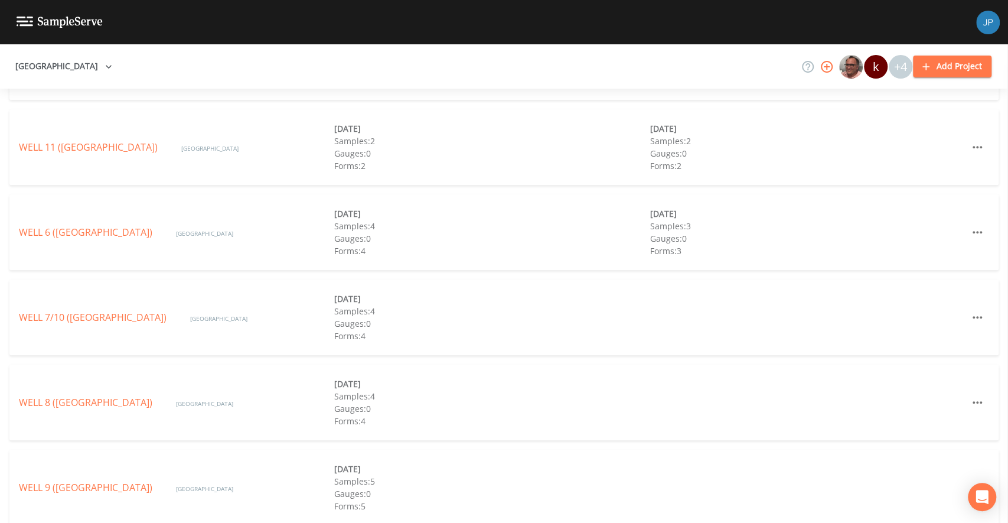
scroll to position [471, 0]
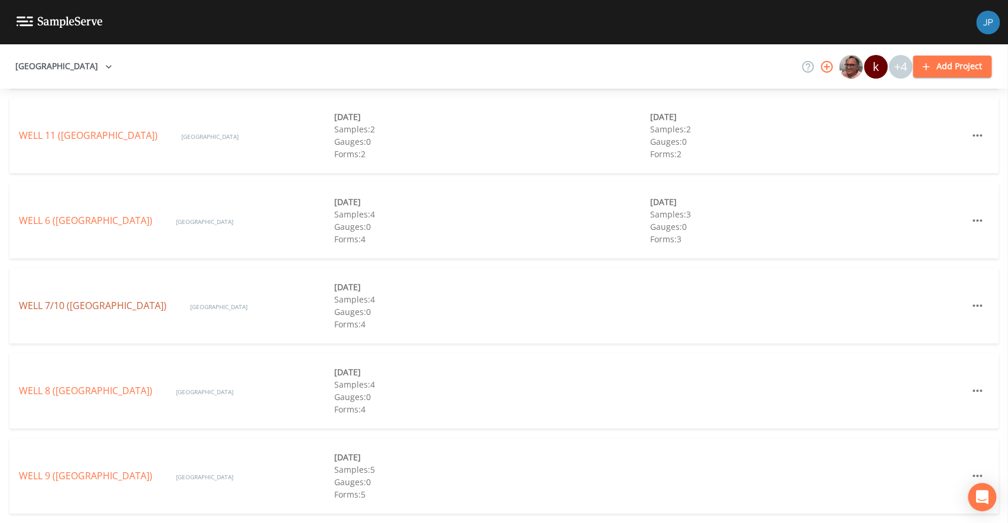
click at [134, 299] on link "WELL 7/10 (GARDEN CITY PARK WATER DISTRICT)" at bounding box center [93, 305] width 148 height 13
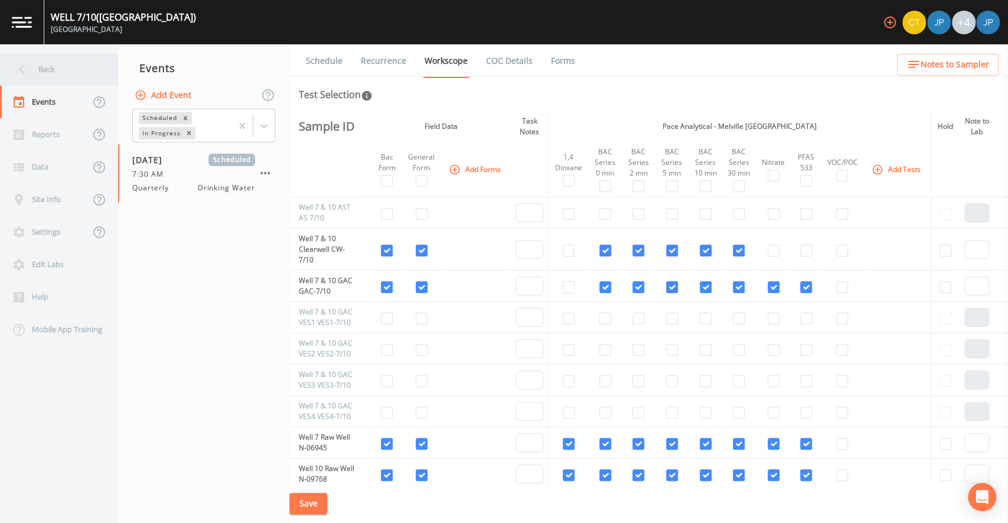
click at [85, 70] on div "Back" at bounding box center [53, 69] width 106 height 32
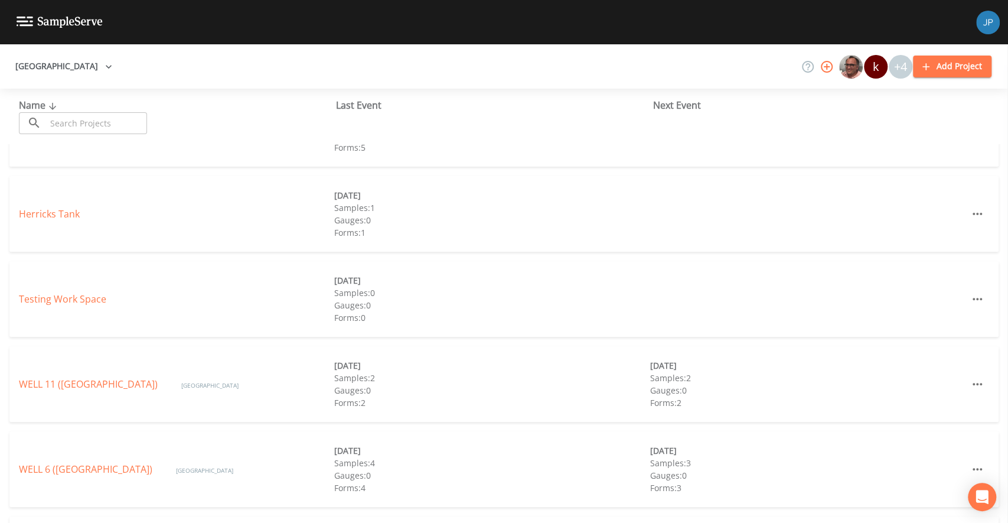
scroll to position [233, 0]
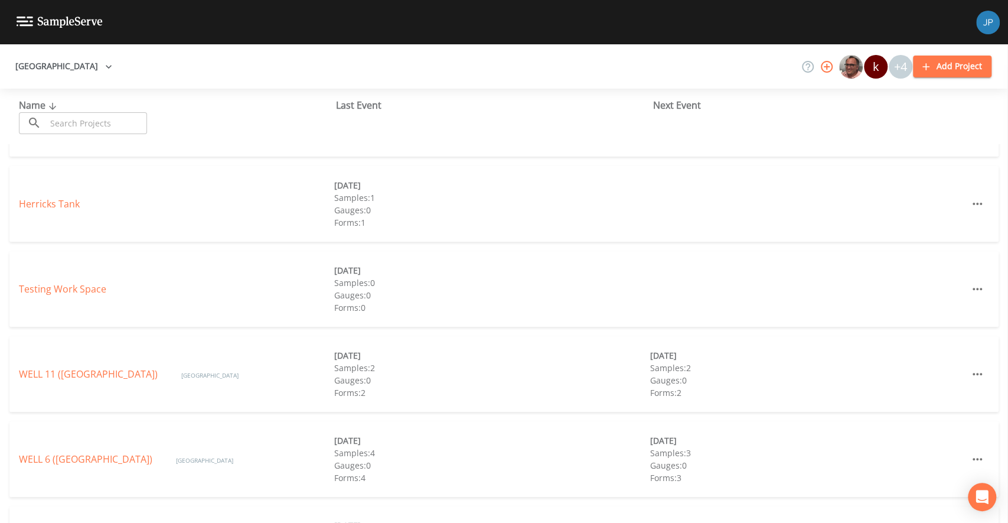
click at [368, 106] on div "Last Event" at bounding box center [494, 105] width 317 height 14
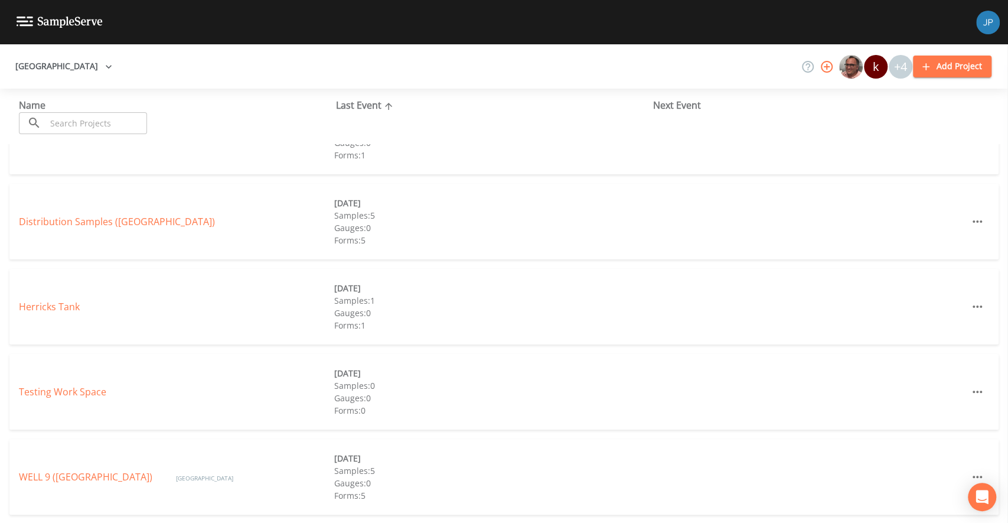
scroll to position [50, 0]
click at [666, 108] on div "Next Event" at bounding box center [811, 105] width 317 height 14
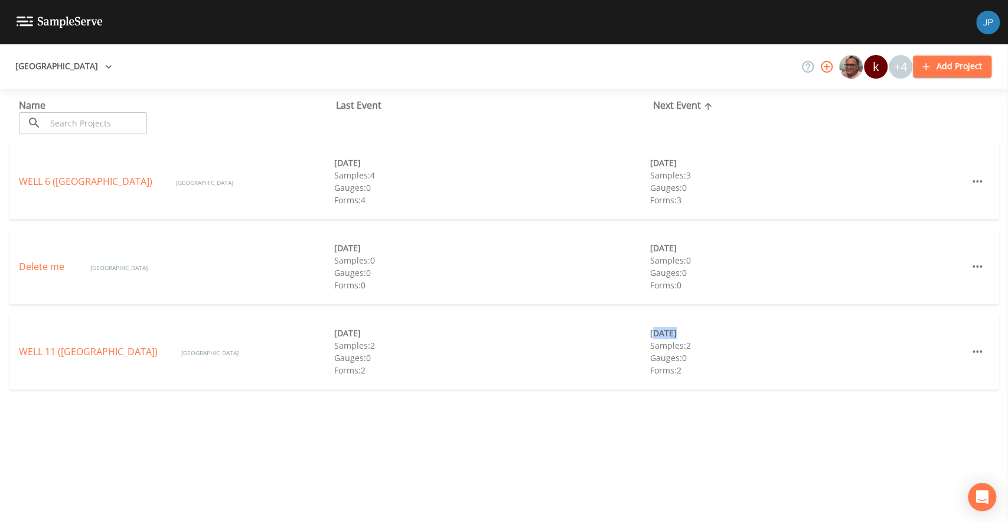
drag, startPoint x: 652, startPoint y: 332, endPoint x: 672, endPoint y: 331, distance: 19.5
click at [670, 331] on div "[DATE]" at bounding box center [807, 333] width 315 height 12
click at [677, 333] on div "[DATE]" at bounding box center [807, 333] width 315 height 12
click at [659, 161] on div "11/12/2025" at bounding box center [807, 163] width 315 height 12
drag, startPoint x: 660, startPoint y: 162, endPoint x: 678, endPoint y: 163, distance: 17.1
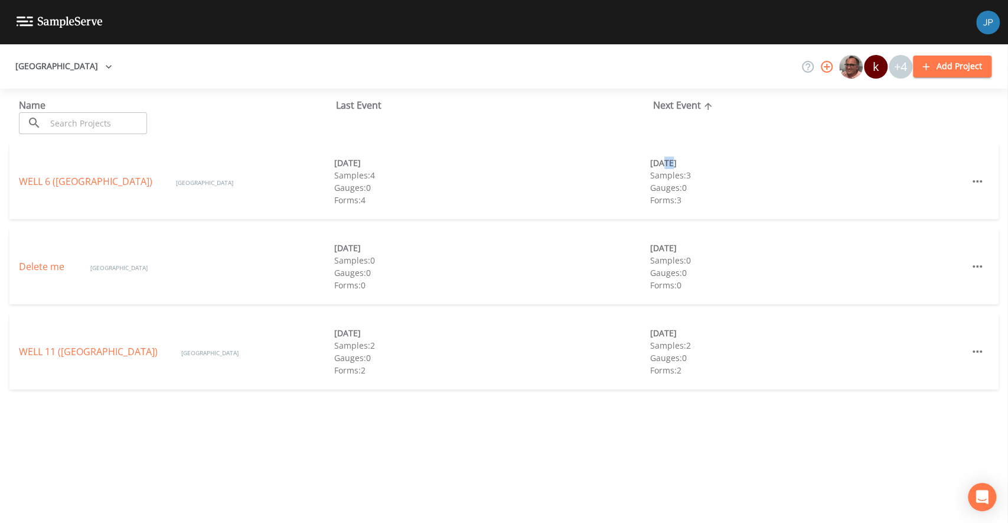
click at [669, 163] on div "11/12/2025" at bounding box center [807, 163] width 315 height 12
click at [682, 164] on div "11/12/2025" at bounding box center [807, 163] width 315 height 12
click at [141, 183] on link "WELL 6 (GARDEN CITY PARK WATER DISTRICT)" at bounding box center [85, 181] width 133 height 13
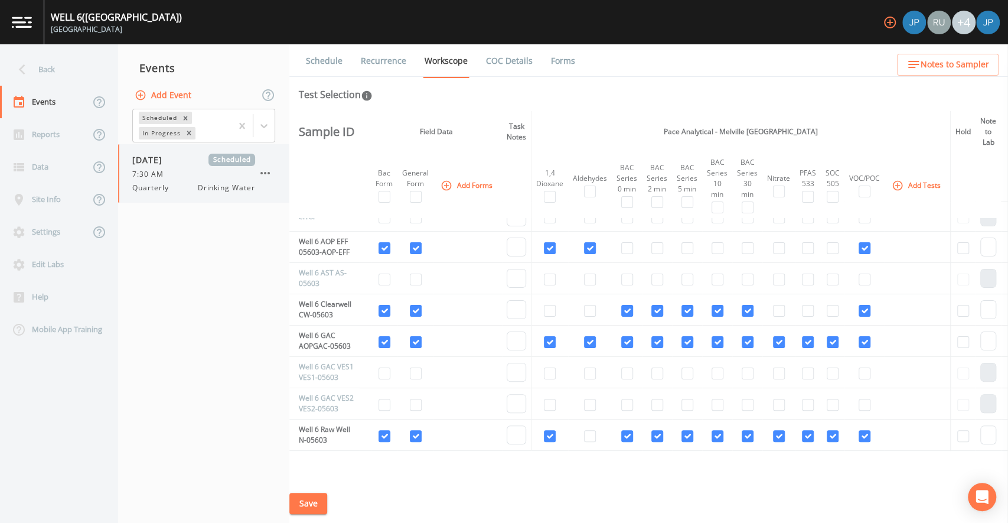
scroll to position [12, 0]
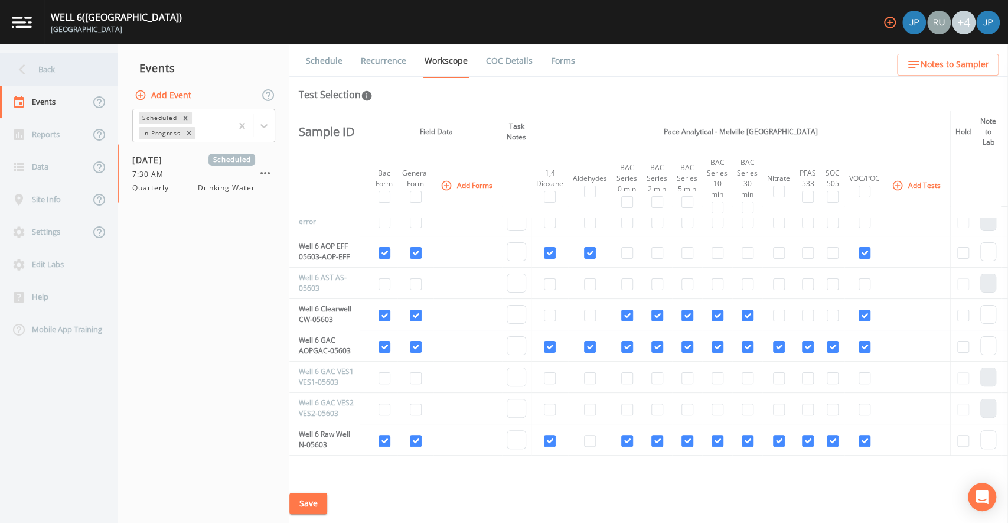
click at [78, 71] on div "Back" at bounding box center [53, 69] width 106 height 32
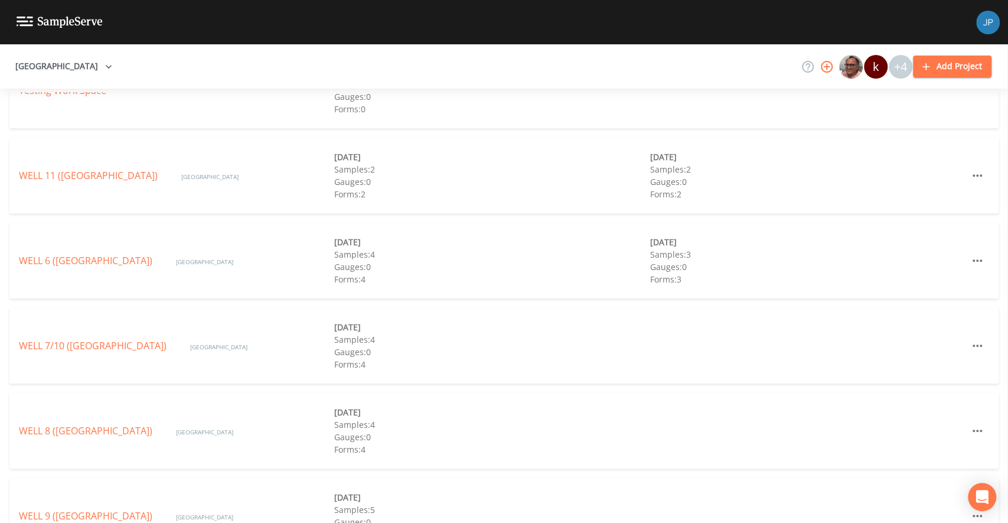
scroll to position [442, 0]
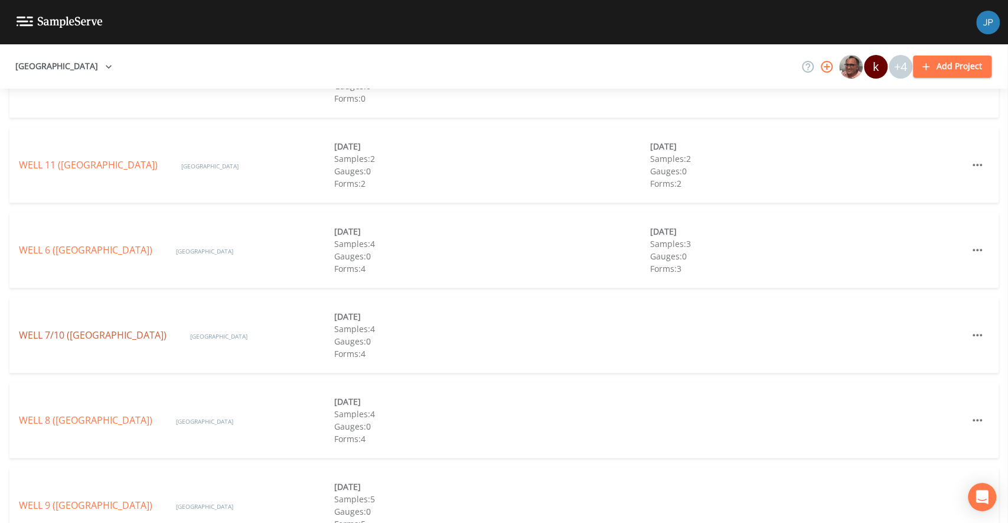
click at [136, 328] on link "WELL 7/10 (GARDEN CITY PARK WATER DISTRICT)" at bounding box center [93, 334] width 148 height 13
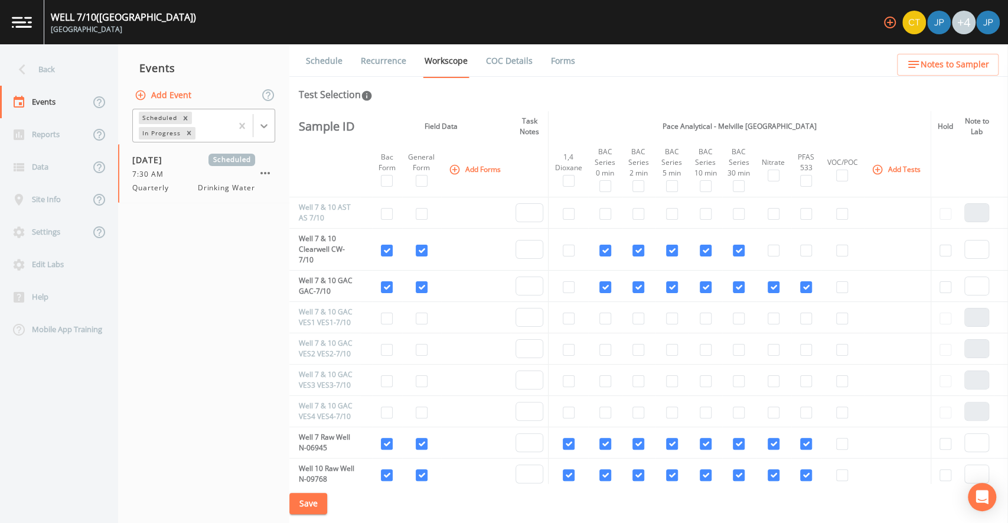
click at [260, 128] on icon at bounding box center [264, 126] width 12 height 12
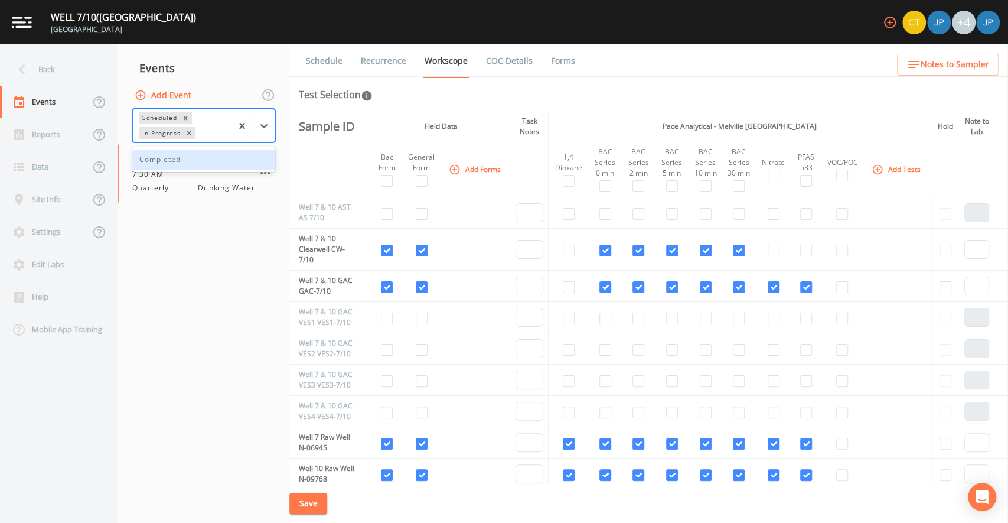
click at [237, 158] on div "Completed" at bounding box center [203, 159] width 143 height 20
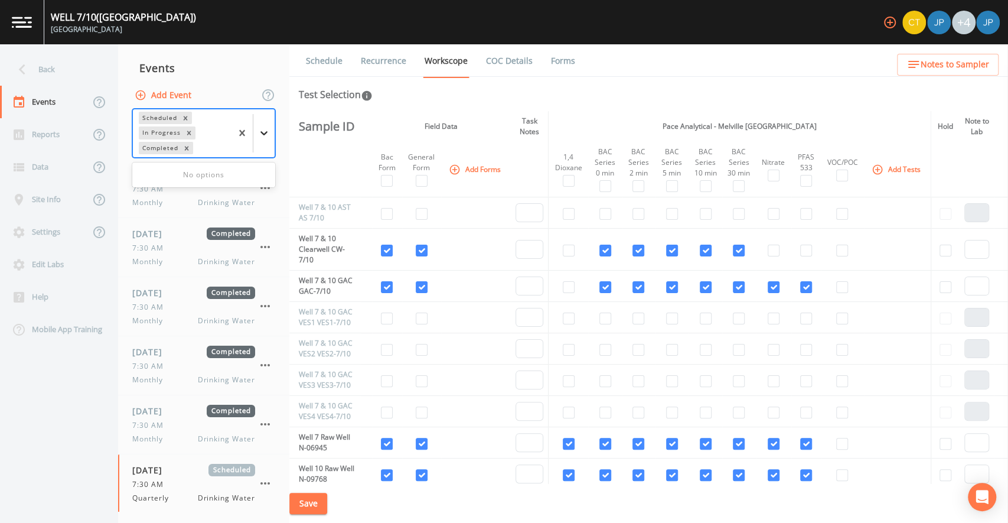
click at [270, 136] on icon at bounding box center [264, 133] width 12 height 12
click at [268, 132] on icon at bounding box center [264, 133] width 12 height 12
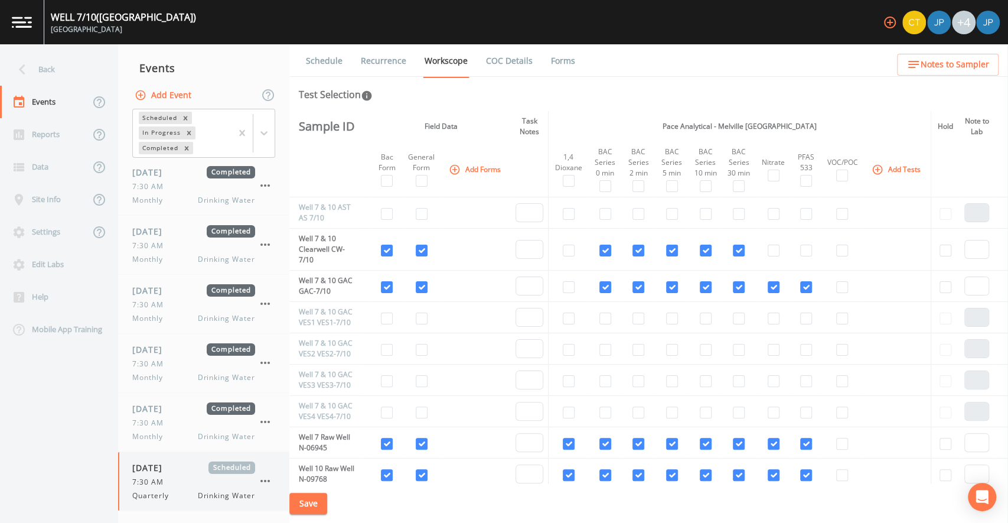
click at [177, 473] on div "09/01/2025 Scheduled 7:30 AM Quarterly Drinking Water" at bounding box center [193, 481] width 123 height 40
click at [184, 477] on div "7:30 AM" at bounding box center [193, 482] width 123 height 11
drag, startPoint x: 318, startPoint y: 237, endPoint x: 343, endPoint y: 239, distance: 24.9
click at [343, 239] on td "Well 7 & 10 Clearwell CW-7/10" at bounding box center [324, 250] width 71 height 42
click at [322, 248] on td "Well 7 & 10 Clearwell CW-7/10" at bounding box center [324, 250] width 71 height 42
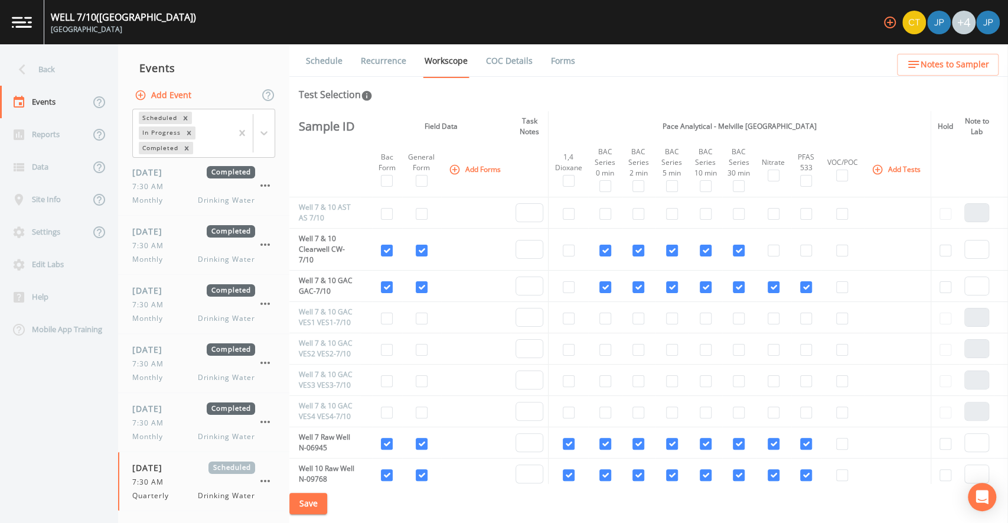
click at [320, 259] on td "Well 7 & 10 Clearwell CW-7/10" at bounding box center [324, 250] width 71 height 42
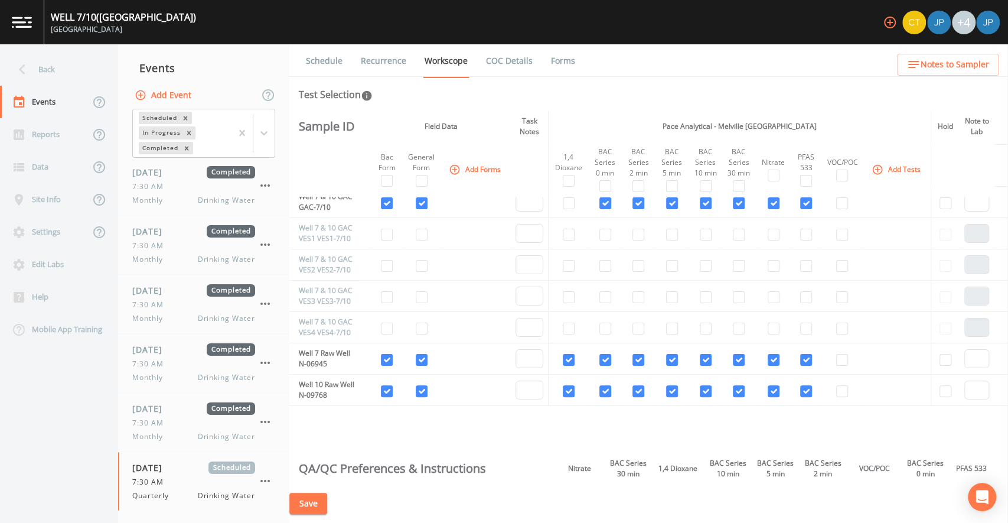
scroll to position [4, 0]
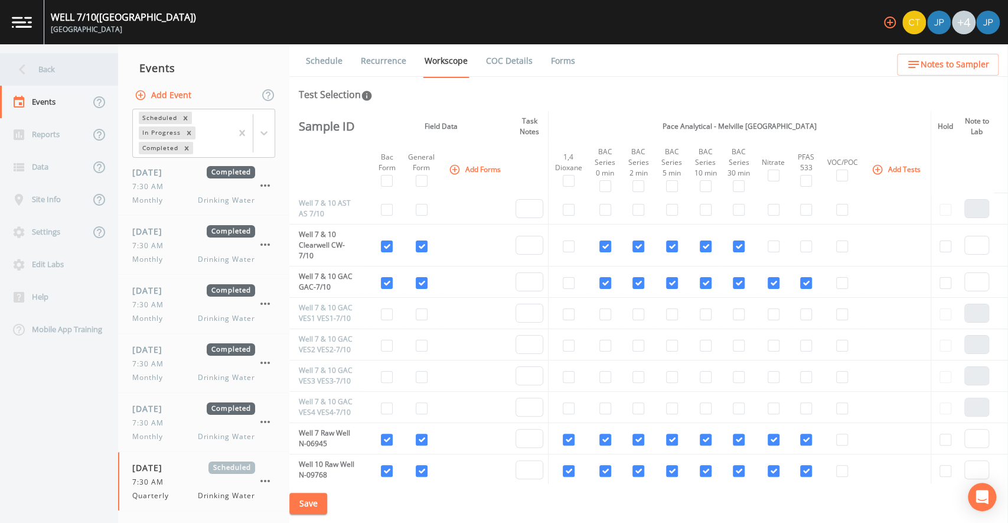
click at [58, 82] on div "Back" at bounding box center [53, 69] width 106 height 32
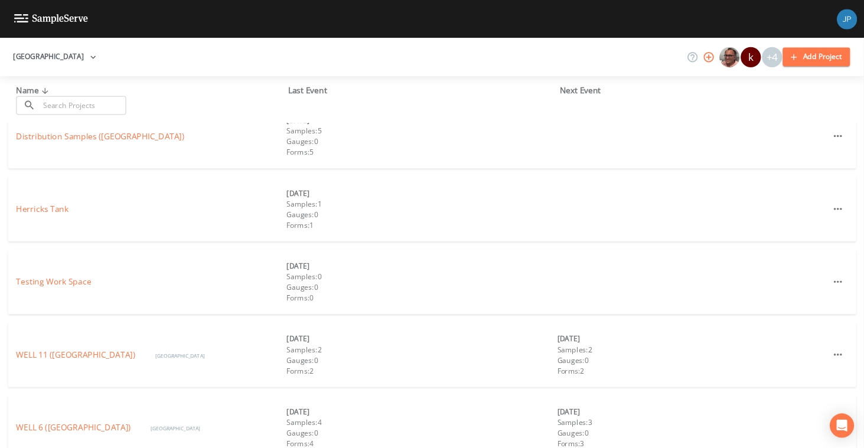
scroll to position [183, 0]
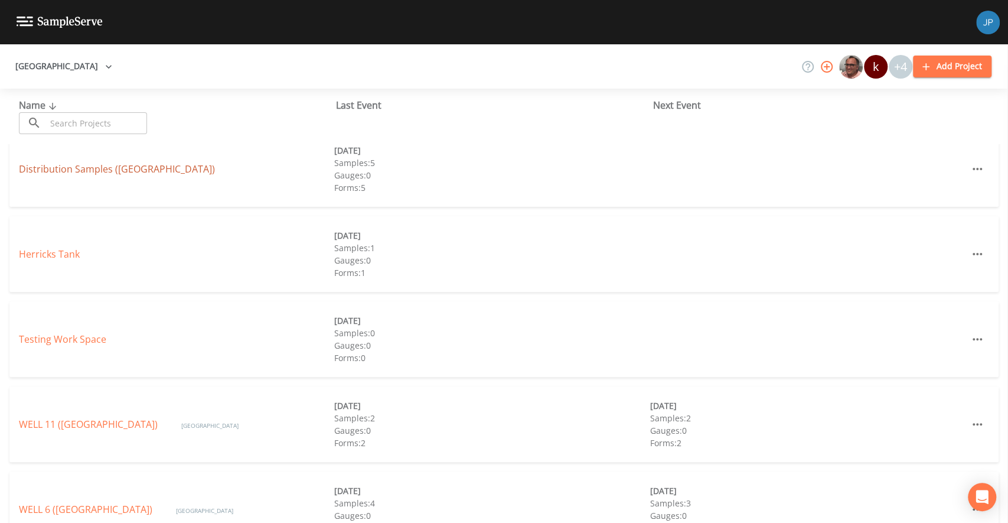
click at [117, 165] on link "Distribution Samples (Garden City Park Water District)" at bounding box center [117, 168] width 196 height 13
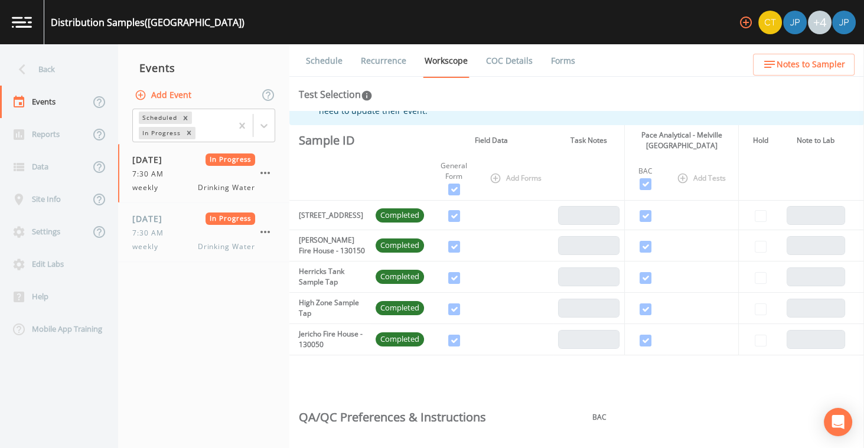
scroll to position [31, 0]
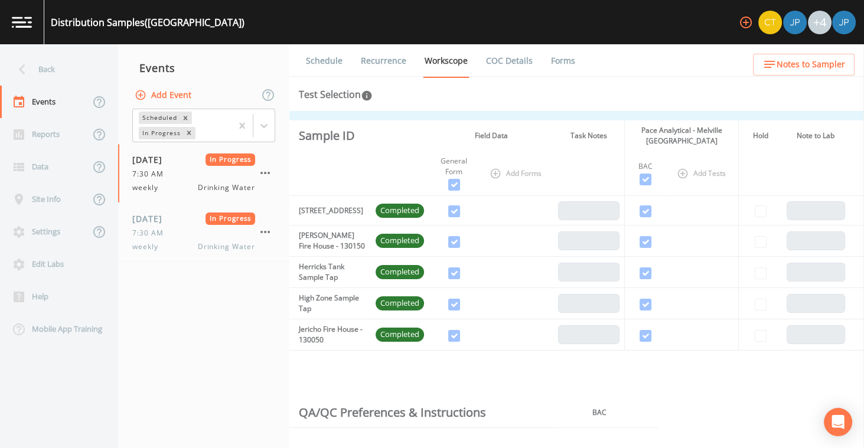
drag, startPoint x: 312, startPoint y: 203, endPoint x: 333, endPoint y: 216, distance: 24.9
click at [334, 215] on td "333 Marcus Ave - 130190" at bounding box center [330, 211] width 82 height 30
click at [333, 218] on td "333 Marcus Ave - 130190" at bounding box center [330, 211] width 82 height 30
drag, startPoint x: 314, startPoint y: 234, endPoint x: 327, endPoint y: 238, distance: 13.5
click at [327, 238] on td "Denton Fire House - 130150" at bounding box center [330, 241] width 82 height 31
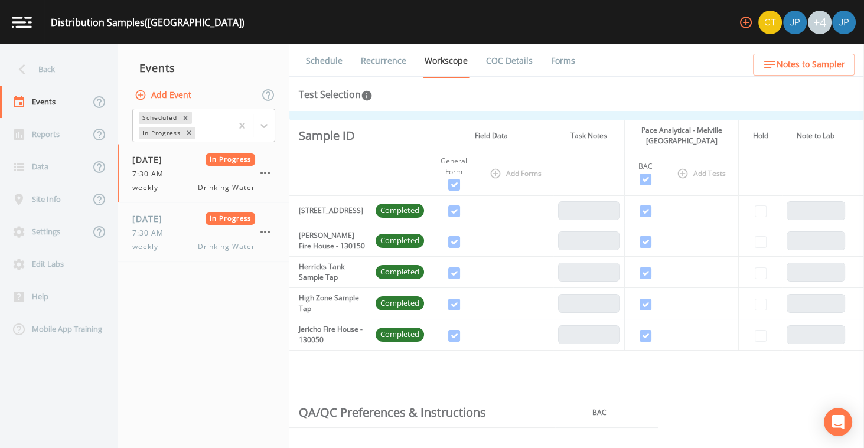
click at [332, 244] on td "Denton Fire House - 130150" at bounding box center [330, 241] width 82 height 31
drag, startPoint x: 322, startPoint y: 263, endPoint x: 337, endPoint y: 276, distance: 19.7
click at [334, 271] on td "Herricks Tank Sample Tap" at bounding box center [330, 272] width 82 height 31
click at [337, 276] on td "Herricks Tank Sample Tap" at bounding box center [330, 272] width 82 height 31
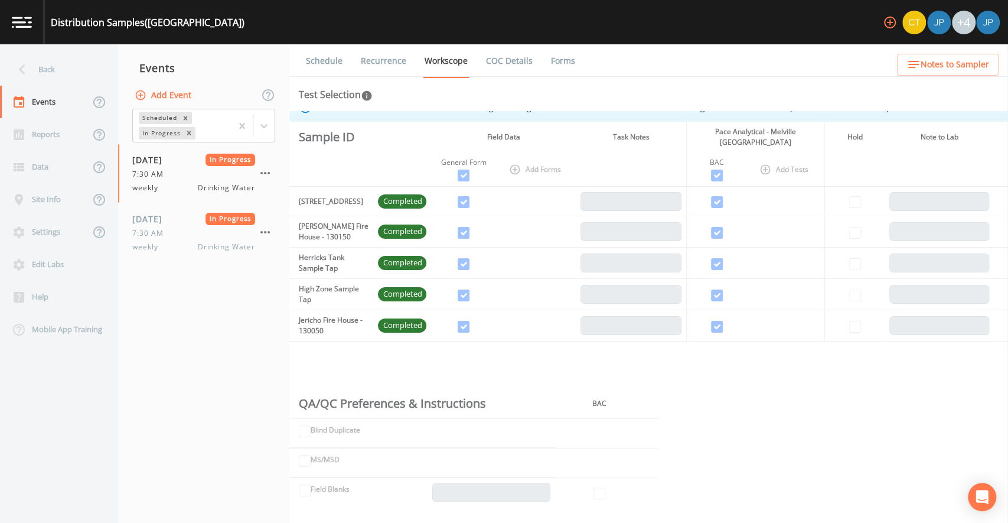
scroll to position [18, 0]
click at [386, 67] on link "Recurrence" at bounding box center [383, 60] width 49 height 33
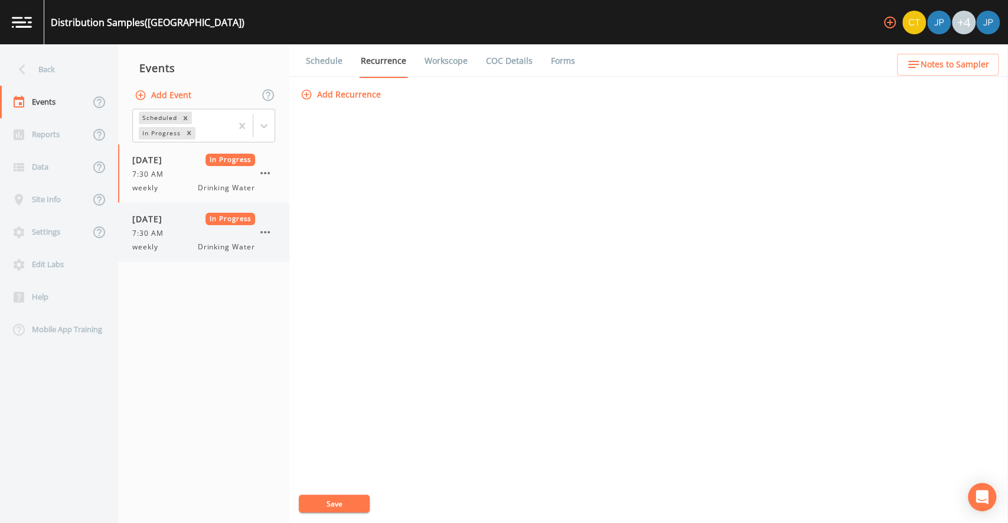
click at [171, 216] on span "09/08/2025" at bounding box center [151, 219] width 38 height 12
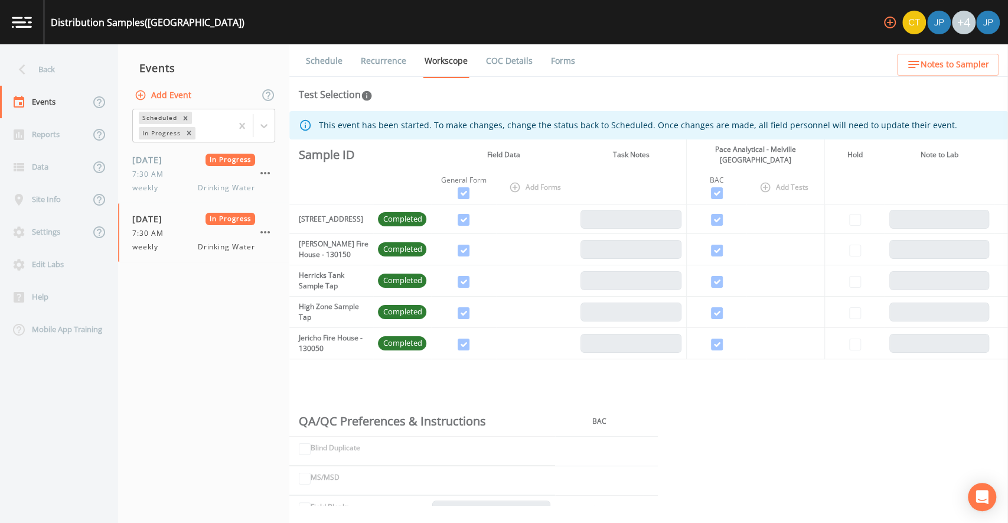
click at [378, 57] on link "Recurrence" at bounding box center [383, 60] width 49 height 33
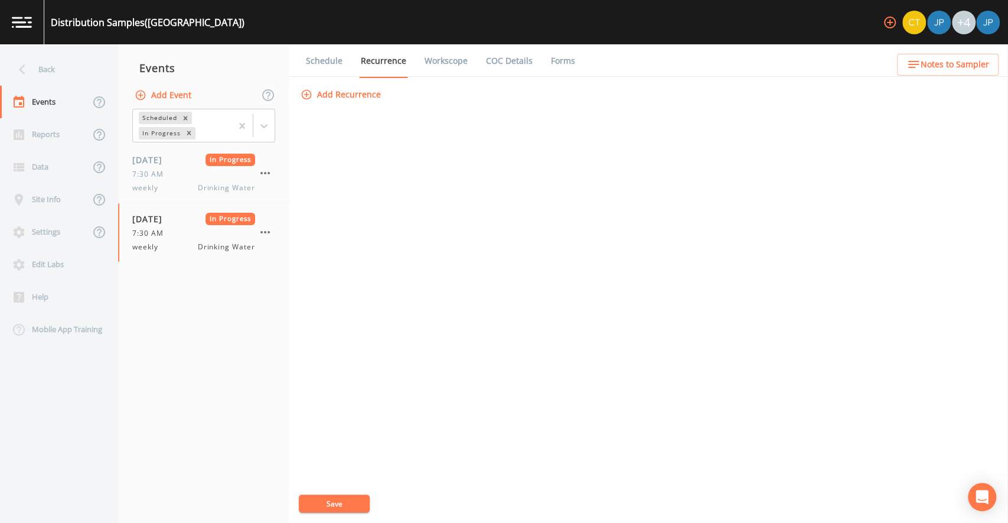
click at [439, 59] on link "Workscope" at bounding box center [446, 60] width 47 height 33
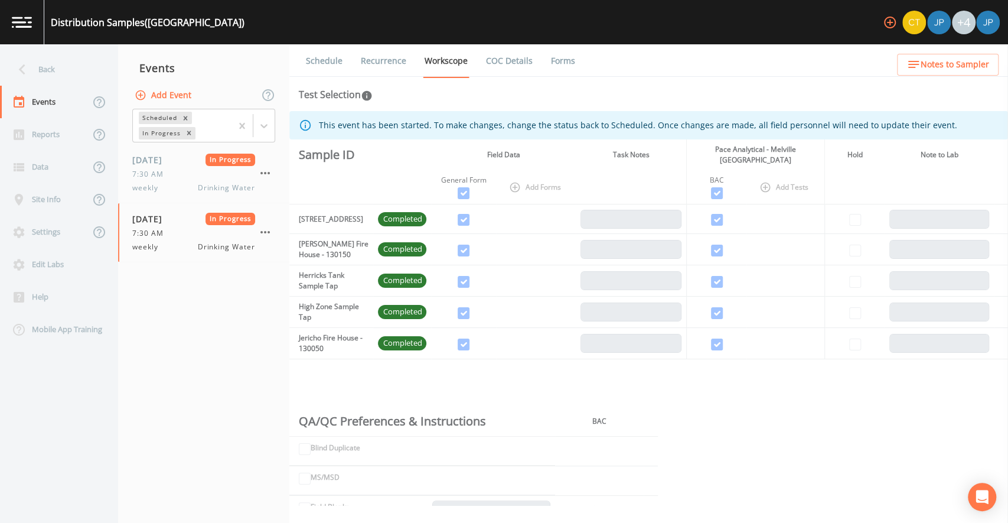
click at [687, 234] on td at bounding box center [717, 249] width 60 height 31
click at [553, 246] on td at bounding box center [536, 249] width 80 height 31
click at [395, 31] on div "Distribution Samples (Garden City Park Water District) +4" at bounding box center [504, 22] width 1008 height 44
click at [387, 87] on div "Test Selection" at bounding box center [649, 94] width 700 height 14
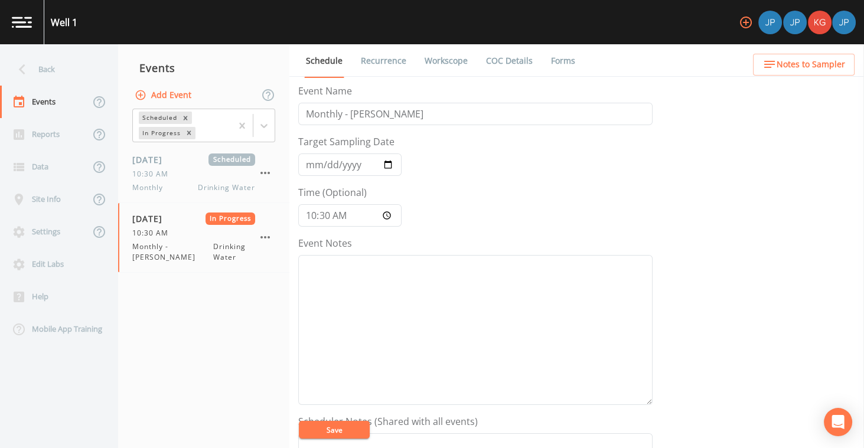
click at [373, 64] on link "Recurrence" at bounding box center [383, 60] width 49 height 33
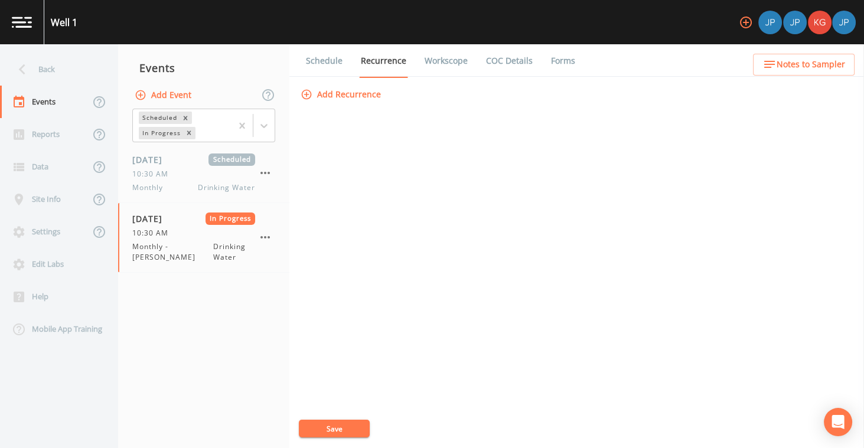
click at [443, 63] on link "Workscope" at bounding box center [446, 60] width 47 height 33
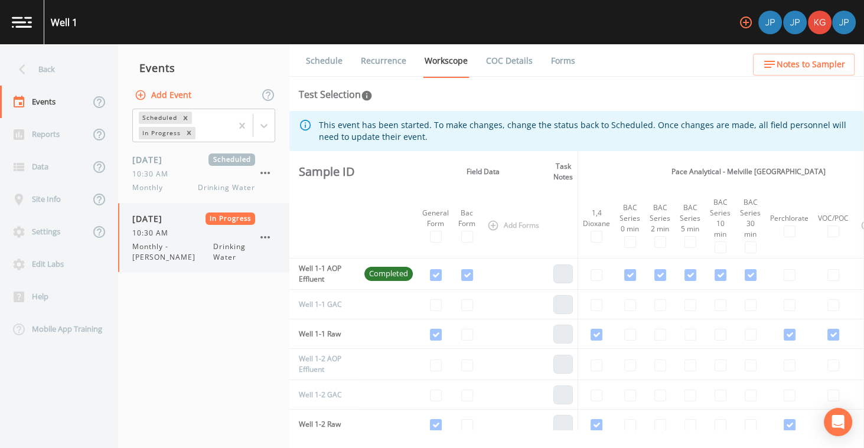
click at [194, 242] on span "Monthly - [PERSON_NAME]" at bounding box center [172, 252] width 81 height 21
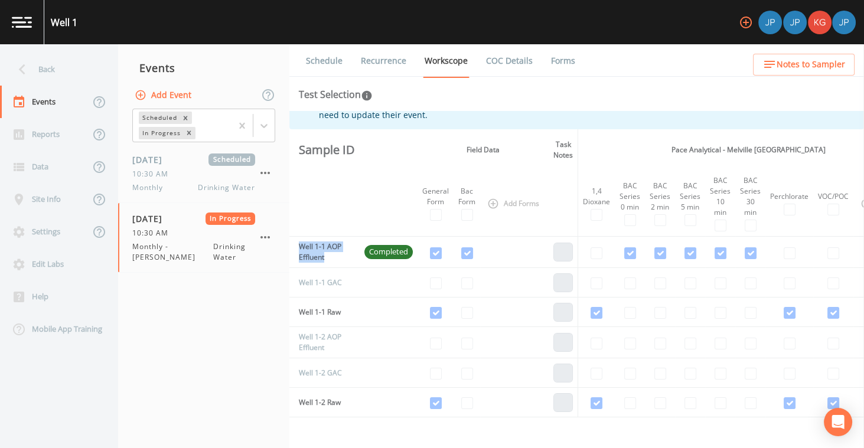
drag, startPoint x: 330, startPoint y: 256, endPoint x: 300, endPoint y: 241, distance: 33.3
click at [300, 241] on td "Well 1-1 AOP Effluent" at bounding box center [324, 252] width 70 height 31
click at [314, 254] on td "Well 1-1 AOP Effluent" at bounding box center [324, 252] width 70 height 31
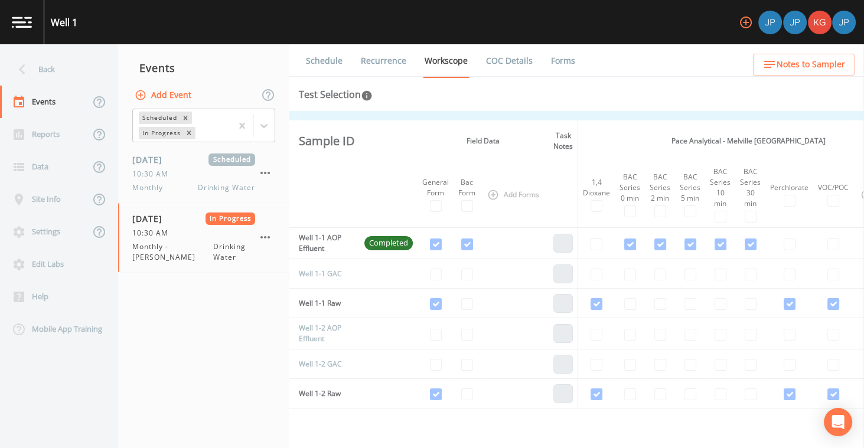
scroll to position [44, 0]
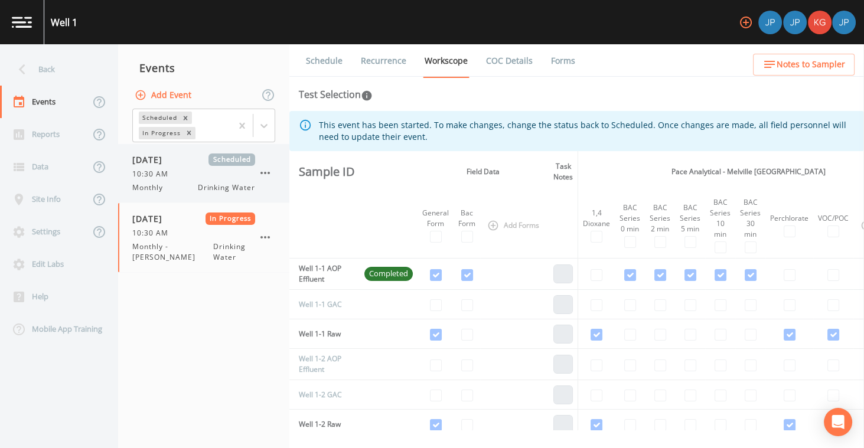
click at [235, 178] on div "10:30 AM" at bounding box center [193, 174] width 123 height 11
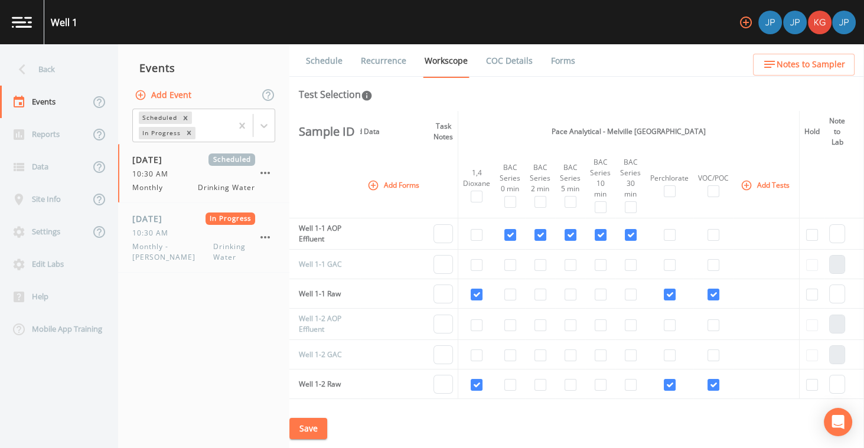
scroll to position [0, 69]
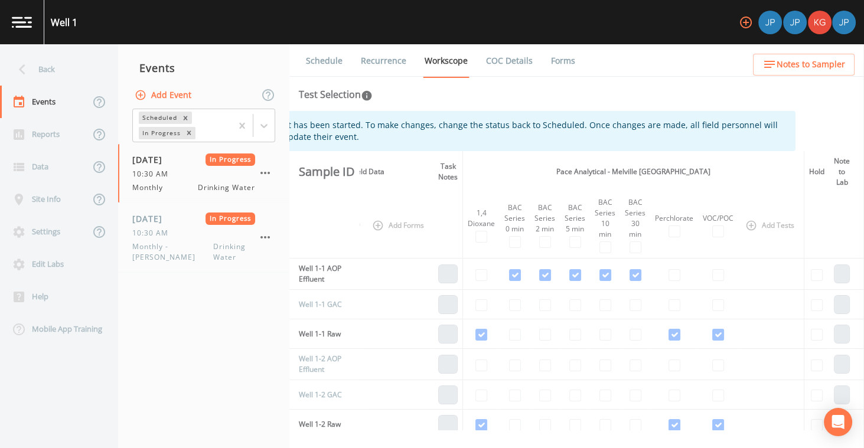
click at [490, 88] on div "Test Selection" at bounding box center [577, 94] width 556 height 14
click at [554, 66] on link "Forms" at bounding box center [563, 60] width 28 height 33
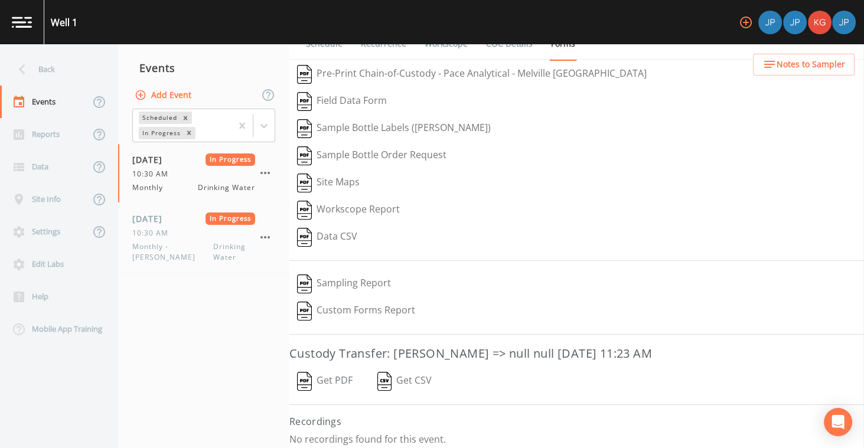
scroll to position [18, 0]
click at [332, 376] on button "Get PDF" at bounding box center [324, 380] width 71 height 27
click at [558, 187] on div "Site Maps" at bounding box center [576, 182] width 575 height 27
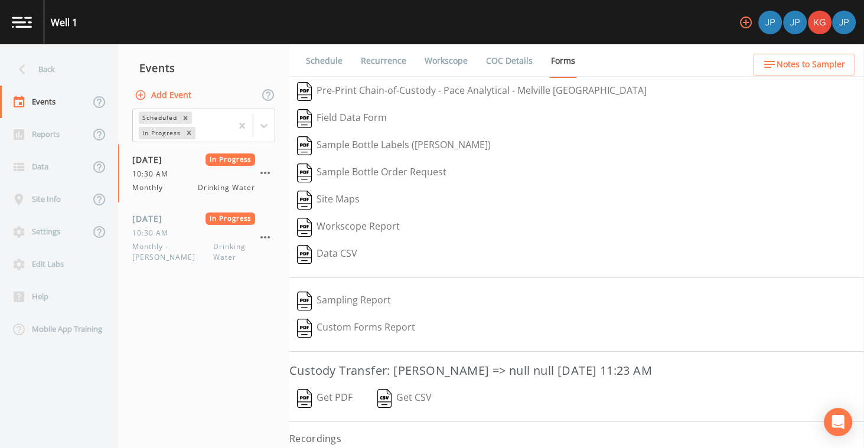
click at [529, 194] on div "Site Maps" at bounding box center [576, 200] width 575 height 27
click at [439, 62] on link "Workscope" at bounding box center [446, 60] width 47 height 33
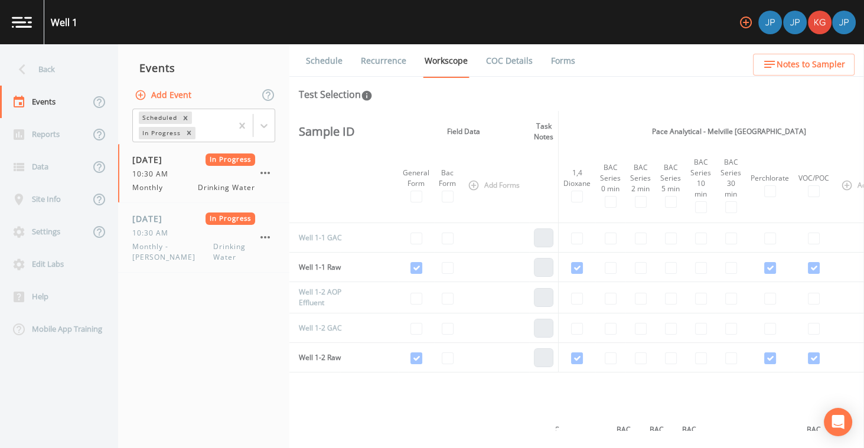
scroll to position [67, 12]
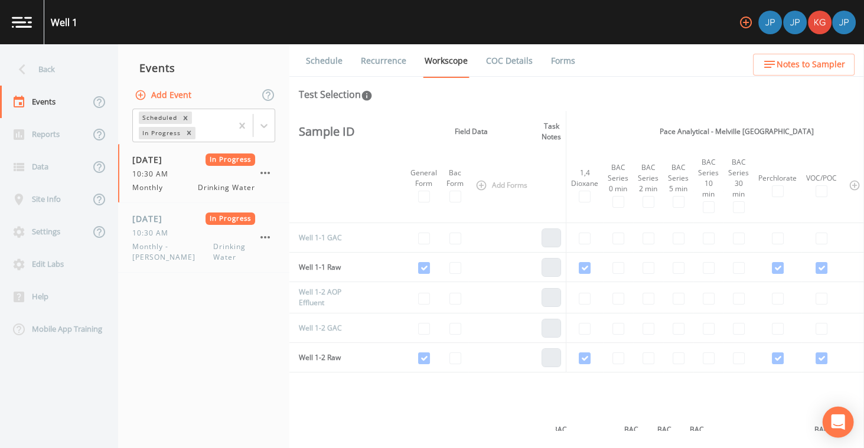
click at [836, 421] on icon "Open Intercom Messenger" at bounding box center [838, 422] width 14 height 15
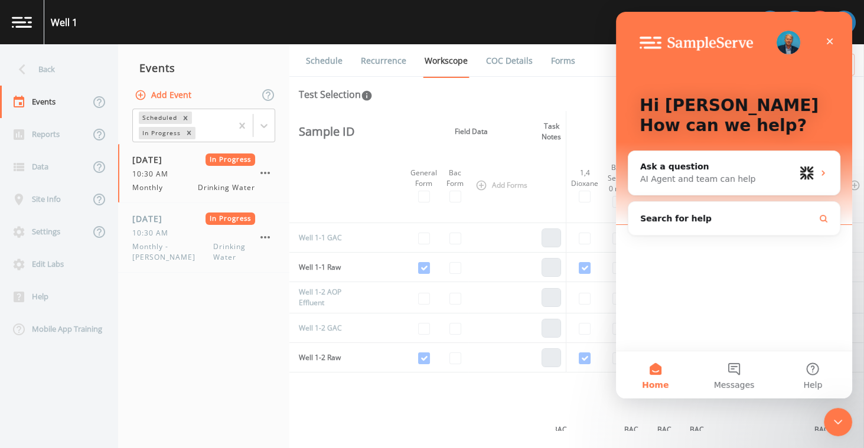
scroll to position [0, 0]
click at [737, 374] on button "Messages" at bounding box center [734, 374] width 79 height 47
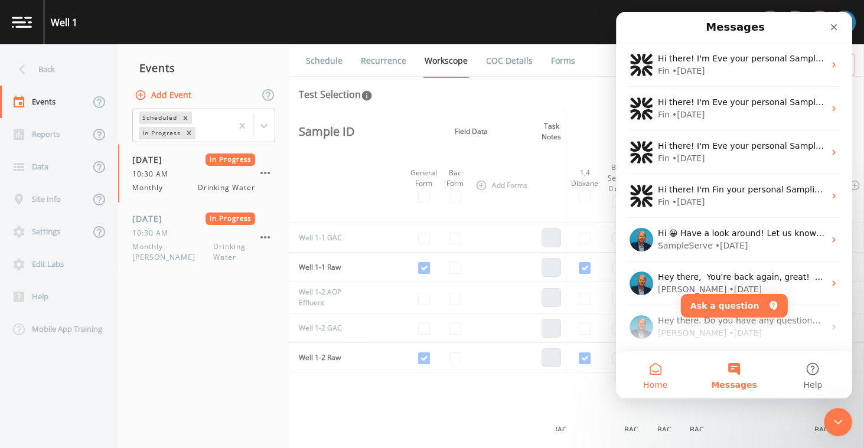
click at [652, 379] on button "Home" at bounding box center [655, 374] width 79 height 47
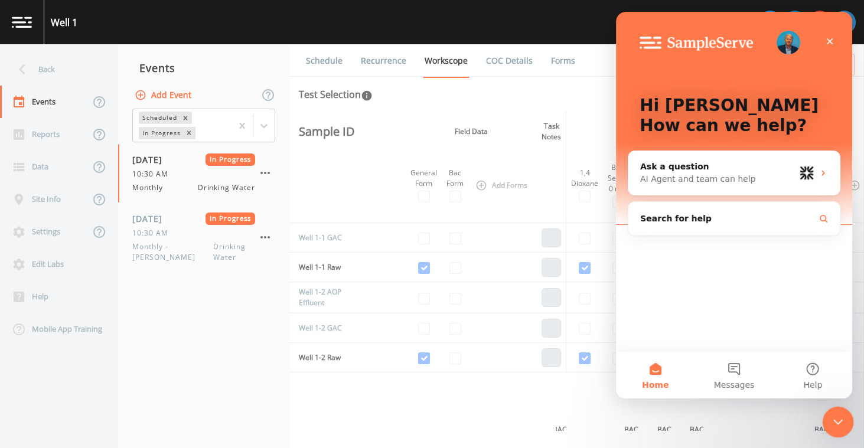
click at [830, 416] on icon "Close Intercom Messenger" at bounding box center [836, 420] width 14 height 14
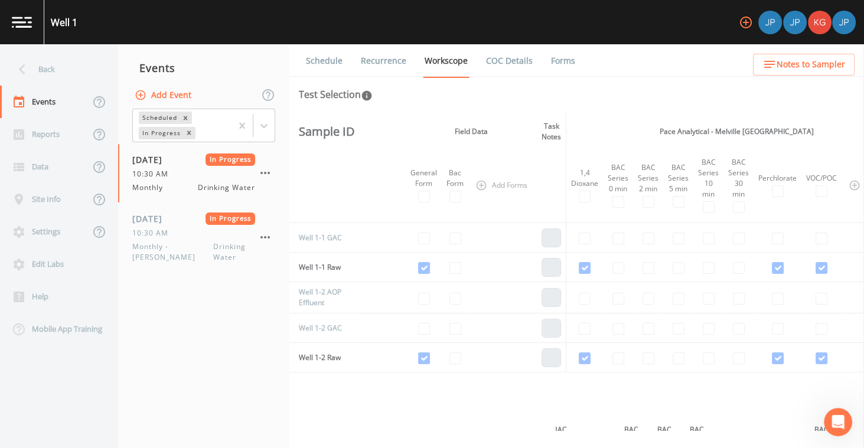
click at [446, 200] on th "Bac Form" at bounding box center [455, 185] width 27 height 66
click at [442, 203] on th "Bac Form" at bounding box center [455, 185] width 27 height 66
click at [396, 206] on th at bounding box center [377, 185] width 58 height 66
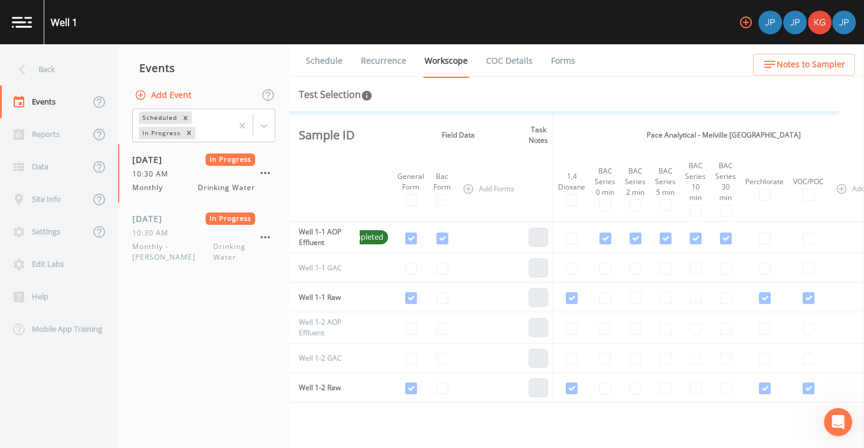
scroll to position [37, 0]
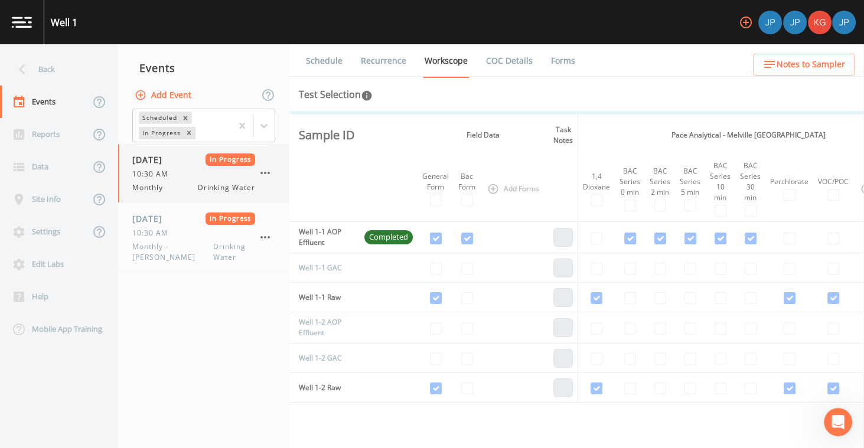
click at [188, 187] on div "Monthly Drinking Water" at bounding box center [193, 188] width 123 height 11
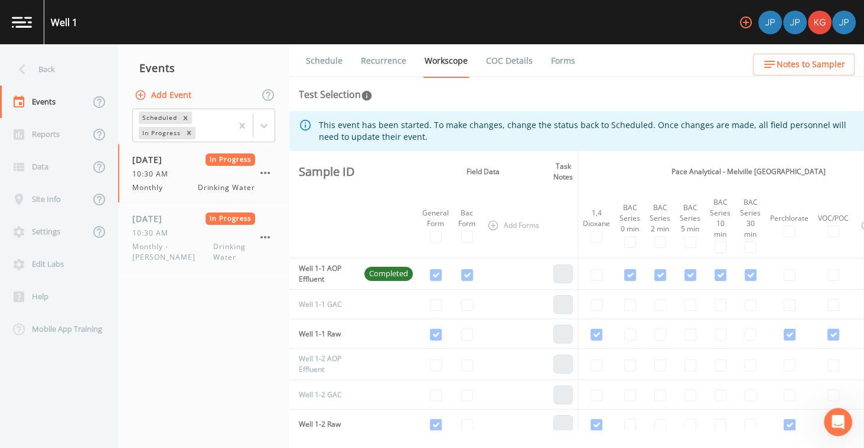
click at [394, 64] on link "Recurrence" at bounding box center [383, 60] width 49 height 33
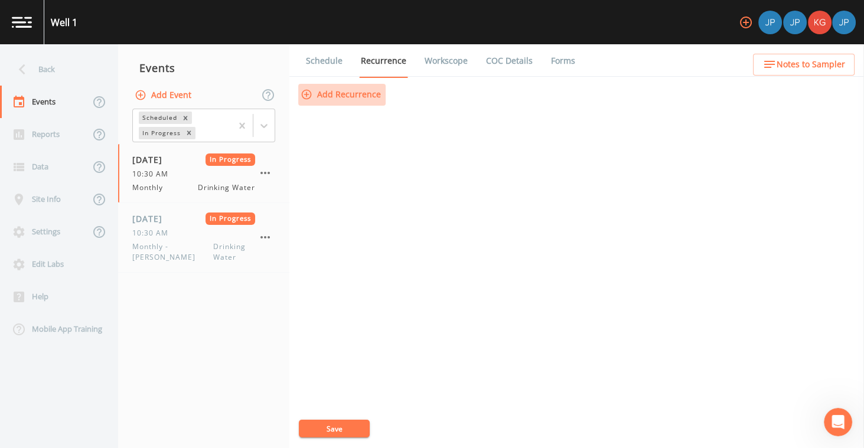
click at [355, 93] on button "Add Recurrence" at bounding box center [341, 95] width 87 height 22
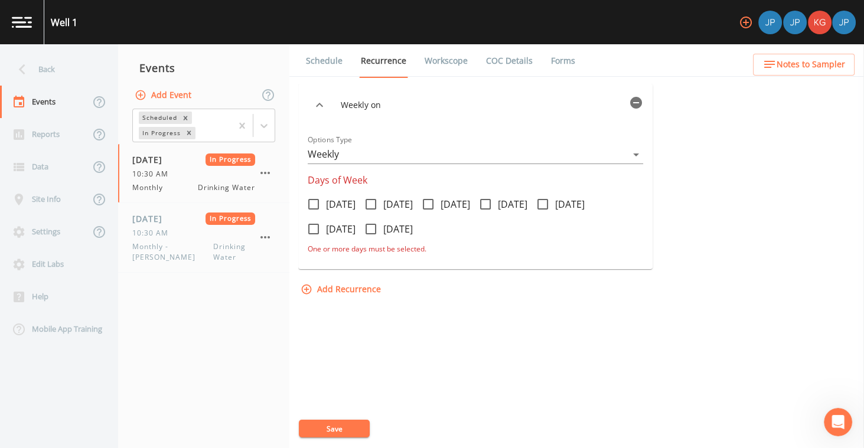
click at [679, 111] on div "Weekly on Options Type Weekly WEEKLY Days of Week Monday Tuesday Wednesday Thur…" at bounding box center [576, 192] width 557 height 216
click at [676, 120] on div "Weekly on Options Type Weekly WEEKLY Days of Week Monday Tuesday Wednesday Thur…" at bounding box center [576, 192] width 557 height 216
click at [529, 350] on div "Weekly on Options Type Weekly WEEKLY Days of Week Monday Tuesday Wednesday Thur…" at bounding box center [576, 266] width 557 height 364
click at [679, 131] on div "Weekly on Options Type Weekly WEEKLY Days of Week Monday Tuesday Wednesday Thur…" at bounding box center [576, 192] width 557 height 216
click at [271, 174] on icon "button" at bounding box center [265, 173] width 14 height 14
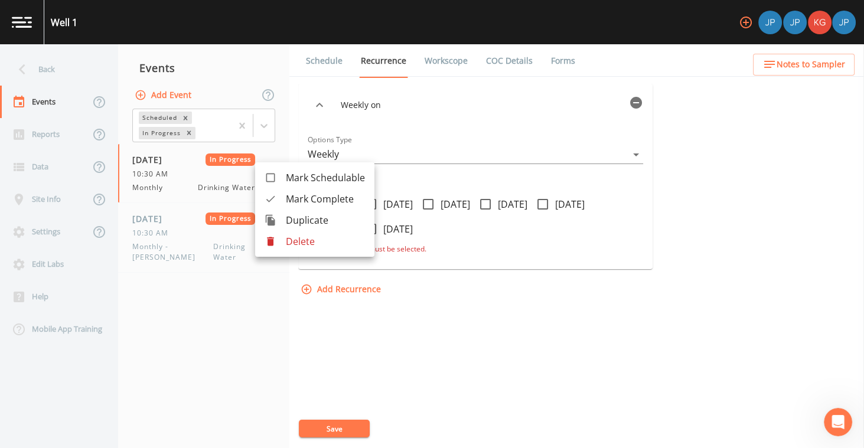
click at [672, 203] on div at bounding box center [432, 224] width 864 height 448
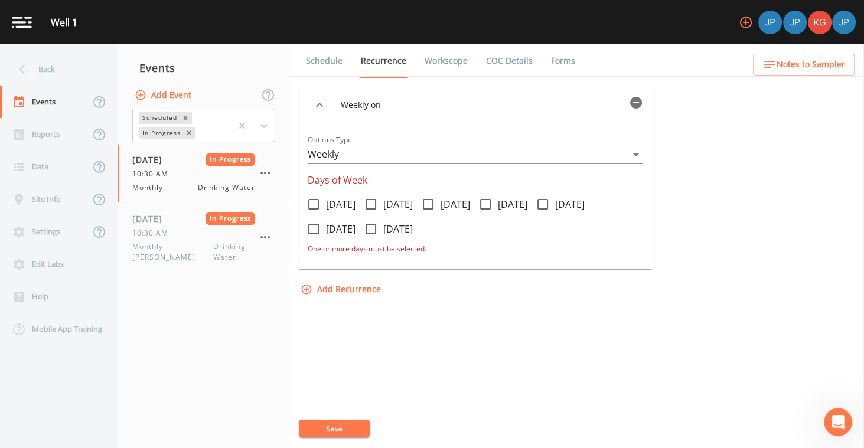
click at [672, 193] on div "Weekly on Options Type Weekly WEEKLY Days of Week Monday Tuesday Wednesday Thur…" at bounding box center [576, 192] width 557 height 216
click at [668, 169] on div "Weekly on Options Type Weekly WEEKLY Days of Week Monday Tuesday Wednesday Thur…" at bounding box center [576, 192] width 557 height 216
click at [671, 161] on div "Weekly on Options Type Weekly WEEKLY Days of Week Monday Tuesday Wednesday Thur…" at bounding box center [576, 192] width 557 height 216
click at [664, 145] on div "Weekly on Options Type Weekly WEEKLY Days of Week Monday Tuesday Wednesday Thur…" at bounding box center [576, 192] width 557 height 216
click at [378, 204] on icon at bounding box center [371, 204] width 14 height 14
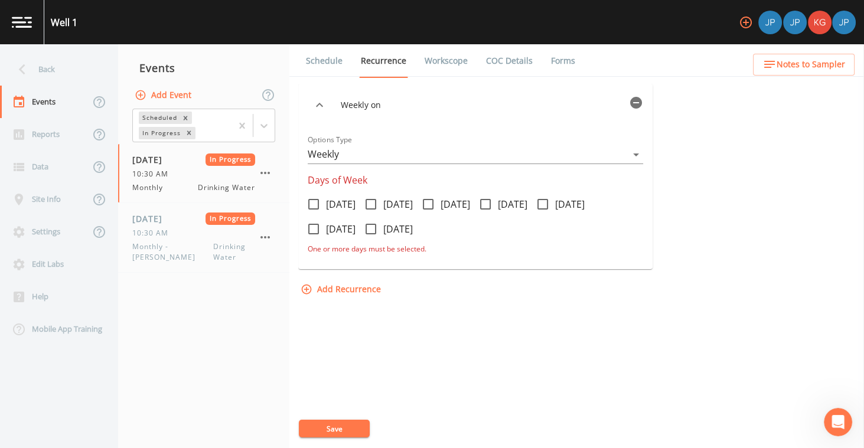
click at [370, 204] on input "Tuesday" at bounding box center [365, 198] width 12 height 12
click at [376, 204] on icon at bounding box center [371, 204] width 11 height 11
click at [370, 204] on input "Tuesday" at bounding box center [365, 198] width 12 height 12
checkbox input "false"
click at [491, 207] on icon at bounding box center [485, 204] width 11 height 11
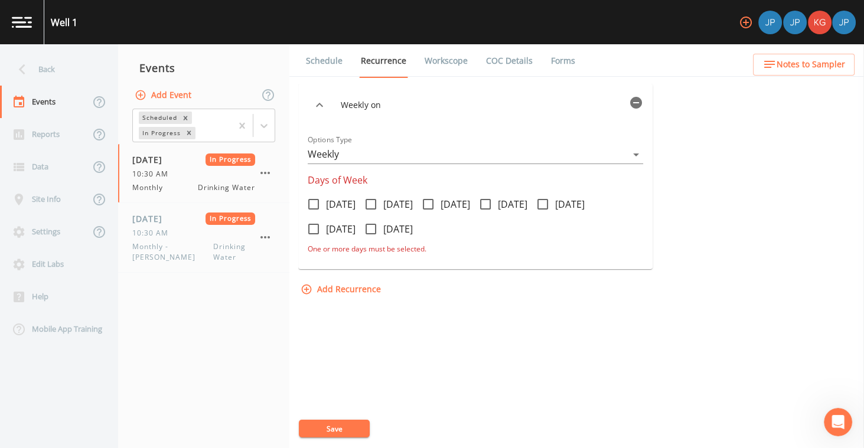
click at [485, 204] on input "Thursday" at bounding box center [479, 198] width 12 height 12
checkbox input "true"
click at [292, 190] on div "Schedule Recurrence Workscope COC Details Forms Weekly on Thursday Options Type…" at bounding box center [576, 246] width 575 height 404
click at [265, 172] on icon "button" at bounding box center [264, 173] width 9 height 2
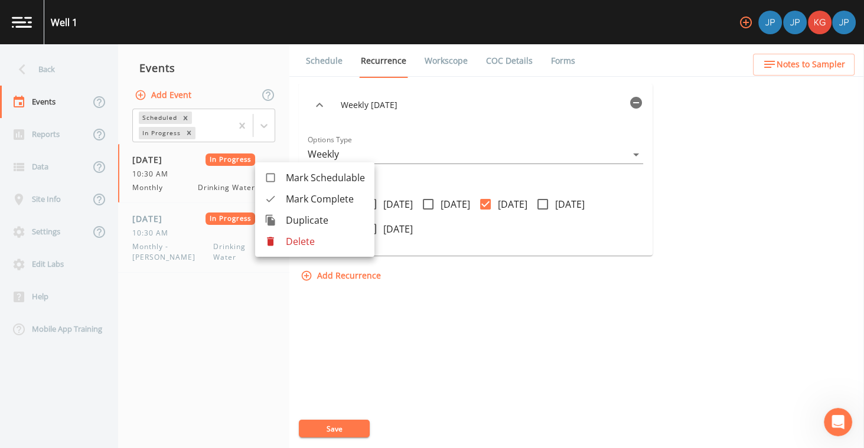
click at [569, 300] on div at bounding box center [432, 224] width 864 height 448
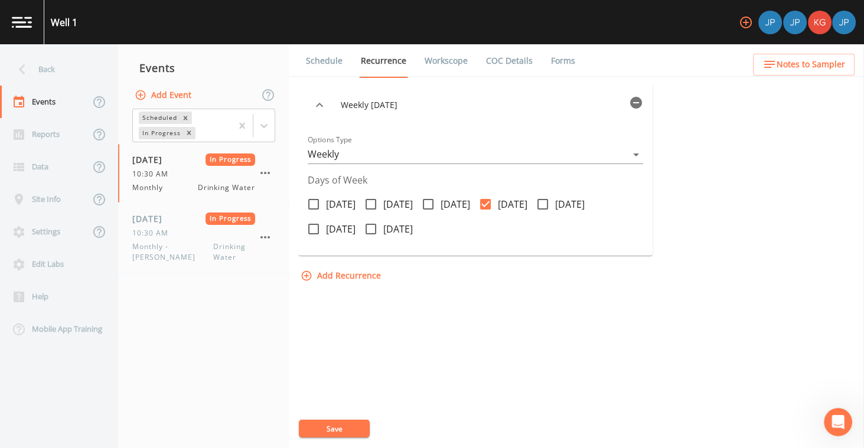
click at [582, 284] on div "Add Recurrence" at bounding box center [475, 276] width 354 height 22
click at [217, 190] on span "Drinking Water" at bounding box center [226, 188] width 57 height 11
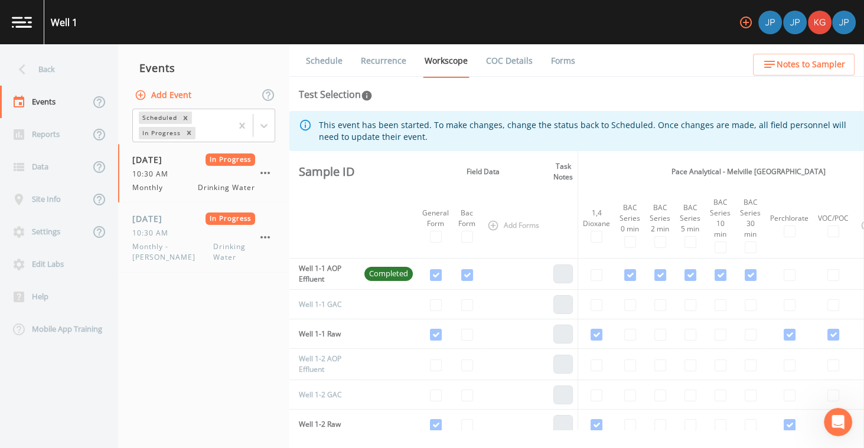
click at [362, 66] on link "Recurrence" at bounding box center [383, 60] width 49 height 33
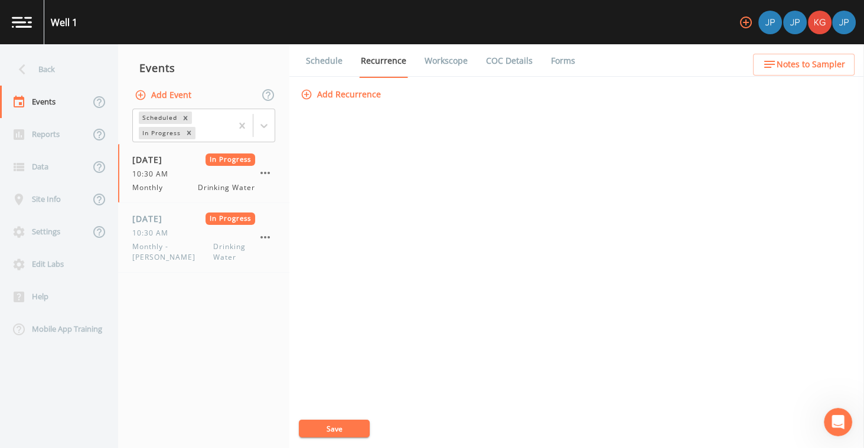
click at [369, 256] on div "Add Recurrence Save" at bounding box center [576, 266] width 557 height 364
click at [616, 88] on div "Add Recurrence Save" at bounding box center [576, 95] width 557 height 22
click at [620, 80] on div "Schedule Recurrence Workscope COC Details Forms Add Recurrence Save" at bounding box center [576, 246] width 575 height 404
click at [626, 77] on div "Schedule Recurrence Workscope COC Details Forms Add Recurrence Save" at bounding box center [576, 246] width 575 height 404
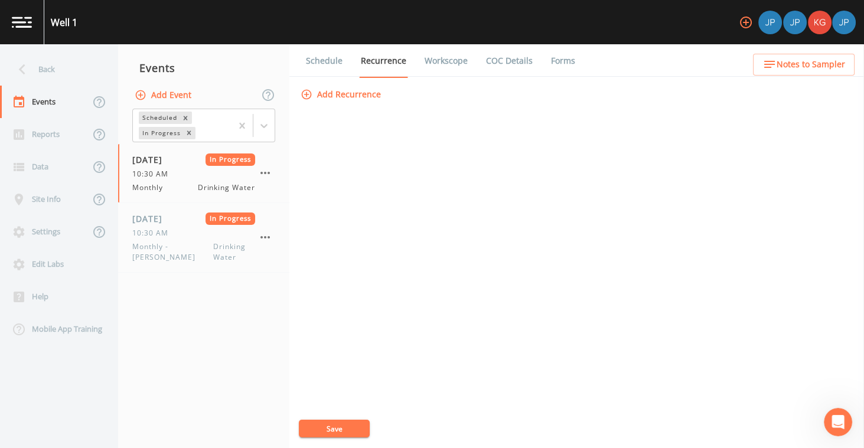
click at [626, 78] on div "Schedule Recurrence Workscope COC Details Forms Add Recurrence Save" at bounding box center [576, 246] width 575 height 404
click at [197, 191] on div "Monthly Drinking Water" at bounding box center [193, 188] width 123 height 11
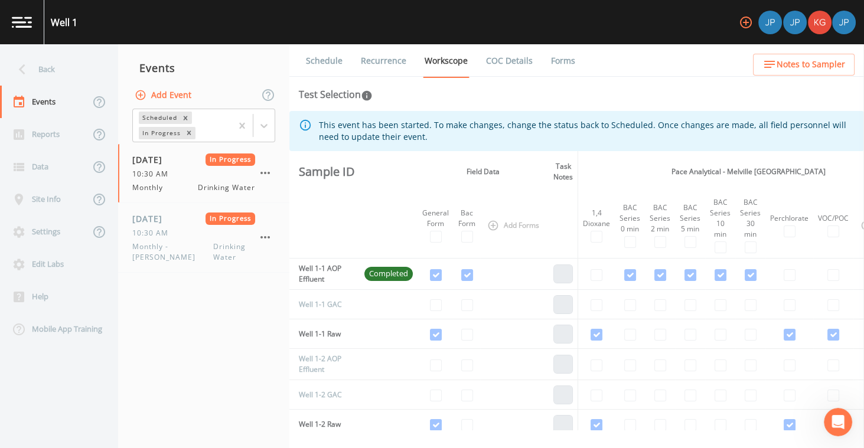
click at [181, 97] on button "Add Event" at bounding box center [164, 95] width 64 height 22
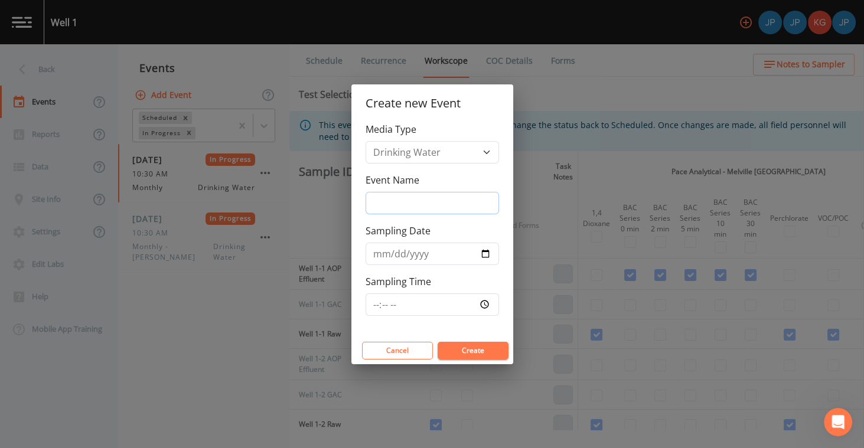
click at [393, 194] on input "Event Name" at bounding box center [432, 203] width 133 height 22
type input "test"
click at [476, 353] on button "Create" at bounding box center [473, 351] width 71 height 18
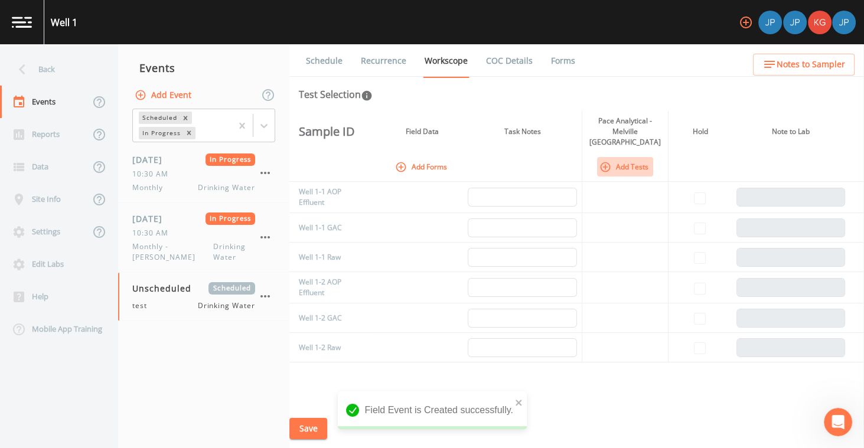
click at [631, 157] on button "Add Tests" at bounding box center [625, 166] width 56 height 19
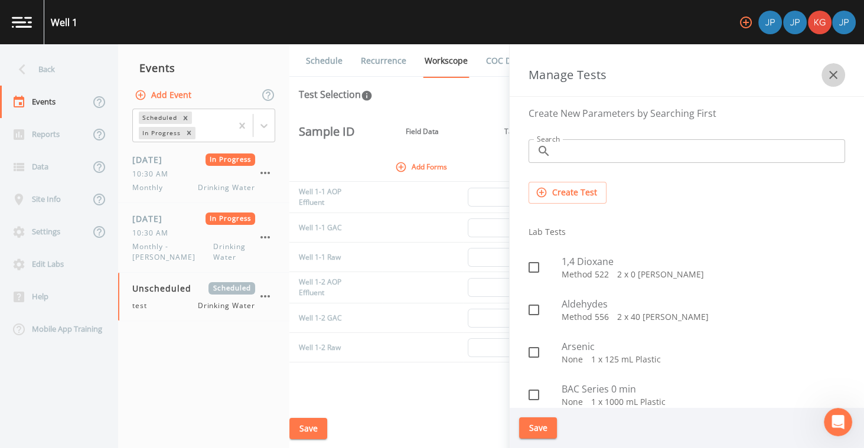
click at [829, 79] on icon "button" at bounding box center [833, 75] width 14 height 14
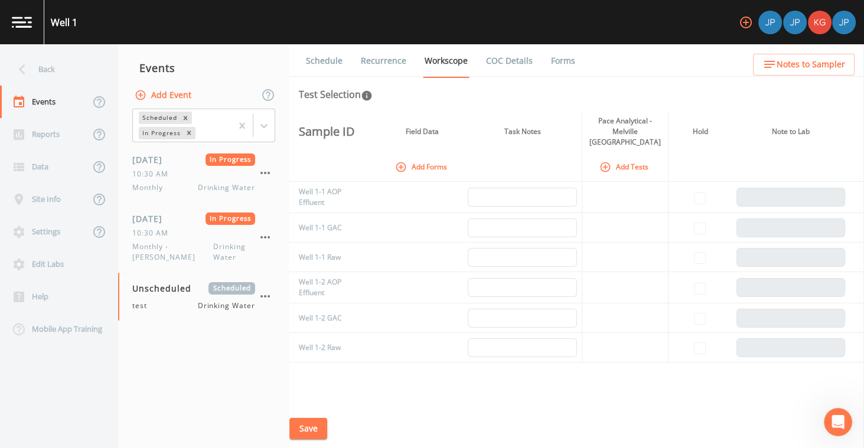
click at [692, 162] on th at bounding box center [700, 167] width 64 height 30
click at [842, 408] on div "Open Intercom Messenger" at bounding box center [836, 420] width 39 height 39
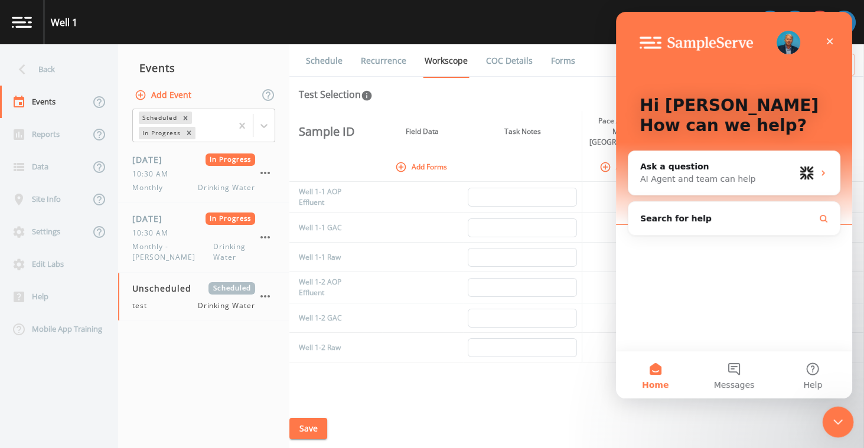
click at [834, 419] on icon "Close Intercom Messenger" at bounding box center [836, 420] width 14 height 14
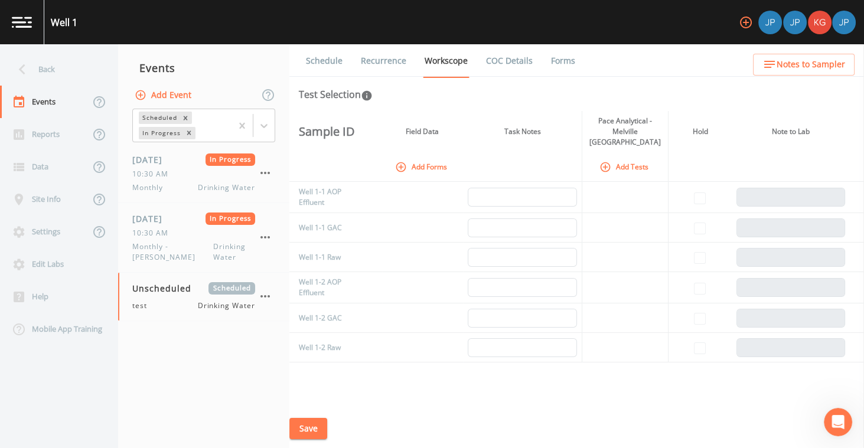
click at [816, 389] on div "Sample ID Field Data Task Notes Pace Analytical - Melville NY Hold Note to Lab …" at bounding box center [576, 260] width 575 height 298
click at [834, 412] on icon "Open Intercom Messenger" at bounding box center [836, 420] width 19 height 19
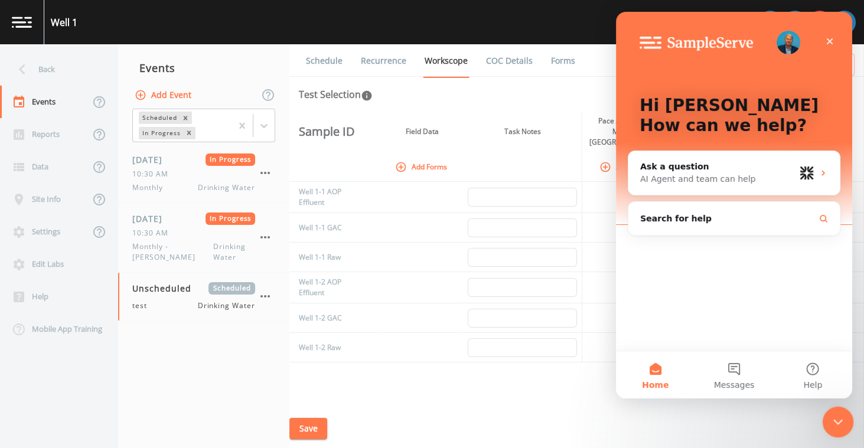
click at [835, 416] on icon "Close Intercom Messenger" at bounding box center [836, 420] width 14 height 14
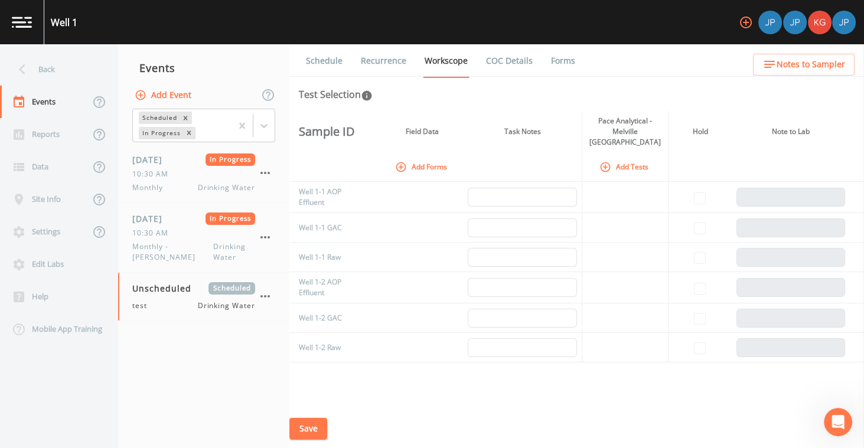
click at [833, 387] on div "Sample ID Field Data Task Notes Pace Analytical - Melville NY Hold Note to Lab …" at bounding box center [576, 260] width 575 height 298
click at [555, 125] on th "Task Notes" at bounding box center [522, 131] width 119 height 41
drag, startPoint x: 544, startPoint y: 125, endPoint x: 504, endPoint y: 123, distance: 39.6
click at [505, 123] on th "Task Notes" at bounding box center [522, 131] width 119 height 41
click at [504, 124] on th "Task Notes" at bounding box center [522, 131] width 119 height 41
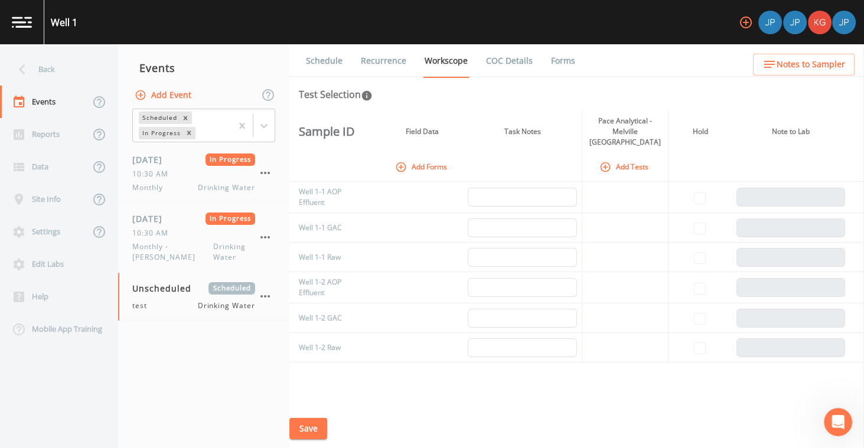
click at [504, 125] on th "Task Notes" at bounding box center [522, 131] width 119 height 41
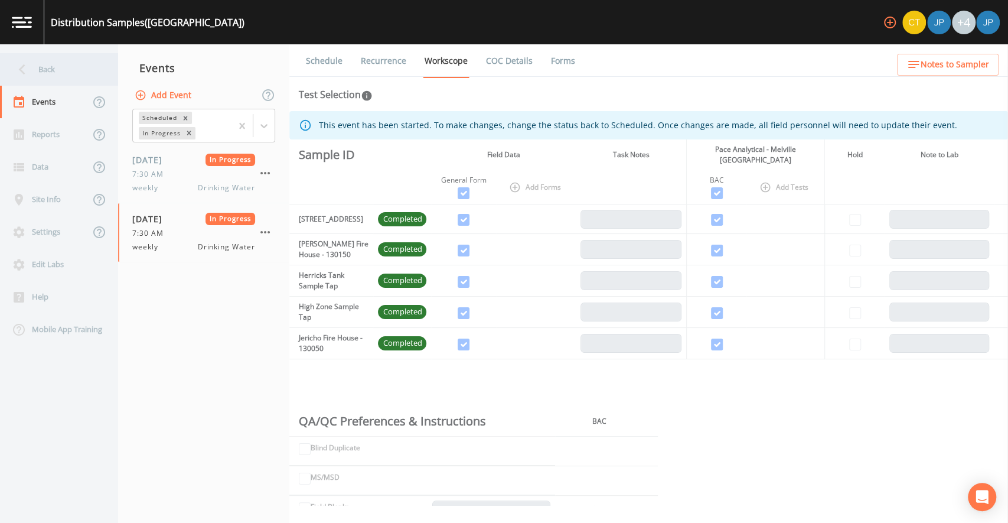
click at [71, 70] on div "Back" at bounding box center [53, 69] width 106 height 32
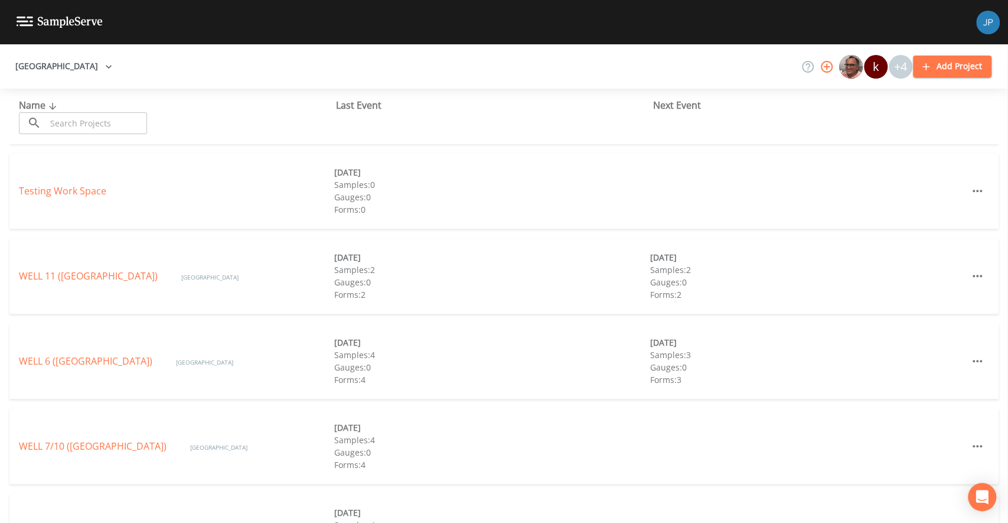
scroll to position [471, 0]
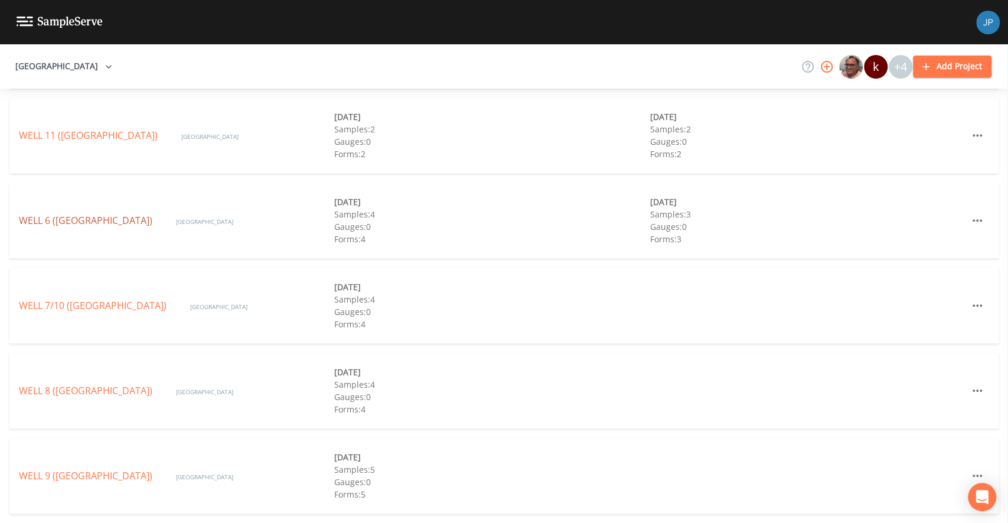
click at [152, 220] on link "WELL 6 ([GEOGRAPHIC_DATA])" at bounding box center [85, 220] width 133 height 13
